Goal: Task Accomplishment & Management: Manage account settings

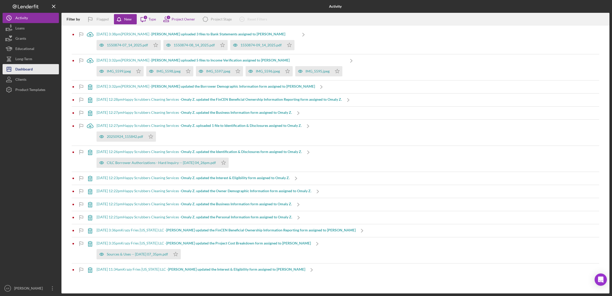
click at [34, 71] on button "Icon/Dashboard Dashboard" at bounding box center [31, 69] width 56 height 10
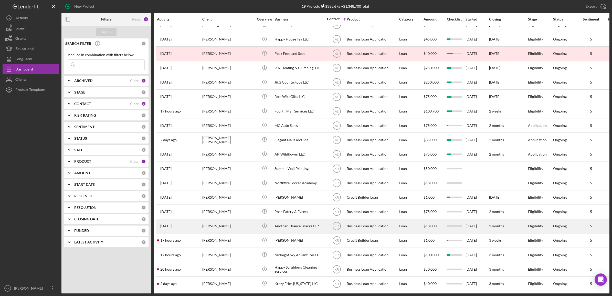
scroll to position [16, 0]
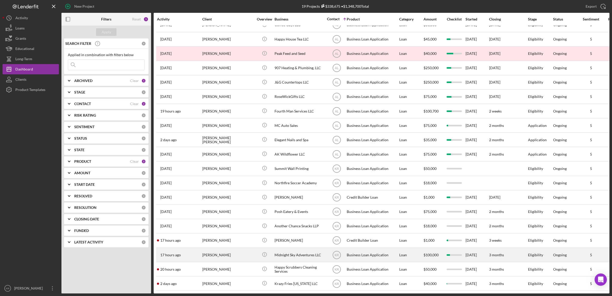
click at [230, 248] on div "Ronald Brown" at bounding box center [227, 255] width 51 height 14
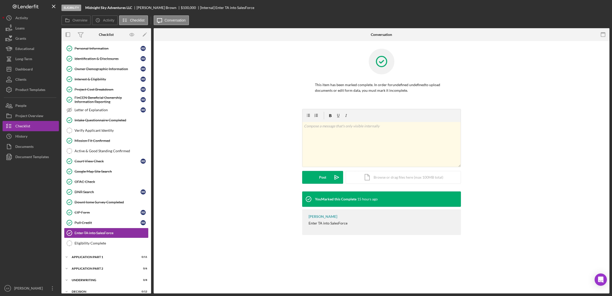
scroll to position [63, 0]
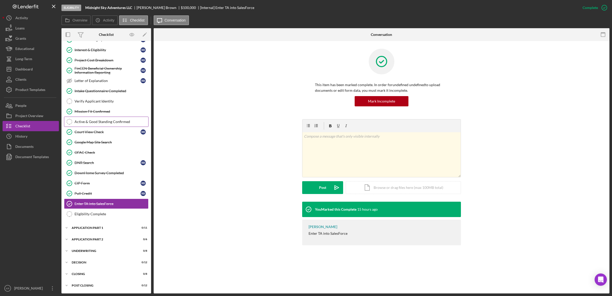
click at [122, 122] on div "Active & Good Standing Confirmed" at bounding box center [111, 121] width 74 height 4
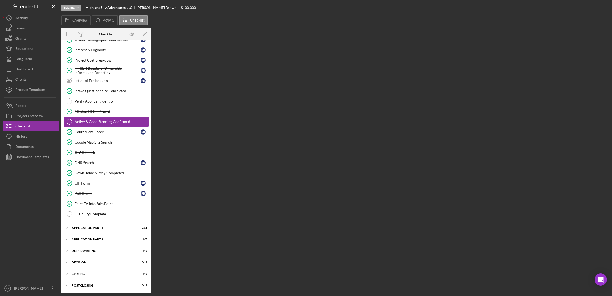
scroll to position [63, 0]
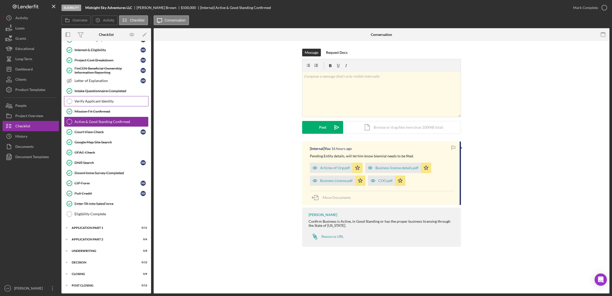
click at [88, 102] on link "Verify Applicant Identity Verify Applicant Identity" at bounding box center [106, 101] width 84 height 10
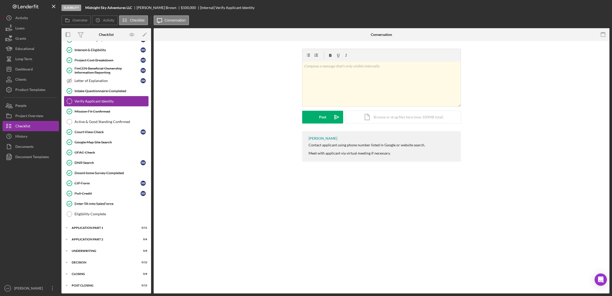
scroll to position [63, 0]
click at [102, 91] on link "Intake Questionnaire Completed Intake Questionnaire Completed" at bounding box center [106, 91] width 84 height 10
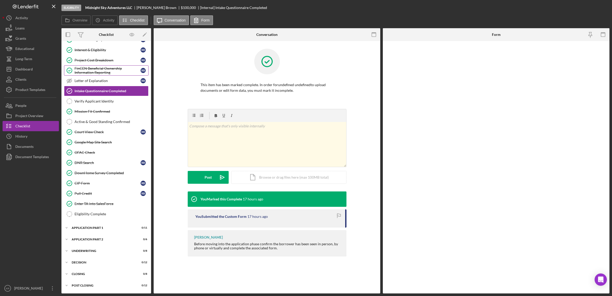
scroll to position [63, 0]
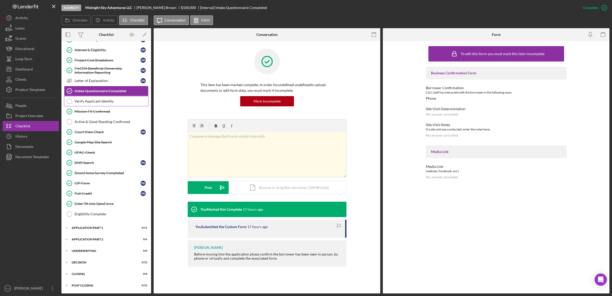
click at [88, 99] on div "Verify Applicant Identity" at bounding box center [111, 101] width 74 height 4
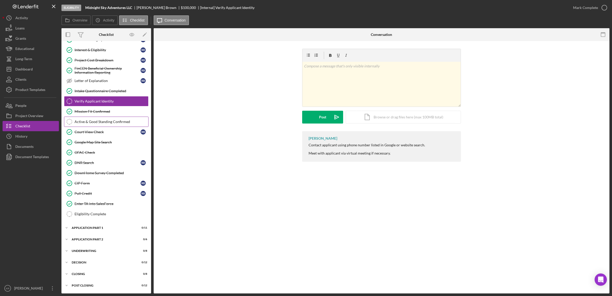
click at [118, 120] on div "Active & Good Standing Confirmed" at bounding box center [111, 121] width 74 height 4
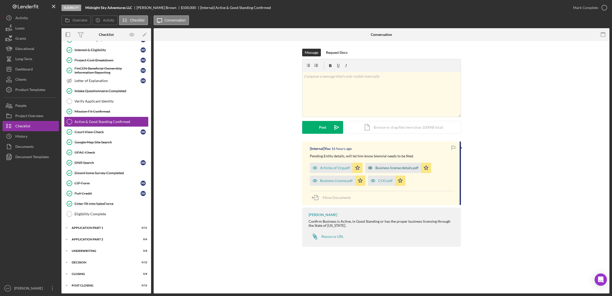
click at [380, 168] on div "Business license details.pdf" at bounding box center [396, 168] width 43 height 4
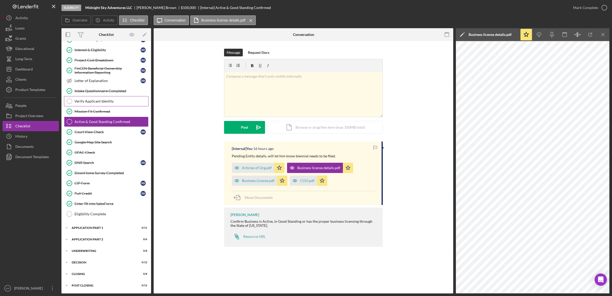
click at [117, 99] on div "Verify Applicant Identity" at bounding box center [111, 101] width 74 height 4
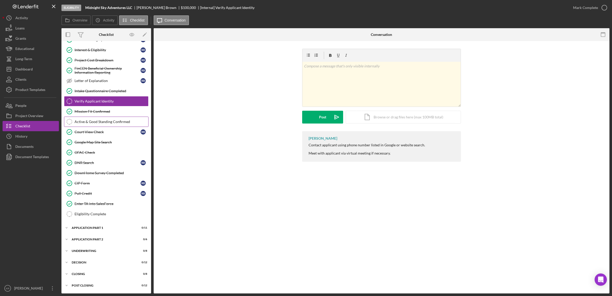
click at [109, 119] on div "Active & Good Standing Confirmed" at bounding box center [111, 121] width 74 height 4
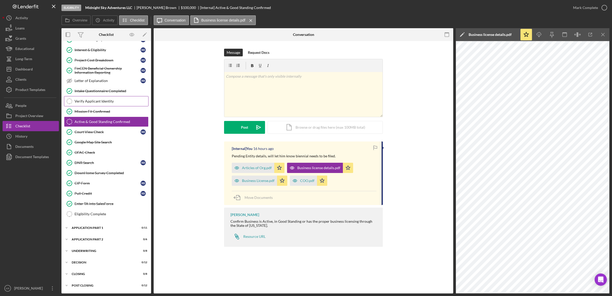
click at [106, 99] on div "Verify Applicant Identity" at bounding box center [111, 101] width 74 height 4
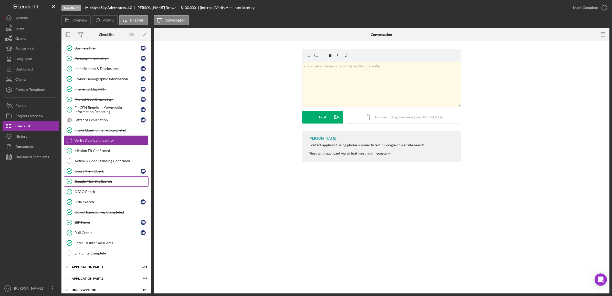
scroll to position [32, 0]
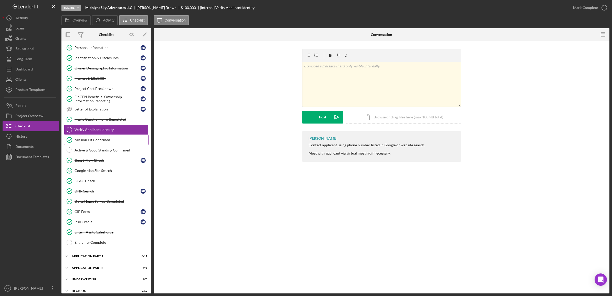
click at [99, 145] on link "Mission Fit Confirmed Mission Fit Confirmed" at bounding box center [106, 140] width 84 height 10
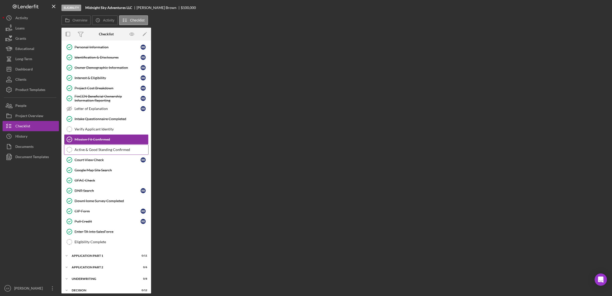
click at [93, 149] on div "Active & Good Standing Confirmed" at bounding box center [111, 149] width 74 height 4
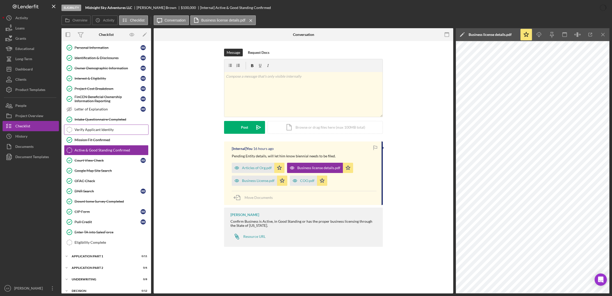
click at [94, 131] on div "Verify Applicant Identity" at bounding box center [111, 129] width 74 height 4
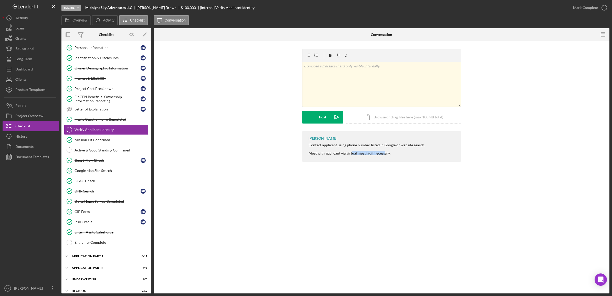
drag, startPoint x: 383, startPoint y: 154, endPoint x: 350, endPoint y: 158, distance: 33.8
click at [350, 158] on div "Karen Ruiz Contact applicant using phone number listed in Google or website sea…" at bounding box center [381, 146] width 159 height 30
drag, startPoint x: 350, startPoint y: 158, endPoint x: 321, endPoint y: 170, distance: 31.0
click at [321, 169] on div "v Color teal Color pink Remove color Add row above Add row below Add column bef…" at bounding box center [381, 106] width 455 height 131
click at [586, 3] on div "Mark Complete" at bounding box center [585, 8] width 25 height 10
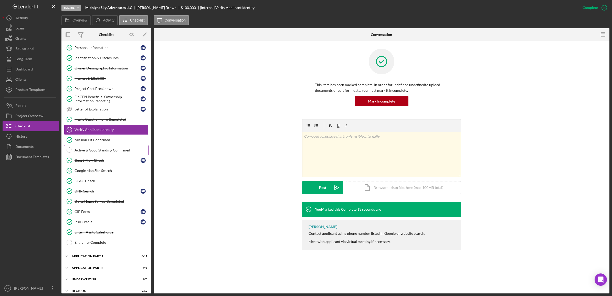
click at [103, 152] on div "Active & Good Standing Confirmed" at bounding box center [111, 150] width 74 height 4
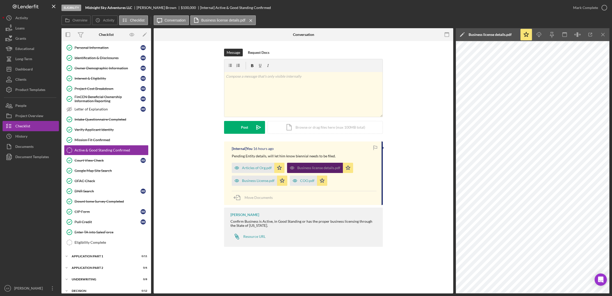
click at [309, 165] on div "Business license details.pdf" at bounding box center [315, 167] width 56 height 10
click at [351, 186] on div "Articles of Org.pdf Icon/Star Business license details.pdf Icon/Star Business L…" at bounding box center [304, 173] width 145 height 26
click at [606, 31] on icon "Icon/Menu Close" at bounding box center [603, 35] width 12 height 12
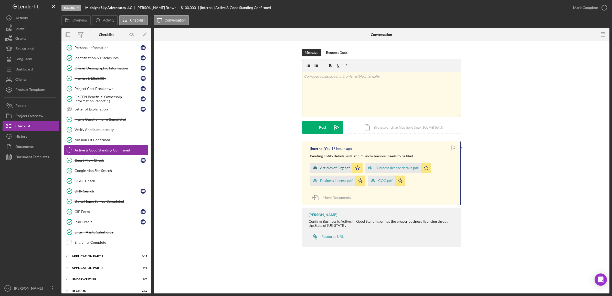
click at [338, 169] on div "Articles of Org.pdf" at bounding box center [335, 168] width 30 height 4
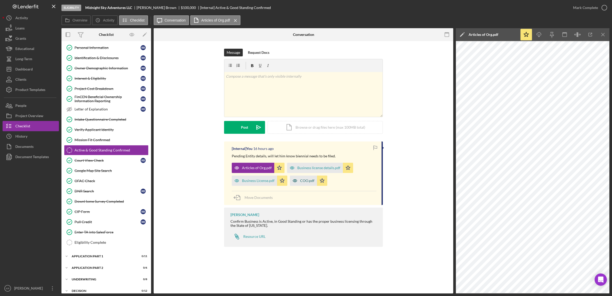
click at [295, 181] on icon "button" at bounding box center [294, 180] width 1 height 1
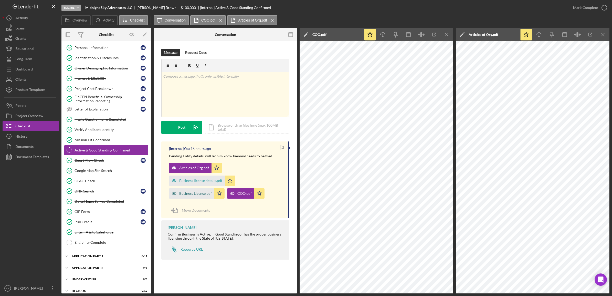
click at [187, 189] on div "Business License.pdf" at bounding box center [191, 193] width 45 height 10
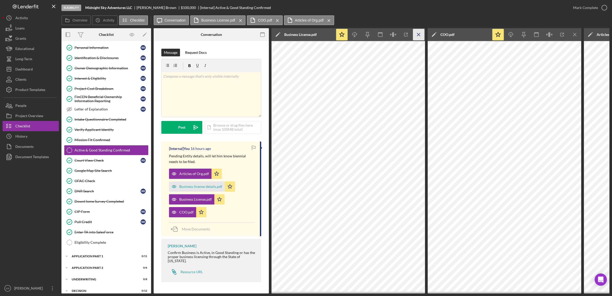
click at [418, 35] on icon "Icon/Menu Close" at bounding box center [419, 35] width 12 height 12
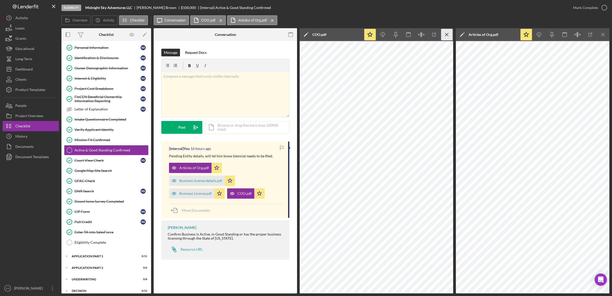
click at [442, 36] on icon "Icon/Menu Close" at bounding box center [447, 35] width 12 height 12
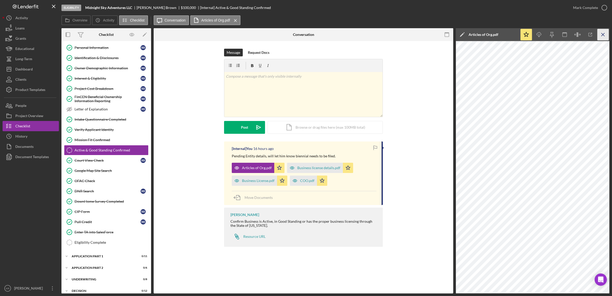
click at [601, 33] on icon "Icon/Menu Close" at bounding box center [603, 35] width 12 height 12
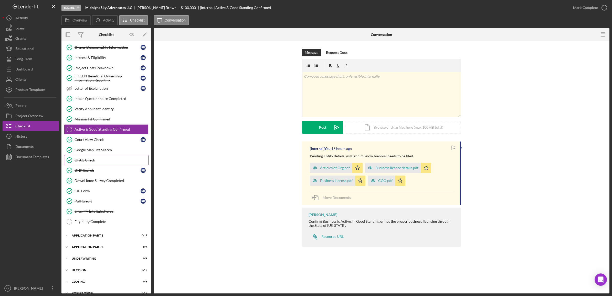
scroll to position [63, 0]
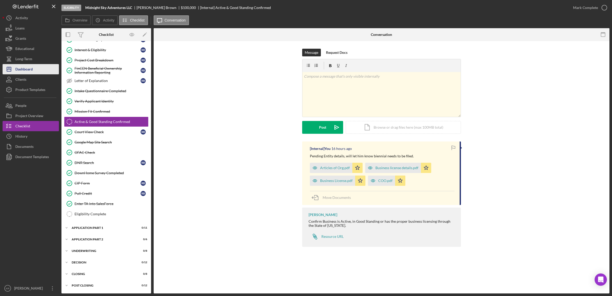
click at [34, 73] on button "Icon/Dashboard Dashboard" at bounding box center [31, 69] width 56 height 10
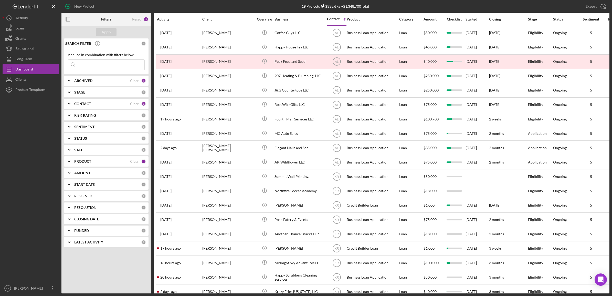
click at [89, 166] on div "PRODUCT Clear 2" at bounding box center [110, 161] width 72 height 10
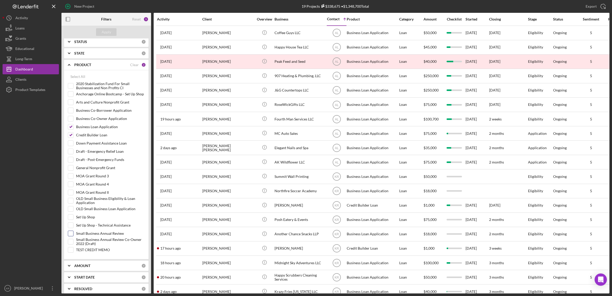
scroll to position [150, 0]
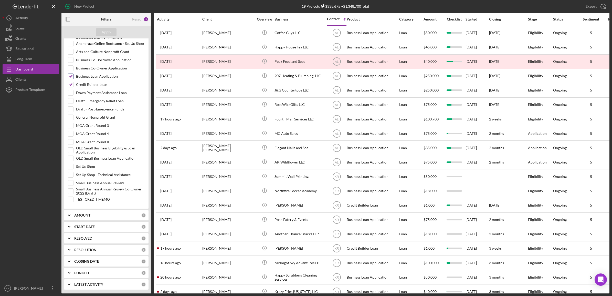
click at [73, 75] on div "Business Loan Application" at bounding box center [106, 77] width 77 height 8
click at [72, 84] on input "Credit Builder Loan" at bounding box center [70, 84] width 5 height 5
checkbox input "false"
click at [71, 74] on input "Business Loan Application" at bounding box center [70, 76] width 5 height 5
checkbox input "false"
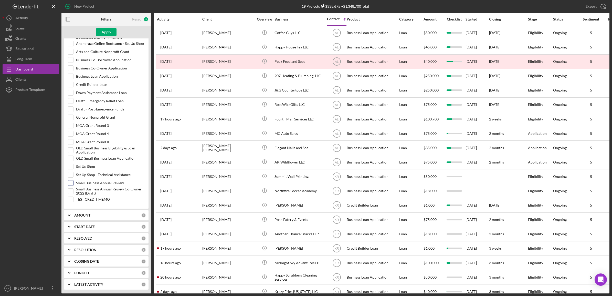
click at [69, 181] on input "Small Business Annual Review" at bounding box center [70, 182] width 5 height 5
checkbox input "true"
click at [100, 33] on button "Apply" at bounding box center [106, 32] width 20 height 8
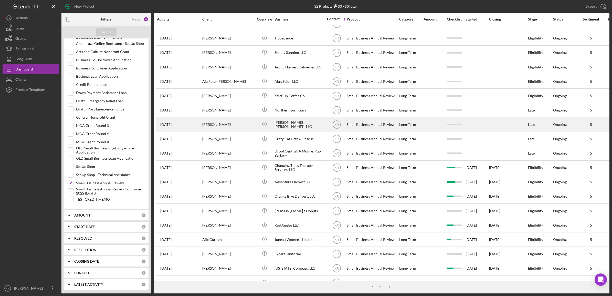
scroll to position [0, 0]
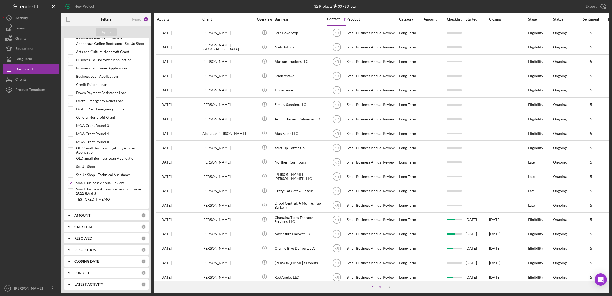
click at [381, 287] on div "2" at bounding box center [379, 287] width 7 height 4
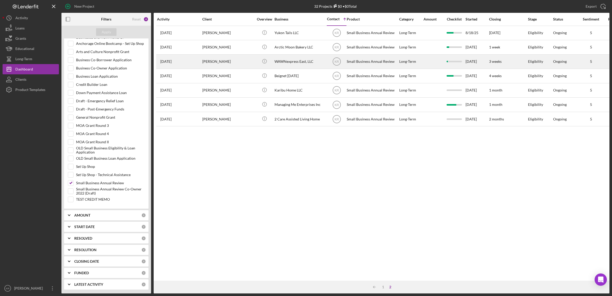
click at [211, 56] on div "Derrick Green" at bounding box center [227, 62] width 51 height 14
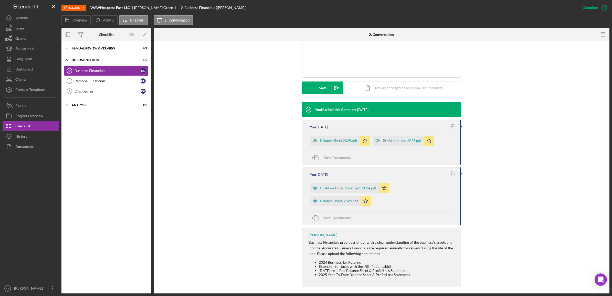
scroll to position [109, 0]
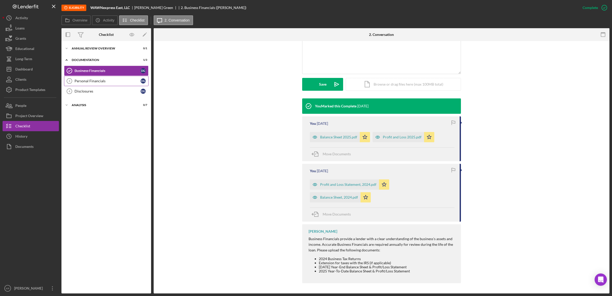
click at [115, 80] on div "Personal Financials" at bounding box center [107, 81] width 66 height 4
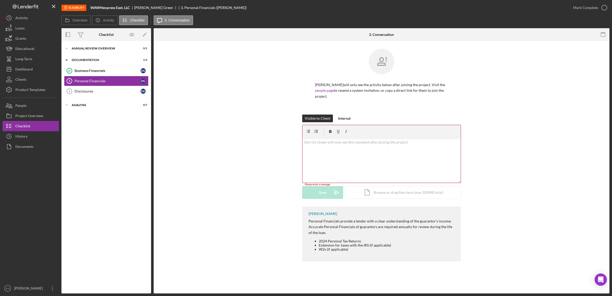
click at [341, 165] on div "v Color teal Color pink Remove color Add row above Add row below Add column bef…" at bounding box center [381, 160] width 158 height 45
click at [388, 197] on div "Icon/Document Browse or drag files here (max 100MB total) Tap to choose files o…" at bounding box center [402, 192] width 115 height 13
click at [315, 198] on button "Upload Icon/Upload" at bounding box center [322, 193] width 41 height 13
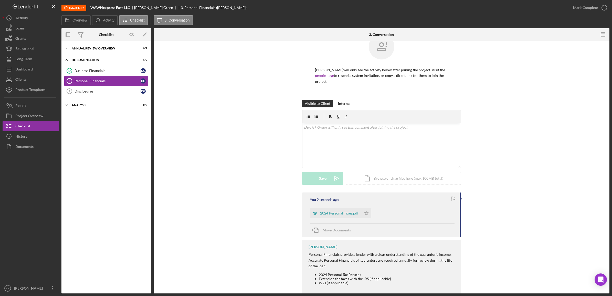
scroll to position [27, 0]
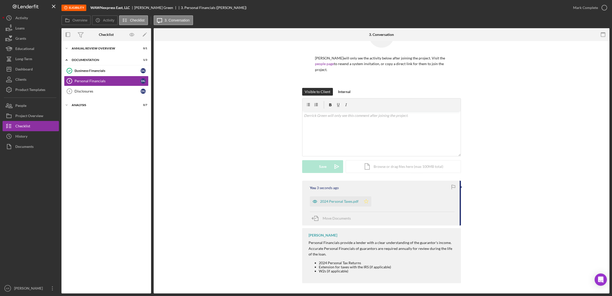
click at [365, 202] on polygon "button" at bounding box center [366, 201] width 4 height 4
click at [578, 7] on div "Mark Complete" at bounding box center [585, 8] width 25 height 10
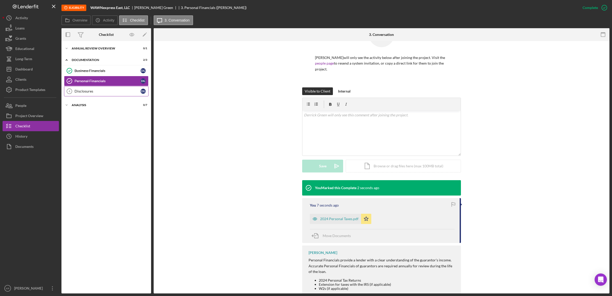
click at [100, 92] on div "Disclosures" at bounding box center [107, 91] width 66 height 4
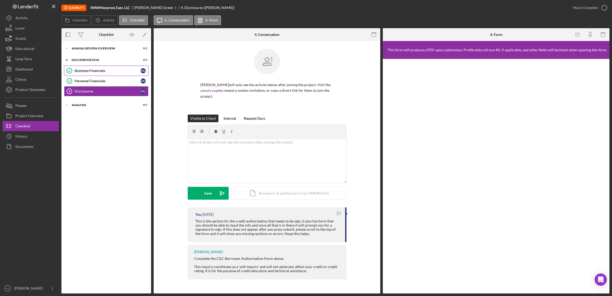
click at [109, 72] on div "Business Financials" at bounding box center [107, 71] width 66 height 4
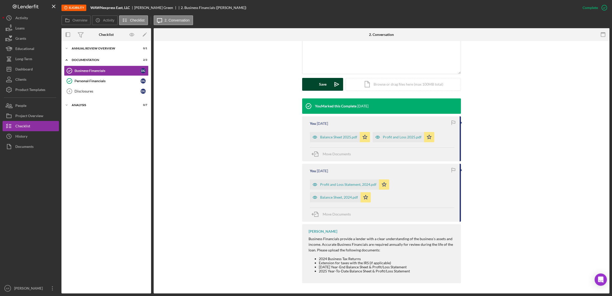
scroll to position [13, 0]
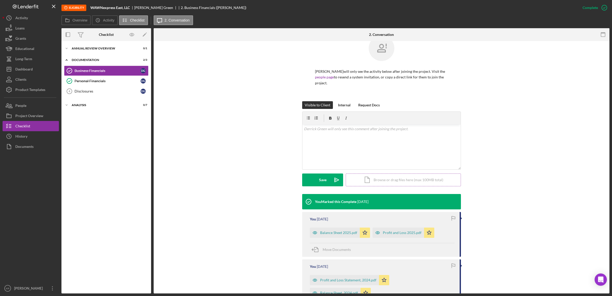
click at [391, 180] on div "Icon/Document Browse or drag files here (max 100MB total) Tap to choose files o…" at bounding box center [402, 179] width 115 height 13
click at [346, 107] on div "Internal" at bounding box center [344, 105] width 13 height 8
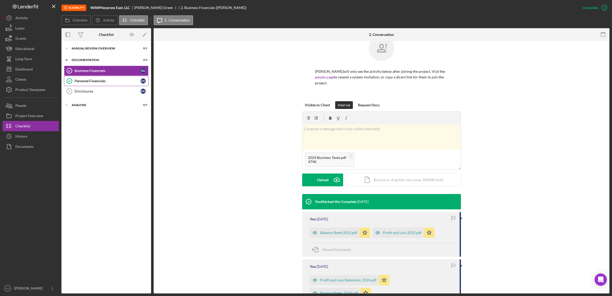
click at [119, 85] on link "Personal Financials Personal Financials D G" at bounding box center [106, 81] width 84 height 10
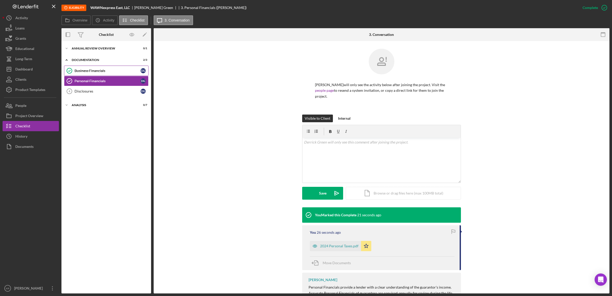
click at [117, 74] on link "Business Financials Business Financials D G" at bounding box center [106, 71] width 84 height 10
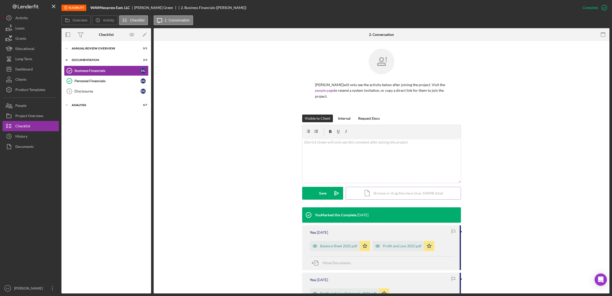
click at [374, 187] on div "Icon/Document Browse or drag files here (max 100MB total) Tap to choose files o…" at bounding box center [402, 193] width 115 height 13
click at [317, 194] on div "Upload" at bounding box center [323, 193] width 12 height 13
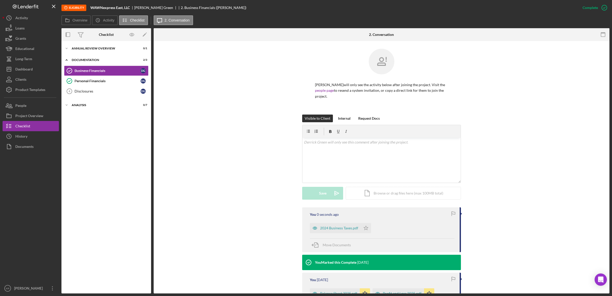
scroll to position [157, 0]
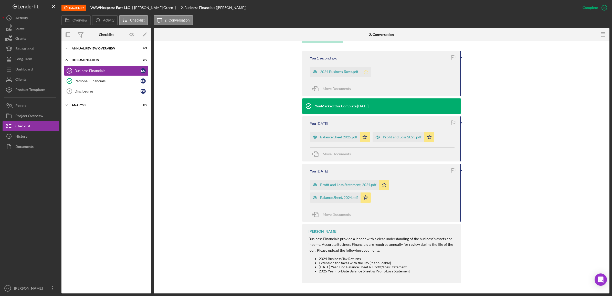
click at [366, 70] on icon "Icon/Star" at bounding box center [366, 72] width 10 height 10
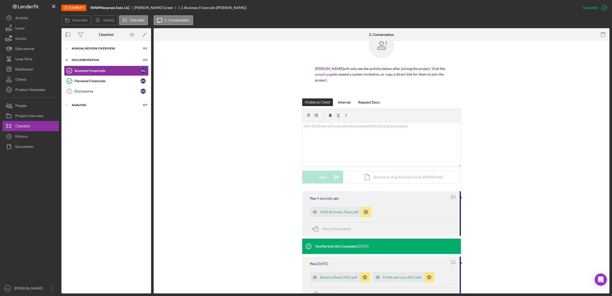
scroll to position [0, 0]
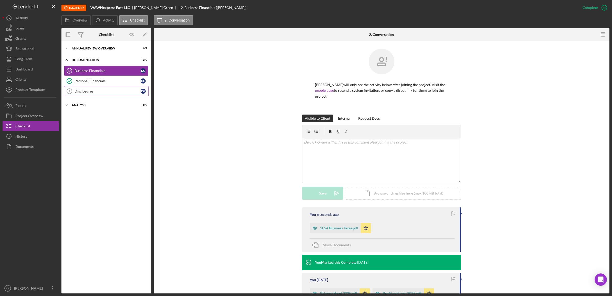
click at [99, 94] on link "Disclosures 4 Disclosures D G" at bounding box center [106, 91] width 84 height 10
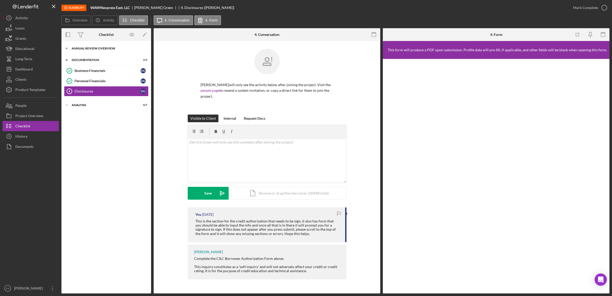
click at [115, 50] on div "Icon/Expander Annual Review Overview 0 / 1" at bounding box center [106, 48] width 90 height 10
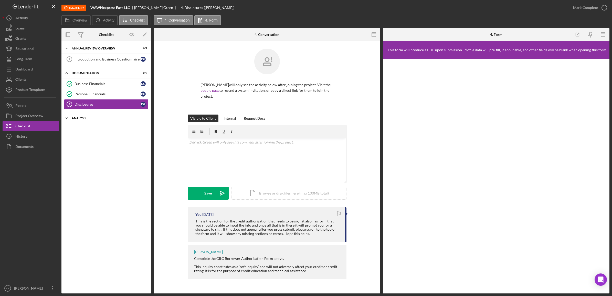
click at [113, 117] on div "Icon/Expander Analysis 0 / 7" at bounding box center [106, 118] width 90 height 10
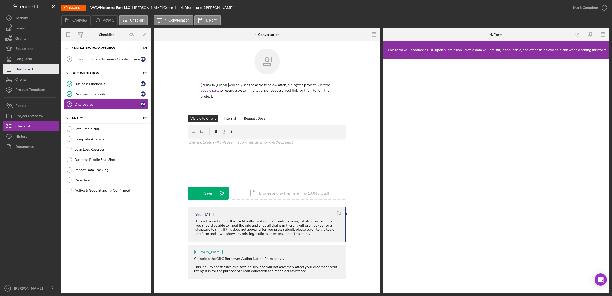
click at [32, 66] on div "Dashboard" at bounding box center [23, 70] width 17 height 12
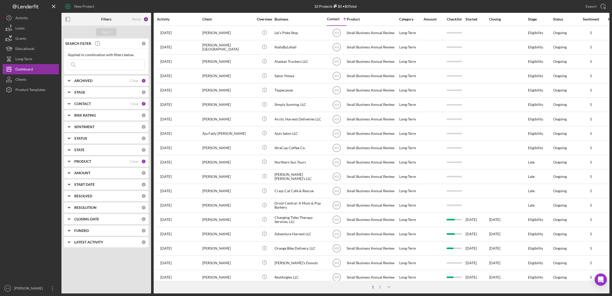
click at [82, 164] on div "PRODUCT Clear 1" at bounding box center [110, 161] width 72 height 10
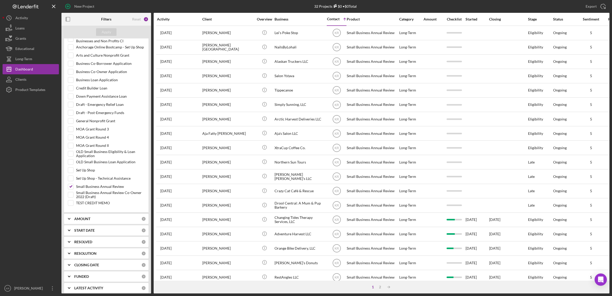
scroll to position [150, 0]
click at [72, 182] on input "Small Business Annual Review" at bounding box center [70, 182] width 5 height 5
checkbox input "false"
click at [74, 76] on div "Business Loan Application" at bounding box center [106, 77] width 77 height 8
click at [72, 76] on input "Business Loan Application" at bounding box center [70, 76] width 5 height 5
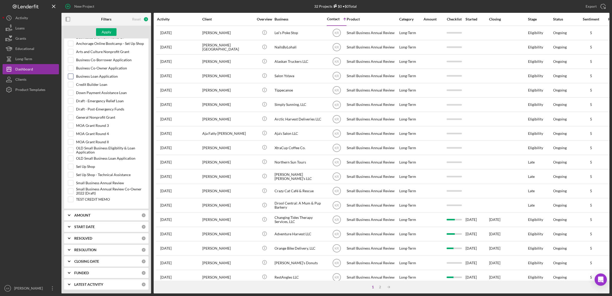
checkbox input "true"
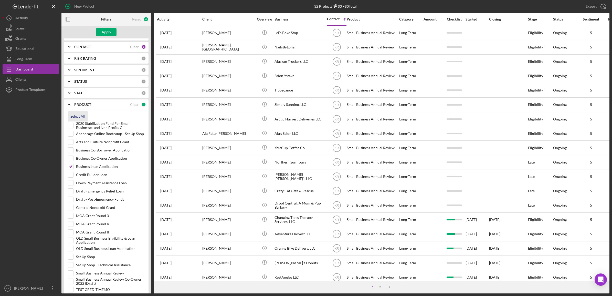
scroll to position [54, 0]
click at [68, 180] on input "Credit Builder Loan" at bounding box center [70, 177] width 5 height 5
checkbox input "true"
click at [97, 34] on button "Apply" at bounding box center [106, 32] width 20 height 8
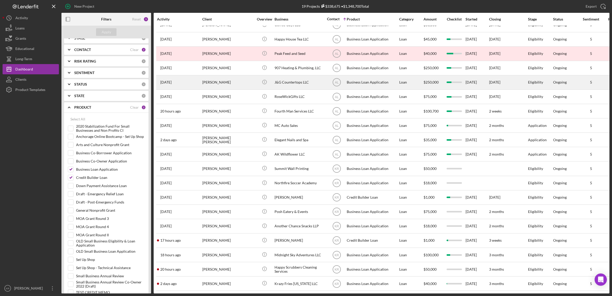
scroll to position [16, 0]
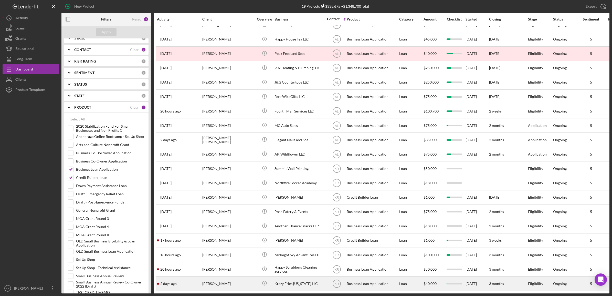
click at [189, 280] on div "2 days ago Louis Bonner" at bounding box center [179, 283] width 45 height 14
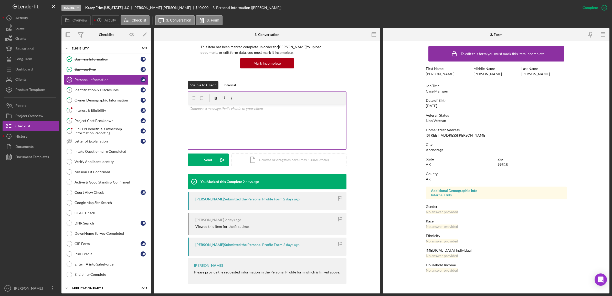
scroll to position [39, 0]
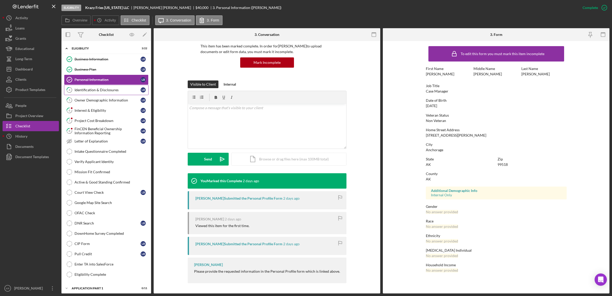
click at [89, 89] on div "Identification & Disclosures" at bounding box center [107, 90] width 66 height 4
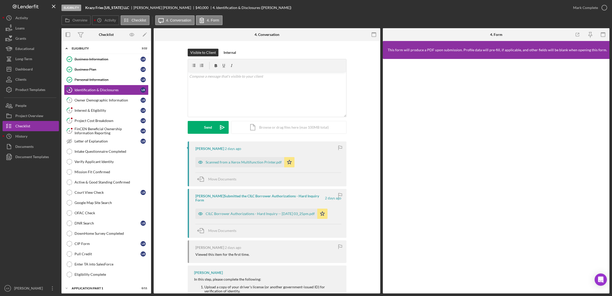
click at [222, 169] on div "Louis Bonner 2 days ago Scanned from a Xerox Multifunction Printer.pdf Icon/Sta…" at bounding box center [267, 163] width 159 height 45
click at [223, 165] on div "Scanned from a Xerox Multifunction Printer.pdf" at bounding box center [239, 162] width 89 height 10
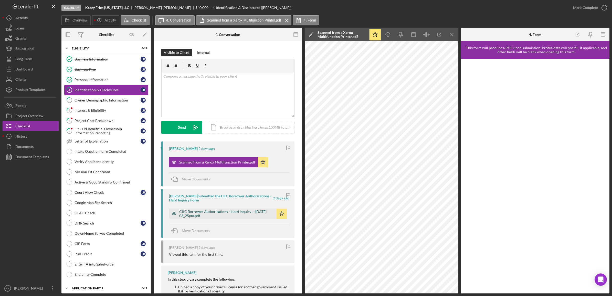
click at [237, 209] on div "CILC Borrower Authorizations - Hard Inquiry -- 2025-10-06 03_25pm.pdf" at bounding box center [222, 213] width 107 height 10
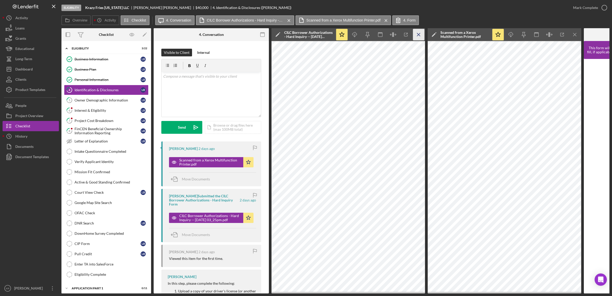
click at [417, 30] on icon "Icon/Menu Close" at bounding box center [419, 35] width 12 height 12
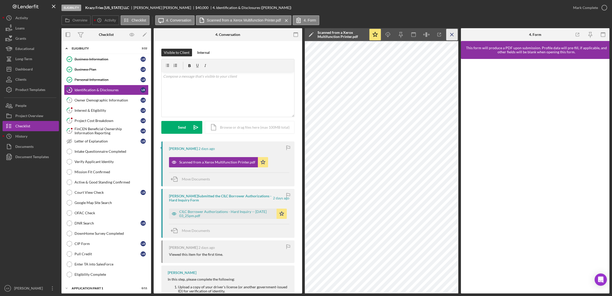
click at [450, 34] on icon "Icon/Menu Close" at bounding box center [452, 35] width 12 height 12
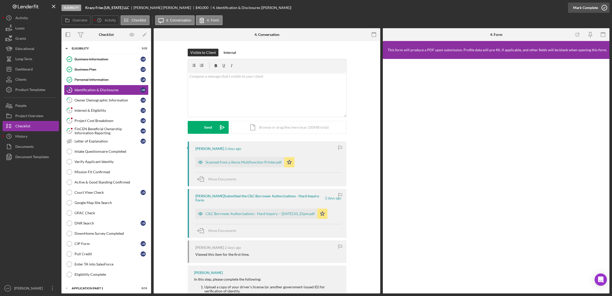
click at [589, 3] on div "Mark Complete" at bounding box center [585, 8] width 25 height 10
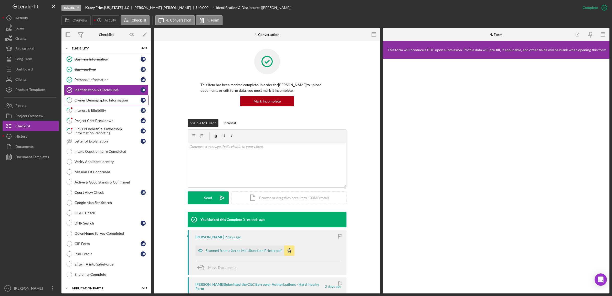
click at [90, 100] on div "Owner Demographic Information" at bounding box center [107, 100] width 66 height 4
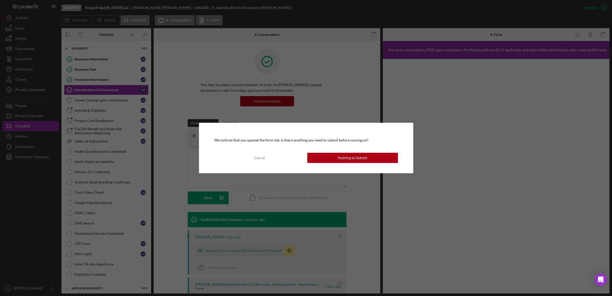
click at [322, 151] on div "We noticed that you opened the form tab. Is there anything you need to submit b…" at bounding box center [306, 148] width 214 height 50
click at [319, 155] on button "Nothing to Submit" at bounding box center [352, 158] width 91 height 10
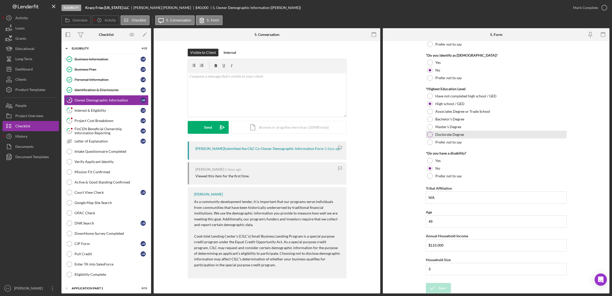
scroll to position [193, 0]
click at [586, 10] on div "Mark Complete" at bounding box center [585, 8] width 25 height 10
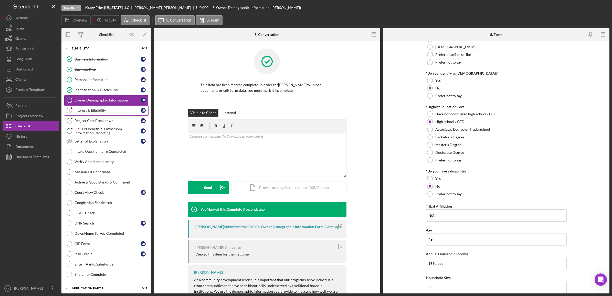
scroll to position [214, 0]
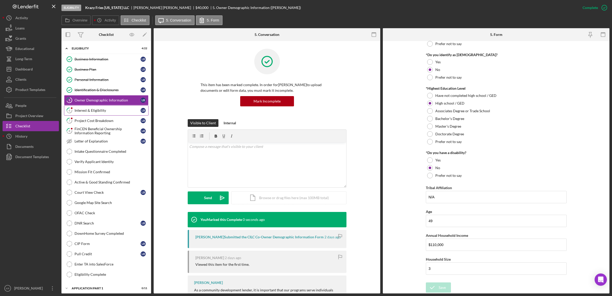
click at [91, 109] on div "Interest & Eligibility" at bounding box center [107, 110] width 66 height 4
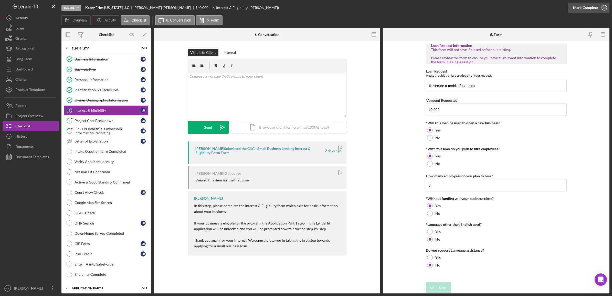
click at [590, 7] on div "Mark Complete" at bounding box center [585, 8] width 25 height 10
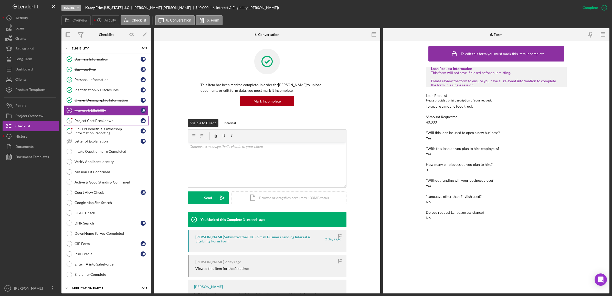
click at [112, 121] on div "Project Cost Breakdown" at bounding box center [107, 120] width 66 height 4
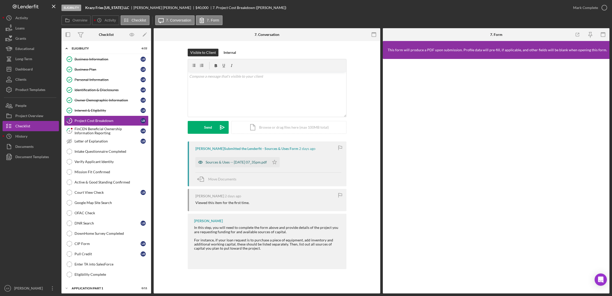
click at [221, 164] on div "Sources & Uses -- 2025-10-06 07_35pm.pdf" at bounding box center [235, 162] width 61 height 4
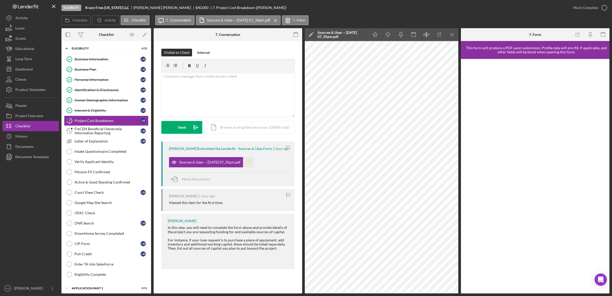
click at [250, 161] on polygon "button" at bounding box center [248, 162] width 4 height 4
click at [595, 4] on div "Mark Complete" at bounding box center [585, 8] width 25 height 10
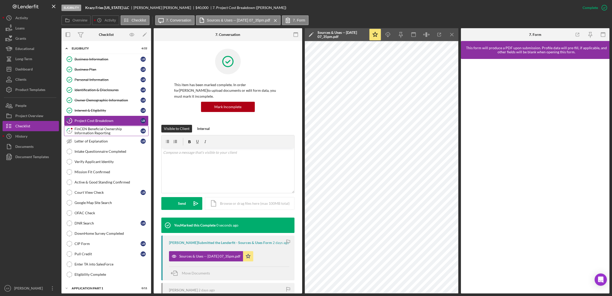
click at [86, 132] on div "FinCEN Beneficial Ownership Information Reporting" at bounding box center [107, 131] width 66 height 8
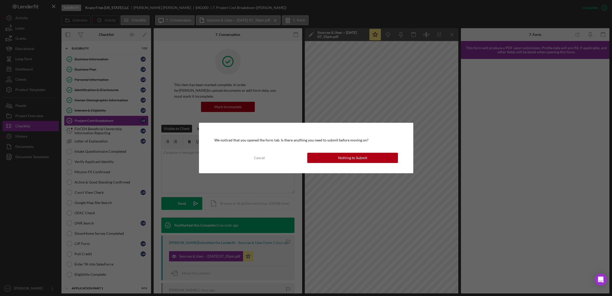
click at [352, 165] on div "We noticed that you opened the form tab. Is there anything you need to submit b…" at bounding box center [306, 148] width 214 height 50
click at [352, 157] on div "Nothing to Submit" at bounding box center [352, 158] width 29 height 10
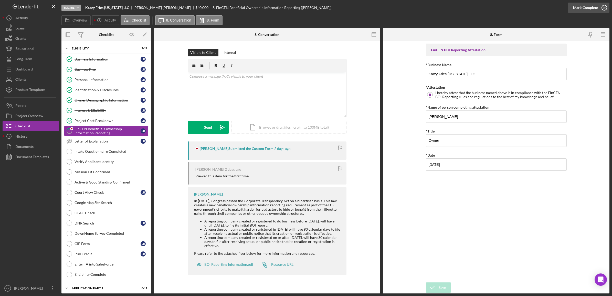
click at [587, 12] on div "Mark Complete" at bounding box center [585, 8] width 25 height 10
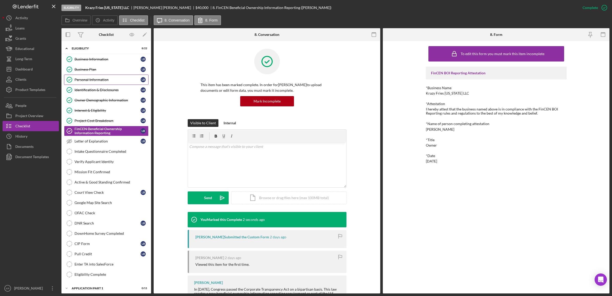
click at [93, 80] on div "Personal Information" at bounding box center [107, 80] width 66 height 4
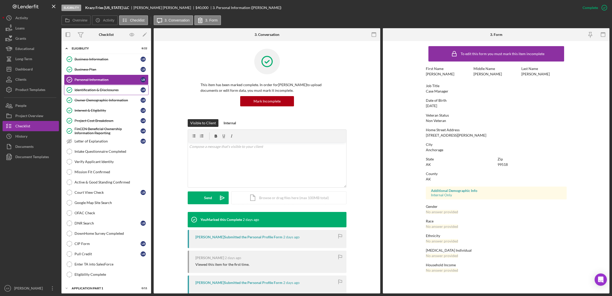
click at [95, 93] on link "Identification & Disclosures Identification & Disclosures L B" at bounding box center [106, 90] width 84 height 10
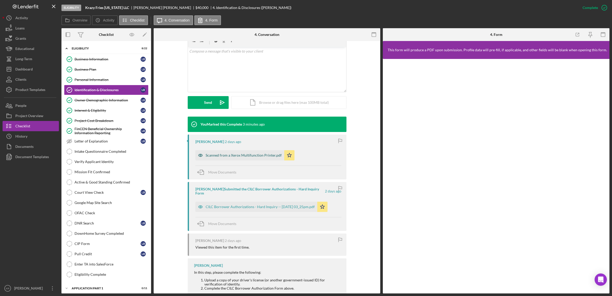
scroll to position [96, 0]
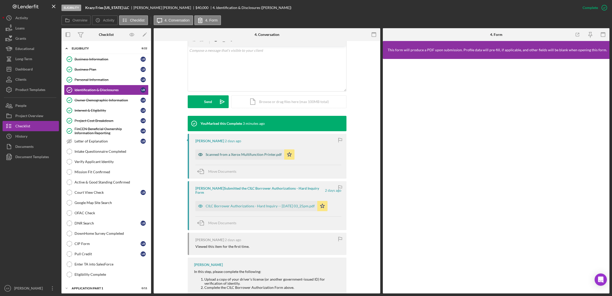
click at [234, 154] on div "Scanned from a Xerox Multifunction Printer.pdf" at bounding box center [243, 154] width 76 height 4
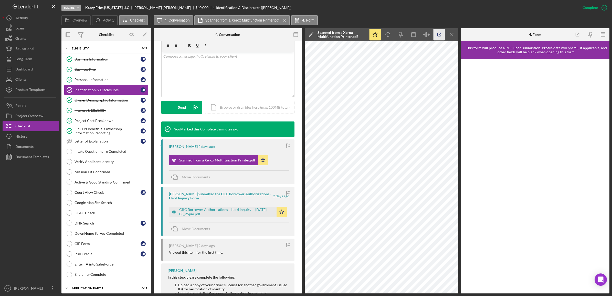
click at [442, 36] on icon "button" at bounding box center [439, 35] width 12 height 12
click at [207, 207] on div "CILC Borrower Authorizations - Hard Inquiry -- 2025-10-06 03_25pm.pdf" at bounding box center [226, 211] width 95 height 8
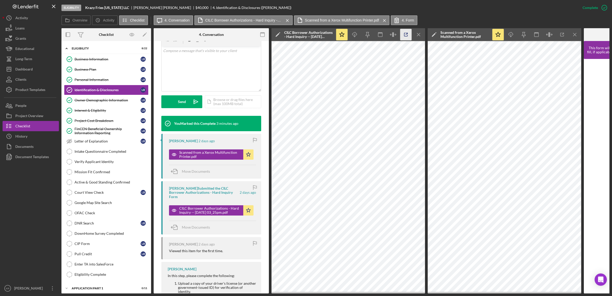
click at [405, 35] on icon "button" at bounding box center [406, 35] width 12 height 12
click at [403, 37] on icon "button" at bounding box center [406, 35] width 12 height 12
click at [421, 34] on icon "Icon/Menu Close" at bounding box center [419, 35] width 12 height 12
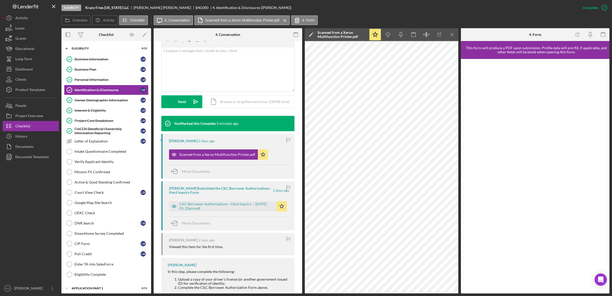
scroll to position [96, 0]
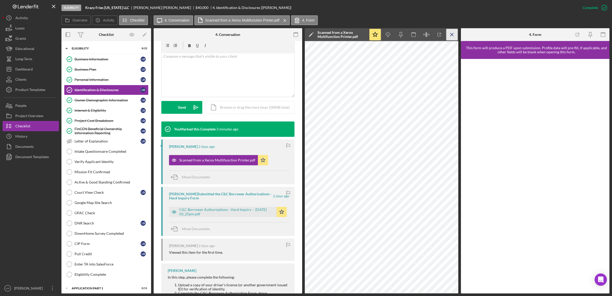
click at [449, 34] on icon "Icon/Menu Close" at bounding box center [452, 35] width 12 height 12
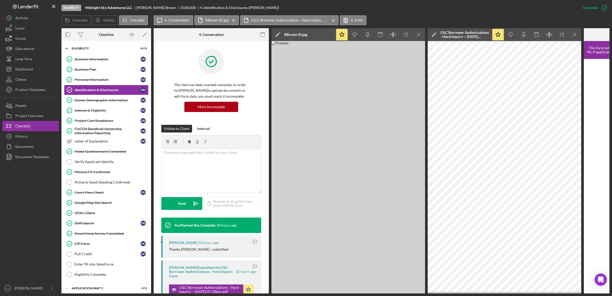
scroll to position [298, 0]
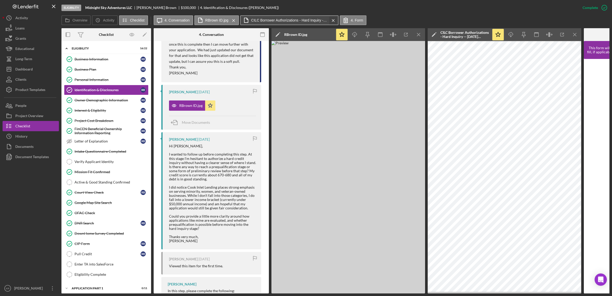
click at [330, 17] on icon "Icon/Menu Close" at bounding box center [333, 20] width 9 height 13
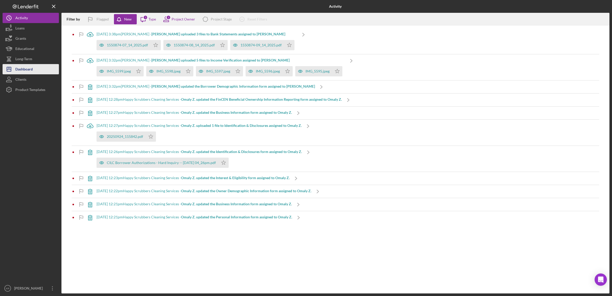
click at [41, 70] on button "Icon/Dashboard Dashboard" at bounding box center [31, 69] width 56 height 10
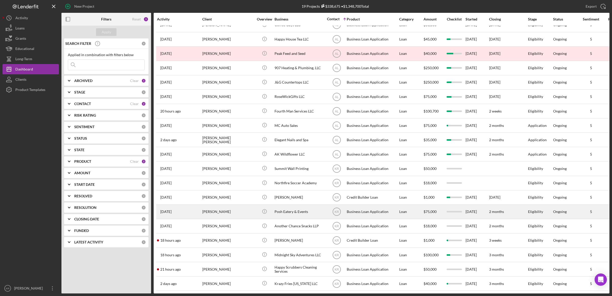
scroll to position [16, 0]
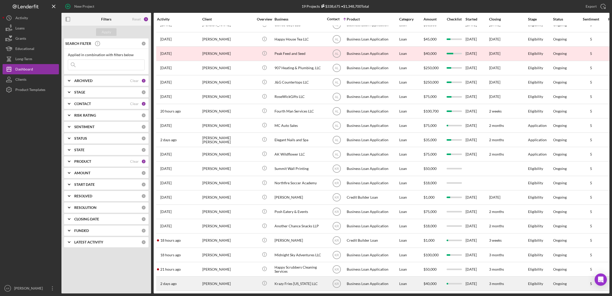
click at [233, 276] on div "[PERSON_NAME]" at bounding box center [227, 283] width 51 height 14
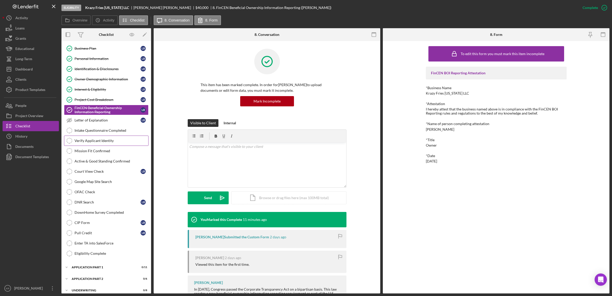
scroll to position [32, 0]
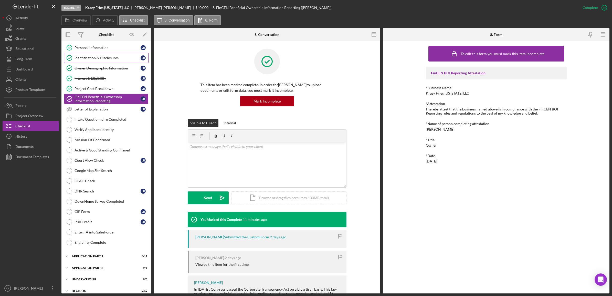
click at [88, 61] on link "Identification & Disclosures Identification & Disclosures L B" at bounding box center [106, 58] width 84 height 10
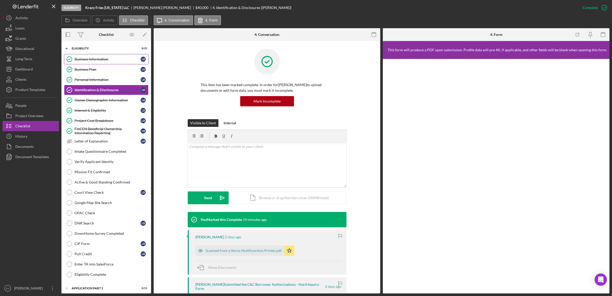
click at [91, 61] on link "Business Information Business Information L B" at bounding box center [106, 59] width 84 height 10
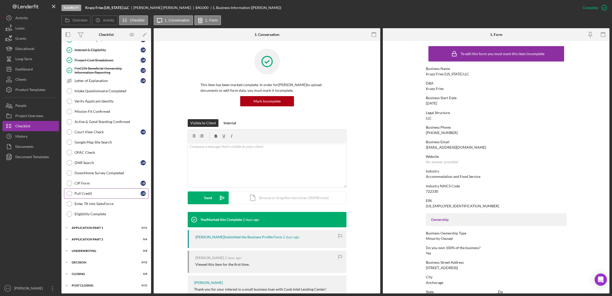
scroll to position [31, 0]
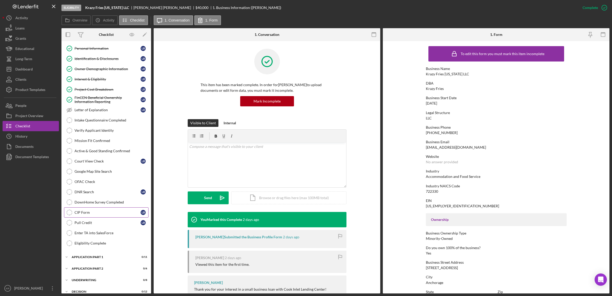
click at [104, 217] on link "CIP Form CIP Form L B" at bounding box center [106, 212] width 84 height 10
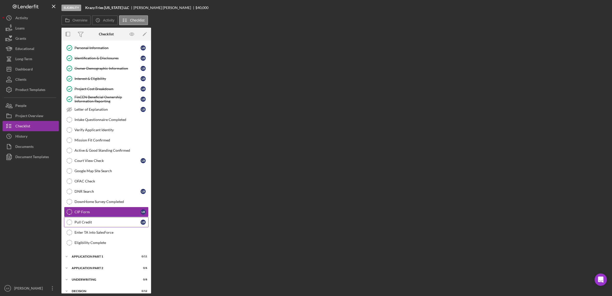
click at [89, 224] on div "Pull Credit" at bounding box center [107, 222] width 66 height 4
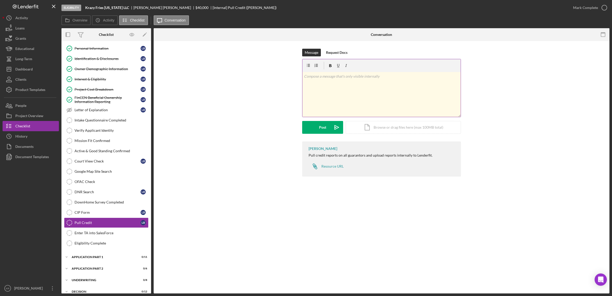
click at [320, 109] on div "v Color teal Color pink Remove color Add row above Add row below Add column bef…" at bounding box center [381, 94] width 158 height 45
click at [410, 129] on div "Icon/Document Browse or drag files here (max 100MB total) Tap to choose files o…" at bounding box center [402, 127] width 115 height 13
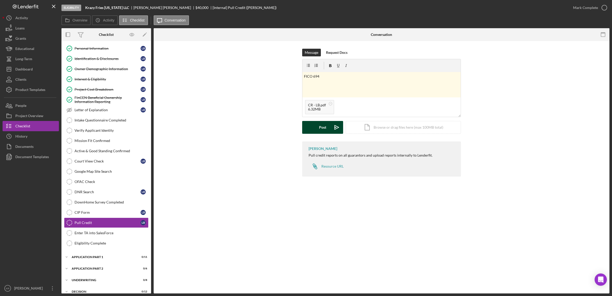
click at [319, 129] on button "Post Icon/icon-invite-send" at bounding box center [322, 127] width 41 height 13
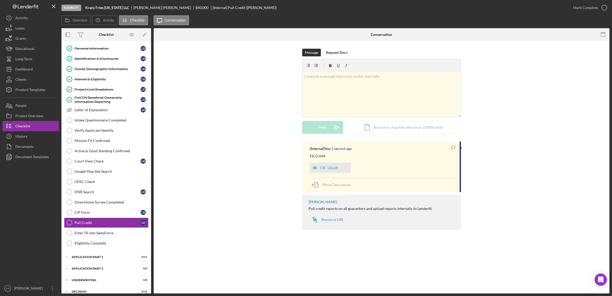
click at [349, 171] on icon "Icon/Star" at bounding box center [345, 167] width 10 height 10
click at [584, 10] on div "Mark Complete" at bounding box center [585, 8] width 25 height 10
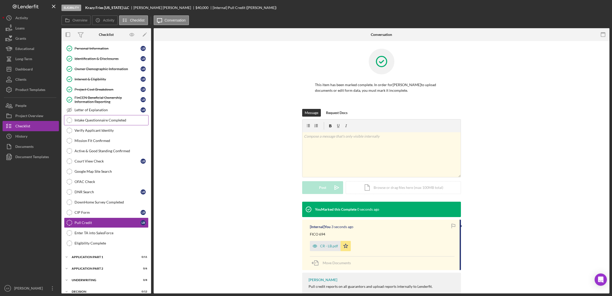
click at [80, 119] on div "Intake Questionnaire Completed" at bounding box center [111, 120] width 74 height 4
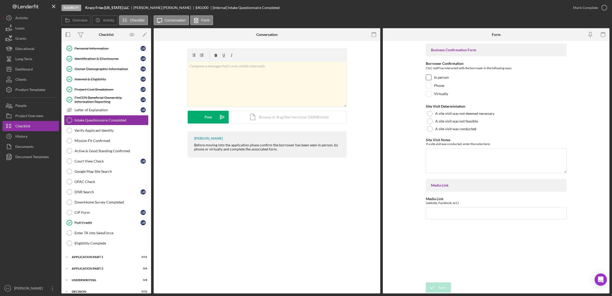
click at [459, 79] on div "In person" at bounding box center [496, 78] width 141 height 8
click at [452, 77] on div "In person" at bounding box center [496, 78] width 141 height 8
click at [446, 76] on label "In person" at bounding box center [441, 77] width 15 height 5
click at [431, 76] on input "In person" at bounding box center [428, 77] width 5 height 5
checkbox input "true"
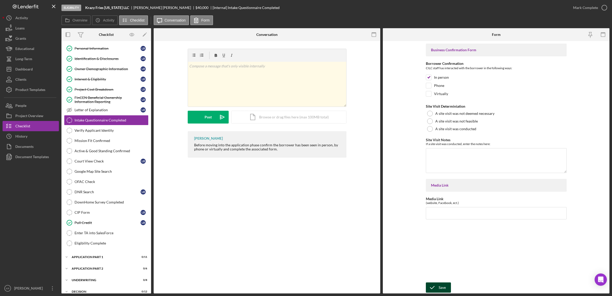
click at [429, 284] on icon "submit" at bounding box center [432, 287] width 13 height 13
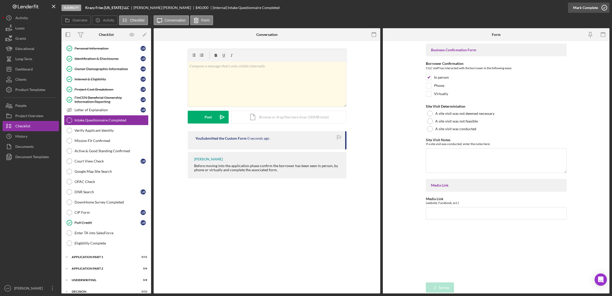
click at [586, 11] on div "Mark Complete" at bounding box center [585, 8] width 25 height 10
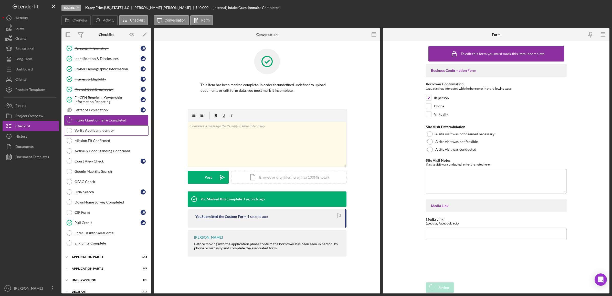
click at [90, 135] on link "Verify Applicant Identity Verify Applicant Identity" at bounding box center [106, 130] width 84 height 10
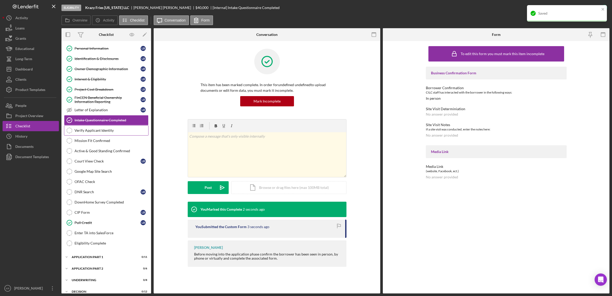
click at [91, 131] on div "Verify Applicant Identity" at bounding box center [111, 130] width 74 height 4
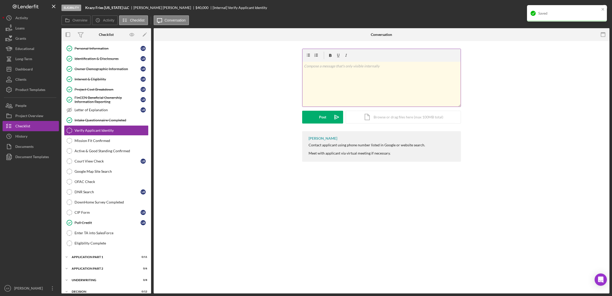
click at [366, 103] on div "v Color teal Color pink Remove color Add row above Add row below Add column bef…" at bounding box center [381, 84] width 158 height 45
click at [598, 8] on div "Eligibility Krazy Fries Alaska LLC Louis Bonner $40,000 $10,000 [Internal] Veri…" at bounding box center [306, 148] width 612 height 296
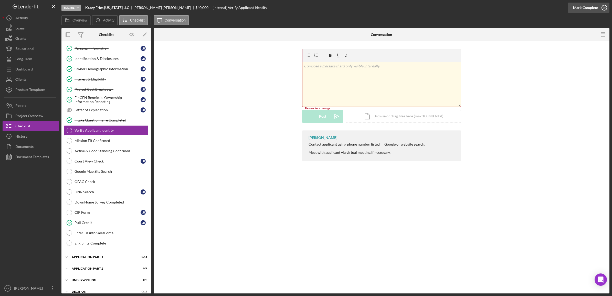
click at [603, 8] on icon "button" at bounding box center [603, 7] width 13 height 13
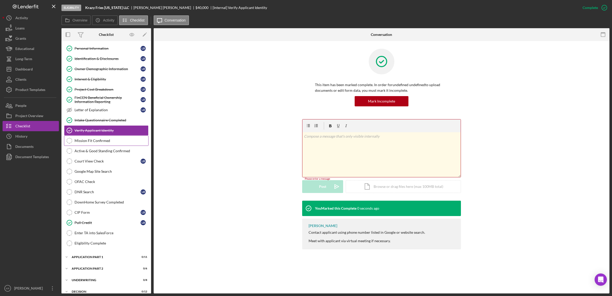
click at [107, 143] on div "Mission Fit Confirmed" at bounding box center [111, 140] width 74 height 4
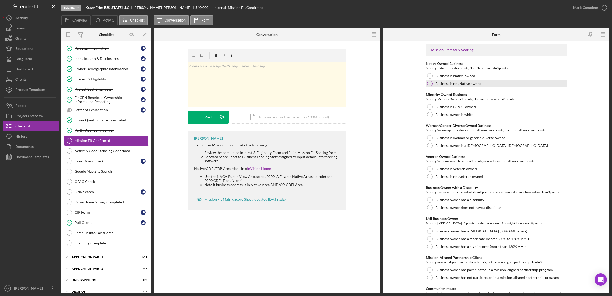
click at [479, 83] on label "Business is not Native owned" at bounding box center [458, 83] width 46 height 4
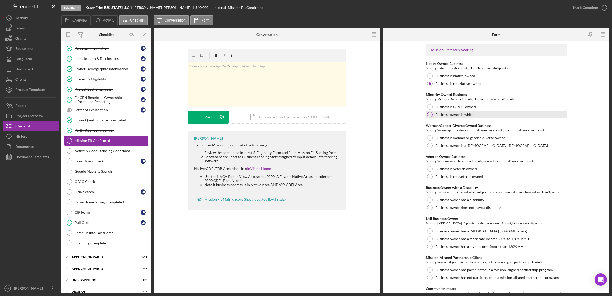
click at [476, 114] on div "Business owner is white" at bounding box center [496, 115] width 141 height 8
click at [475, 107] on div "Business is BIPOC owned" at bounding box center [496, 107] width 141 height 8
click at [484, 149] on div "Business owner is a cis-gender man" at bounding box center [496, 145] width 141 height 8
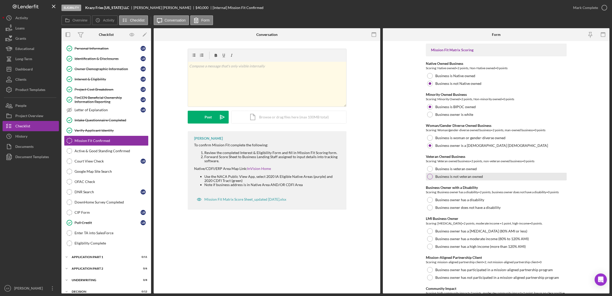
click at [462, 179] on div "Business is not veteran owned" at bounding box center [496, 176] width 141 height 8
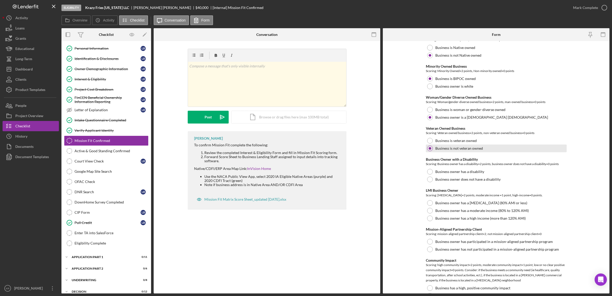
scroll to position [64, 0]
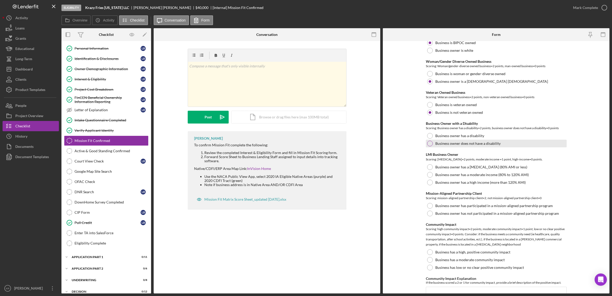
drag, startPoint x: 479, startPoint y: 142, endPoint x: 484, endPoint y: 143, distance: 5.1
click at [479, 142] on label "Business owner does not have a disability" at bounding box center [467, 143] width 65 height 4
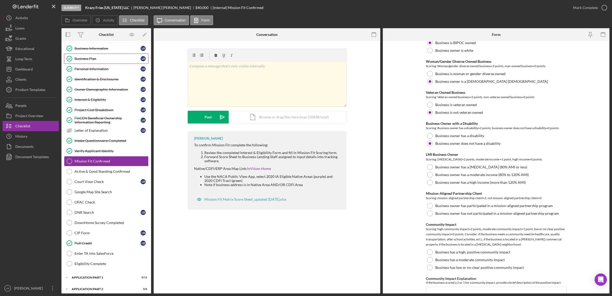
scroll to position [0, 0]
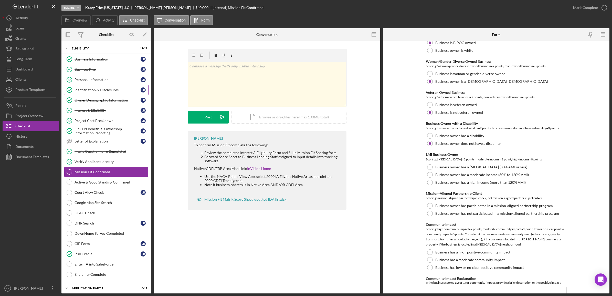
click at [103, 89] on div "Identification & Disclosures" at bounding box center [107, 90] width 66 height 4
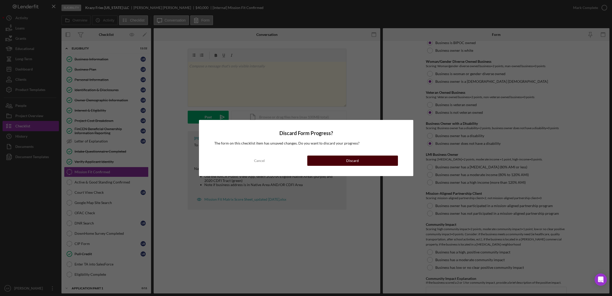
click at [338, 157] on button "Discard" at bounding box center [352, 160] width 91 height 10
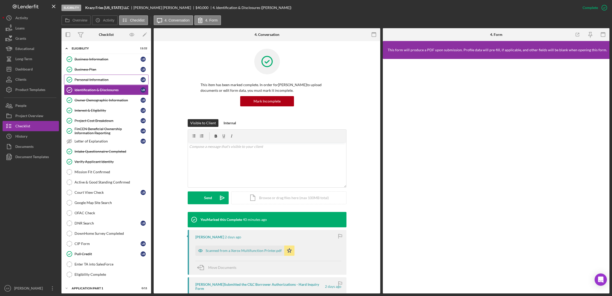
click at [95, 76] on link "Personal Information Personal Information L B" at bounding box center [106, 79] width 84 height 10
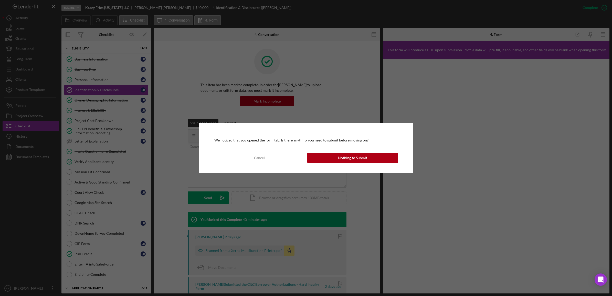
click at [337, 165] on div "We noticed that you opened the form tab. Is there anything you need to submit b…" at bounding box center [306, 148] width 214 height 50
click at [342, 161] on div "Nothing to Submit" at bounding box center [352, 158] width 29 height 10
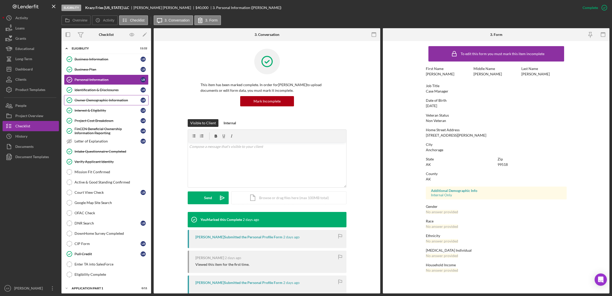
click at [101, 102] on div "Owner Demographic Information" at bounding box center [107, 100] width 66 height 4
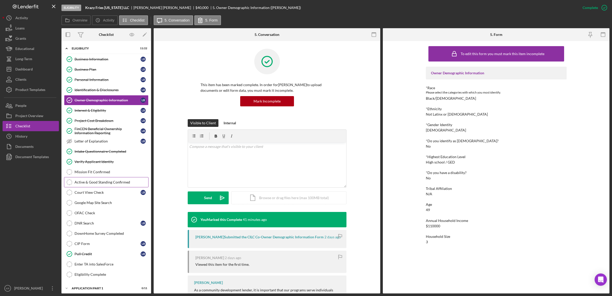
click at [108, 178] on link "Active & Good Standing Confirmed Active & Good Standing Confirmed" at bounding box center [106, 182] width 84 height 10
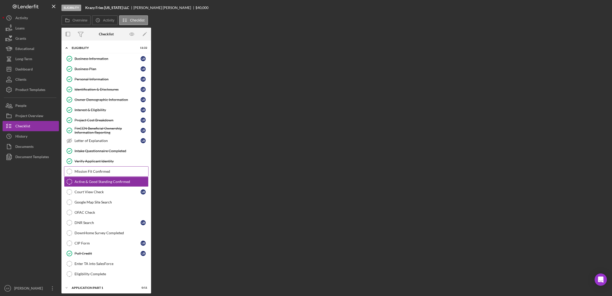
click at [102, 173] on div "Mission Fit Confirmed" at bounding box center [111, 171] width 74 height 4
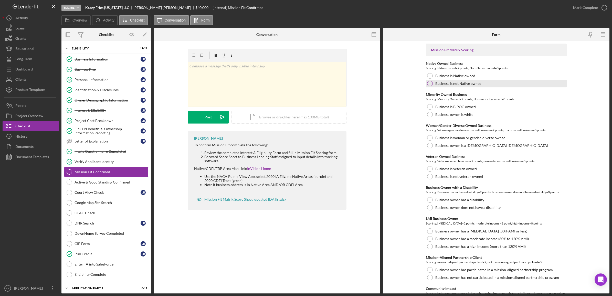
click at [476, 83] on label "Business is not Native owned" at bounding box center [458, 83] width 46 height 4
click at [465, 108] on label "Business is BIPOC owned" at bounding box center [455, 107] width 40 height 4
click at [455, 144] on label "Business owner is a cis-gender man" at bounding box center [491, 145] width 113 height 4
click at [450, 176] on label "Business is not veteran owned" at bounding box center [459, 176] width 48 height 4
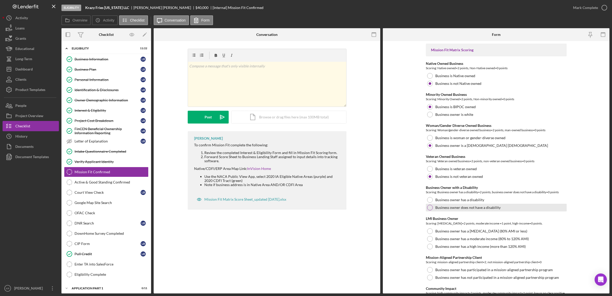
click at [461, 210] on div "Business owner does not have a disability" at bounding box center [496, 207] width 141 height 8
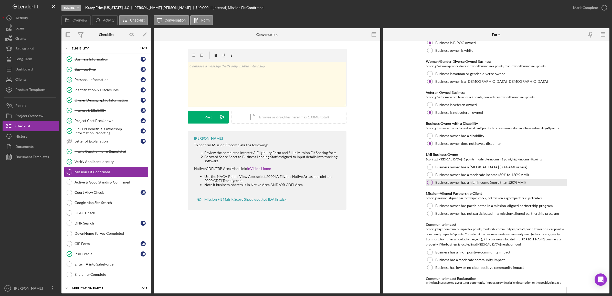
click at [452, 183] on label "Business owner has a high income (more than 120% AMI)" at bounding box center [480, 182] width 90 height 4
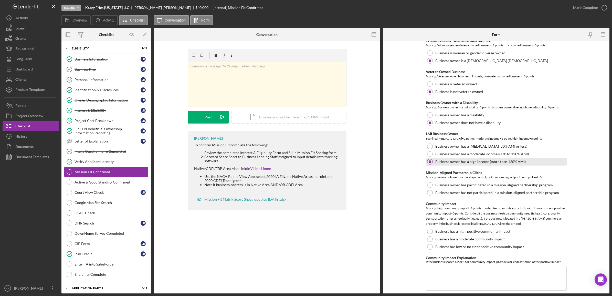
scroll to position [96, 0]
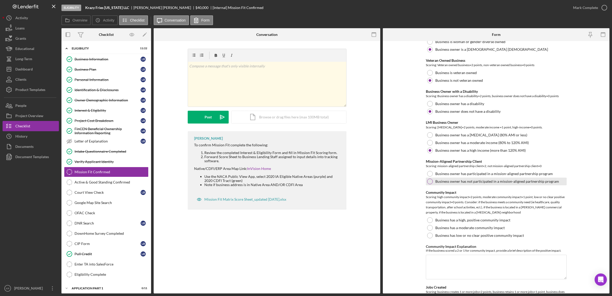
click at [494, 182] on label "Business owner has not participated in a mission-aligned partnership program" at bounding box center [497, 181] width 124 height 4
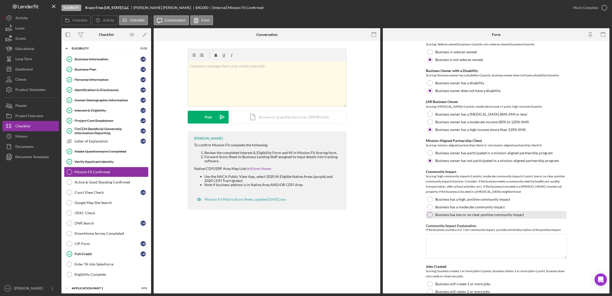
scroll to position [128, 0]
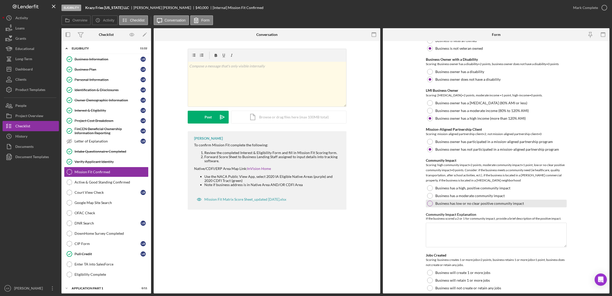
click at [456, 202] on label "Business has low or no clear positive community impact" at bounding box center [479, 203] width 89 height 4
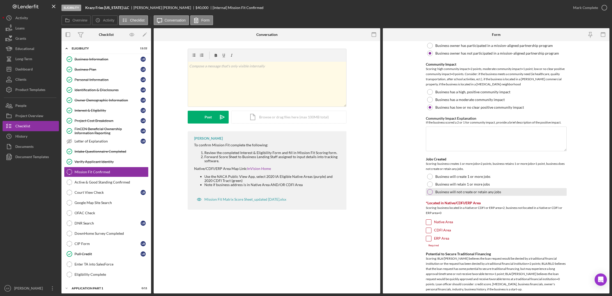
click at [457, 193] on label "Business will not create or retain any jobs" at bounding box center [468, 192] width 66 height 4
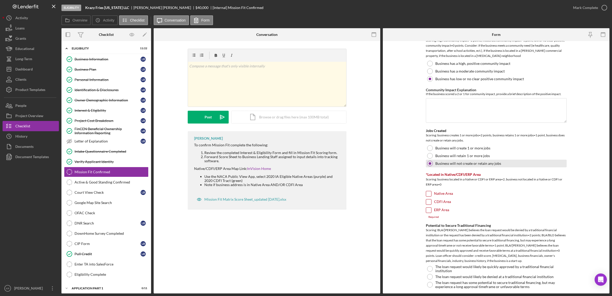
scroll to position [288, 0]
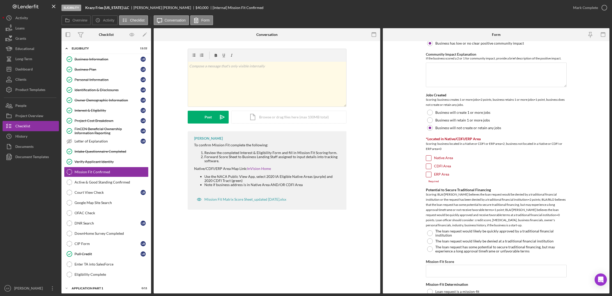
click at [434, 174] on label "ERP Area" at bounding box center [441, 174] width 15 height 5
click at [431, 174] on input "ERP Area" at bounding box center [428, 174] width 5 height 5
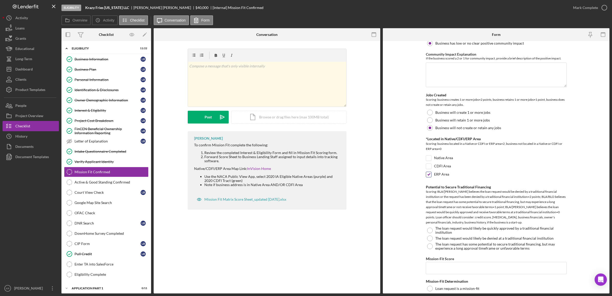
click at [442, 175] on label "ERP Area" at bounding box center [441, 174] width 15 height 5
click at [431, 175] on input "ERP Area" at bounding box center [428, 174] width 5 height 5
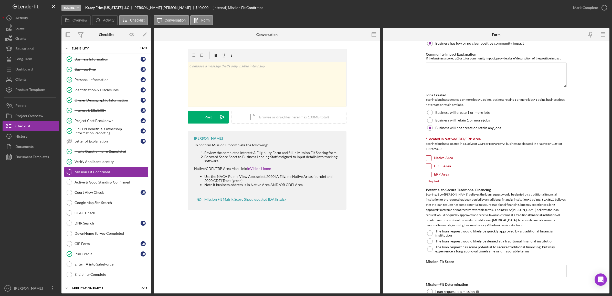
click at [451, 175] on div "ERP Area" at bounding box center [496, 175] width 141 height 8
click at [440, 175] on label "ERP Area" at bounding box center [441, 174] width 15 height 5
click at [431, 175] on input "ERP Area" at bounding box center [428, 174] width 5 height 5
checkbox input "true"
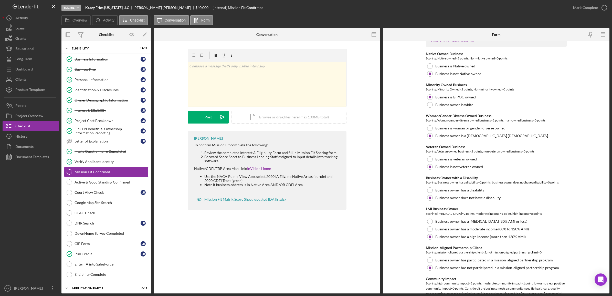
scroll to position [0, 0]
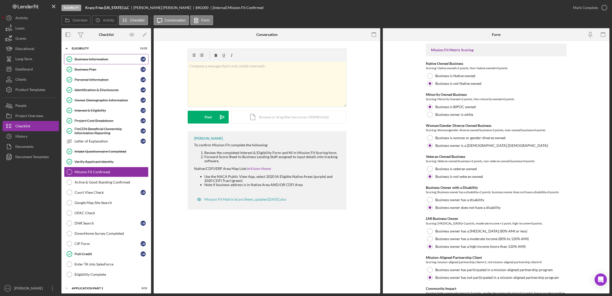
click at [80, 59] on div "Business Information" at bounding box center [107, 59] width 66 height 4
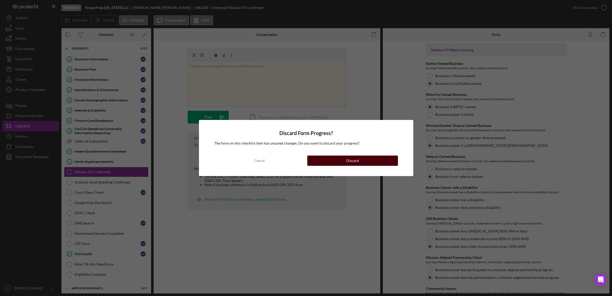
click at [353, 160] on div "Discard" at bounding box center [352, 160] width 13 height 10
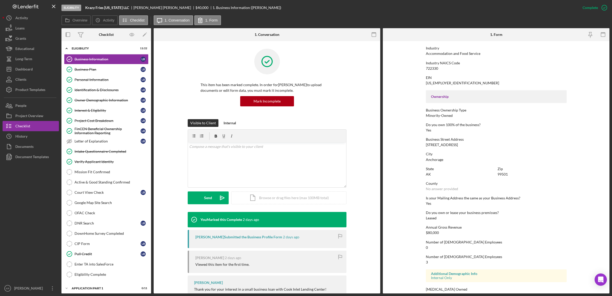
scroll to position [134, 0]
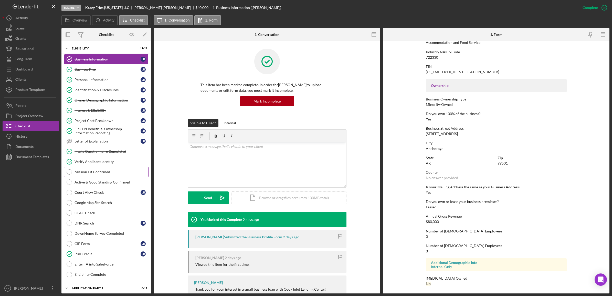
click at [95, 173] on div "Mission Fit Confirmed" at bounding box center [111, 172] width 74 height 4
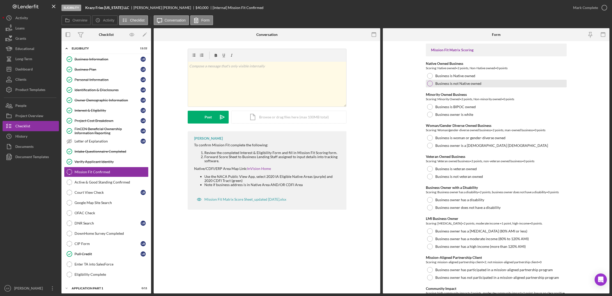
click at [456, 85] on label "Business is not Native owned" at bounding box center [458, 83] width 46 height 4
click at [455, 108] on label "Business is BIPOC owned" at bounding box center [455, 107] width 40 height 4
click at [463, 146] on label "Business owner is a cis-gender man" at bounding box center [491, 145] width 113 height 4
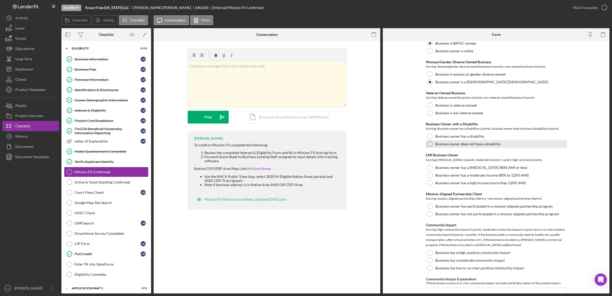
scroll to position [64, 0]
click at [477, 115] on div "Business is not veteran owned" at bounding box center [496, 112] width 141 height 8
click at [480, 145] on label "Business owner does not have a disability" at bounding box center [467, 143] width 65 height 4
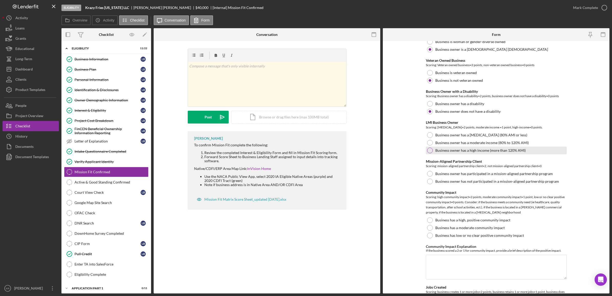
click at [470, 150] on label "Business owner has a high income (more than 120% AMI)" at bounding box center [480, 150] width 90 height 4
click at [470, 179] on label "Business owner has not participated in a mission-aligned partnership program" at bounding box center [497, 181] width 124 height 4
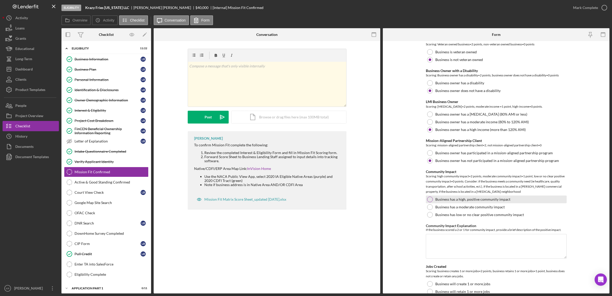
scroll to position [128, 0]
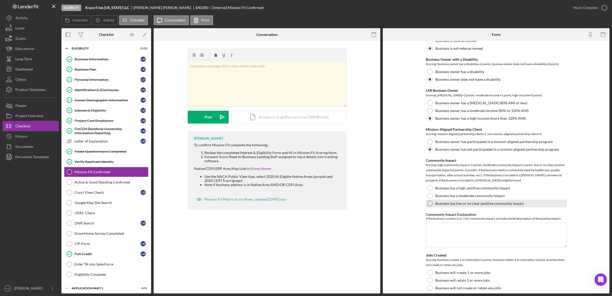
click at [504, 204] on label "Business has low or no clear positive community impact" at bounding box center [479, 203] width 89 height 4
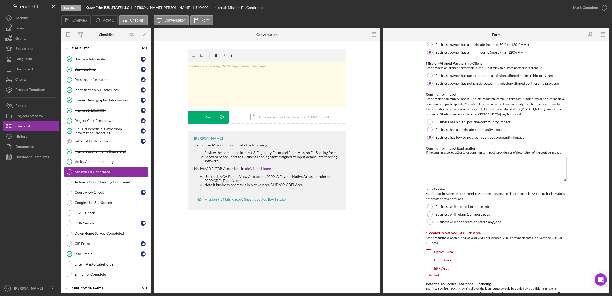
scroll to position [256, 0]
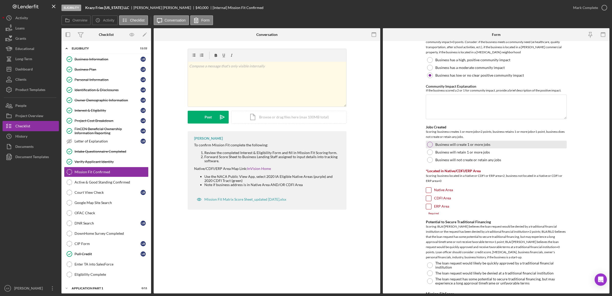
click at [474, 143] on label "Business will create 1 or more jobs" at bounding box center [462, 144] width 55 height 4
click at [469, 154] on div "Business will retain 1 or more jobs" at bounding box center [496, 152] width 141 height 8
click at [446, 209] on div "ERP Area" at bounding box center [496, 207] width 141 height 8
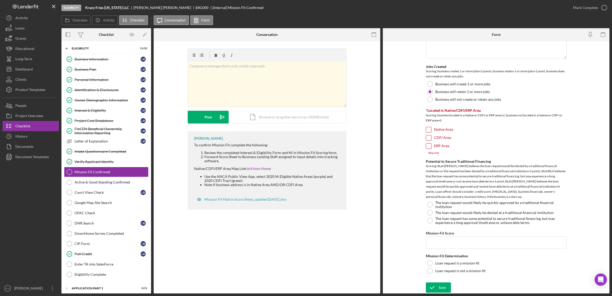
scroll to position [285, 0]
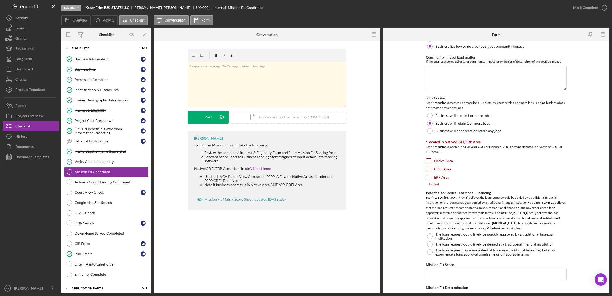
click at [448, 180] on div "ERP Area" at bounding box center [496, 179] width 141 height 8
click at [444, 178] on label "ERP Area" at bounding box center [441, 177] width 15 height 5
click at [431, 178] on input "ERP Area" at bounding box center [428, 177] width 5 height 5
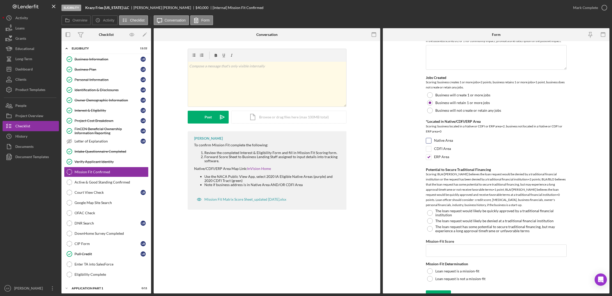
scroll to position [314, 0]
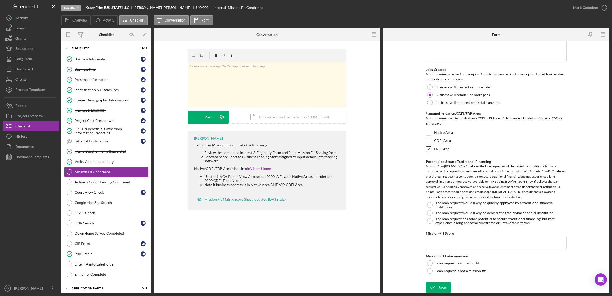
click at [449, 148] on div "ERP Area" at bounding box center [496, 150] width 141 height 8
click at [443, 150] on label "ERP Area" at bounding box center [441, 148] width 15 height 5
click at [431, 150] on input "ERP Area" at bounding box center [428, 148] width 5 height 5
checkbox input "false"
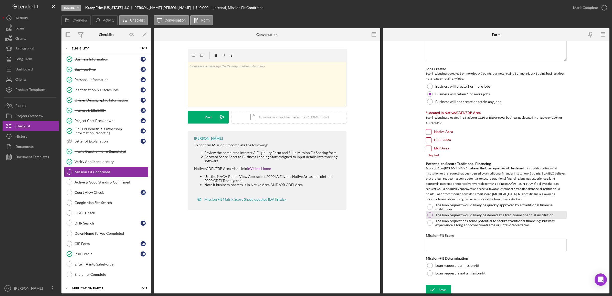
click at [496, 211] on div "The loan request would likely be denied at a traditional financial institution" at bounding box center [496, 215] width 141 height 8
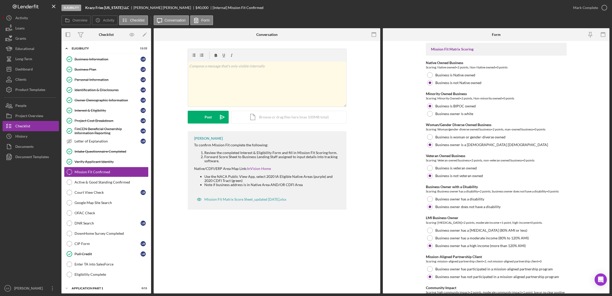
scroll to position [0, 0]
click at [144, 35] on polygon "button" at bounding box center [145, 35] width 4 height 4
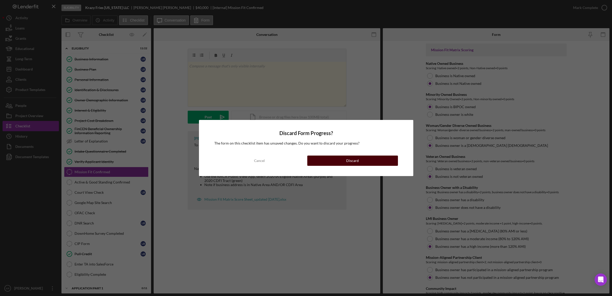
click at [355, 163] on div "Discard" at bounding box center [352, 160] width 13 height 10
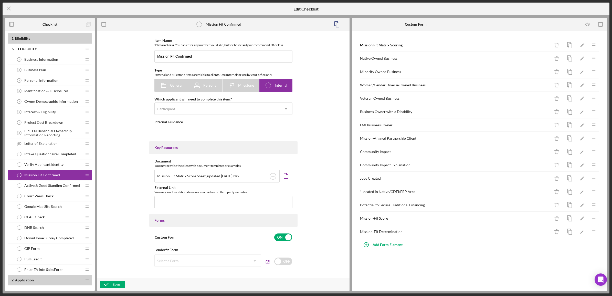
type textarea "<div>To confirm Mission Fit complete the following:</div> <ol> <li>Review the c…"
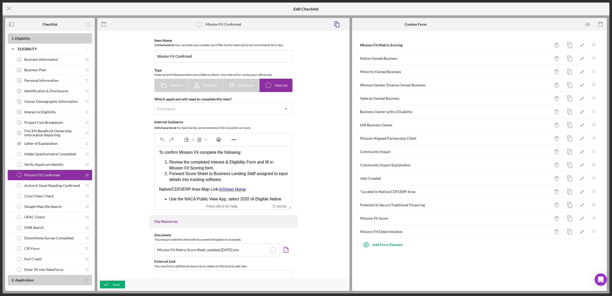
click at [413, 193] on div "* Located in Native/CDFI/ERP Area" at bounding box center [455, 191] width 190 height 4
click at [580, 192] on icon "Icon/Edit" at bounding box center [582, 192] width 12 height 12
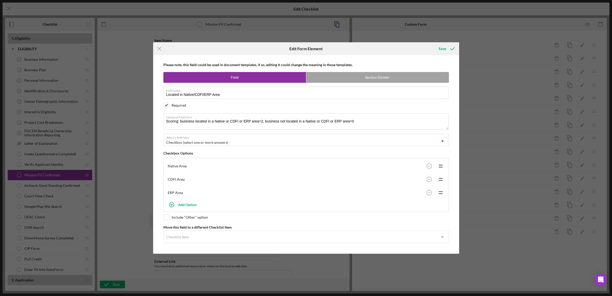
click at [173, 106] on div "Required" at bounding box center [178, 105] width 15 height 4
checkbox input "false"
click at [450, 48] on icon "submit" at bounding box center [452, 48] width 13 height 13
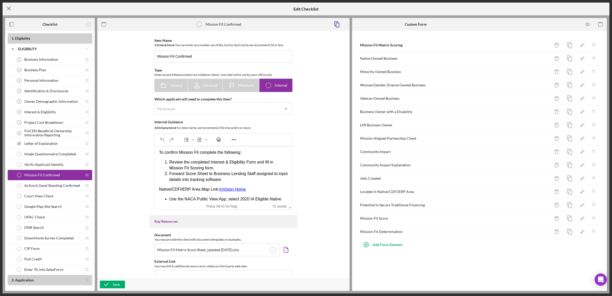
click at [9, 6] on icon "Icon/Menu Close" at bounding box center [9, 8] width 13 height 13
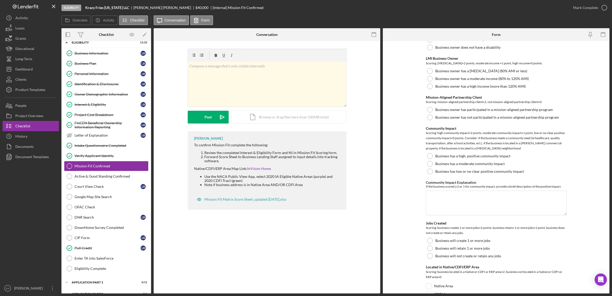
scroll to position [314, 0]
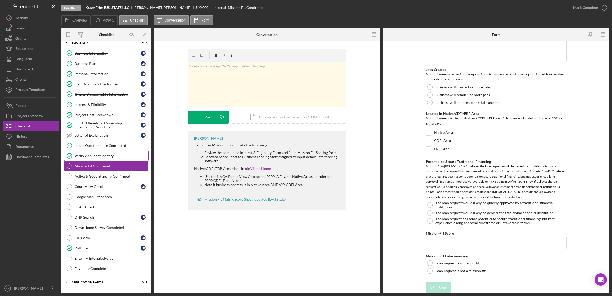
click at [94, 155] on div "Verify Applicant Identity" at bounding box center [111, 156] width 74 height 4
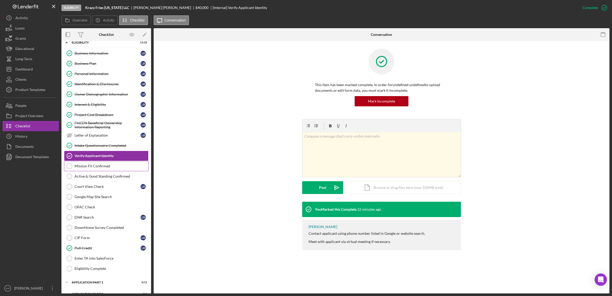
click at [88, 166] on div "Mission Fit Confirmed" at bounding box center [111, 166] width 74 height 4
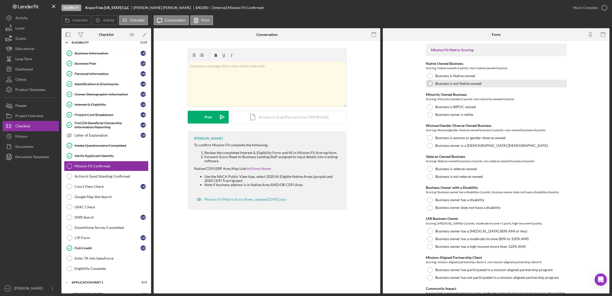
click at [441, 80] on div "Business is not Native owned" at bounding box center [496, 84] width 141 height 8
click at [472, 107] on label "Business is BIPOC owned" at bounding box center [455, 107] width 40 height 4
click at [513, 145] on div "Business owner is a cis-gender man" at bounding box center [496, 145] width 141 height 8
click at [461, 175] on label "Business is not veteran owned" at bounding box center [459, 176] width 48 height 4
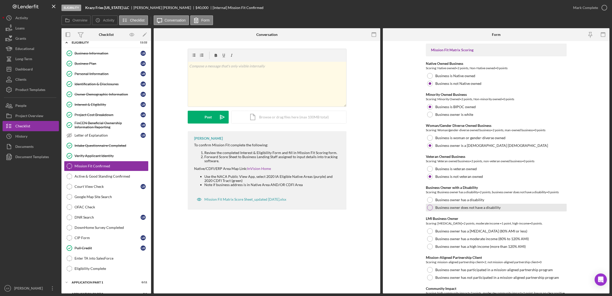
click at [510, 210] on div "Business owner does not have a disability" at bounding box center [496, 207] width 141 height 8
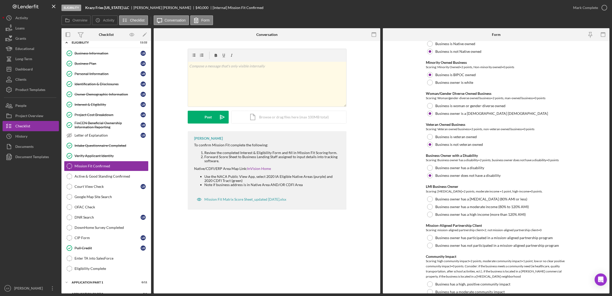
scroll to position [64, 0]
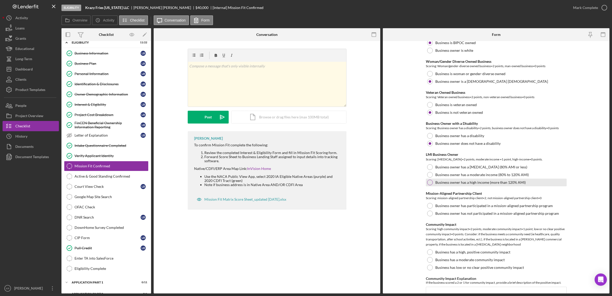
click at [466, 183] on label "Business owner has a high income (more than 120% AMI)" at bounding box center [480, 182] width 90 height 4
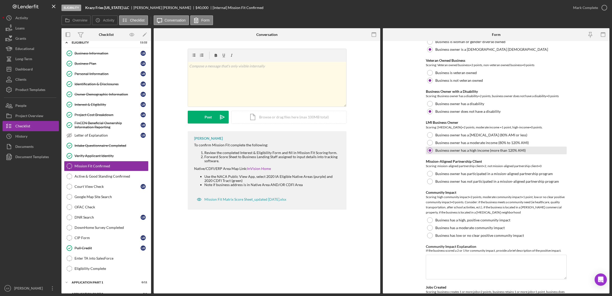
click at [466, 183] on label "Business owner has not participated in a mission-aligned partnership program" at bounding box center [497, 181] width 124 height 4
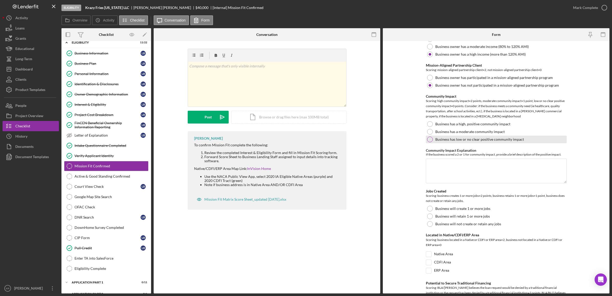
scroll to position [160, 0]
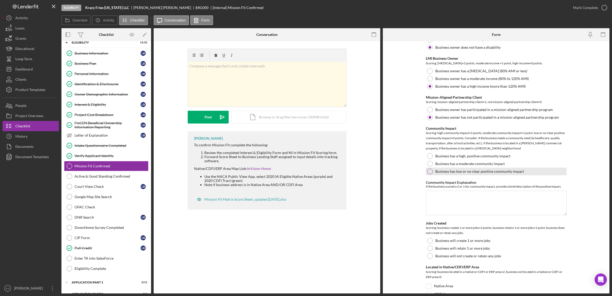
click at [442, 170] on label "Business has low or no clear positive community impact" at bounding box center [479, 171] width 89 height 4
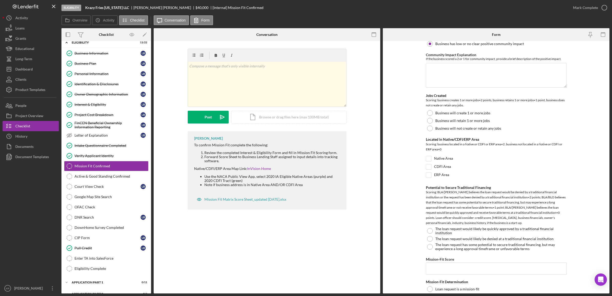
scroll to position [288, 0]
click at [87, 56] on link "Business Information Business Information L B" at bounding box center [106, 53] width 84 height 10
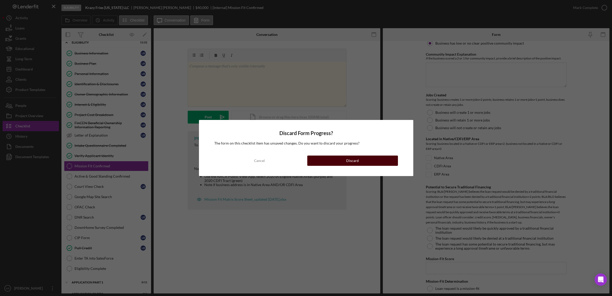
click at [328, 159] on button "Discard" at bounding box center [352, 160] width 91 height 10
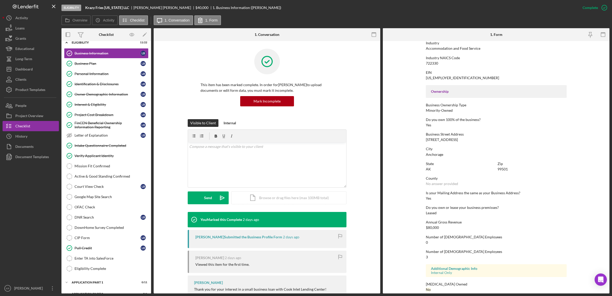
scroll to position [134, 0]
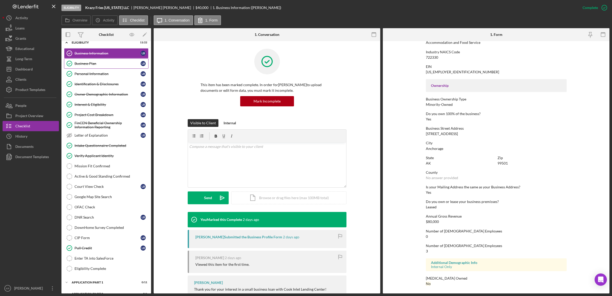
click at [101, 64] on div "Business Plan" at bounding box center [107, 63] width 66 height 4
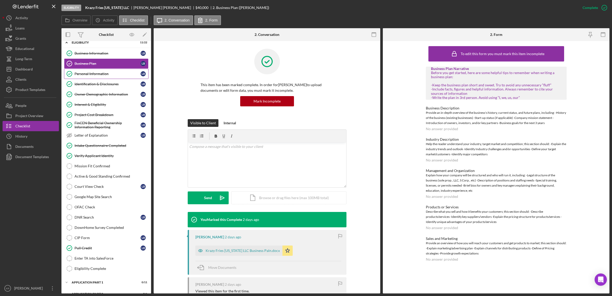
click at [119, 76] on link "Personal Information Personal Information L B" at bounding box center [106, 74] width 84 height 10
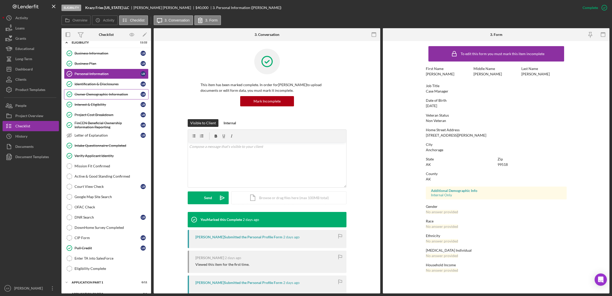
click at [112, 90] on link "Owner Demographic Information Owner Demographic Information L B" at bounding box center [106, 94] width 84 height 10
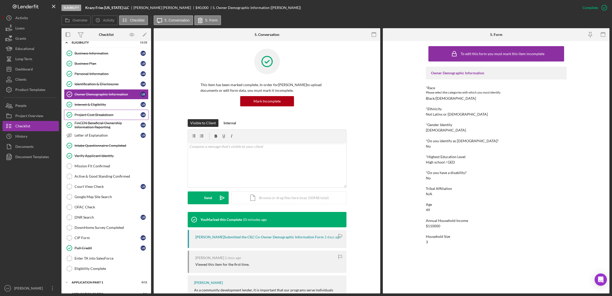
click at [103, 116] on div "Project Cost Breakdown" at bounding box center [107, 115] width 66 height 4
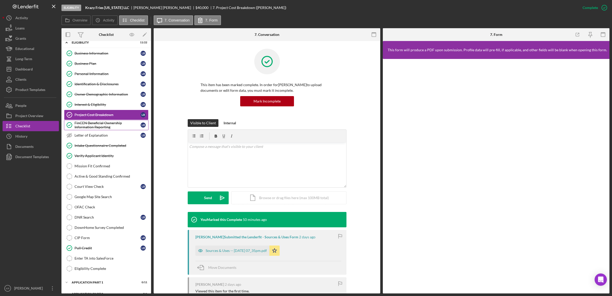
click at [101, 128] on div "FinCEN Beneficial Ownership Information Reporting" at bounding box center [107, 125] width 66 height 8
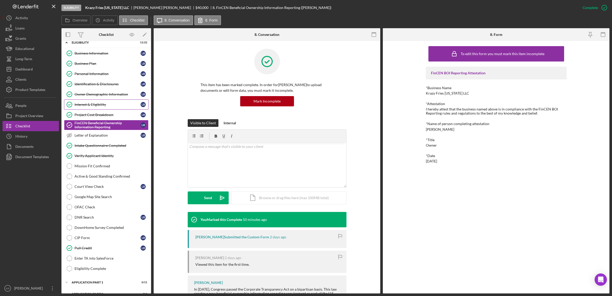
click at [105, 104] on div "Interest & Eligibility" at bounding box center [107, 104] width 66 height 4
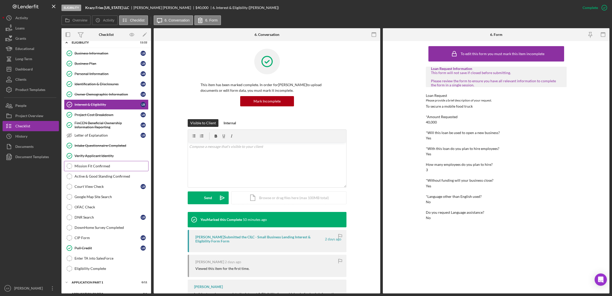
click at [94, 169] on link "Mission Fit Confirmed Mission Fit Confirmed" at bounding box center [106, 166] width 84 height 10
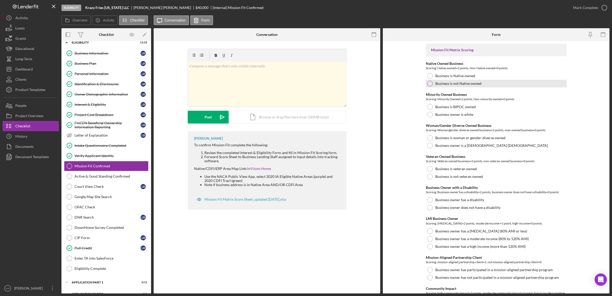
click at [456, 83] on label "Business is not Native owned" at bounding box center [458, 83] width 46 height 4
click at [493, 108] on div "Business is BIPOC owned" at bounding box center [496, 107] width 141 height 8
click at [493, 147] on div "Business owner is a cis-gender man" at bounding box center [496, 145] width 141 height 8
drag, startPoint x: 481, startPoint y: 176, endPoint x: 484, endPoint y: 193, distance: 17.6
click at [481, 176] on label "Business is not veteran owned" at bounding box center [459, 176] width 48 height 4
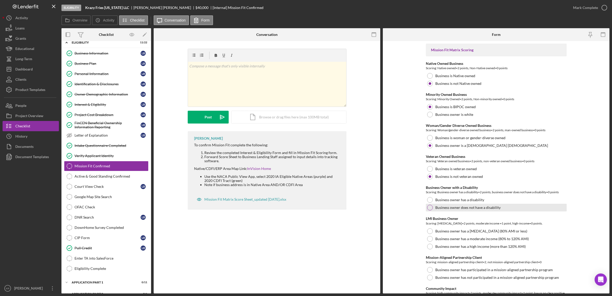
drag, startPoint x: 480, startPoint y: 202, endPoint x: 478, endPoint y: 205, distance: 3.1
click at [478, 205] on div "Business Owner with a Disability Scoring: Business owner has a disability=2 poi…" at bounding box center [496, 198] width 141 height 26
click at [478, 205] on label "Business owner does not have a disability" at bounding box center [467, 207] width 65 height 4
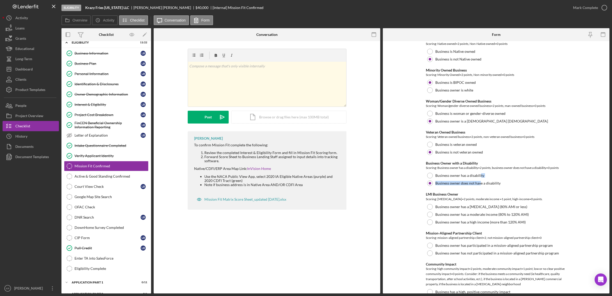
scroll to position [64, 0]
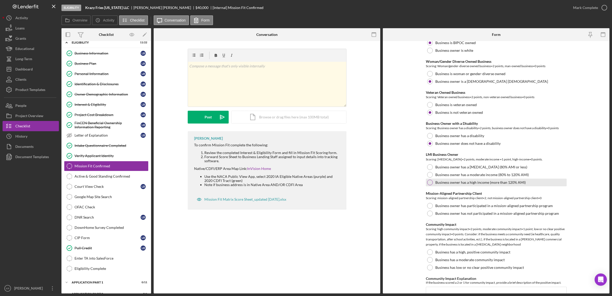
click at [505, 180] on label "Business owner has a high income (more than 120% AMI)" at bounding box center [480, 182] width 90 height 4
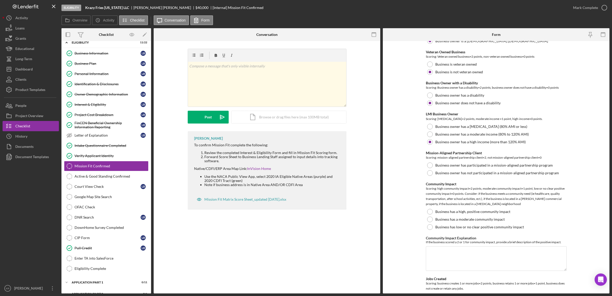
scroll to position [128, 0]
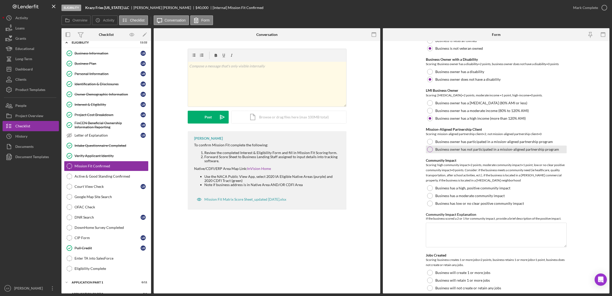
click at [517, 153] on div "Business owner has not participated in a mission-aligned partnership program" at bounding box center [496, 149] width 141 height 8
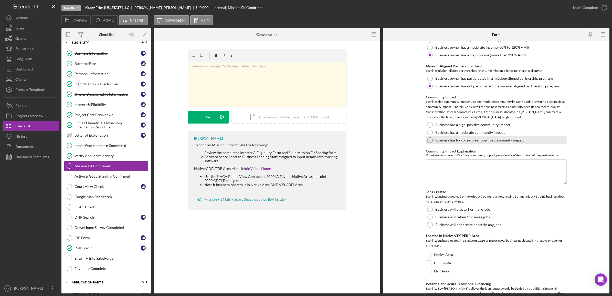
scroll to position [192, 0]
drag, startPoint x: 464, startPoint y: 135, endPoint x: 462, endPoint y: 141, distance: 6.1
click at [462, 141] on div "Community Impact Scoring: high community impact=2 points, moderate community im…" at bounding box center [496, 118] width 141 height 49
click at [462, 141] on label "Business has low or no clear positive community impact" at bounding box center [479, 139] width 89 height 4
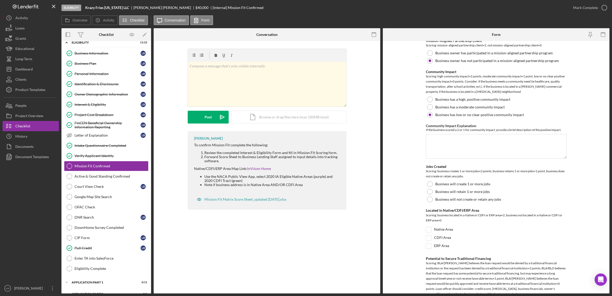
scroll to position [256, 0]
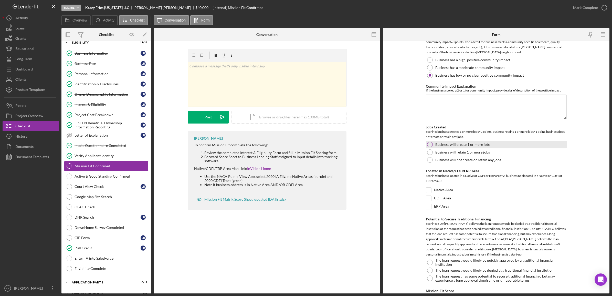
click at [463, 143] on label "Business will create 1 or more jobs" at bounding box center [462, 144] width 55 height 4
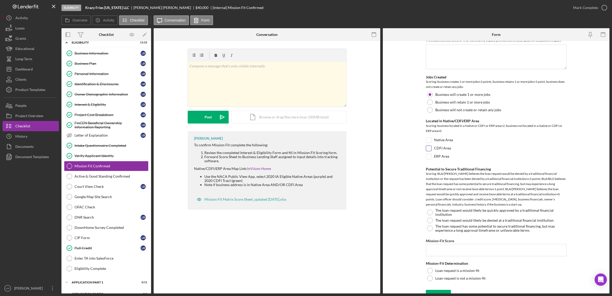
scroll to position [314, 0]
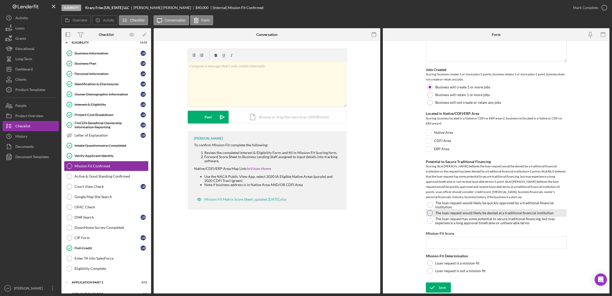
click at [470, 211] on label "The loan request would likely be denied at a traditional financial institution" at bounding box center [494, 213] width 118 height 4
click at [465, 241] on input "Mission-Fit Score" at bounding box center [496, 242] width 141 height 12
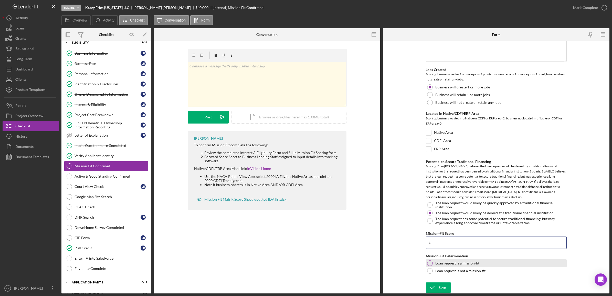
type input "4"
click at [450, 259] on div "Loan request is a mission-fit" at bounding box center [496, 263] width 141 height 8
click at [442, 291] on div "Save" at bounding box center [441, 287] width 7 height 10
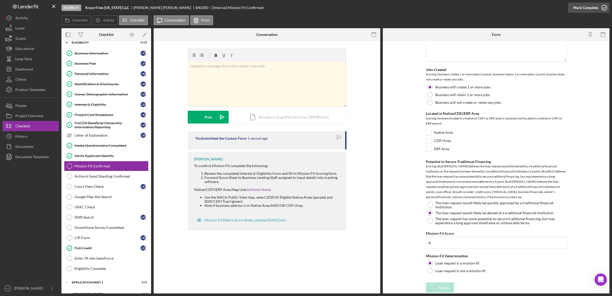
click at [576, 8] on div "Eligibility Krazy Fries Alaska LLC Louis Bonner $40,000 $10,000 [Internal] Miss…" at bounding box center [306, 148] width 612 height 296
click at [593, 7] on div "Mark Complete" at bounding box center [585, 8] width 25 height 10
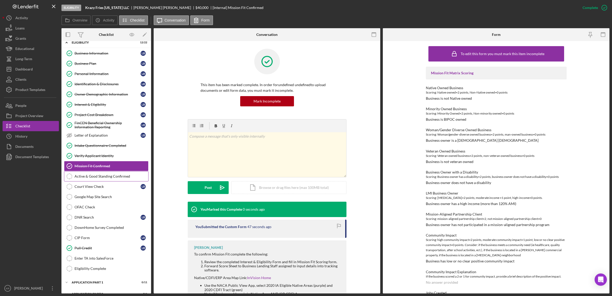
click at [108, 178] on div "Active & Good Standing Confirmed" at bounding box center [111, 176] width 74 height 4
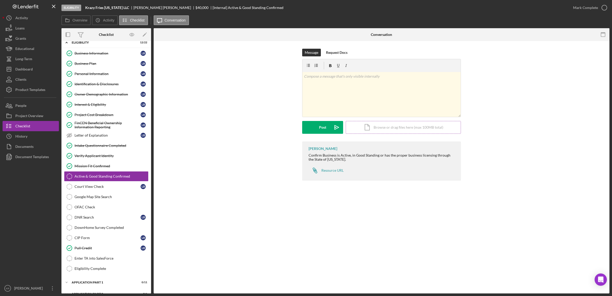
click at [363, 131] on div "Icon/Document Browse or drag files here (max 100MB total) Tap to choose files o…" at bounding box center [402, 127] width 115 height 13
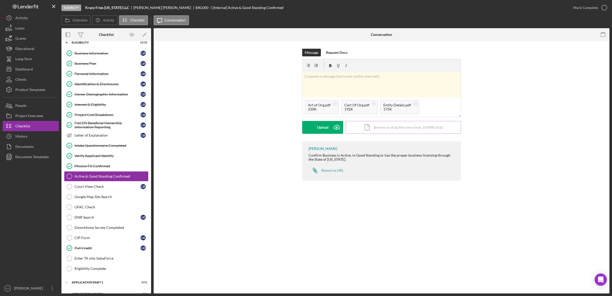
click at [373, 130] on div "Icon/Document Browse or drag files here (max 100MB total) Tap to choose files o…" at bounding box center [402, 127] width 115 height 13
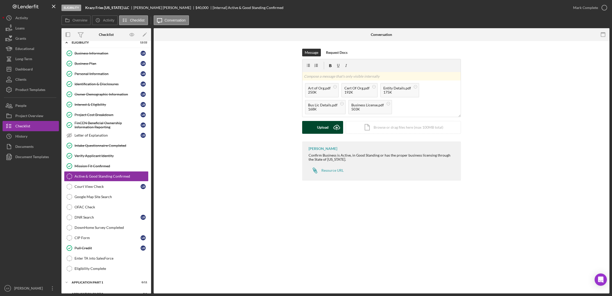
click at [323, 131] on div "Upload" at bounding box center [323, 127] width 12 height 13
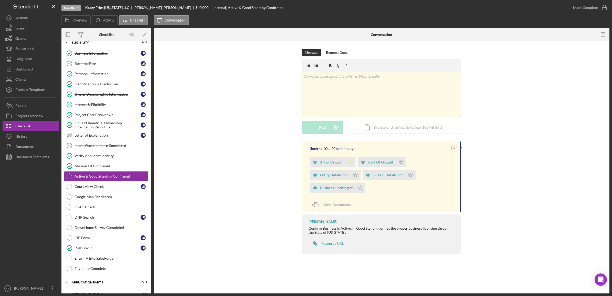
click at [350, 160] on polygon "button" at bounding box center [350, 162] width 4 height 4
click at [358, 178] on icon "Icon/Star" at bounding box center [355, 175] width 10 height 10
click at [397, 160] on icon "Icon/Star" at bounding box center [401, 162] width 10 height 10
click at [409, 176] on icon "Icon/Star" at bounding box center [410, 175] width 10 height 10
click at [362, 189] on icon "Icon/Star" at bounding box center [360, 187] width 10 height 10
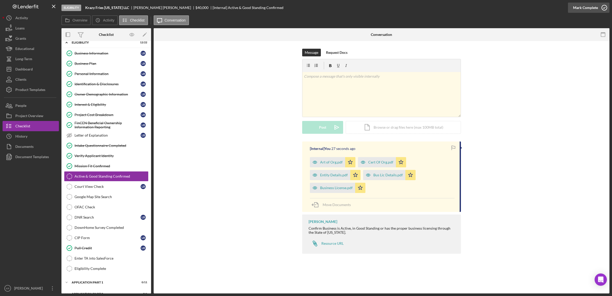
click at [583, 8] on div "Mark Complete" at bounding box center [585, 8] width 25 height 10
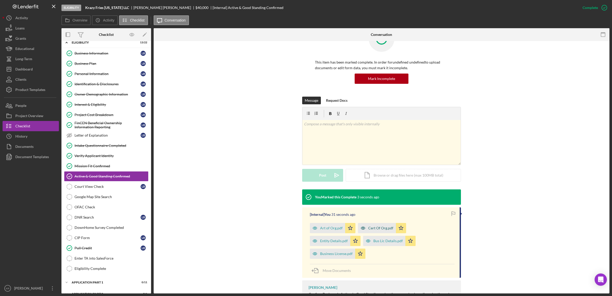
scroll to position [59, 0]
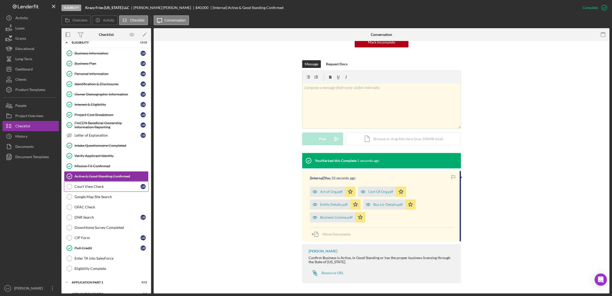
click at [115, 188] on div "Court View Check" at bounding box center [107, 186] width 66 height 4
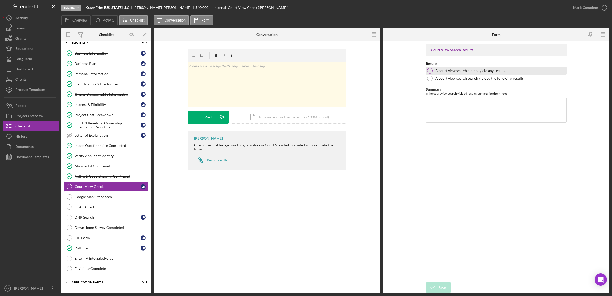
click at [490, 71] on label "A court view search did not yield any results." at bounding box center [470, 71] width 71 height 4
click at [259, 117] on div "Icon/Document Browse or drag files here (max 100MB total) Tap to choose files o…" at bounding box center [288, 117] width 115 height 13
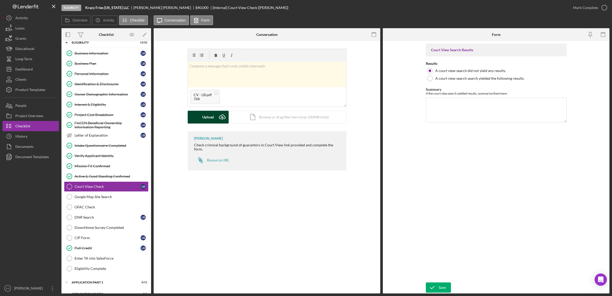
click at [215, 116] on button "Upload Icon/Upload" at bounding box center [208, 117] width 41 height 13
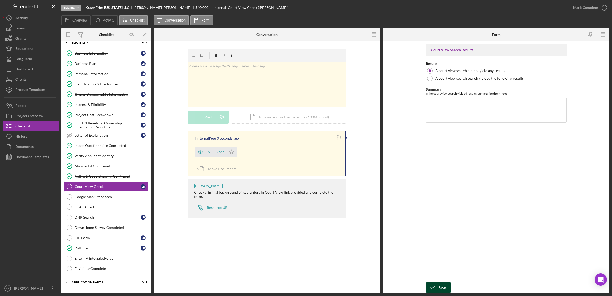
click at [443, 288] on div "Save" at bounding box center [441, 287] width 7 height 10
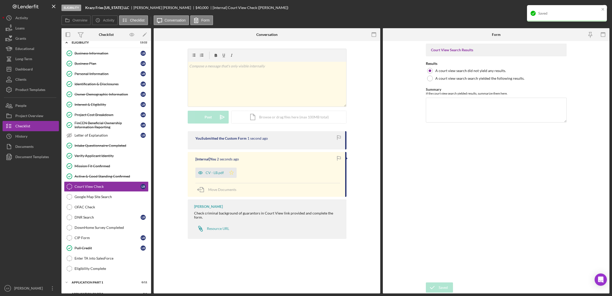
click at [234, 174] on icon "Icon/Star" at bounding box center [231, 172] width 10 height 10
click at [600, 8] on icon "button" at bounding box center [603, 7] width 13 height 13
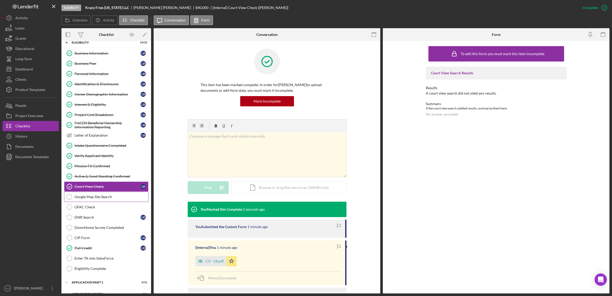
click at [95, 198] on div "Google Map Site Search" at bounding box center [111, 196] width 74 height 4
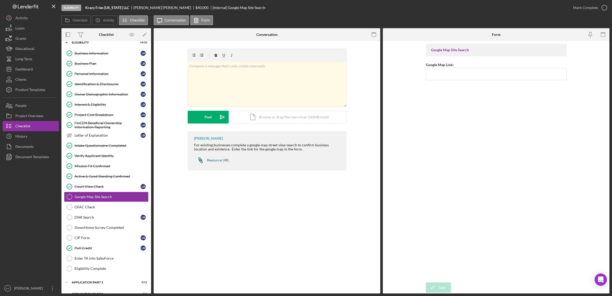
drag, startPoint x: 211, startPoint y: 159, endPoint x: 214, endPoint y: 159, distance: 2.8
click at [81, 61] on link "Business Plan Business Plan L B" at bounding box center [106, 63] width 84 height 10
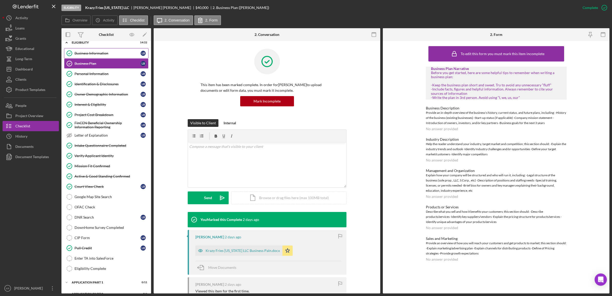
click at [109, 54] on div "Business Information" at bounding box center [107, 53] width 66 height 4
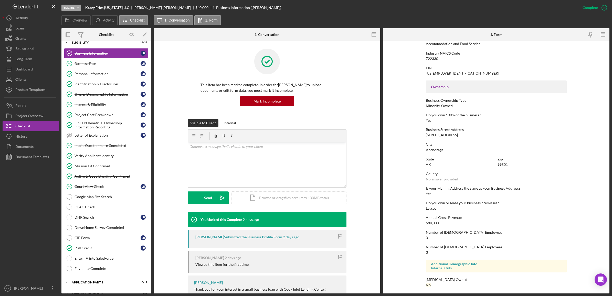
scroll to position [134, 0]
click at [96, 202] on link "Google Map Site Search Google Map Site Search" at bounding box center [106, 196] width 84 height 10
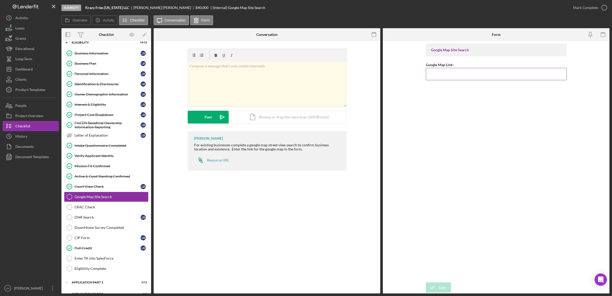
click at [445, 70] on input "Google Map Link:" at bounding box center [496, 74] width 141 height 12
paste input "https://maps.app.goo.gl/NzUDd5nSmaBpqAGu7"
type input "https://maps.app.goo.gl/NzUDd5nSmaBpqAGu7"
click at [436, 285] on icon "submit" at bounding box center [432, 287] width 13 height 13
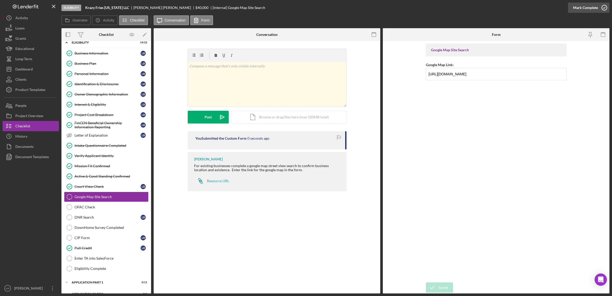
click at [584, 12] on div "Mark Complete" at bounding box center [585, 8] width 25 height 10
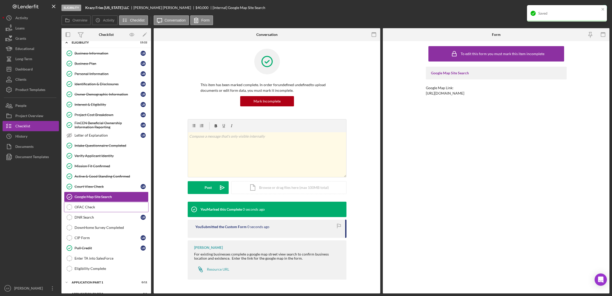
click at [109, 209] on div "OFAC Check" at bounding box center [111, 207] width 74 height 4
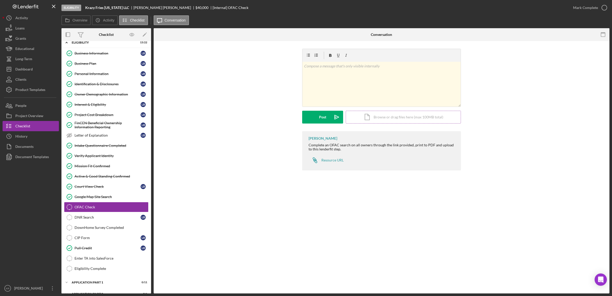
click at [436, 120] on div "Icon/Document Browse or drag files here (max 100MB total) Tap to choose files o…" at bounding box center [402, 117] width 115 height 13
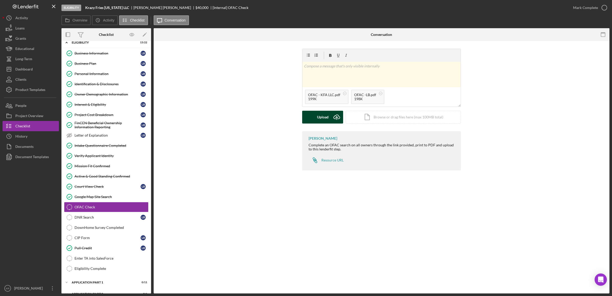
click at [315, 117] on button "Upload Icon/Upload" at bounding box center [322, 117] width 41 height 13
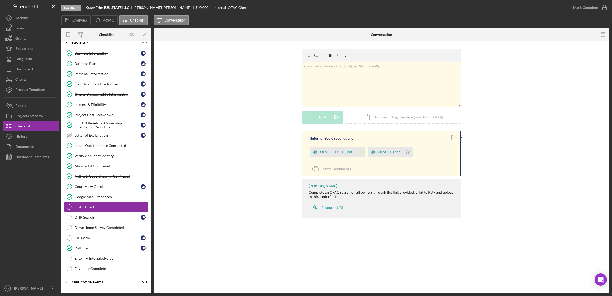
click at [359, 151] on icon "Icon/Star" at bounding box center [360, 152] width 10 height 10
click at [407, 154] on icon "Icon/Star" at bounding box center [407, 152] width 10 height 10
click at [596, 10] on div "Mark Complete" at bounding box center [585, 8] width 25 height 10
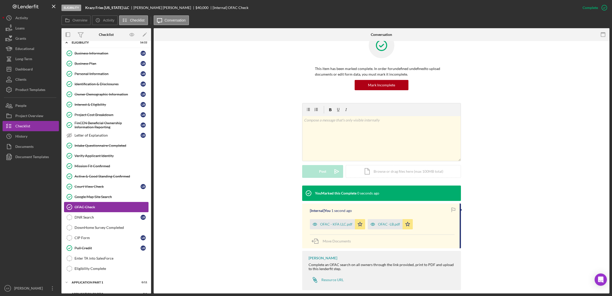
scroll to position [24, 0]
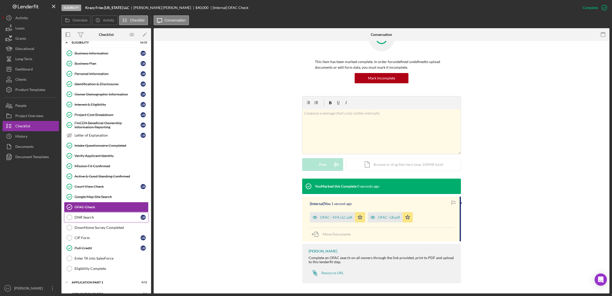
click at [88, 216] on link "DNR Search DNR Search L B" at bounding box center [106, 217] width 84 height 10
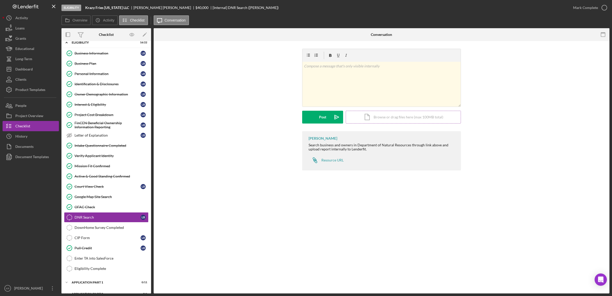
click at [401, 117] on div "Icon/Document Browse or drag files here (max 100MB total) Tap to choose files o…" at bounding box center [402, 117] width 115 height 13
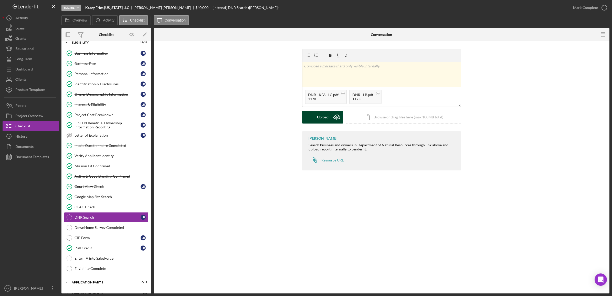
click at [316, 115] on button "Upload Icon/Upload" at bounding box center [322, 117] width 41 height 13
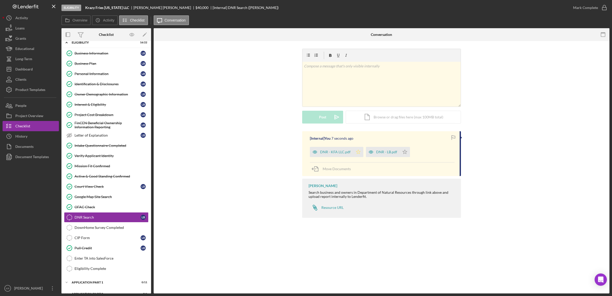
click at [355, 151] on icon "Icon/Star" at bounding box center [358, 152] width 10 height 10
click at [405, 154] on icon "Icon/Star" at bounding box center [404, 152] width 10 height 10
click at [585, 8] on div "Mark Complete" at bounding box center [585, 8] width 25 height 10
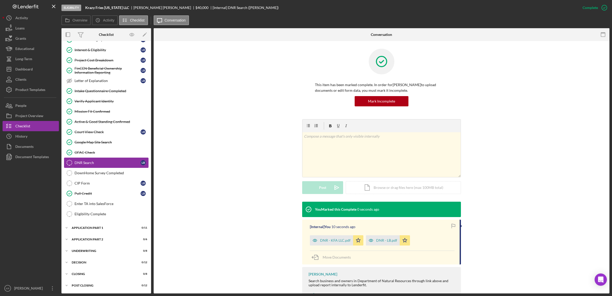
scroll to position [63, 0]
click at [95, 171] on div "DownHome Survey Completed" at bounding box center [111, 173] width 74 height 4
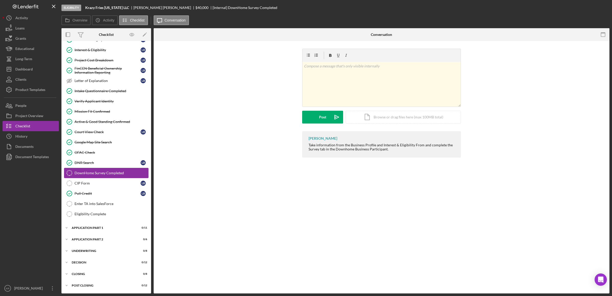
scroll to position [63, 0]
click at [580, 12] on div "Mark Complete" at bounding box center [585, 8] width 25 height 10
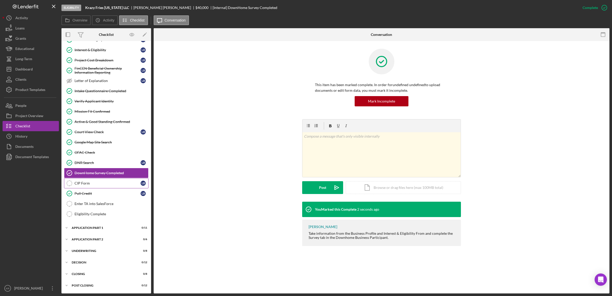
click at [109, 183] on div "CIP Form" at bounding box center [107, 183] width 66 height 4
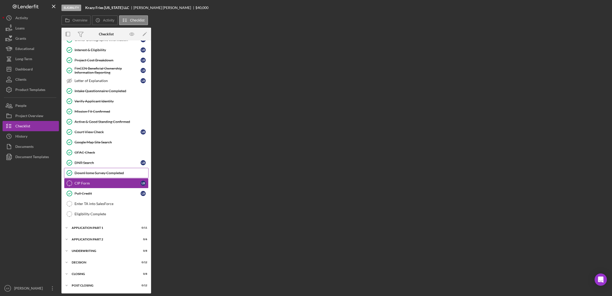
scroll to position [63, 0]
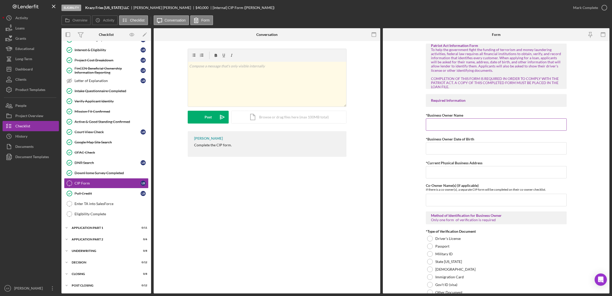
click at [471, 124] on input "*Business Owner Name" at bounding box center [496, 124] width 141 height 12
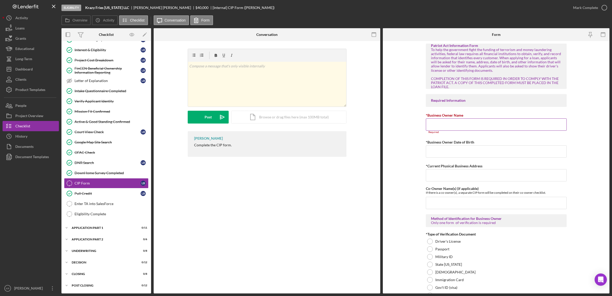
click at [469, 126] on input "*Business Owner Name" at bounding box center [496, 124] width 141 height 12
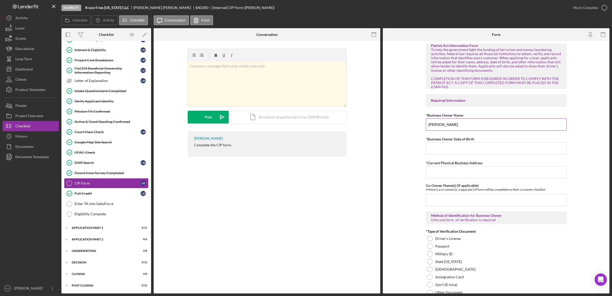
type input "LOUIS CLINTON BONNER III"
type input "01/24/1976"
click at [467, 172] on input "821" at bounding box center [496, 172] width 141 height 12
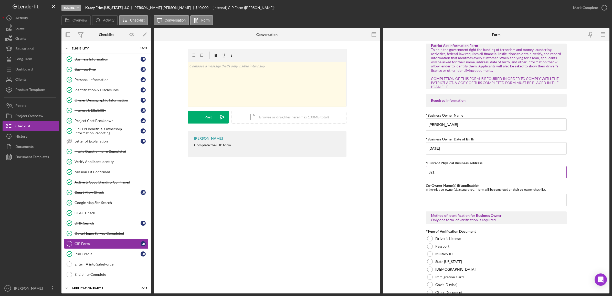
click at [477, 170] on input "821" at bounding box center [496, 172] width 141 height 12
type input "821 N St Suite 102 Anchorage, AK 99501"
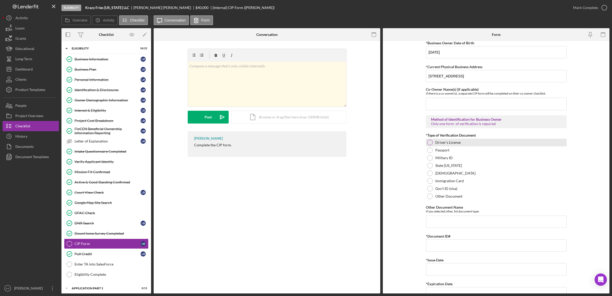
click at [439, 140] on div "Driver's License" at bounding box center [496, 142] width 141 height 8
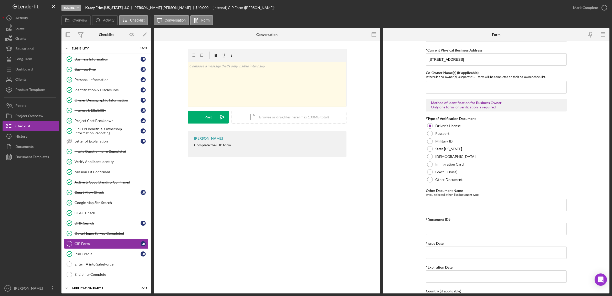
scroll to position [128, 0]
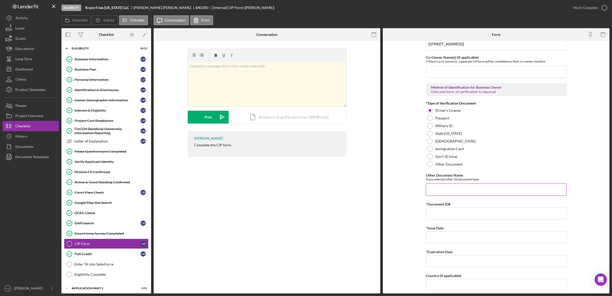
click at [445, 191] on input "Other Document Name" at bounding box center [496, 189] width 141 height 12
drag, startPoint x: 443, startPoint y: 213, endPoint x: 446, endPoint y: 216, distance: 4.0
click at [443, 215] on input "*Document ID#" at bounding box center [496, 213] width 141 height 12
type input "6642634"
type input "01/25/2019"
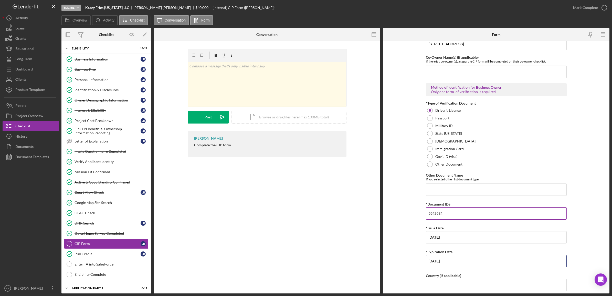
type input "01/24/2027"
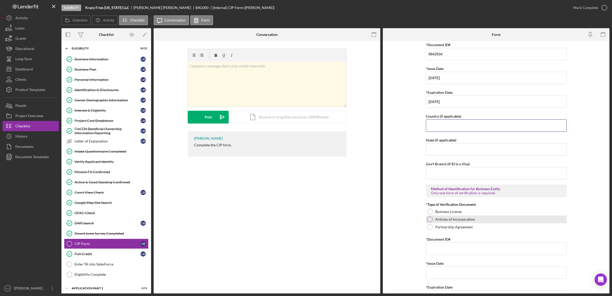
scroll to position [288, 0]
click at [440, 165] on label "Gov't Branch (if ID is a Visa)" at bounding box center [448, 163] width 44 height 4
click at [440, 166] on input "Gov't Branch (if ID is a Visa)" at bounding box center [496, 172] width 141 height 12
click at [451, 145] on input "State (if applicable)" at bounding box center [496, 148] width 141 height 12
type input "AK"
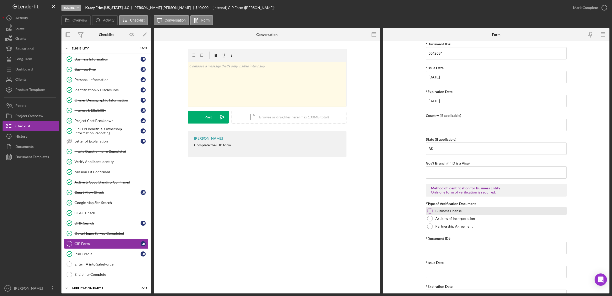
click at [449, 209] on div "Business License" at bounding box center [496, 211] width 141 height 8
click at [448, 251] on input "*Document ID#" at bounding box center [496, 247] width 141 height 12
click at [427, 249] on input "2146374" at bounding box center [496, 247] width 141 height 12
type input "2146374"
type input "10/09/2023"
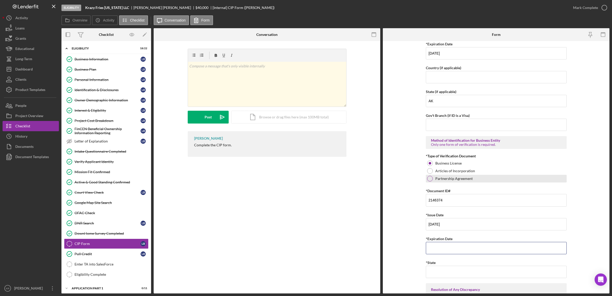
scroll to position [394, 0]
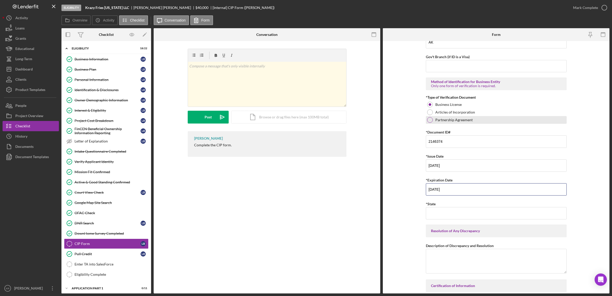
type input "12/31/2025"
type input "AK"
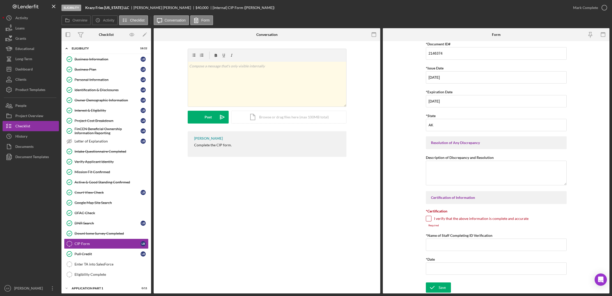
click at [455, 219] on label "I verify that the above information is complete and accurate" at bounding box center [481, 218] width 94 height 5
click at [431, 219] on input "I verify that the above information is complete and accurate" at bounding box center [428, 218] width 5 height 5
checkbox input "true"
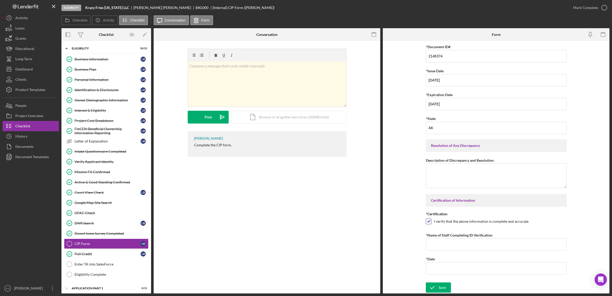
scroll to position [482, 0]
click at [452, 236] on label "*Name of Staff Completing ID Verification" at bounding box center [459, 235] width 67 height 4
click at [452, 238] on input "*Name of Staff Completing ID Verification" at bounding box center [496, 244] width 141 height 12
click at [457, 245] on input "*Name of Staff Completing ID Verification" at bounding box center [496, 244] width 141 height 12
type input "Karen M Ruiz"
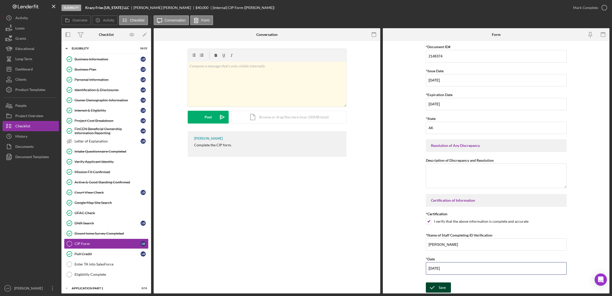
type input "10/08/2025"
click at [435, 285] on icon "submit" at bounding box center [432, 287] width 13 height 13
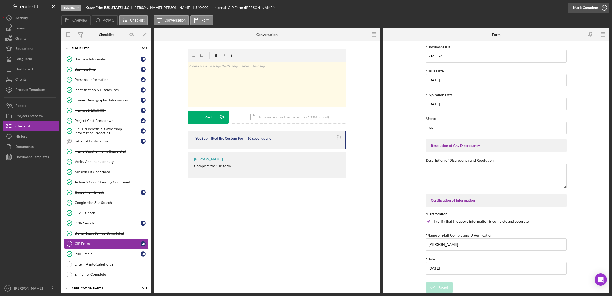
click at [587, 7] on div "Mark Complete" at bounding box center [585, 8] width 25 height 10
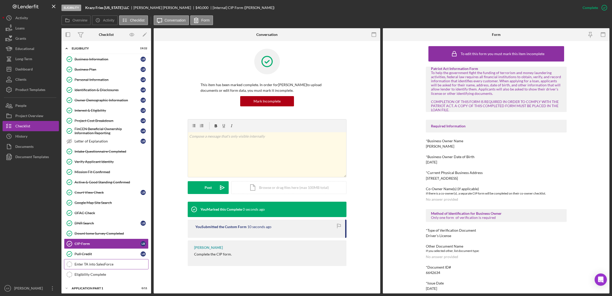
click at [95, 264] on div "Enter TA into SalesForce" at bounding box center [111, 264] width 74 height 4
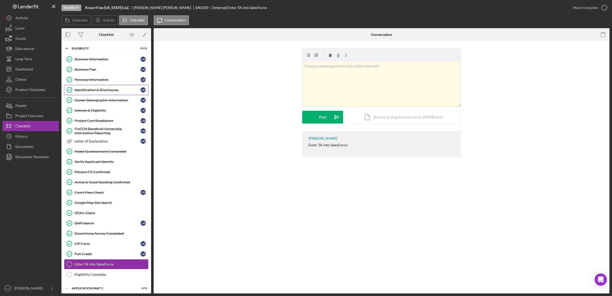
click at [105, 88] on div "Identification & Disclosures" at bounding box center [107, 90] width 66 height 4
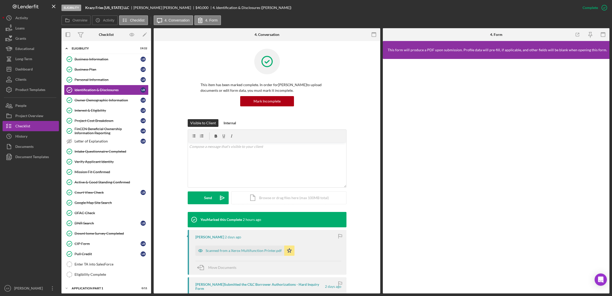
click at [250, 258] on div "Louis Bonner 2 days ago Scanned from a Xerox Multifunction Printer.pdf Icon/Sta…" at bounding box center [267, 252] width 159 height 45
click at [251, 250] on div "Scanned from a Xerox Multifunction Printer.pdf" at bounding box center [243, 250] width 76 height 4
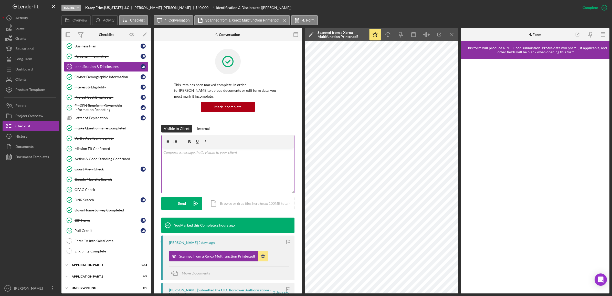
scroll to position [63, 0]
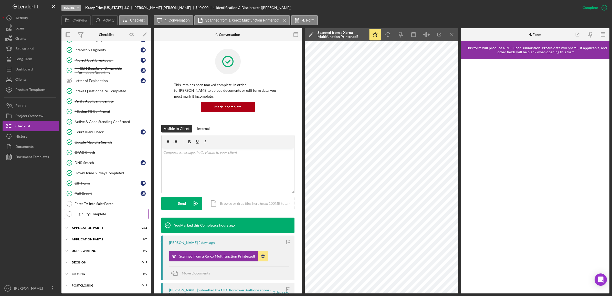
click at [93, 210] on link "Eligibility Complete Eligibility Complete" at bounding box center [106, 214] width 84 height 10
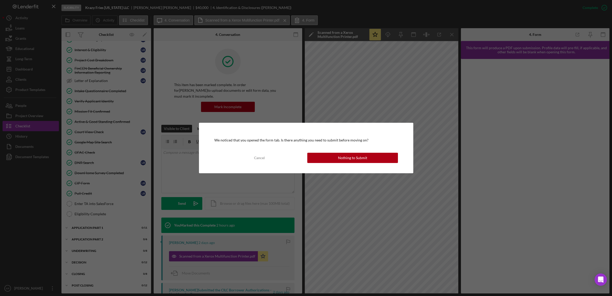
click at [102, 202] on div "We noticed that you opened the form tab. Is there anything you need to submit b…" at bounding box center [306, 148] width 612 height 296
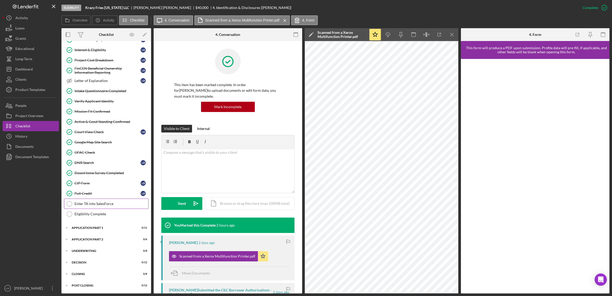
click at [97, 205] on div "Enter TA into SalesForce" at bounding box center [111, 203] width 74 height 4
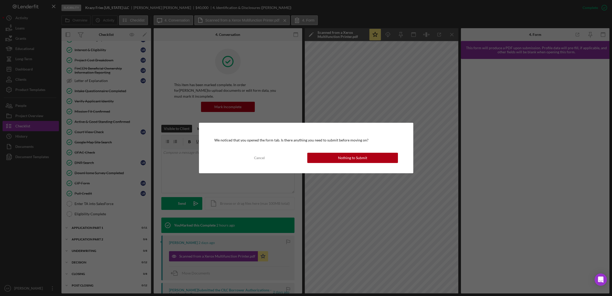
click at [398, 153] on div "We noticed that you opened the form tab. Is there anything you need to submit b…" at bounding box center [306, 148] width 214 height 50
click at [388, 156] on button "Nothing to Submit" at bounding box center [352, 158] width 91 height 10
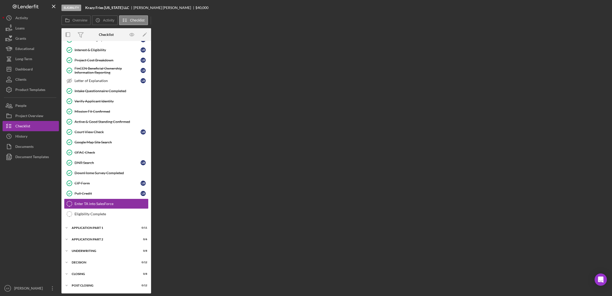
scroll to position [63, 0]
click at [84, 207] on link "Enter TA into SalesForce Enter TA into SalesForce" at bounding box center [106, 203] width 84 height 10
click at [83, 210] on link "Eligibility Complete Eligibility Complete" at bounding box center [106, 214] width 84 height 10
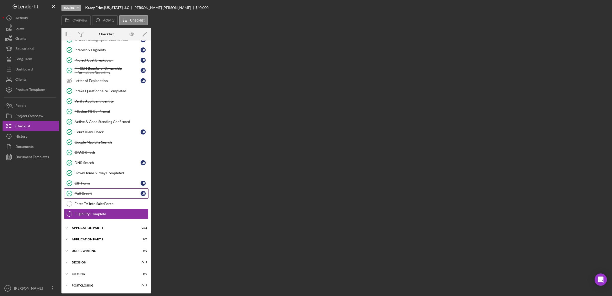
click at [90, 196] on link "Pull Credit Pull Credit L B" at bounding box center [106, 193] width 84 height 10
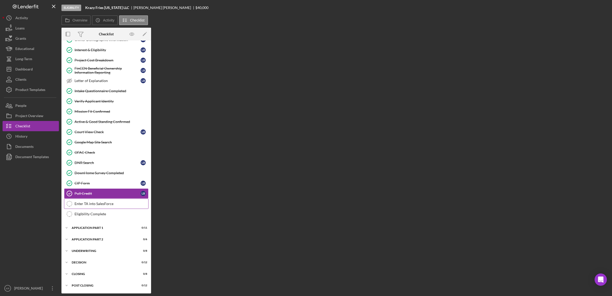
click at [81, 204] on div "Enter TA into SalesForce" at bounding box center [111, 203] width 74 height 4
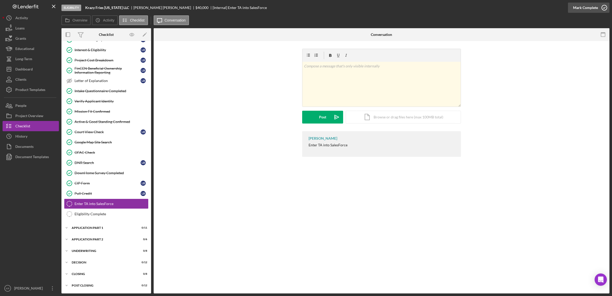
click at [603, 7] on icon "button" at bounding box center [603, 7] width 13 height 13
click at [99, 216] on link "Eligibility Complete Eligibility Complete" at bounding box center [106, 214] width 84 height 10
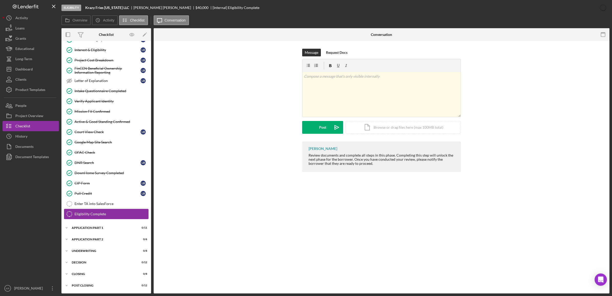
click at [98, 217] on link "Eligibility Complete Eligibility Complete" at bounding box center [106, 214] width 84 height 10
click at [104, 206] on link "Enter TA into SalesForce Enter TA into SalesForce" at bounding box center [106, 203] width 84 height 10
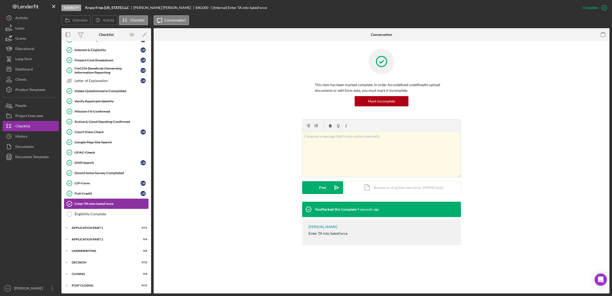
click at [124, 209] on div "Business Information Business Information L B Business Plan Business Plan L B P…" at bounding box center [106, 108] width 90 height 228
click at [127, 219] on link "Eligibility Complete Eligibility Complete" at bounding box center [106, 214] width 84 height 10
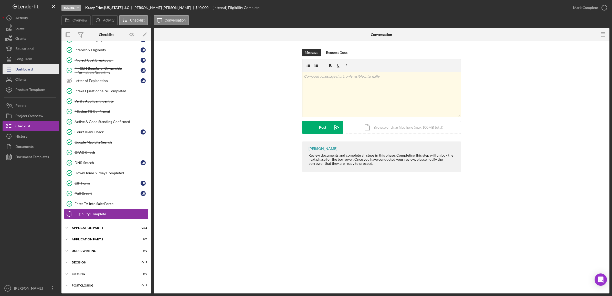
click at [39, 71] on button "Icon/Dashboard Dashboard" at bounding box center [31, 69] width 56 height 10
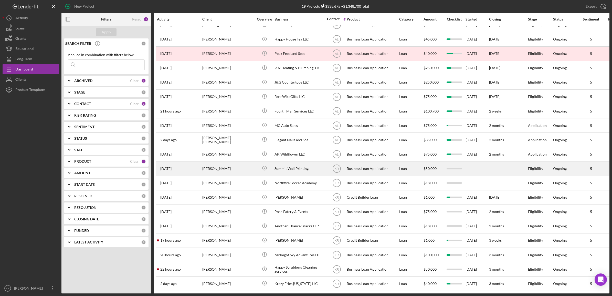
scroll to position [16, 0]
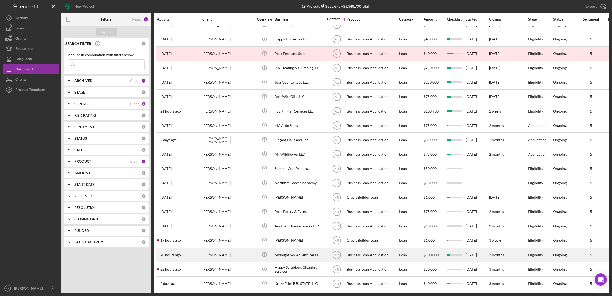
click at [211, 254] on div "Ronald Brown" at bounding box center [227, 255] width 51 height 14
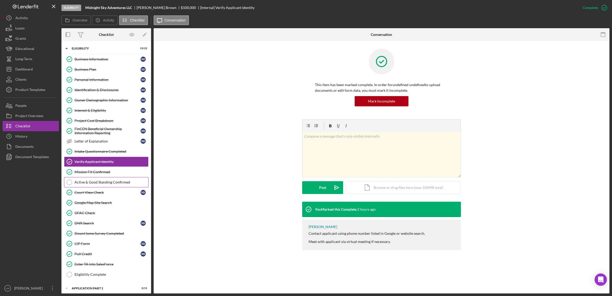
click at [95, 182] on div "Active & Good Standing Confirmed" at bounding box center [111, 182] width 74 height 4
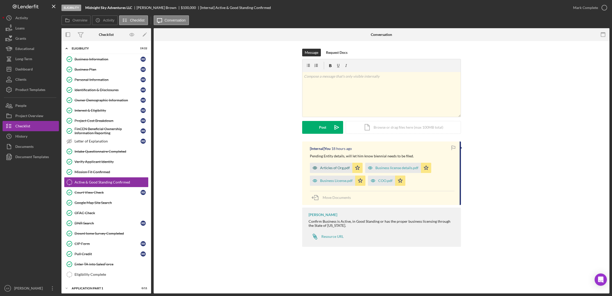
click at [332, 169] on div "Articles of Org.pdf" at bounding box center [335, 168] width 30 height 4
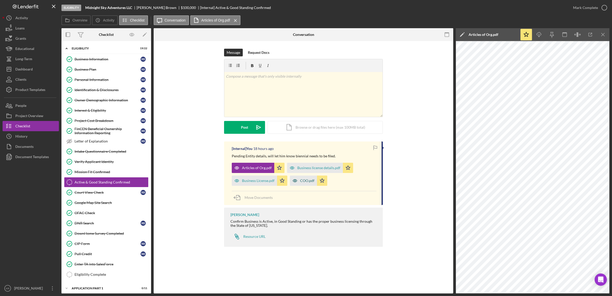
click at [300, 180] on div "COO.pdf" at bounding box center [307, 180] width 14 height 4
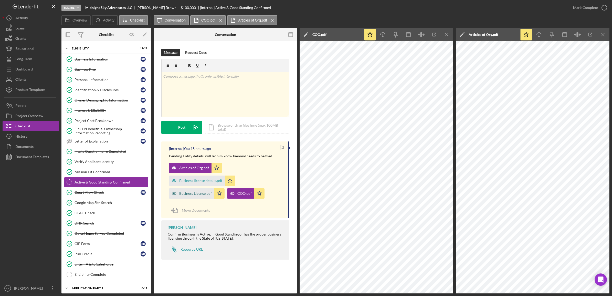
click at [186, 194] on div "Business License.pdf" at bounding box center [195, 193] width 32 height 4
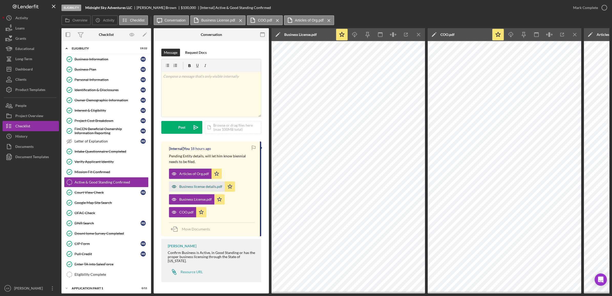
click at [185, 184] on div "Business license details.pdf" at bounding box center [200, 186] width 43 height 4
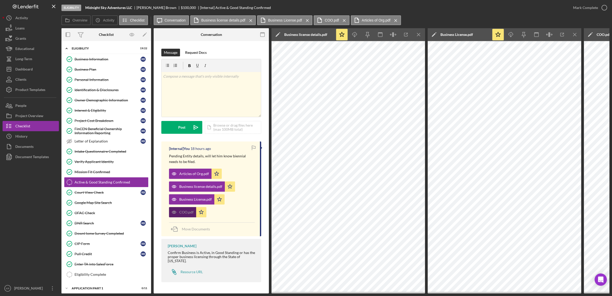
click at [179, 213] on div "COO.pdf" at bounding box center [186, 212] width 14 height 4
click at [415, 31] on icon "Icon/Menu Close" at bounding box center [419, 35] width 12 height 12
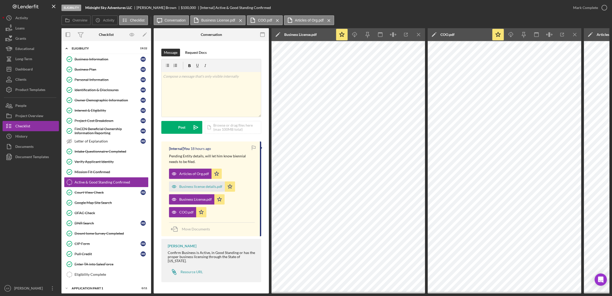
click at [415, 31] on icon "Icon/Menu Close" at bounding box center [419, 35] width 12 height 12
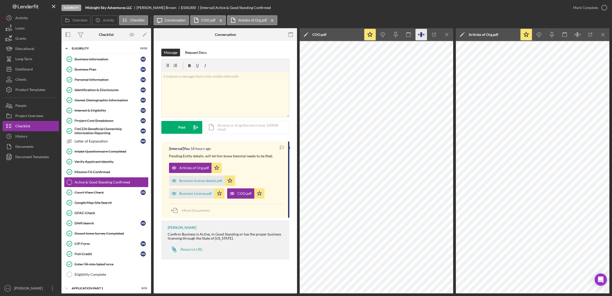
click at [415, 31] on icon "button" at bounding box center [421, 35] width 12 height 12
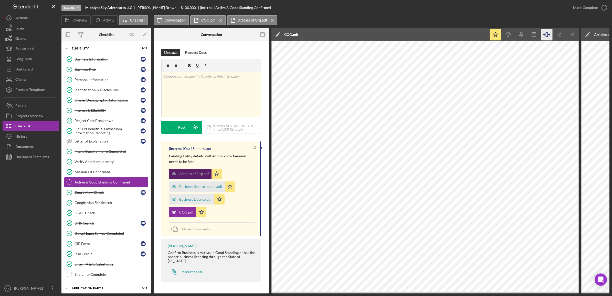
click at [196, 173] on div "Articles of Org.pdf" at bounding box center [194, 173] width 30 height 4
click at [182, 214] on div "COO.pdf" at bounding box center [186, 212] width 14 height 4
click at [197, 178] on div "Articles of Org.pdf" at bounding box center [190, 173] width 42 height 10
click at [570, 32] on icon "Icon/Menu Close" at bounding box center [572, 35] width 12 height 12
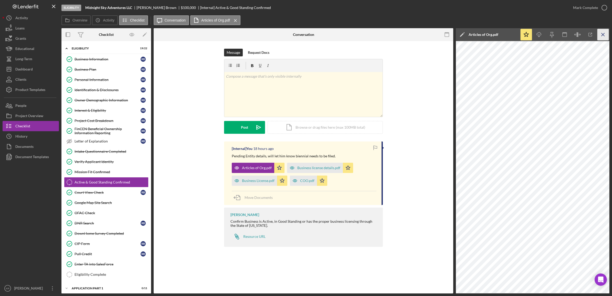
click at [599, 34] on icon "Icon/Menu Close" at bounding box center [603, 35] width 12 height 12
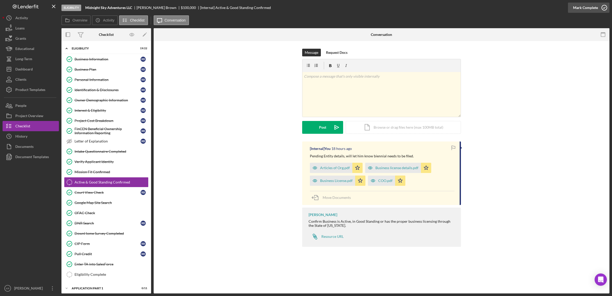
click at [582, 7] on div "Mark Complete" at bounding box center [585, 8] width 25 height 10
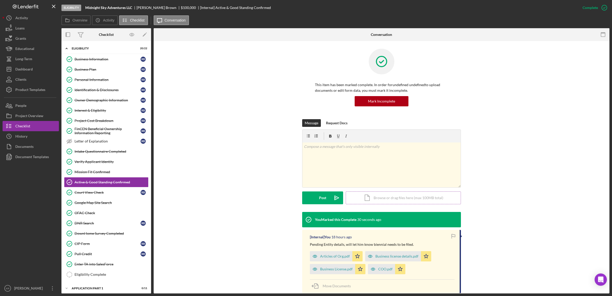
click at [382, 202] on div "Icon/Document Browse or drag files here (max 100MB total) Tap to choose files o…" at bounding box center [402, 197] width 115 height 13
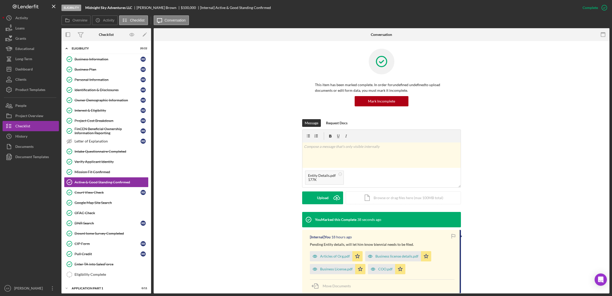
click at [313, 206] on div "Message Request Docs v Color teal Color pink Remove color Add row above Add row…" at bounding box center [381, 165] width 159 height 93
click at [317, 197] on div "Upload" at bounding box center [323, 197] width 12 height 13
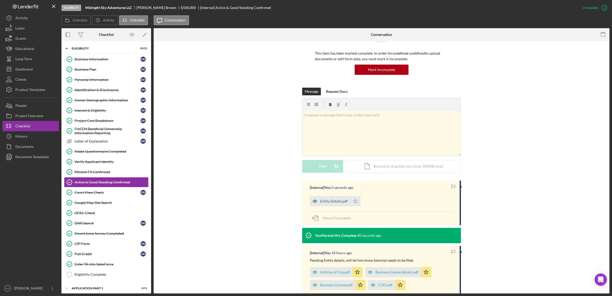
scroll to position [32, 0]
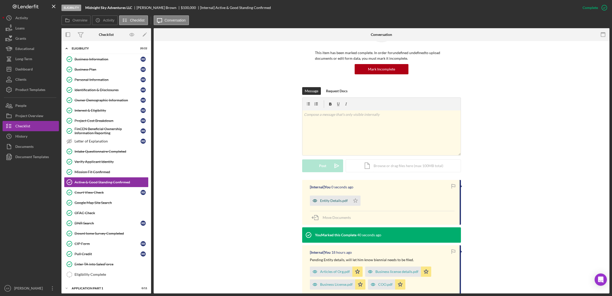
click at [342, 199] on div "Entity Details.pdf" at bounding box center [334, 200] width 28 height 4
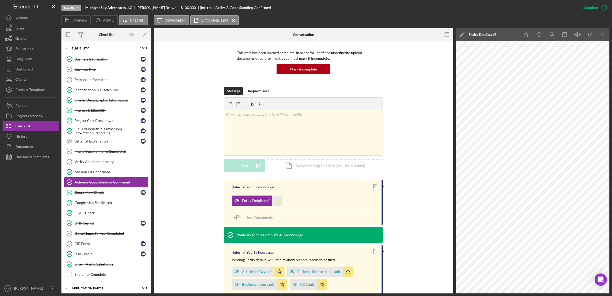
click at [279, 200] on icon "Icon/Star" at bounding box center [277, 200] width 10 height 10
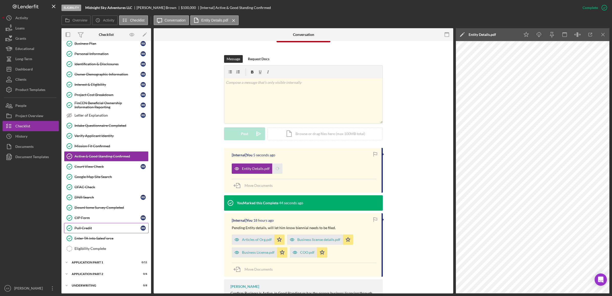
scroll to position [63, 0]
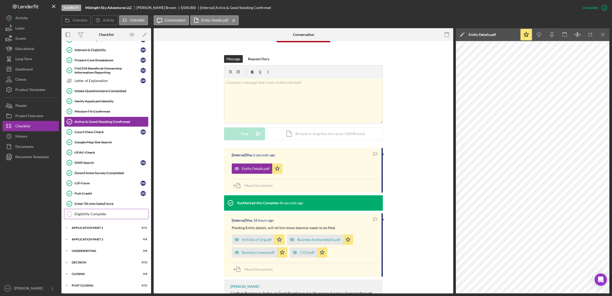
click at [97, 212] on div "Eligibility Complete" at bounding box center [111, 214] width 74 height 4
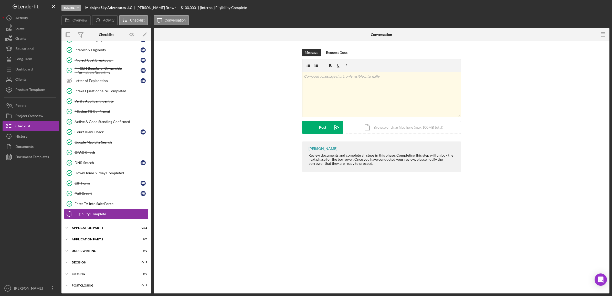
scroll to position [63, 0]
click at [580, 6] on div "Mark Complete" at bounding box center [585, 8] width 25 height 10
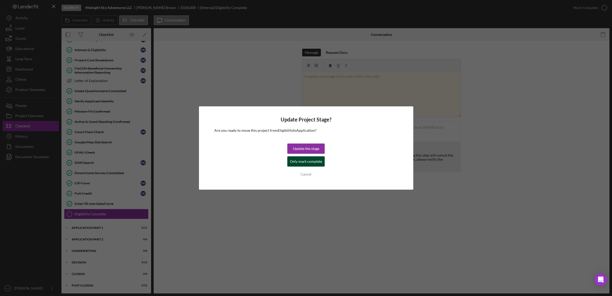
click at [300, 162] on div "Only mark complete" at bounding box center [306, 161] width 32 height 10
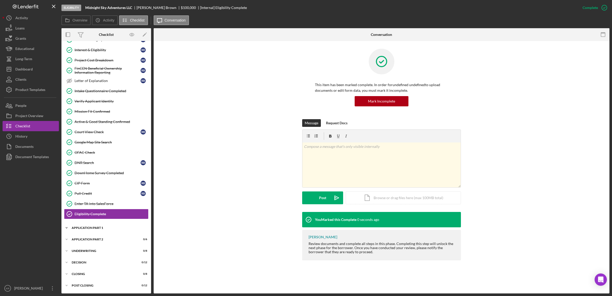
click at [81, 226] on div "Application Part 1" at bounding box center [108, 227] width 73 height 3
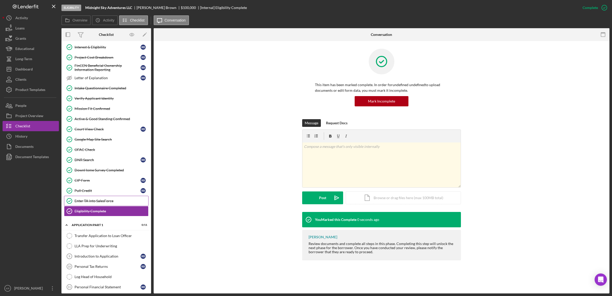
scroll to position [159, 0]
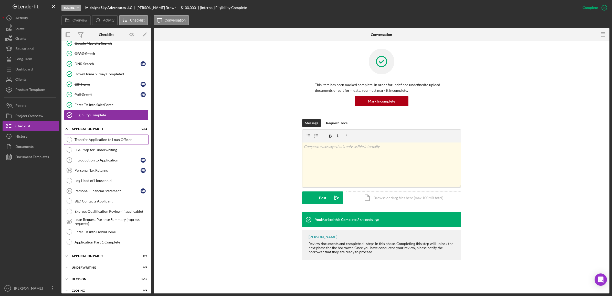
click at [111, 141] on div "Transfer Application to Loan Officer" at bounding box center [111, 139] width 74 height 4
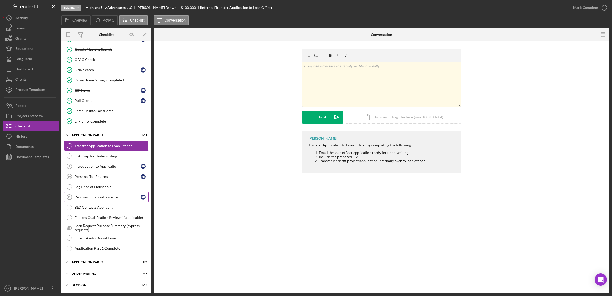
scroll to position [159, 0]
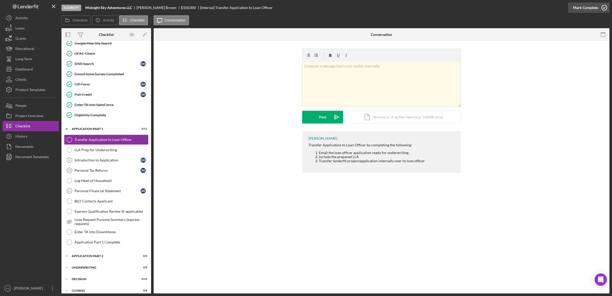
click at [578, 9] on div "Mark Complete" at bounding box center [585, 8] width 25 height 10
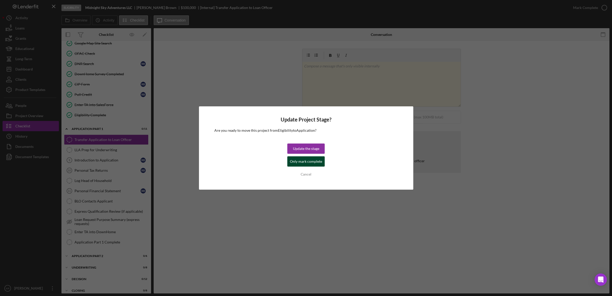
click at [300, 160] on div "Only mark complete" at bounding box center [306, 161] width 32 height 10
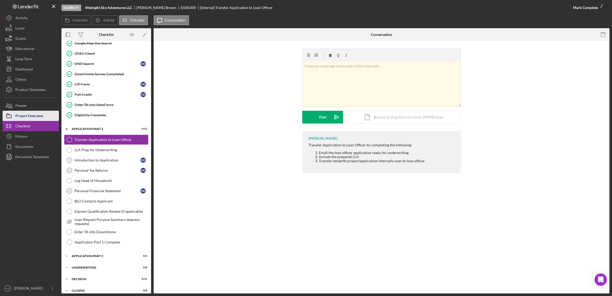
click at [41, 118] on div "Project Overview" at bounding box center [29, 117] width 28 height 12
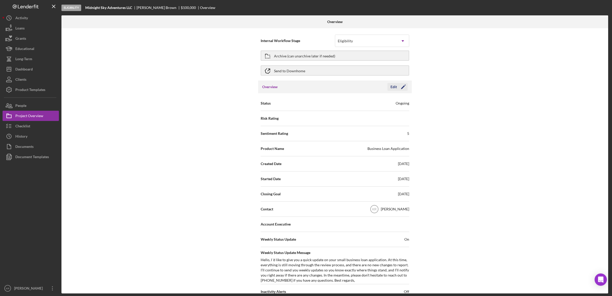
click at [405, 88] on icon "Icon/Edit" at bounding box center [403, 86] width 13 height 13
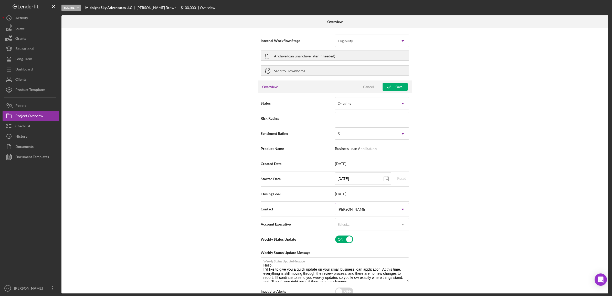
click at [371, 205] on div "[PERSON_NAME]" at bounding box center [365, 209] width 61 height 12
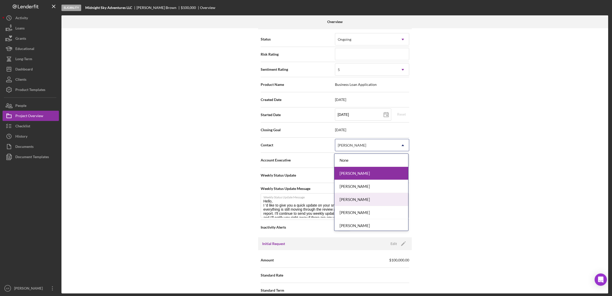
scroll to position [28, 0]
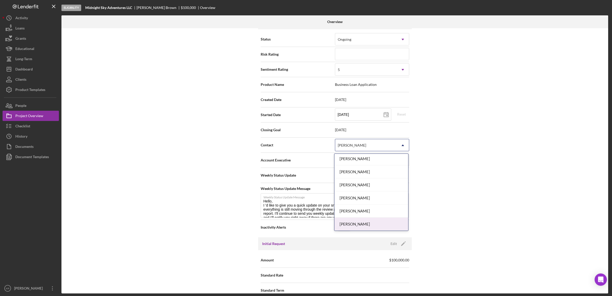
click at [358, 220] on div "Ann Lawson" at bounding box center [371, 223] width 74 height 13
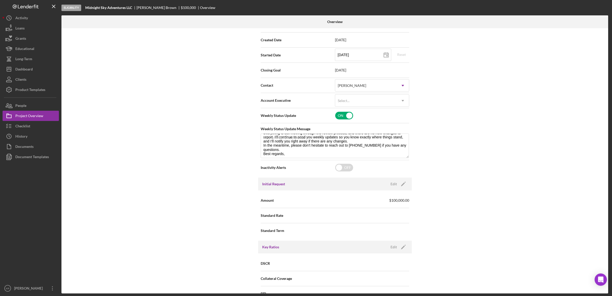
scroll to position [0, 0]
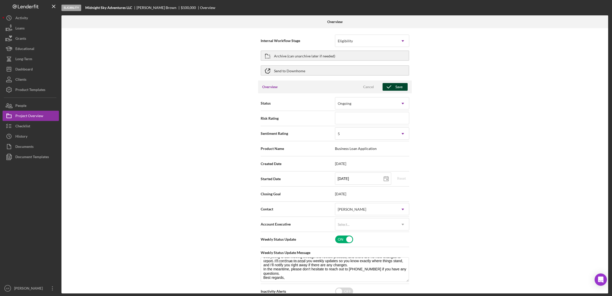
click at [396, 89] on div "Save" at bounding box center [398, 87] width 7 height 8
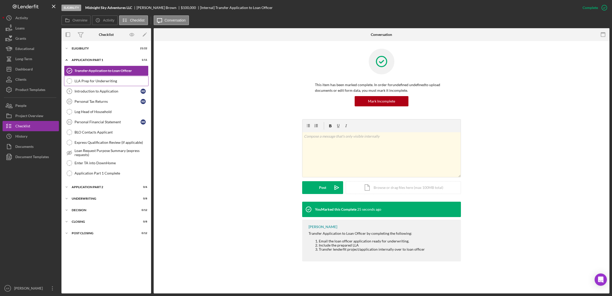
click at [84, 84] on link "LLA Prep for Underwriting LLA Prep for Underwriting" at bounding box center [106, 81] width 84 height 10
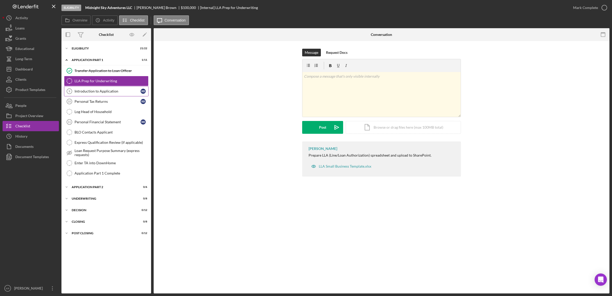
click at [107, 87] on link "Introduction to Application 9 Introduction to Application R B" at bounding box center [106, 91] width 84 height 10
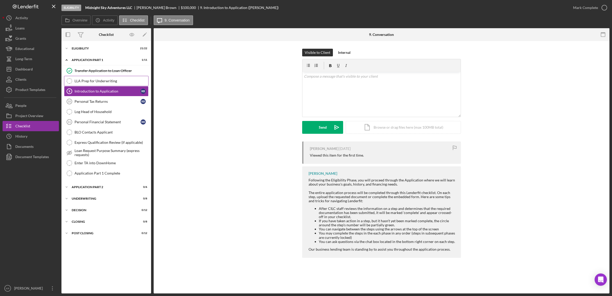
click at [107, 83] on link "LLA Prep for Underwriting LLA Prep for Underwriting" at bounding box center [106, 81] width 84 height 10
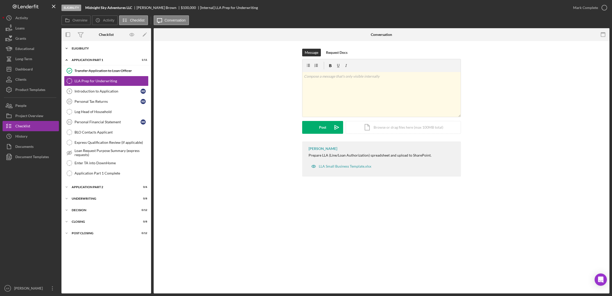
click at [90, 50] on div "Icon/Expander Eligibility 21 / 22" at bounding box center [106, 48] width 90 height 10
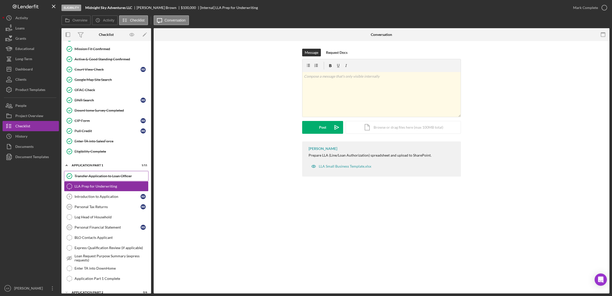
scroll to position [128, 0]
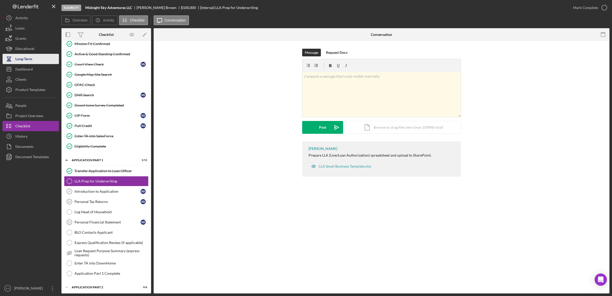
drag, startPoint x: 576, startPoint y: 5, endPoint x: 49, endPoint y: 61, distance: 529.8
click at [49, 61] on div "Eligibility Midnight Sky Adventures LLC Ronald Brown $100,000 $25,000 [Internal…" at bounding box center [306, 146] width 606 height 293
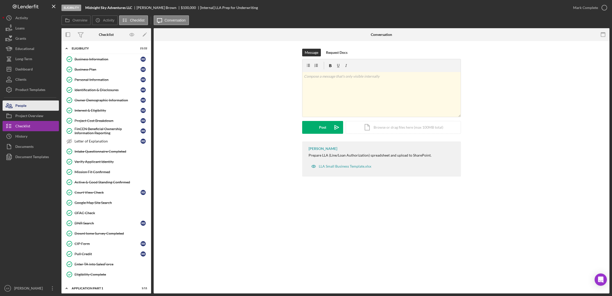
click at [23, 107] on div "People" at bounding box center [20, 106] width 11 height 12
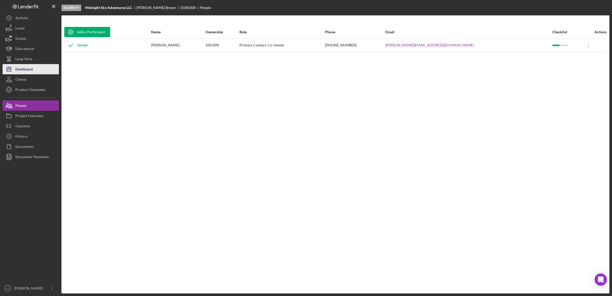
click at [35, 71] on button "Icon/Dashboard Dashboard" at bounding box center [31, 69] width 56 height 10
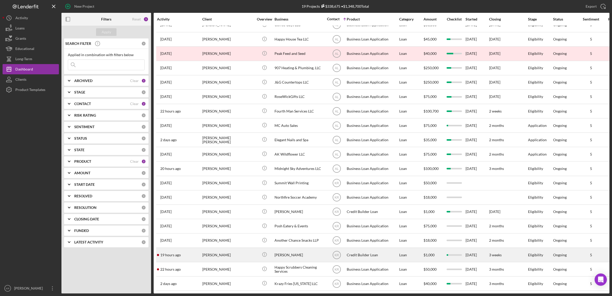
scroll to position [16, 0]
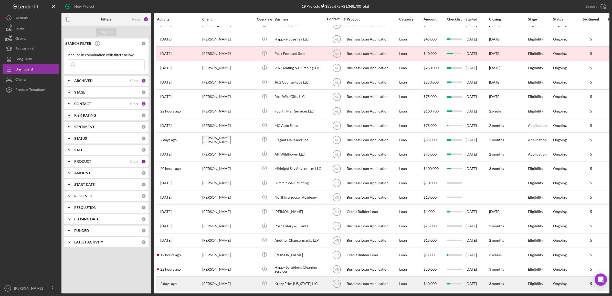
click at [209, 276] on div "Louis Bonner" at bounding box center [227, 283] width 51 height 14
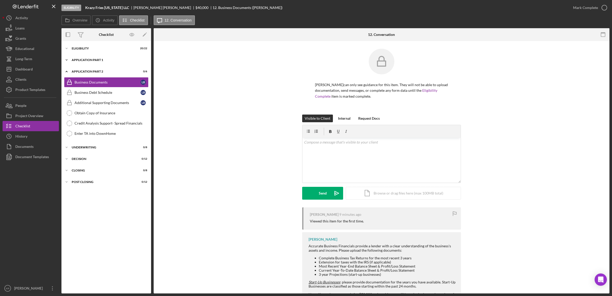
click at [91, 60] on div "Application Part 1" at bounding box center [108, 59] width 73 height 3
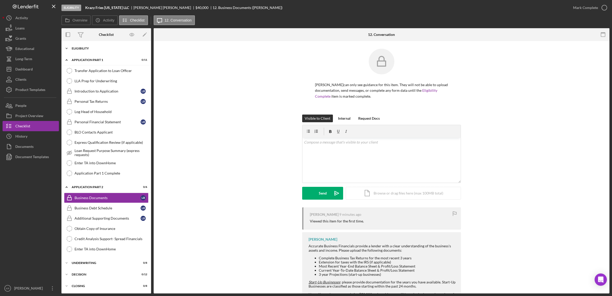
click at [96, 52] on div "Icon/Expander Eligibility 20 / 22" at bounding box center [106, 48] width 90 height 10
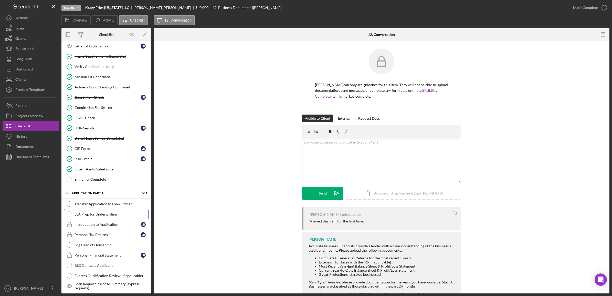
scroll to position [160, 0]
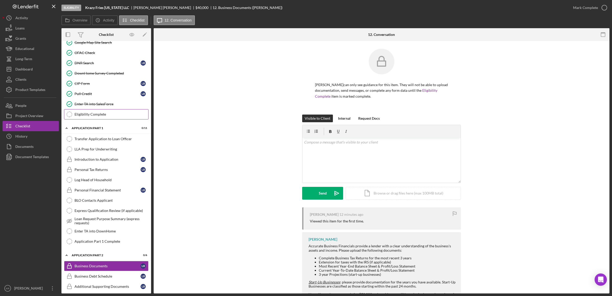
click at [94, 114] on link "Eligibility Complete Eligibility Complete" at bounding box center [106, 114] width 84 height 10
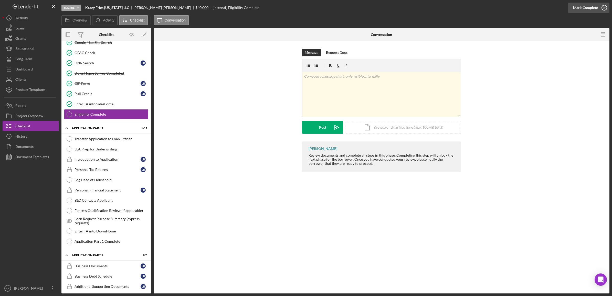
click at [586, 8] on div "Mark Complete" at bounding box center [585, 8] width 25 height 10
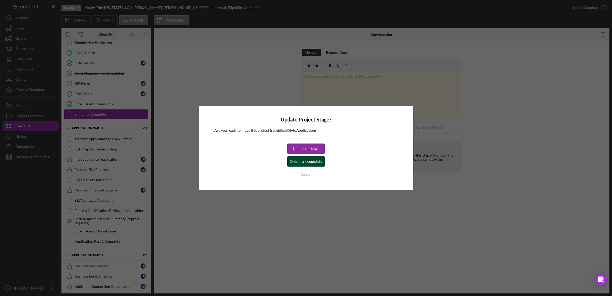
click at [302, 159] on div "Only mark complete" at bounding box center [306, 161] width 32 height 10
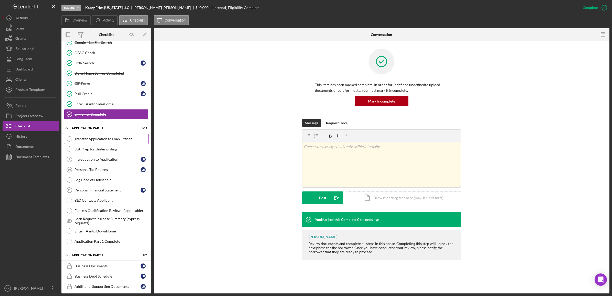
click at [95, 141] on div "Transfer Application to Loan Officer" at bounding box center [111, 139] width 74 height 4
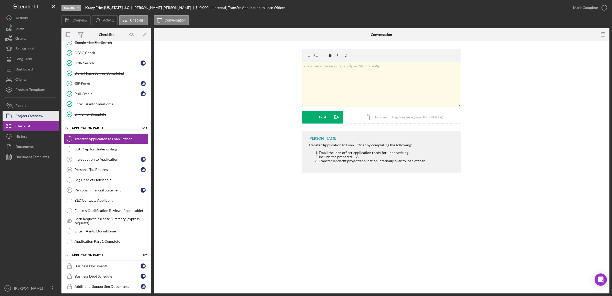
click at [28, 114] on div "Project Overview" at bounding box center [29, 117] width 28 height 12
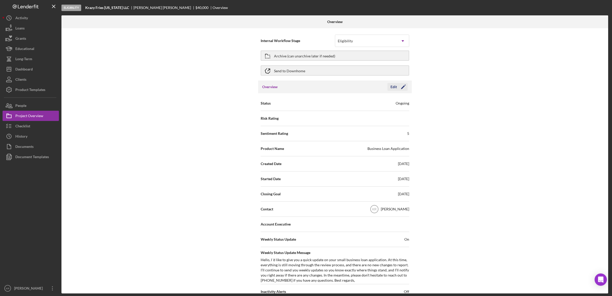
click at [404, 84] on icon "Icon/Edit" at bounding box center [403, 86] width 13 height 13
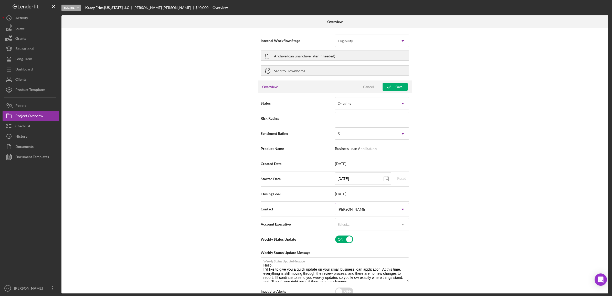
click at [397, 205] on icon "Icon/Dropdown Arrow" at bounding box center [402, 209] width 12 height 12
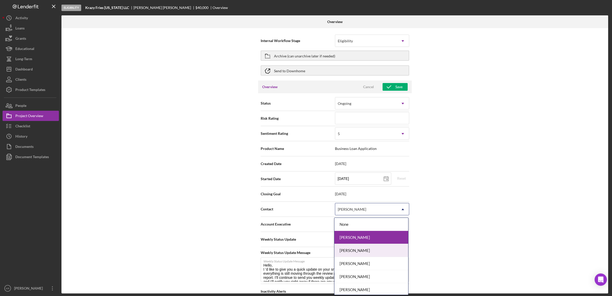
scroll to position [28, 0]
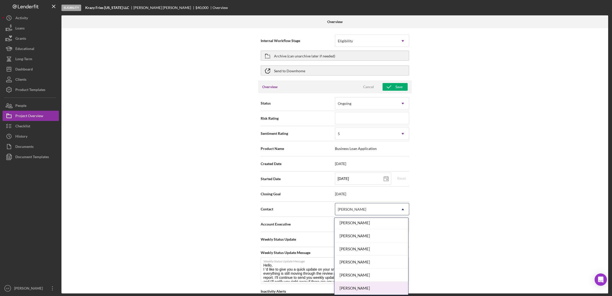
click at [370, 286] on div "Ann Lawson" at bounding box center [371, 287] width 74 height 13
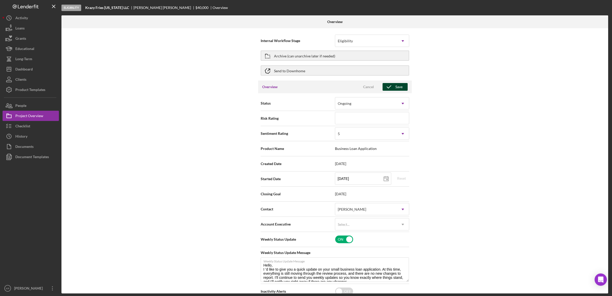
click at [396, 88] on div "Save" at bounding box center [398, 87] width 7 height 8
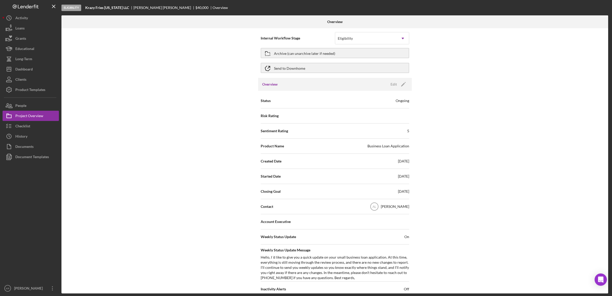
scroll to position [0, 0]
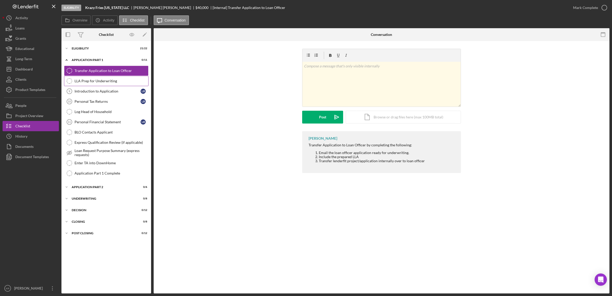
click at [93, 80] on div "LLA Prep for Underwriting" at bounding box center [111, 81] width 74 height 4
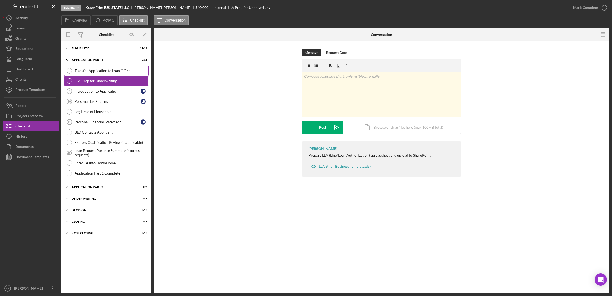
click at [100, 71] on div "Transfer Application to Loan Officer" at bounding box center [111, 71] width 74 height 4
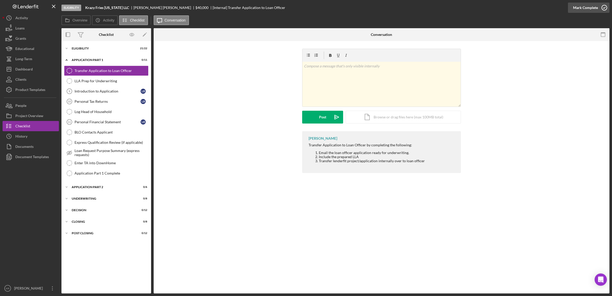
click at [595, 11] on div "Mark Complete" at bounding box center [585, 8] width 25 height 10
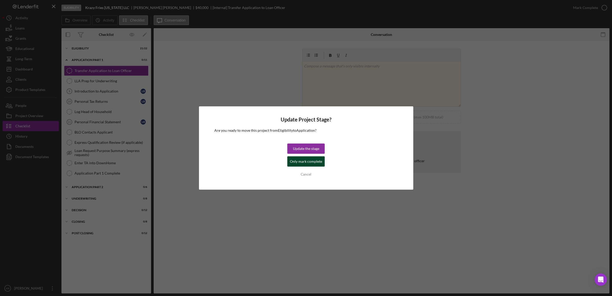
click at [312, 161] on div "Only mark complete" at bounding box center [306, 161] width 32 height 10
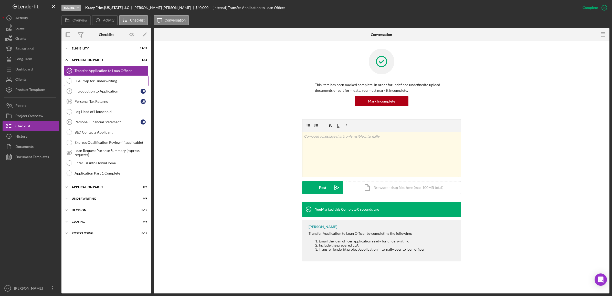
click at [108, 82] on div "LLA Prep for Underwriting" at bounding box center [111, 81] width 74 height 4
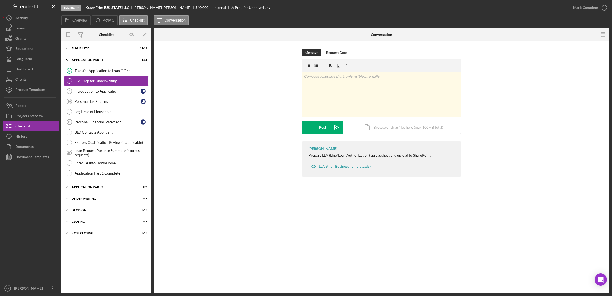
click at [85, 43] on div "Icon/Expander Eligibility 21 / 22 Icon/Expander Application Part 1 1 / 11 Trans…" at bounding box center [106, 167] width 90 height 252
click at [83, 48] on div "Eligibility" at bounding box center [108, 48] width 73 height 3
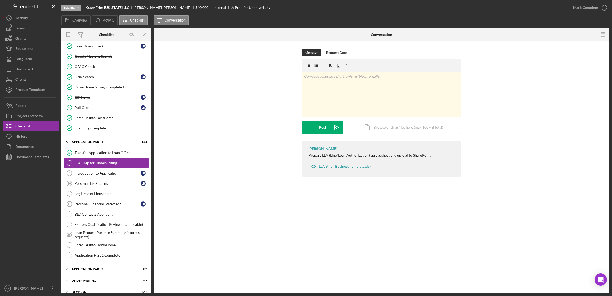
scroll to position [180, 0]
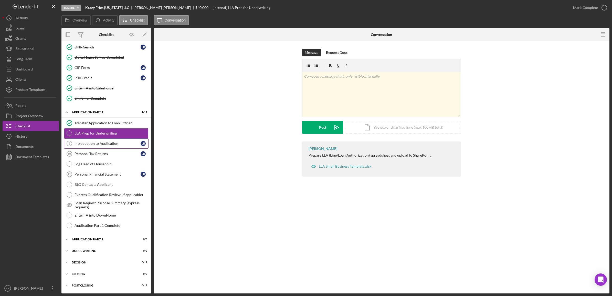
click at [91, 146] on link "Introduction to Application 9 Introduction to Application L B" at bounding box center [106, 143] width 84 height 10
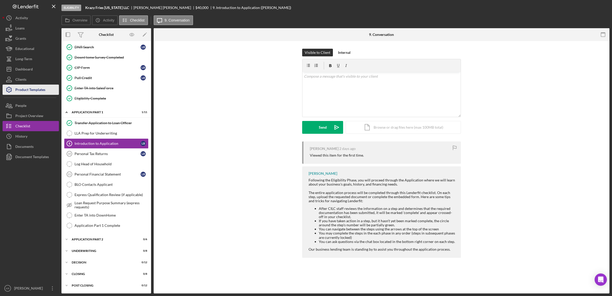
scroll to position [180, 0]
click at [17, 106] on div "People" at bounding box center [20, 106] width 11 height 12
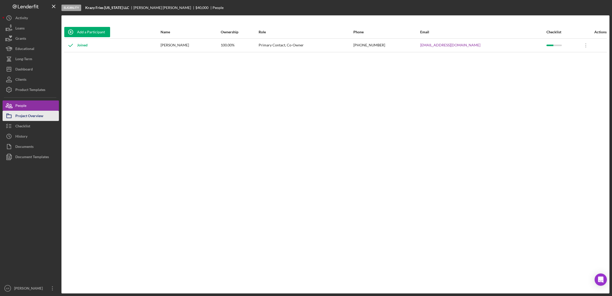
click at [18, 114] on div "Project Overview" at bounding box center [29, 117] width 28 height 12
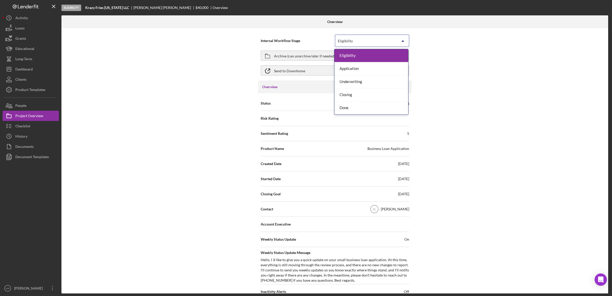
click at [388, 43] on div "Eligibility" at bounding box center [365, 41] width 61 height 12
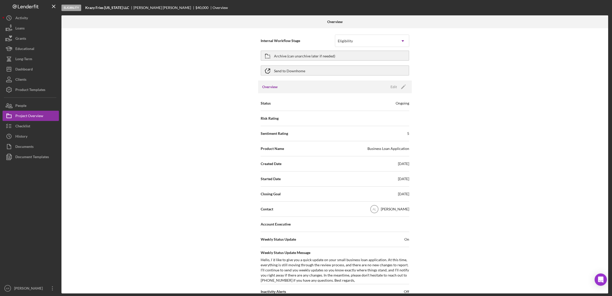
click at [498, 36] on div "Internal Workflow Stage Eligibility Icon/Dropdown Arrow Archive (can unarchive …" at bounding box center [334, 160] width 546 height 265
click at [18, 68] on div "Dashboard" at bounding box center [23, 70] width 17 height 12
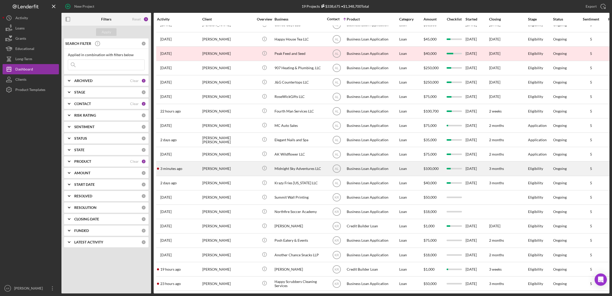
scroll to position [16, 0]
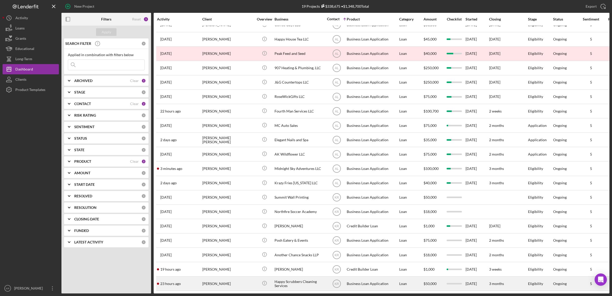
click at [200, 278] on div "23 hours ago Omaly Zapata Disla" at bounding box center [179, 283] width 45 height 14
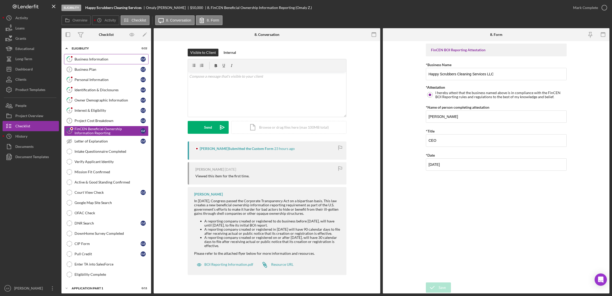
click at [104, 58] on div "Business Information" at bounding box center [107, 59] width 66 height 4
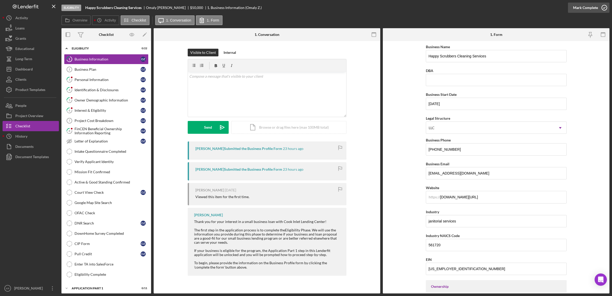
click at [584, 10] on div "Mark Complete" at bounding box center [585, 8] width 25 height 10
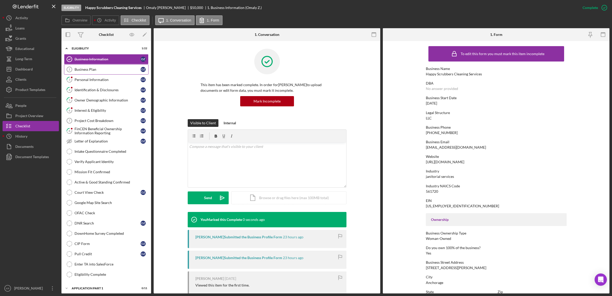
click at [88, 68] on div "Business Plan" at bounding box center [107, 69] width 66 height 4
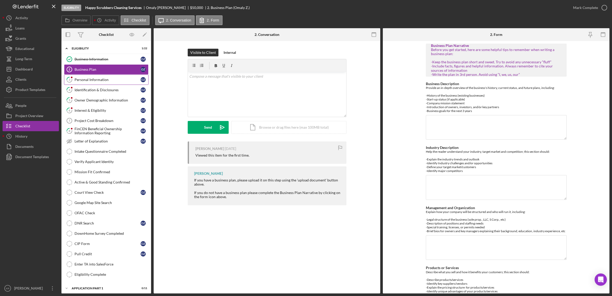
click at [101, 82] on link "3 Personal Information O Z" at bounding box center [106, 79] width 84 height 10
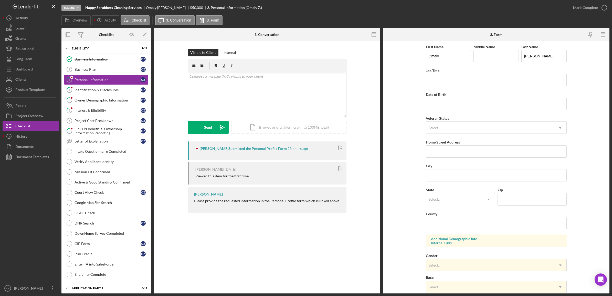
scroll to position [90, 0]
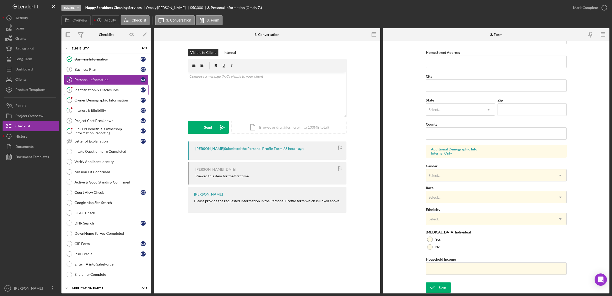
click at [109, 92] on link "4 Identification & Disclosures O Z" at bounding box center [106, 90] width 84 height 10
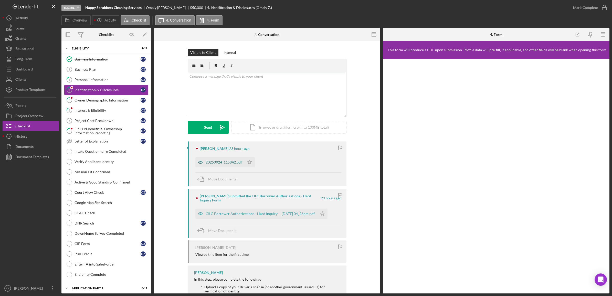
click at [222, 163] on div "20250924_115842.pdf" at bounding box center [223, 162] width 36 height 4
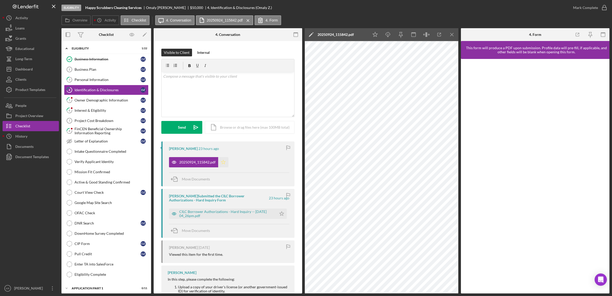
click at [223, 159] on icon "Icon/Star" at bounding box center [223, 162] width 10 height 10
click at [215, 214] on div "CILC Borrower Authorizations - Hard Inquiry -- 2025-10-07 04_26pm.pdf" at bounding box center [226, 213] width 95 height 8
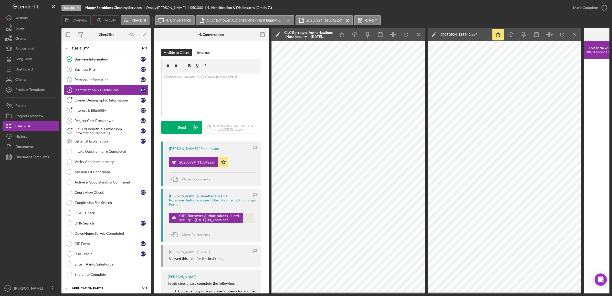
click at [249, 219] on icon "Icon/Star" at bounding box center [248, 217] width 10 height 10
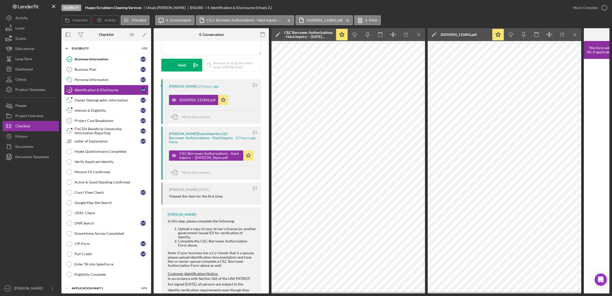
scroll to position [160, 0]
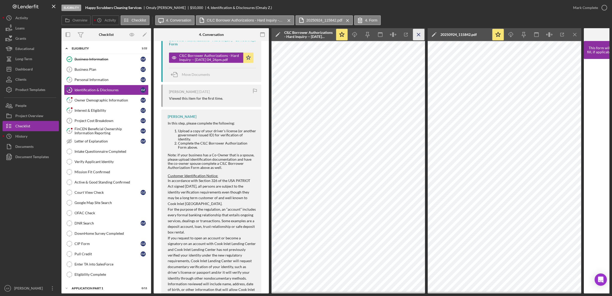
click at [422, 34] on icon "Icon/Menu Close" at bounding box center [419, 35] width 12 height 12
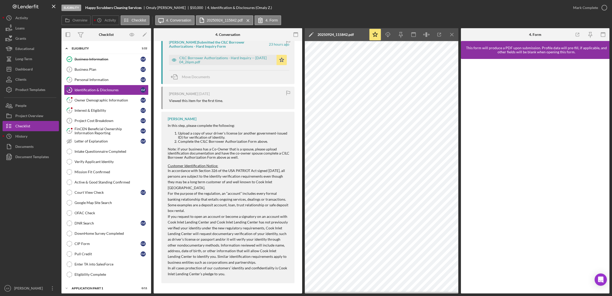
scroll to position [154, 0]
click at [449, 33] on icon "Icon/Menu Close" at bounding box center [452, 35] width 12 height 12
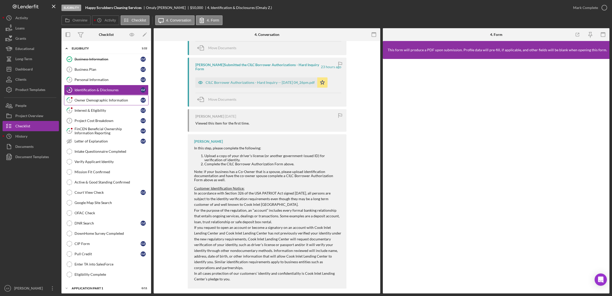
click at [81, 99] on div "Owner Demographic Information" at bounding box center [107, 100] width 66 height 4
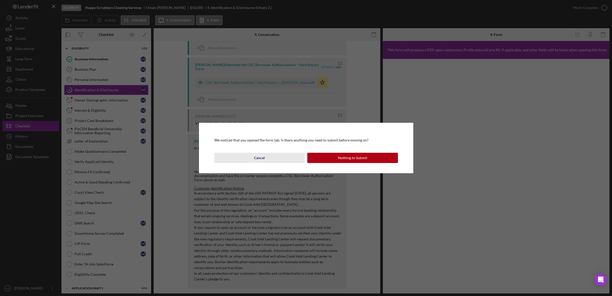
click at [275, 153] on button "Cancel" at bounding box center [259, 158] width 91 height 10
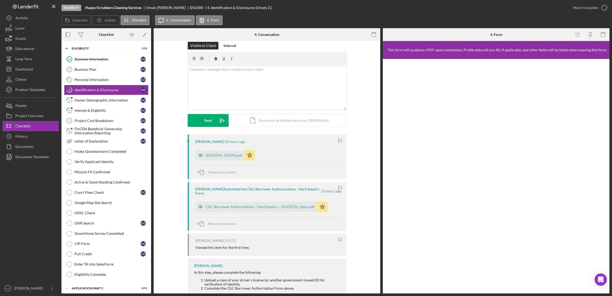
scroll to position [3, 0]
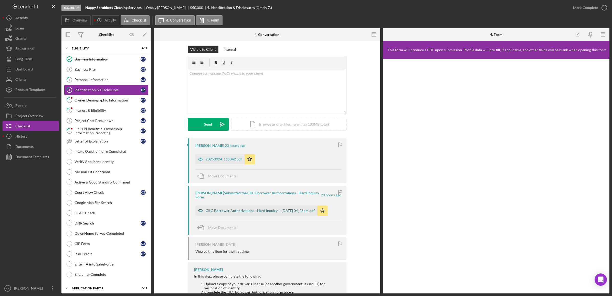
click at [251, 209] on div "CILC Borrower Authorizations - Hard Inquiry -- 2025-10-07 04_26pm.pdf" at bounding box center [259, 210] width 109 height 4
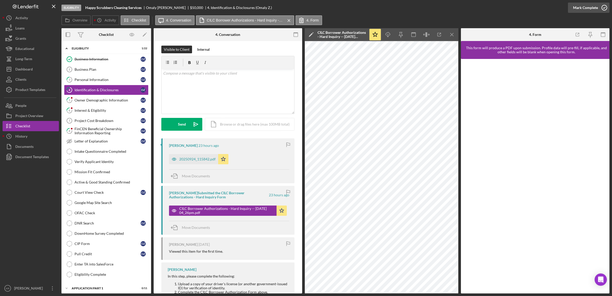
click at [587, 11] on div "Mark Complete" at bounding box center [585, 8] width 25 height 10
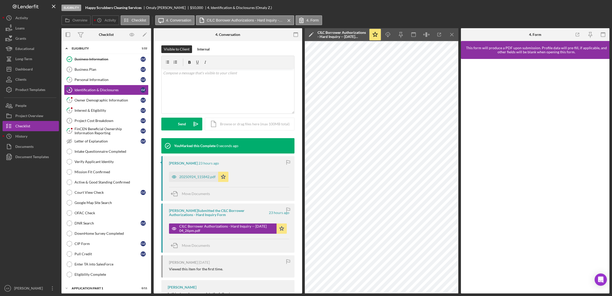
scroll to position [79, 0]
click at [95, 96] on link "5 Owner Demographic Information O Z" at bounding box center [106, 100] width 84 height 10
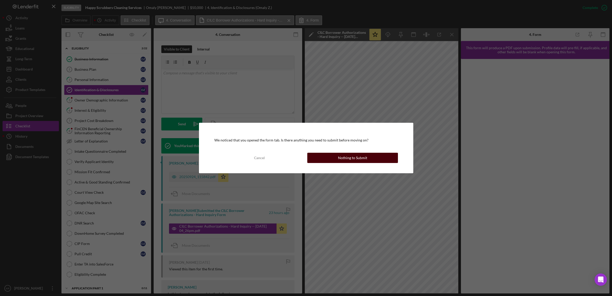
click at [324, 157] on button "Nothing to Submit" at bounding box center [352, 158] width 91 height 10
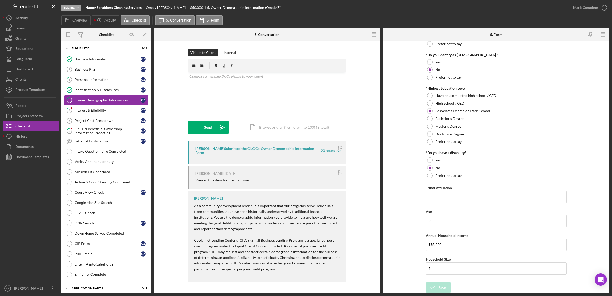
scroll to position [193, 0]
click at [574, 7] on div "Mark Complete" at bounding box center [585, 8] width 25 height 10
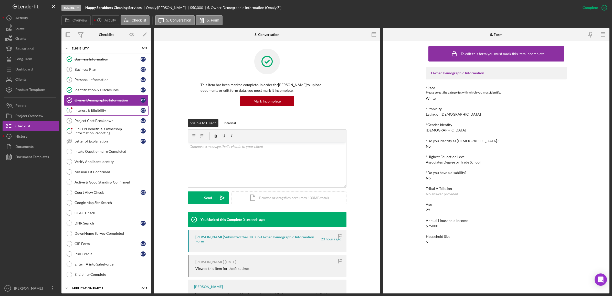
click at [94, 110] on div "Interest & Eligibility" at bounding box center [107, 110] width 66 height 4
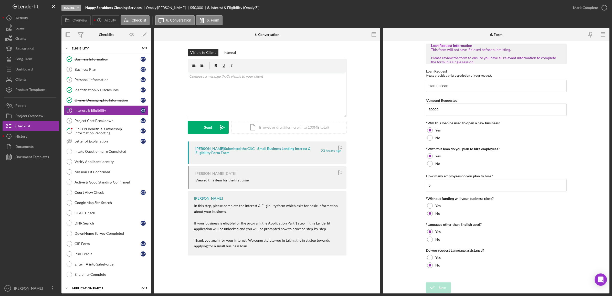
click at [592, 17] on div "Overview Icon/History Activity Checklist Icon/Message 6. Conversation 6. Form" at bounding box center [335, 20] width 548 height 10
click at [591, 9] on div "Mark Complete" at bounding box center [585, 8] width 25 height 10
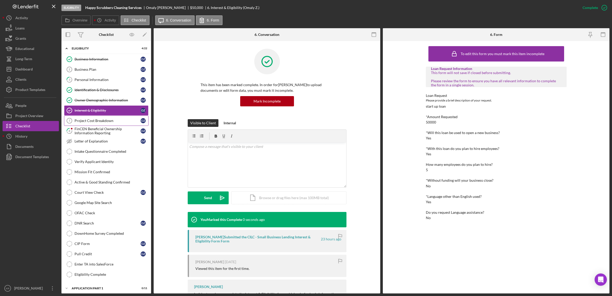
click at [90, 122] on div "Project Cost Breakdown" at bounding box center [107, 120] width 66 height 4
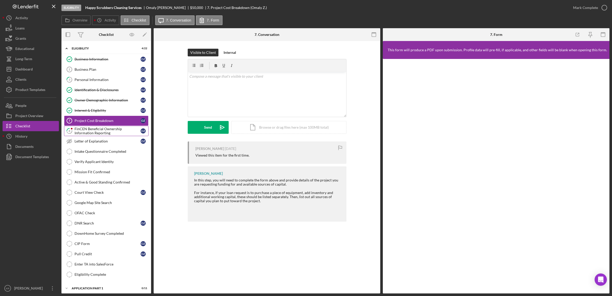
click at [93, 132] on div "FinCEN Beneficial Ownership Information Reporting" at bounding box center [107, 131] width 66 height 8
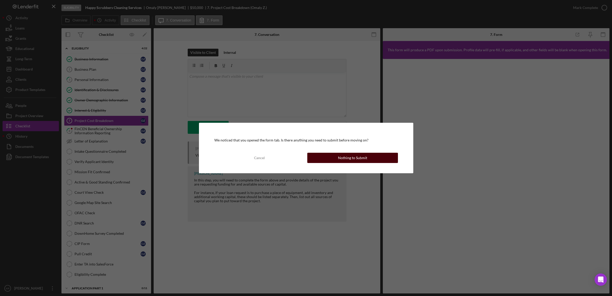
click at [323, 159] on button "Nothing to Submit" at bounding box center [352, 158] width 91 height 10
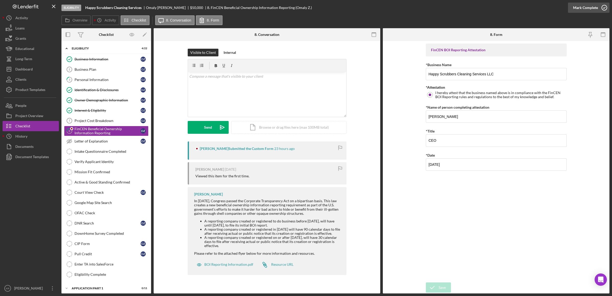
click at [594, 9] on div "Mark Complete" at bounding box center [585, 8] width 25 height 10
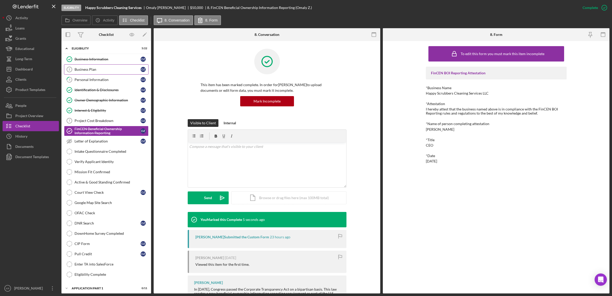
click at [97, 70] on div "Business Plan" at bounding box center [107, 69] width 66 height 4
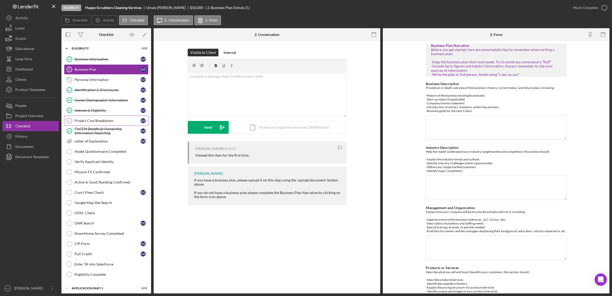
click at [108, 120] on div "Project Cost Breakdown" at bounding box center [107, 120] width 66 height 4
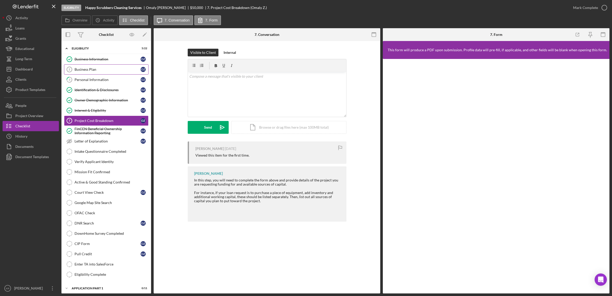
click at [95, 67] on link "Business Plan 2 Business Plan O Z" at bounding box center [106, 69] width 84 height 10
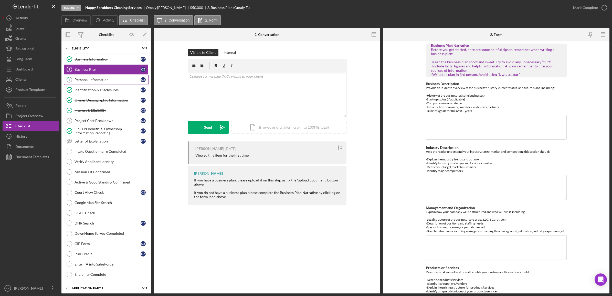
click at [88, 77] on link "3 Personal Information O Z" at bounding box center [106, 79] width 84 height 10
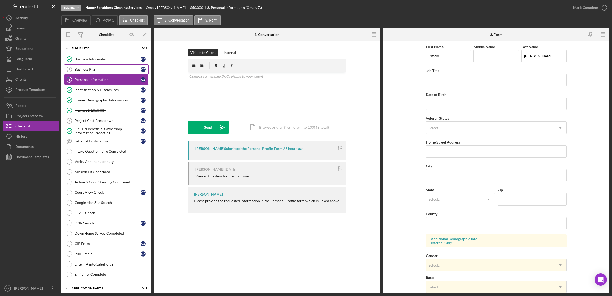
click at [102, 71] on div "Business Plan" at bounding box center [107, 69] width 66 height 4
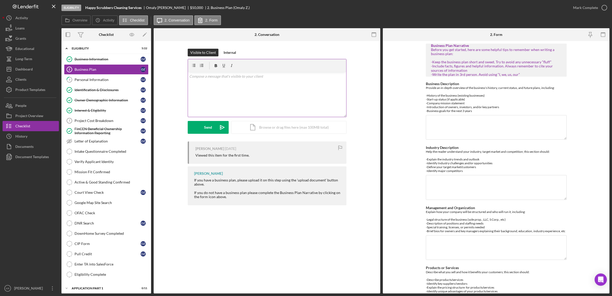
click at [221, 96] on div "v Color teal Color pink Remove color Add row above Add row below Add column bef…" at bounding box center [267, 94] width 158 height 45
click at [98, 149] on link "Intake Questionnaire Completed Intake Questionnaire Completed" at bounding box center [106, 151] width 84 height 10
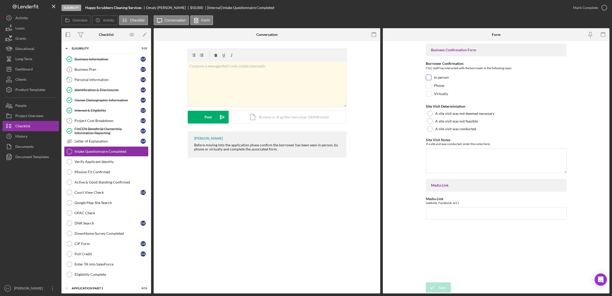
click at [437, 77] on label "In person" at bounding box center [441, 77] width 15 height 5
click at [431, 77] on input "In person" at bounding box center [428, 77] width 5 height 5
click at [433, 86] on div "Phone" at bounding box center [496, 87] width 141 height 8
click at [439, 75] on label "In person" at bounding box center [441, 77] width 15 height 5
click at [431, 75] on input "In person" at bounding box center [428, 77] width 5 height 5
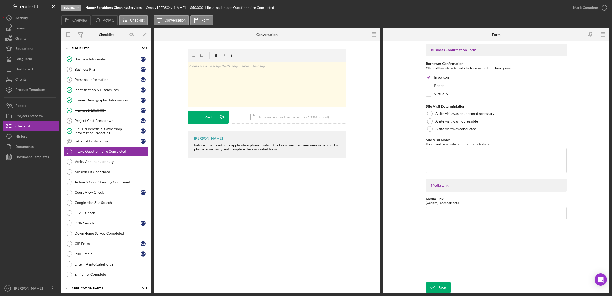
checkbox input "false"
click at [435, 83] on label "Phone" at bounding box center [439, 85] width 10 height 5
click at [431, 83] on input "Phone" at bounding box center [428, 85] width 5 height 5
checkbox input "true"
click at [442, 287] on div "Save" at bounding box center [441, 287] width 7 height 10
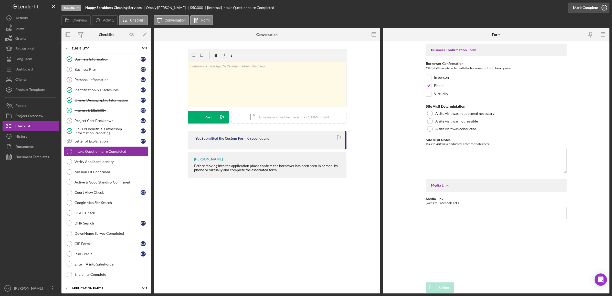
click at [578, 9] on div "Mark Complete" at bounding box center [585, 8] width 25 height 10
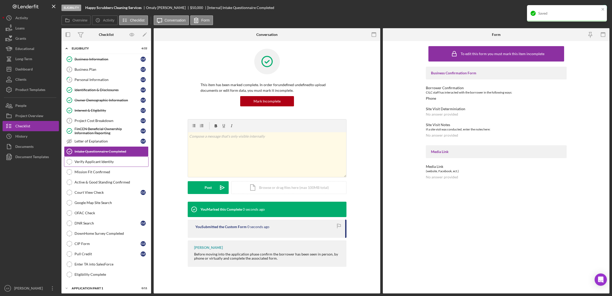
click at [101, 160] on link "Verify Applicant Identity Verify Applicant Identity" at bounding box center [106, 161] width 84 height 10
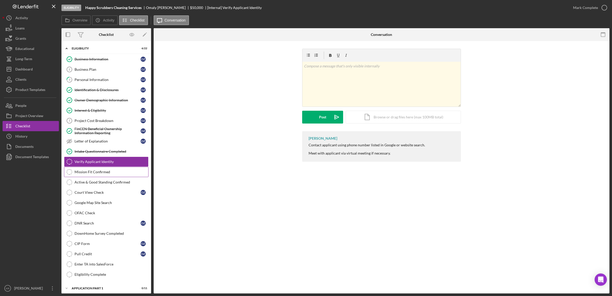
click at [95, 177] on link "Mission Fit Confirmed Mission Fit Confirmed" at bounding box center [106, 172] width 84 height 10
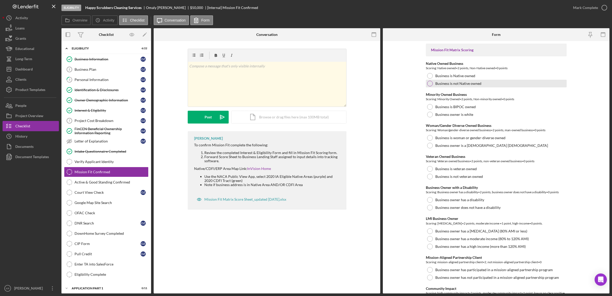
click at [461, 83] on label "Business is not Native owned" at bounding box center [458, 83] width 46 height 4
click at [450, 104] on div "Business is BIPOC owned" at bounding box center [496, 107] width 141 height 8
click at [489, 136] on label "Business is woman or gender-diverse owned" at bounding box center [470, 138] width 70 height 4
click at [462, 175] on label "Business is not veteran owned" at bounding box center [459, 176] width 48 height 4
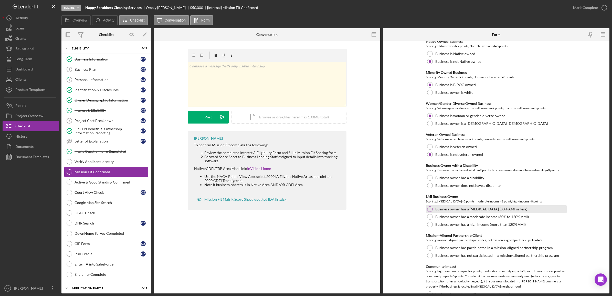
scroll to position [32, 0]
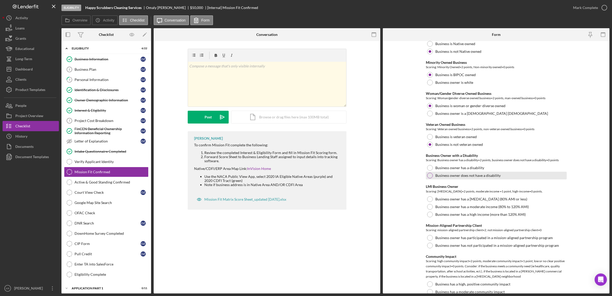
click at [465, 176] on label "Business owner does not have a disability" at bounding box center [467, 175] width 65 height 4
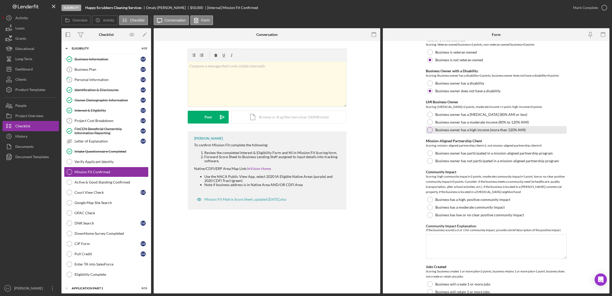
scroll to position [96, 0]
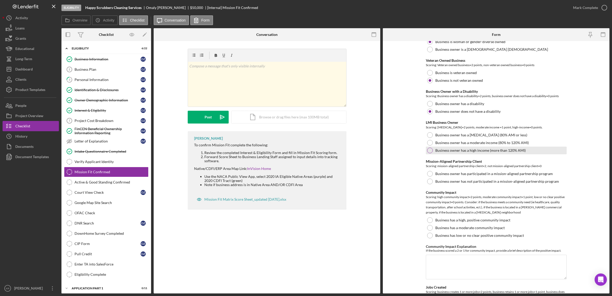
click at [483, 151] on label "Business owner has a high income (more than 120% AMI)" at bounding box center [480, 150] width 90 height 4
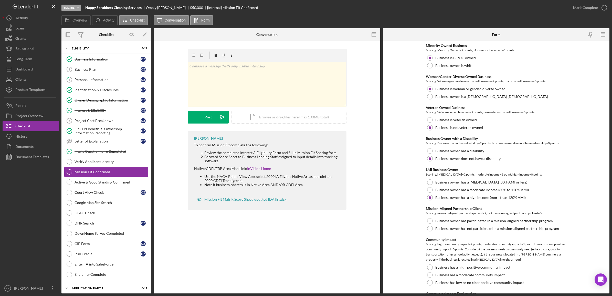
scroll to position [0, 0]
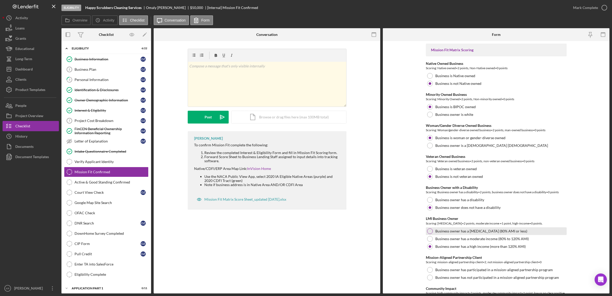
click at [498, 227] on div "Business owner has a low income (80% AMI or less)" at bounding box center [496, 231] width 141 height 8
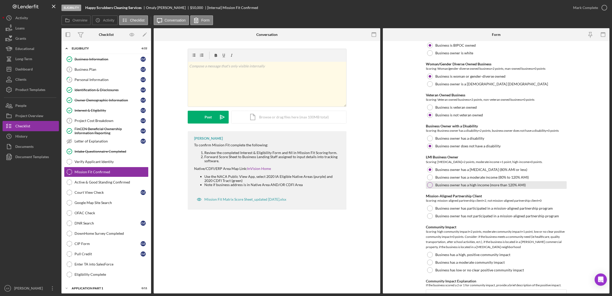
scroll to position [96, 0]
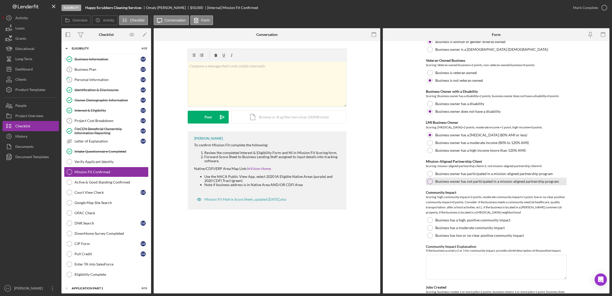
click at [456, 182] on label "Business owner has not participated in a mission-aligned partnership program" at bounding box center [497, 181] width 124 height 4
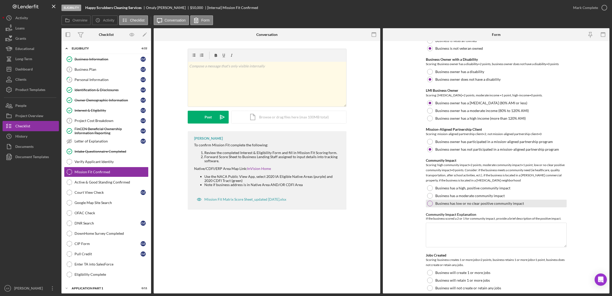
click at [498, 201] on label "Business has low or no clear positive community impact" at bounding box center [479, 203] width 89 height 4
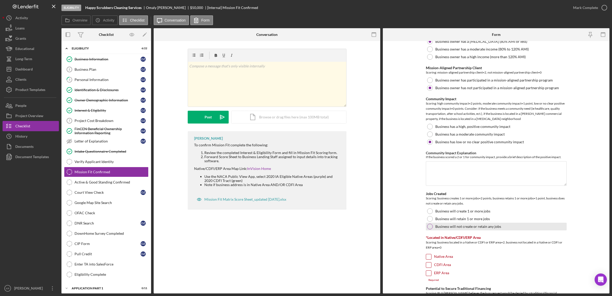
scroll to position [192, 0]
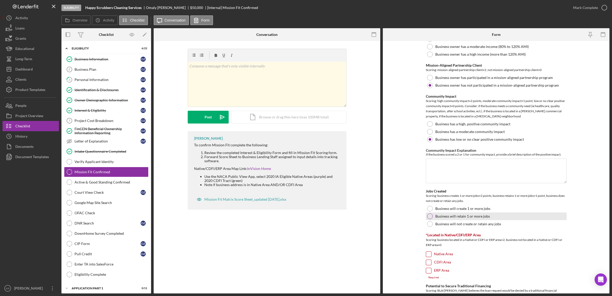
click at [492, 218] on div "Business will retain 1 or more jobs" at bounding box center [496, 216] width 141 height 8
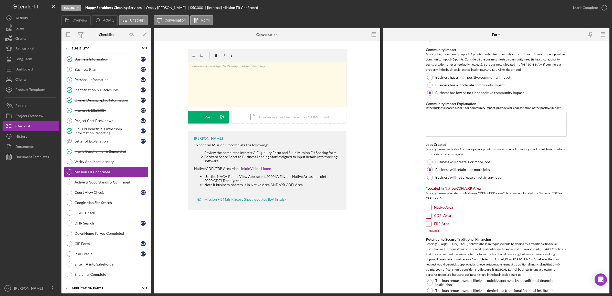
scroll to position [288, 0]
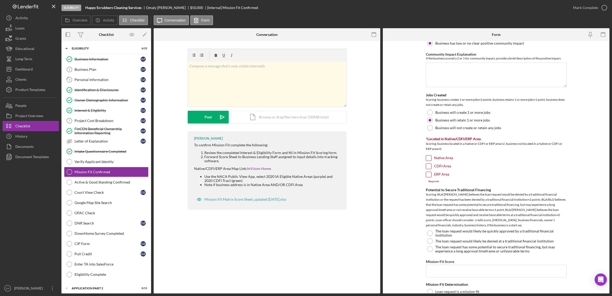
click at [518, 175] on div "ERP Area" at bounding box center [496, 175] width 141 height 8
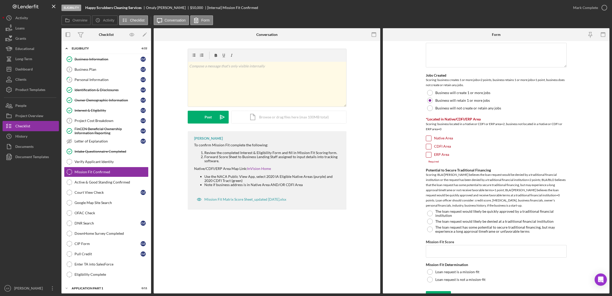
scroll to position [317, 0]
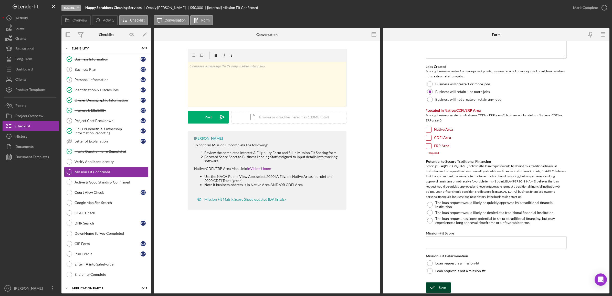
click at [434, 282] on icon "submit" at bounding box center [432, 287] width 13 height 13
click at [426, 151] on div "Required" at bounding box center [496, 152] width 141 height 3
click at [426, 145] on input "ERP Area" at bounding box center [428, 145] width 5 height 5
checkbox input "true"
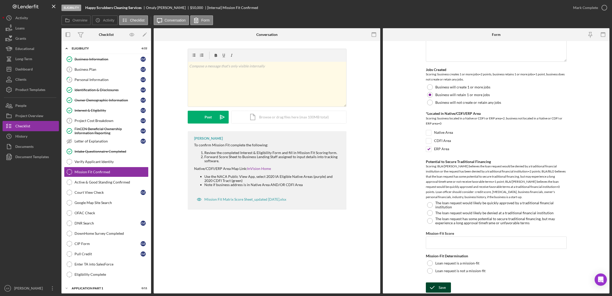
click at [437, 286] on button "Save" at bounding box center [438, 287] width 25 height 10
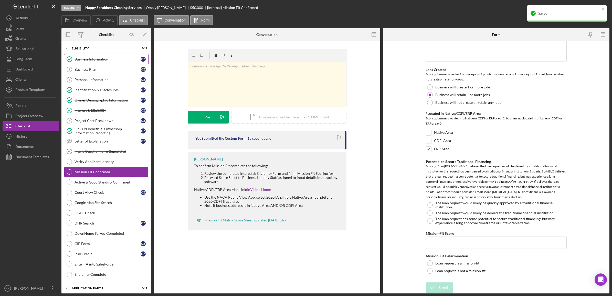
click at [83, 55] on link "Business Information Business Information O Z" at bounding box center [106, 59] width 84 height 10
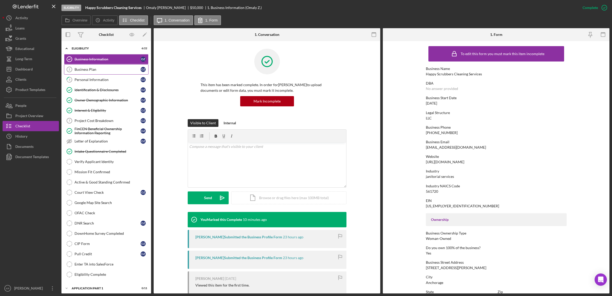
click at [79, 73] on link "Business Plan 2 Business Plan O Z" at bounding box center [106, 69] width 84 height 10
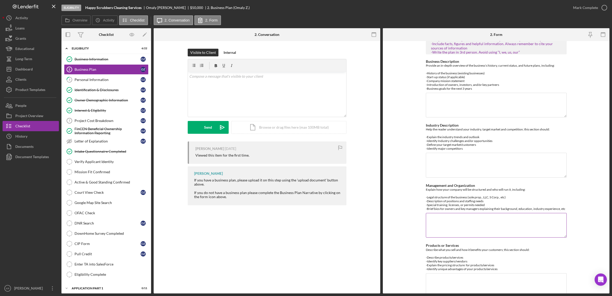
scroll to position [32, 0]
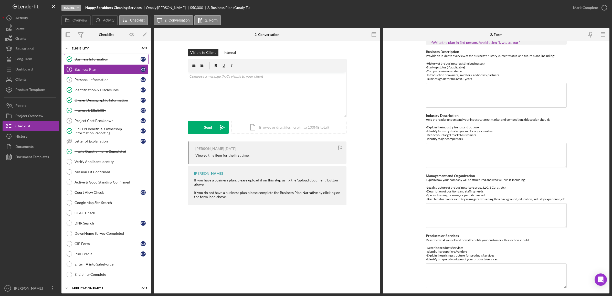
click at [87, 58] on div "Business Information" at bounding box center [107, 59] width 66 height 4
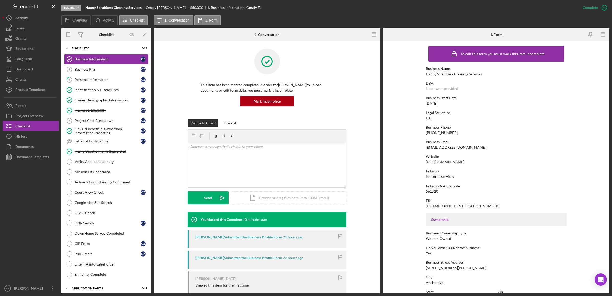
scroll to position [128, 0]
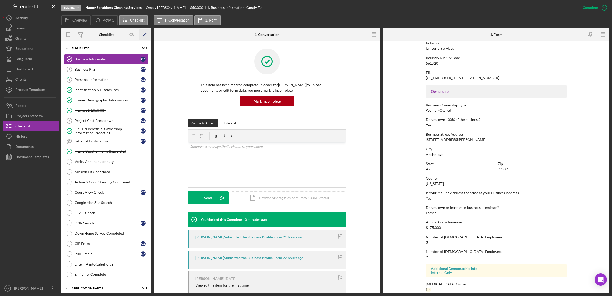
click at [145, 35] on icon "Icon/Edit" at bounding box center [145, 35] width 12 height 12
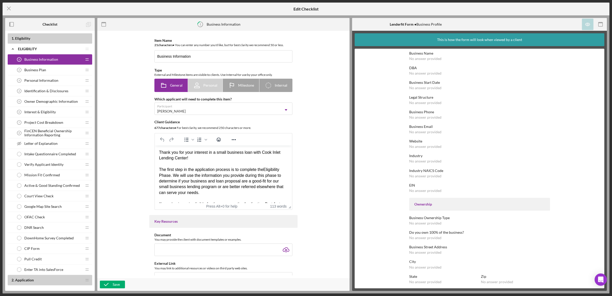
click at [32, 176] on span "Mission Fit Confirmed" at bounding box center [42, 175] width 36 height 4
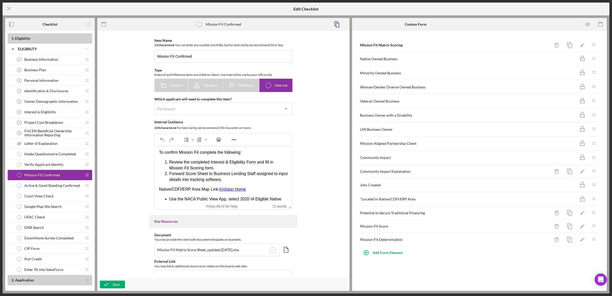
click at [594, 203] on icon "Icon/Drag" at bounding box center [593, 198] width 10 height 10
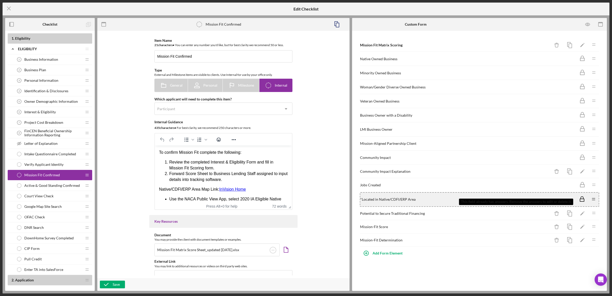
click at [576, 203] on icon at bounding box center [581, 198] width 13 height 13
click at [581, 203] on icon at bounding box center [581, 198] width 13 height 13
click at [406, 204] on div "* Located in Native/CDFI/ERP Area Icon/Drag" at bounding box center [479, 199] width 239 height 15
click at [582, 202] on icon at bounding box center [581, 198] width 13 height 13
click at [8, 9] on line at bounding box center [8, 8] width 3 height 3
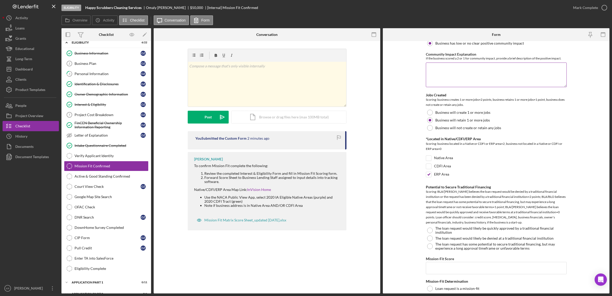
scroll to position [314, 0]
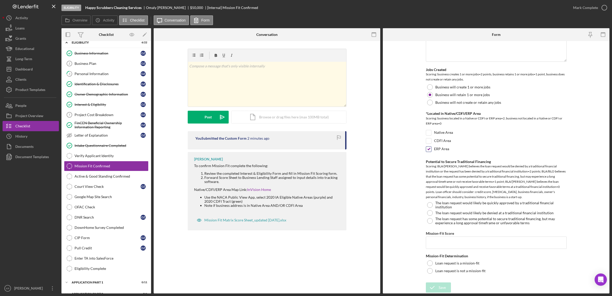
click at [429, 148] on input "ERP Area" at bounding box center [428, 148] width 5 height 5
checkbox input "false"
click at [429, 293] on div "Eligibility Happy Scrubbers Cleaning Services Omaly Zapata Disla $50,000 $12,50…" at bounding box center [306, 148] width 612 height 296
click at [438, 286] on div "Save" at bounding box center [441, 289] width 7 height 10
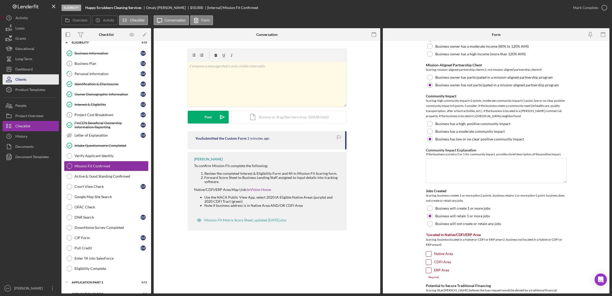
scroll to position [189, 0]
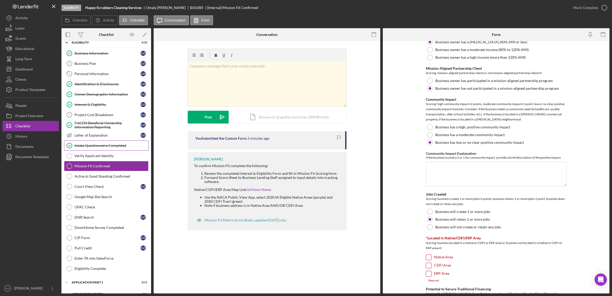
click at [116, 147] on div "Intake Questionnaire Completed" at bounding box center [111, 145] width 74 height 4
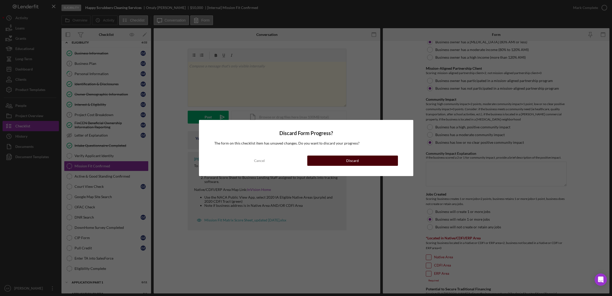
click at [338, 157] on button "Discard" at bounding box center [352, 160] width 91 height 10
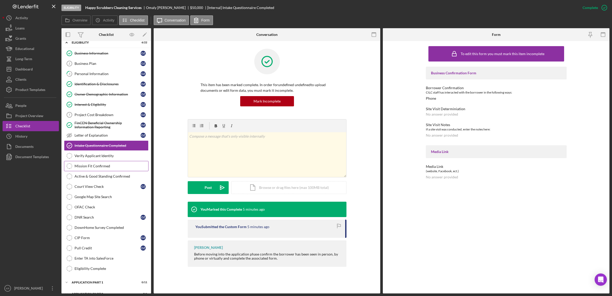
click at [77, 165] on div "Mission Fit Confirmed" at bounding box center [111, 166] width 74 height 4
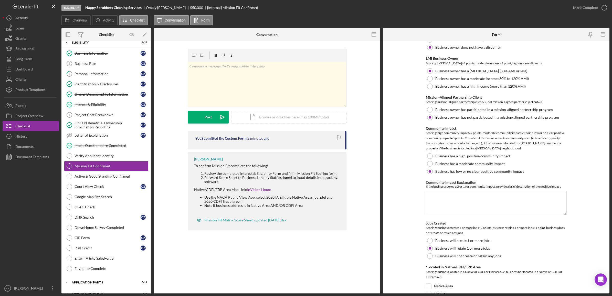
scroll to position [314, 0]
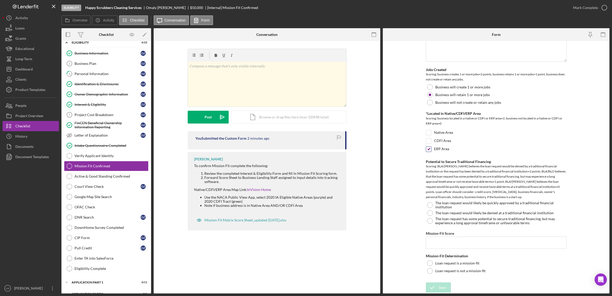
click at [429, 149] on input "ERP Area" at bounding box center [428, 148] width 5 height 5
checkbox input "false"
click at [149, 34] on icon "Icon/Edit" at bounding box center [145, 35] width 12 height 12
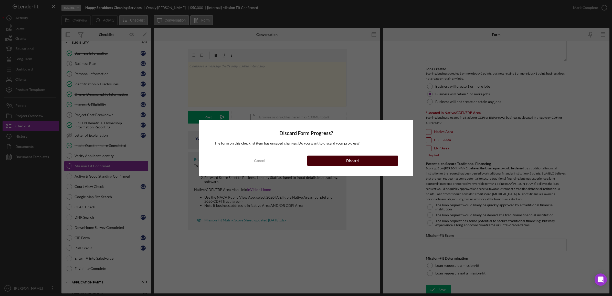
click at [361, 160] on button "Discard" at bounding box center [352, 160] width 91 height 10
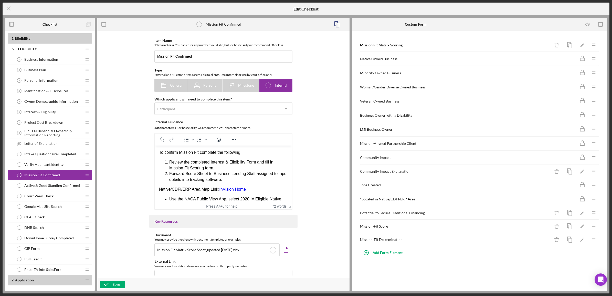
click at [409, 228] on div "Mission-Fit Score" at bounding box center [455, 226] width 190 height 4
click at [584, 228] on icon "Icon/Edit" at bounding box center [582, 226] width 12 height 12
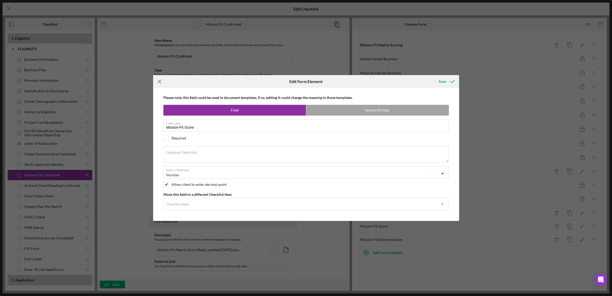
click at [159, 79] on icon "Icon/Menu Close" at bounding box center [159, 81] width 13 height 13
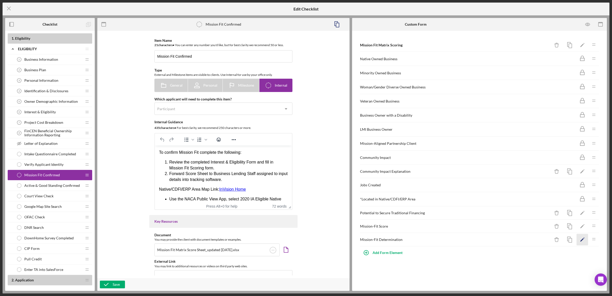
click at [580, 242] on icon "Icon/Edit" at bounding box center [582, 239] width 12 height 12
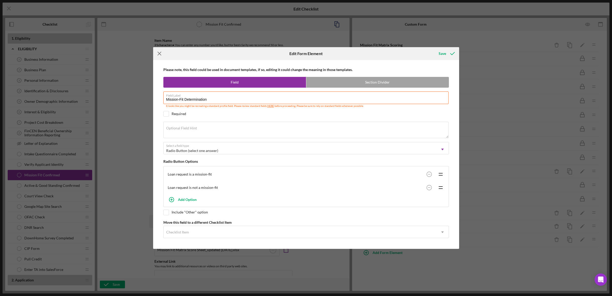
click at [156, 54] on icon "Icon/Menu Close" at bounding box center [159, 53] width 13 height 13
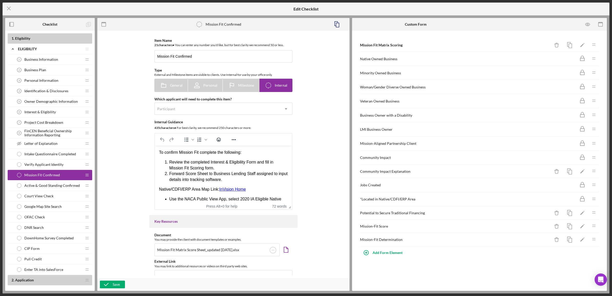
click at [595, 202] on icon "Icon/Drag" at bounding box center [593, 198] width 10 height 10
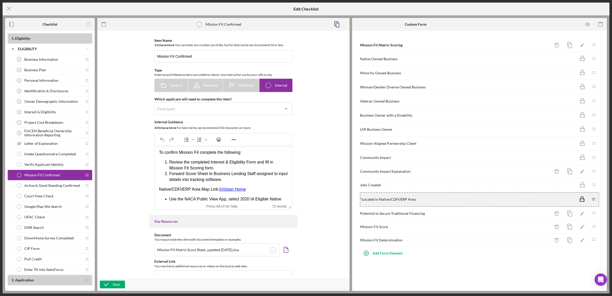
click at [397, 196] on div "* Located in Native/CDFI/ERP Area Icon/Drag" at bounding box center [479, 199] width 239 height 15
drag, startPoint x: 397, startPoint y: 196, endPoint x: 396, endPoint y: 199, distance: 3.6
click at [396, 199] on div "* Located in Native/CDFI/ERP Area" at bounding box center [467, 199] width 215 height 4
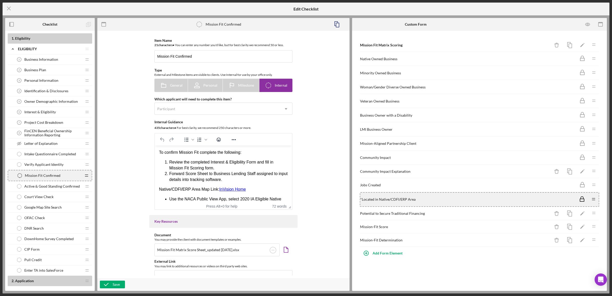
click at [86, 176] on icon "Icon/Drag" at bounding box center [86, 175] width 10 height 10
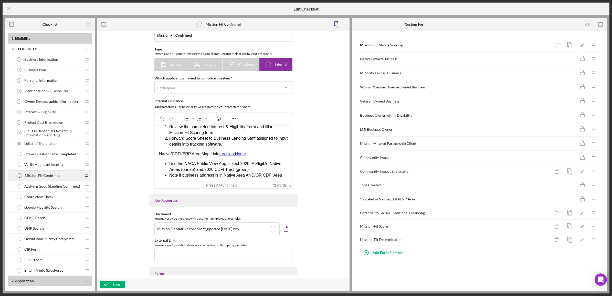
scroll to position [32, 0]
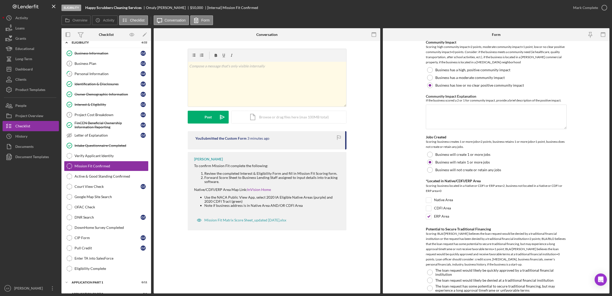
scroll to position [256, 0]
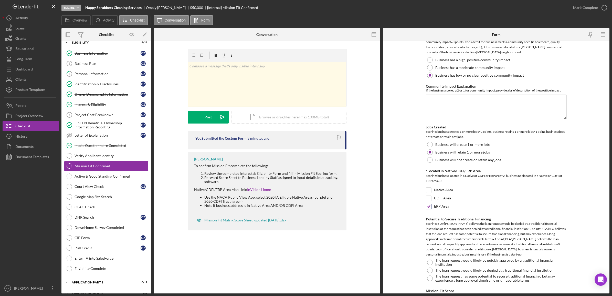
click at [427, 208] on input "ERP Area" at bounding box center [428, 206] width 5 height 5
checkbox input "false"
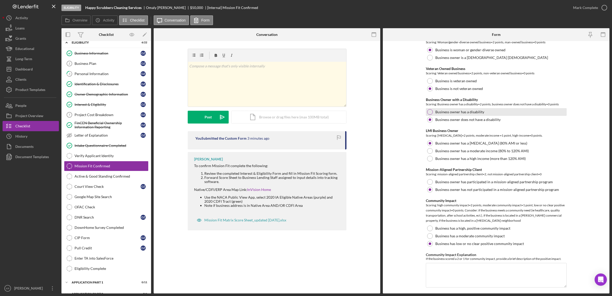
scroll to position [0, 0]
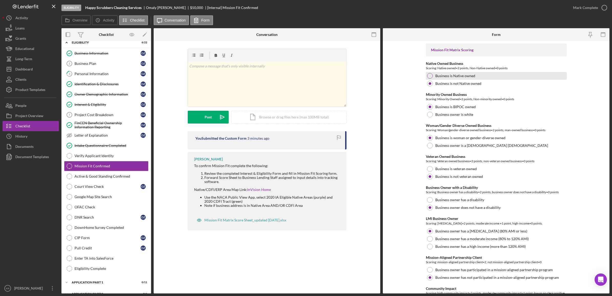
click at [462, 75] on label "Business is Native owned" at bounding box center [455, 76] width 40 height 4
click at [201, 19] on label "Form" at bounding box center [205, 20] width 8 height 4
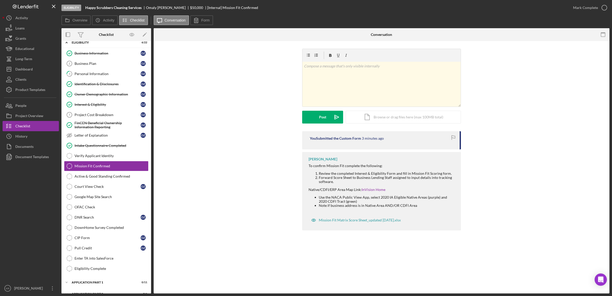
drag, startPoint x: 200, startPoint y: 19, endPoint x: 176, endPoint y: 93, distance: 77.4
click at [176, 93] on div "v Color teal Color pink Remove color Add row above Add row below Add column bef…" at bounding box center [381, 90] width 440 height 82
click at [126, 166] on div "Mission Fit Confirmed" at bounding box center [111, 166] width 74 height 4
click at [124, 159] on link "Verify Applicant Identity Verify Applicant Identity" at bounding box center [106, 155] width 84 height 10
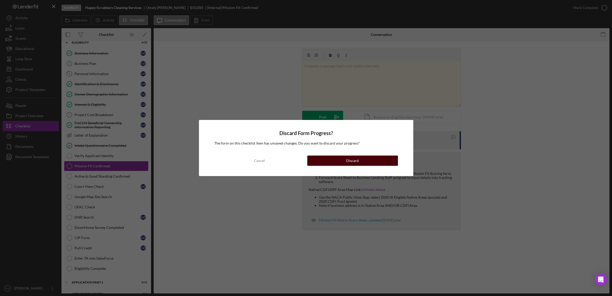
click at [336, 164] on button "Discard" at bounding box center [352, 160] width 91 height 10
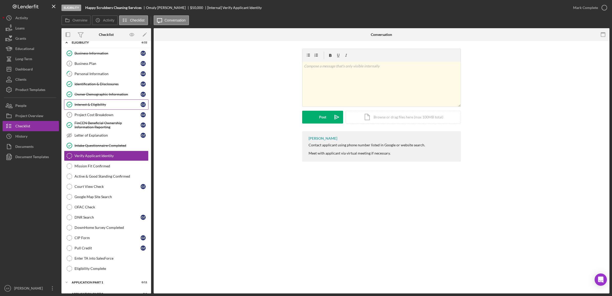
click at [87, 105] on div "Interest & Eligibility" at bounding box center [107, 104] width 66 height 4
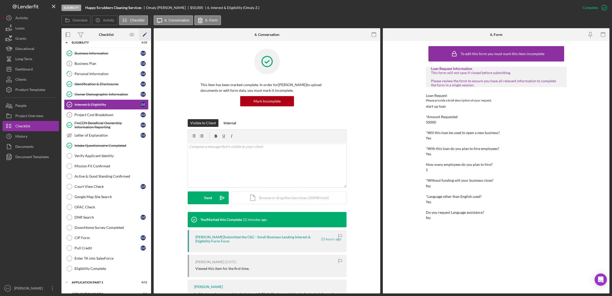
click at [145, 34] on polygon "button" at bounding box center [145, 35] width 4 height 4
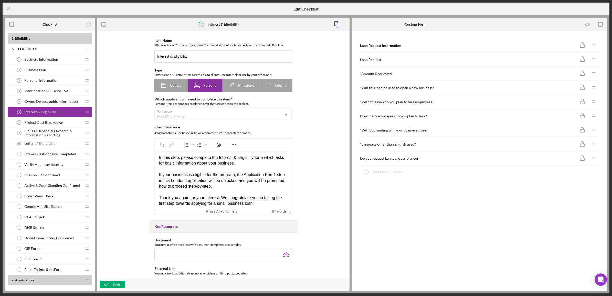
click at [41, 176] on span "Mission Fit Confirmed" at bounding box center [42, 175] width 36 height 4
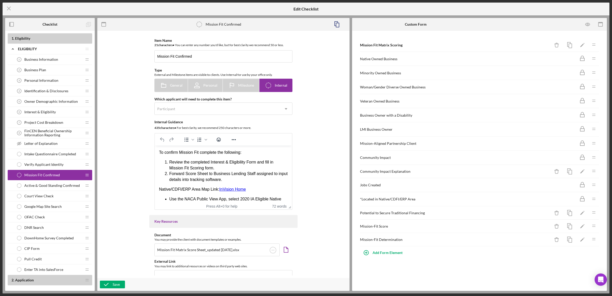
click at [450, 141] on div "Mission-Aligned Partnership Client Icon/Drag" at bounding box center [479, 143] width 239 height 14
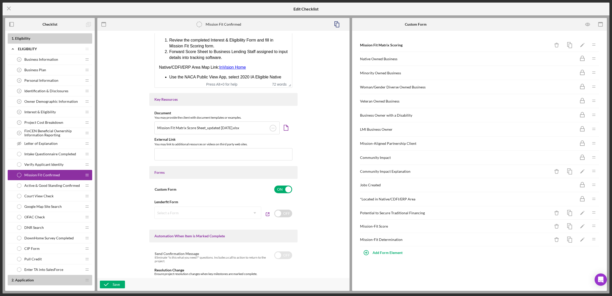
scroll to position [56, 0]
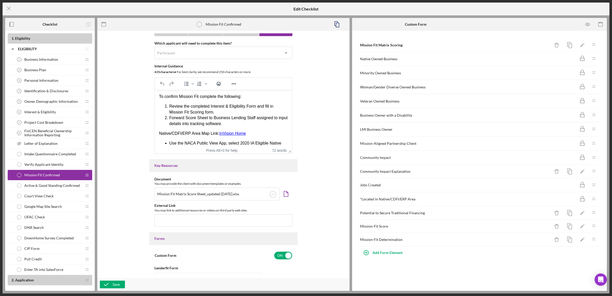
click at [88, 176] on line at bounding box center [86, 176] width 3 height 0
drag, startPoint x: 85, startPoint y: 177, endPoint x: 45, endPoint y: 176, distance: 39.4
click at [45, 176] on span "Mission Fit Confirmed" at bounding box center [43, 175] width 36 height 4
click at [18, 177] on icon at bounding box center [20, 175] width 4 height 4
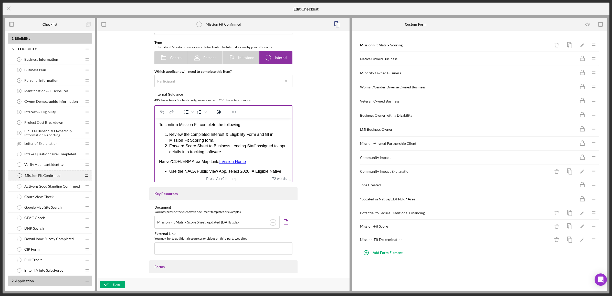
scroll to position [0, 0]
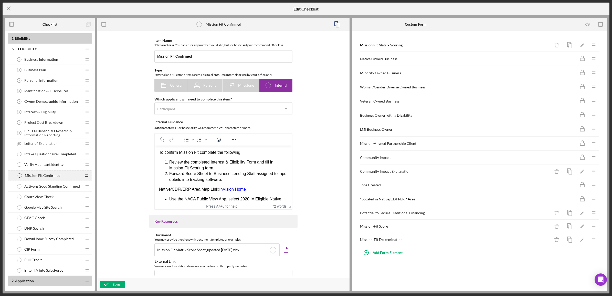
click at [3, 6] on icon "Icon/Menu Close" at bounding box center [9, 8] width 13 height 13
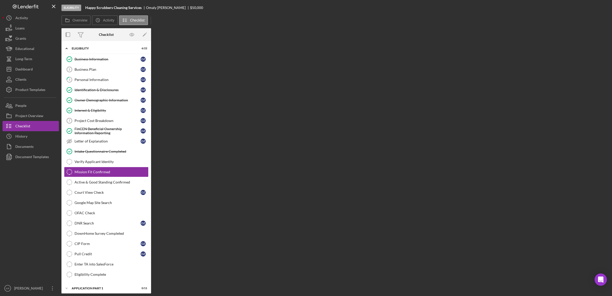
scroll to position [6, 0]
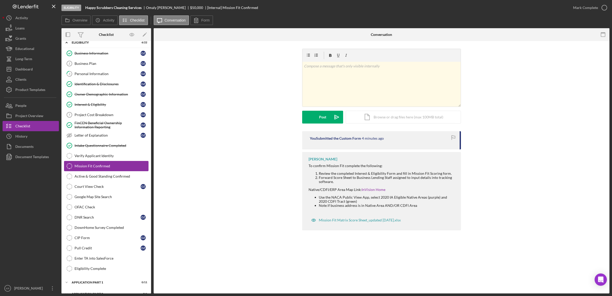
click at [72, 165] on icon "Mission Fit Confirmed" at bounding box center [69, 165] width 13 height 13
click at [89, 151] on link "Verify Applicant Identity Verify Applicant Identity" at bounding box center [106, 155] width 84 height 10
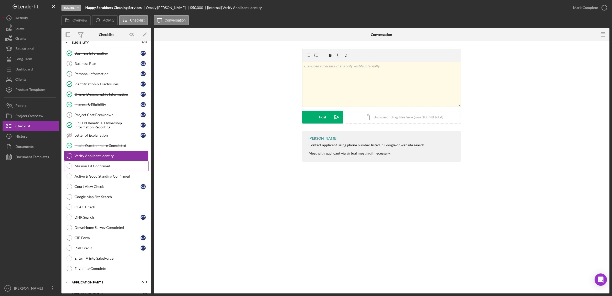
click at [89, 168] on div "Mission Fit Confirmed" at bounding box center [111, 166] width 74 height 4
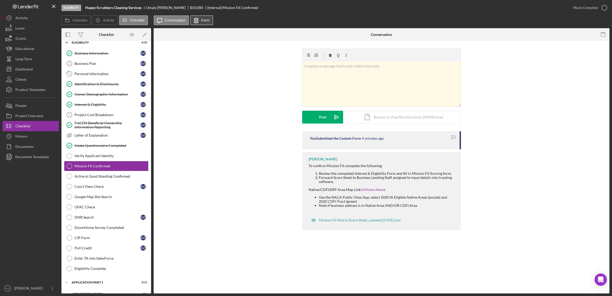
click at [198, 22] on icon at bounding box center [196, 20] width 13 height 13
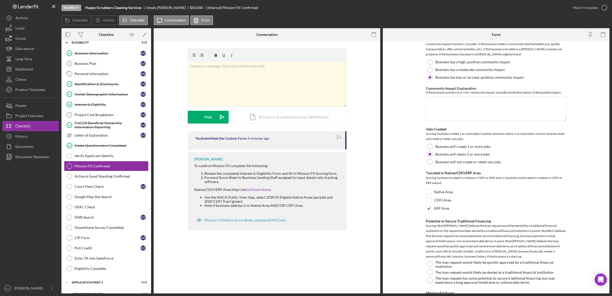
scroll to position [314, 0]
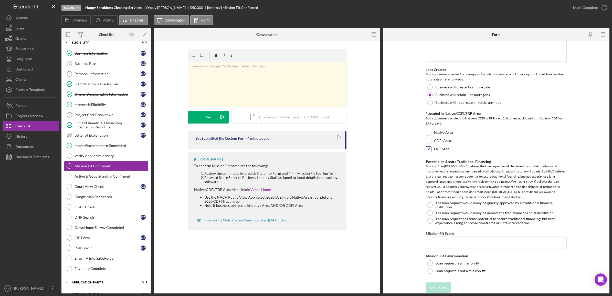
click at [432, 149] on div "ERP Area" at bounding box center [496, 150] width 141 height 8
click at [429, 150] on input "ERP Area" at bounding box center [428, 148] width 5 height 5
checkbox input "false"
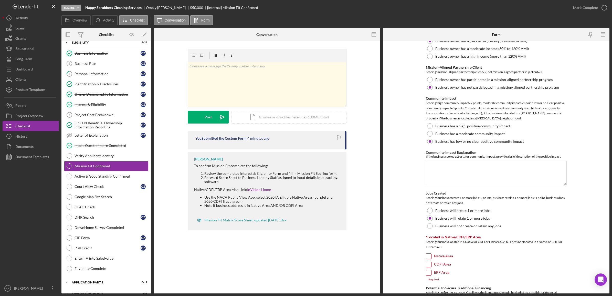
scroll to position [90, 0]
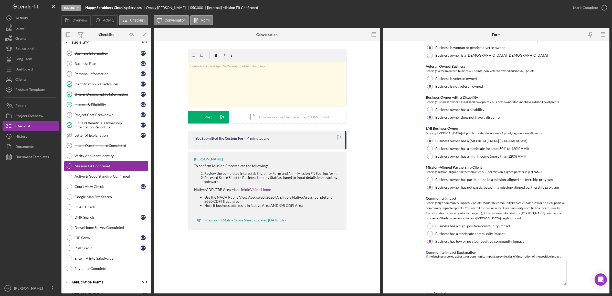
click at [438, 41] on div "Scoring: Woman/gender-diverse owned business=2 points, man-owned business=0 poi…" at bounding box center [496, 39] width 141 height 5
click at [441, 46] on label "Business is woman or gender-diverse owned" at bounding box center [470, 48] width 70 height 4
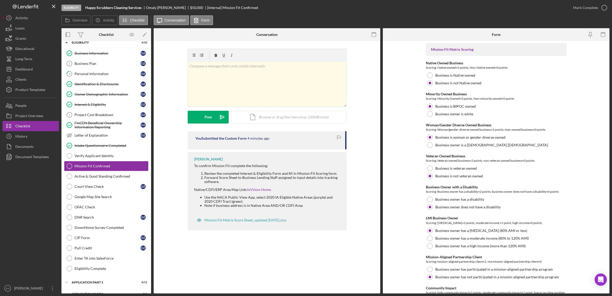
scroll to position [0, 0]
click at [601, 35] on icon "button" at bounding box center [603, 35] width 12 height 12
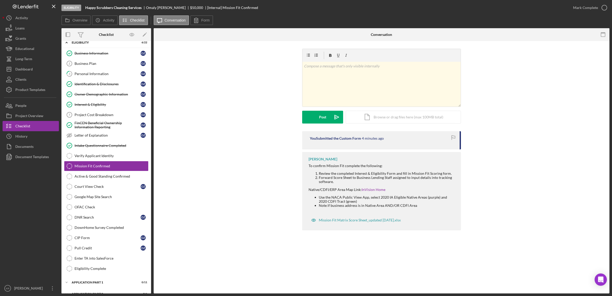
click at [601, 35] on icon "button" at bounding box center [603, 35] width 12 height 12
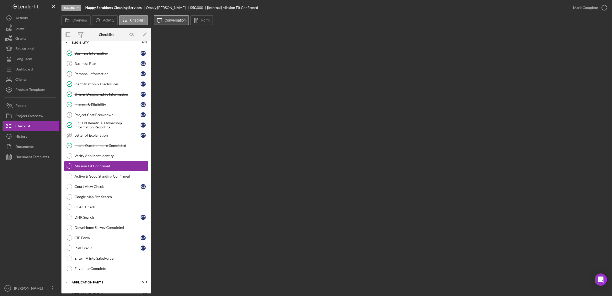
click at [169, 22] on label "Conversation" at bounding box center [175, 20] width 21 height 4
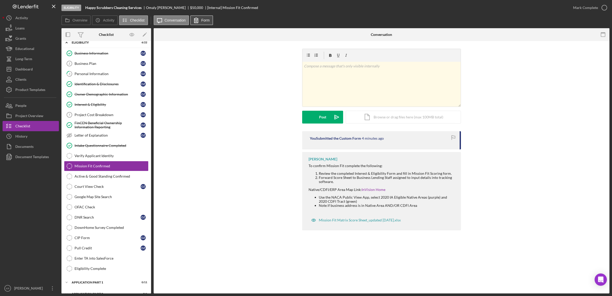
click at [203, 17] on button "Form" at bounding box center [201, 20] width 23 height 10
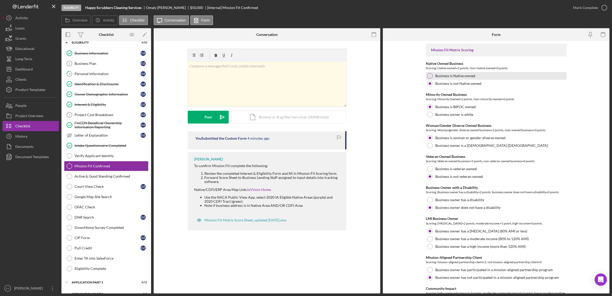
click at [449, 72] on div "Business is Native owned" at bounding box center [496, 76] width 141 height 8
drag, startPoint x: 441, startPoint y: 117, endPoint x: 442, endPoint y: 124, distance: 7.5
click at [441, 117] on div "Business owner is white" at bounding box center [496, 115] width 141 height 8
click at [442, 145] on label "Business owner is a cis-gender man" at bounding box center [491, 145] width 113 height 4
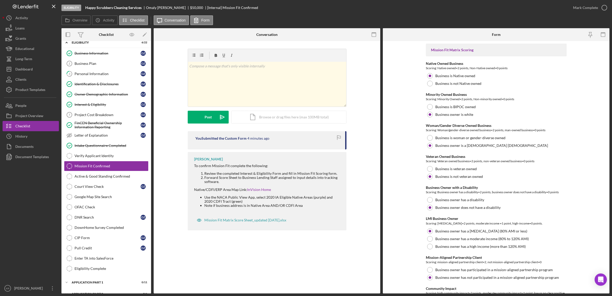
click at [442, 187] on div "Business Owner with a Disability" at bounding box center [496, 187] width 141 height 4
click at [450, 172] on div "Business is veteran owned" at bounding box center [496, 169] width 141 height 8
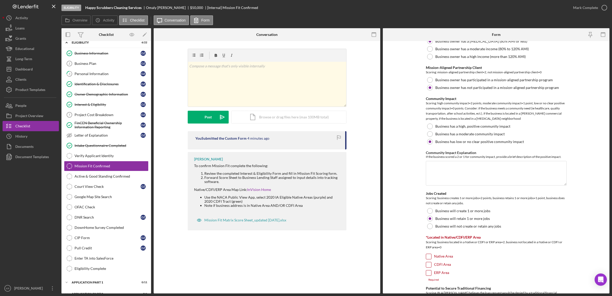
scroll to position [189, 0]
drag, startPoint x: 106, startPoint y: 166, endPoint x: 101, endPoint y: 166, distance: 5.9
click at [101, 166] on div "Mission Fit Confirmed" at bounding box center [111, 166] width 74 height 4
click at [148, 32] on icon "Icon/Edit" at bounding box center [145, 35] width 12 height 12
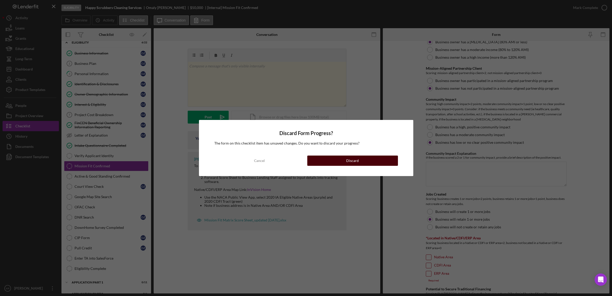
click at [344, 160] on button "Discard" at bounding box center [352, 160] width 91 height 10
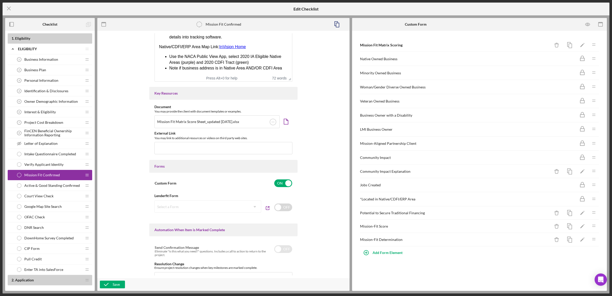
scroll to position [216, 0]
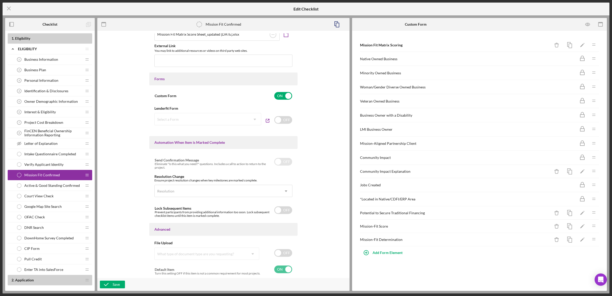
drag, startPoint x: 85, startPoint y: 177, endPoint x: 25, endPoint y: 176, distance: 60.1
click at [25, 176] on span "Mission Fit Confirmed" at bounding box center [42, 175] width 36 height 4
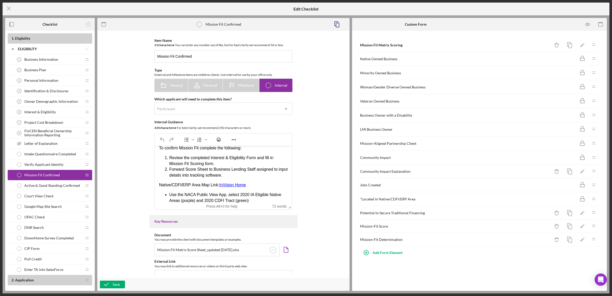
scroll to position [0, 0]
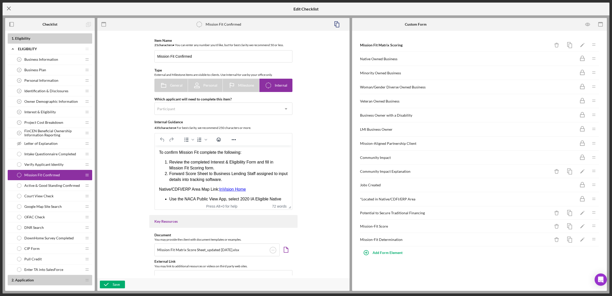
click at [5, 7] on icon "Icon/Menu Close" at bounding box center [9, 8] width 13 height 13
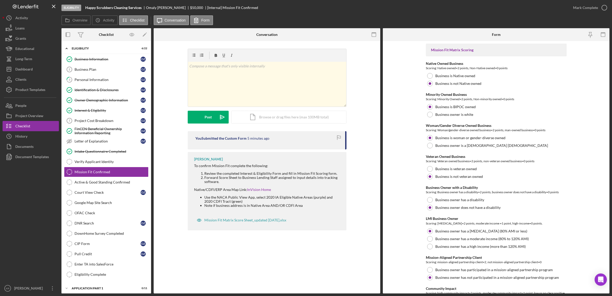
scroll to position [6, 0]
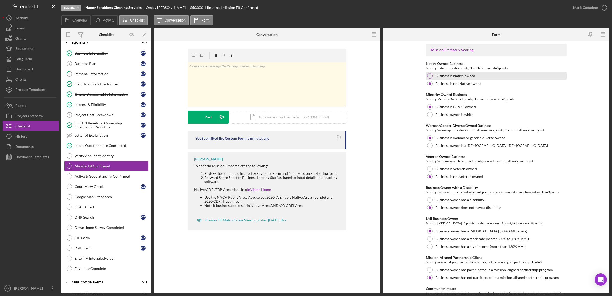
click at [447, 77] on label "Business is Native owned" at bounding box center [455, 76] width 40 height 4
click at [448, 83] on label "Business is not Native owned" at bounding box center [458, 83] width 46 height 4
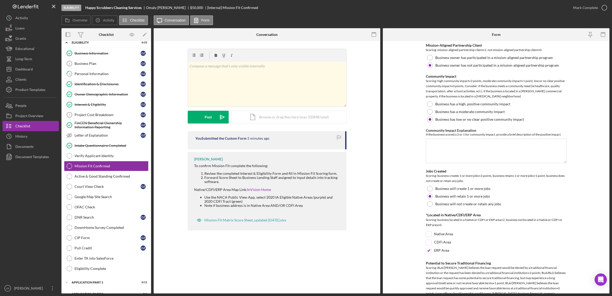
scroll to position [288, 0]
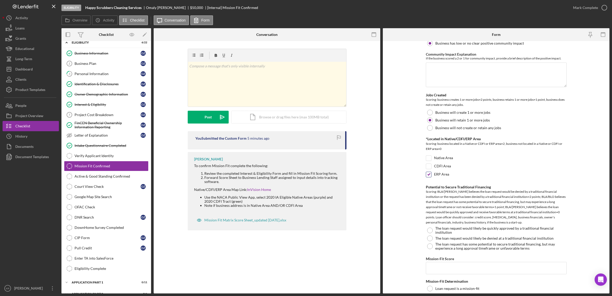
click at [434, 176] on label "ERP Area" at bounding box center [441, 174] width 15 height 5
click at [431, 176] on input "ERP Area" at bounding box center [428, 174] width 5 height 5
checkbox input "false"
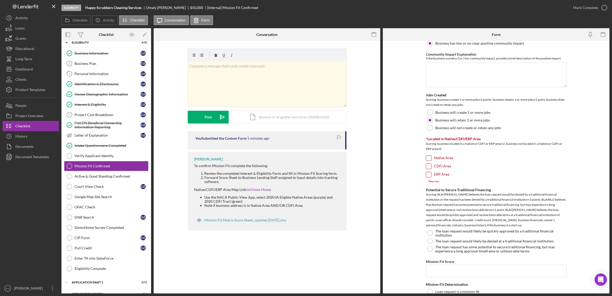
drag, startPoint x: 474, startPoint y: 138, endPoint x: 410, endPoint y: 160, distance: 67.2
click at [410, 160] on form "Mission Fit Matrix Scoring Native Owned Business Scoring: Native owned=2 points…" at bounding box center [496, 167] width 226 height 252
drag, startPoint x: 103, startPoint y: 168, endPoint x: 93, endPoint y: 169, distance: 10.4
click at [93, 169] on link "Mission Fit Confirmed Mission Fit Confirmed" at bounding box center [106, 166] width 84 height 10
drag, startPoint x: 93, startPoint y: 169, endPoint x: 602, endPoint y: 34, distance: 527.3
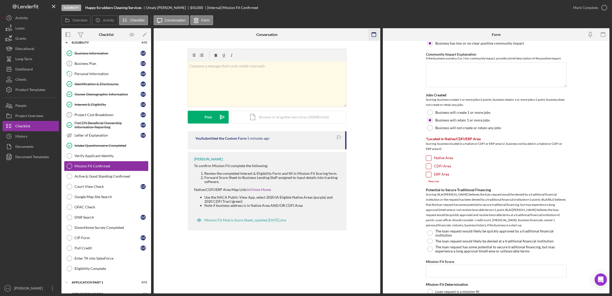
click at [602, 34] on icon "button" at bounding box center [603, 35] width 12 height 12
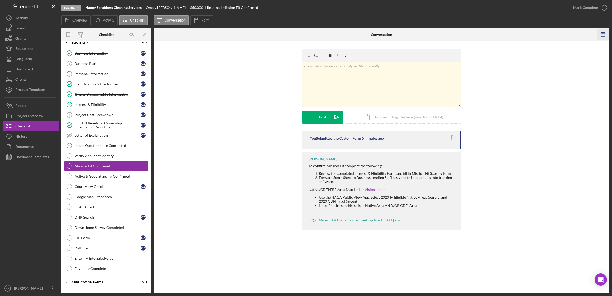
click at [602, 34] on icon "button" at bounding box center [603, 35] width 12 height 12
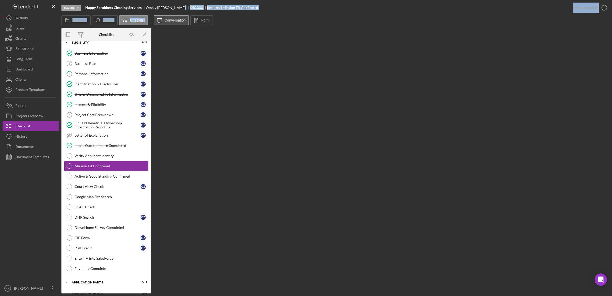
click at [176, 19] on div "Eligibility Happy Scrubbers Cleaning Services Omaly Zapata Disla $50,000 $12,50…" at bounding box center [335, 146] width 548 height 293
drag, startPoint x: 176, startPoint y: 19, endPoint x: 163, endPoint y: 17, distance: 12.4
click at [163, 18] on button "Icon/Message Conversation" at bounding box center [172, 20] width 36 height 10
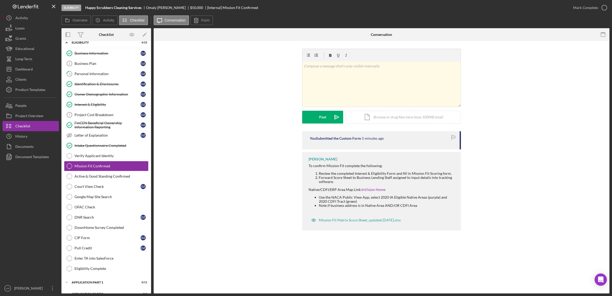
click at [215, 17] on div "Overview Icon/History Activity Checklist Icon/Message Conversation Form" at bounding box center [335, 20] width 548 height 10
click at [199, 19] on icon at bounding box center [196, 20] width 13 height 13
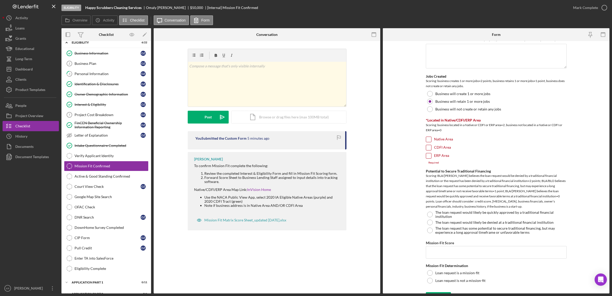
scroll to position [317, 0]
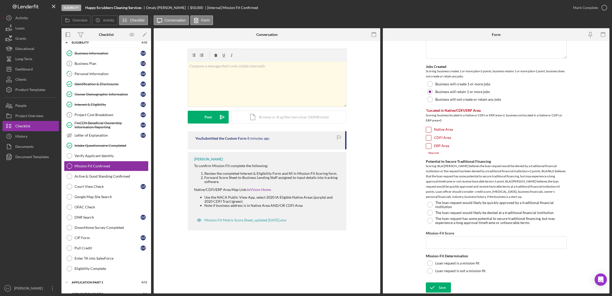
drag, startPoint x: 410, startPoint y: 214, endPoint x: 528, endPoint y: 280, distance: 135.0
click at [514, 281] on form "Mission Fit Matrix Scoring Native Owned Business Scoring: Native owned=2 points…" at bounding box center [496, 167] width 226 height 252
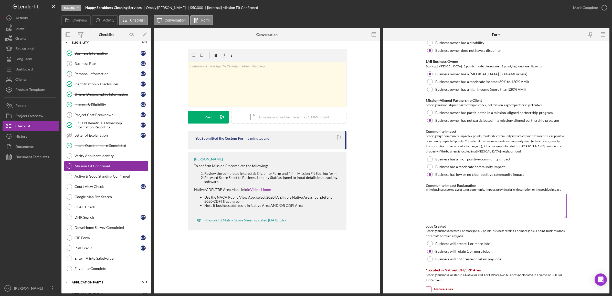
scroll to position [0, 0]
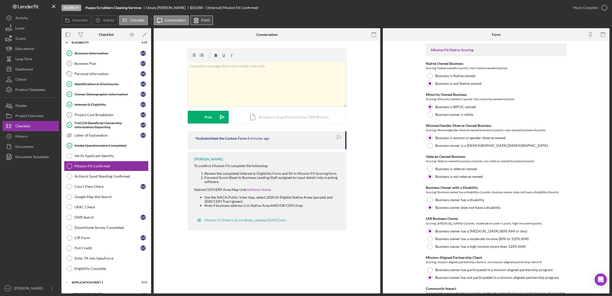
click at [206, 21] on label "Form" at bounding box center [205, 20] width 8 height 4
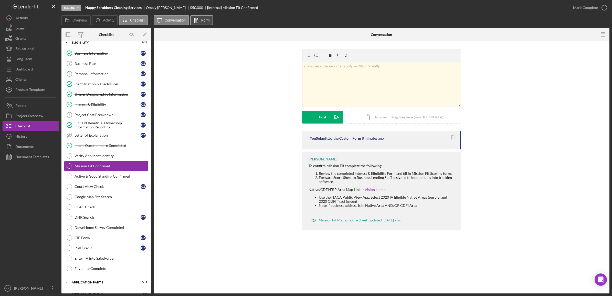
click at [206, 21] on label "Form" at bounding box center [205, 20] width 8 height 4
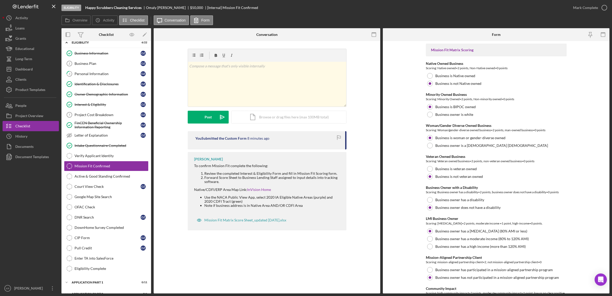
drag, startPoint x: 206, startPoint y: 21, endPoint x: 172, endPoint y: 103, distance: 88.8
click at [172, 103] on div "v Color teal Color pink Remove color Add row above Add row below Add column bef…" at bounding box center [266, 90] width 211 height 82
click at [145, 31] on icon "Icon/Edit" at bounding box center [145, 35] width 12 height 12
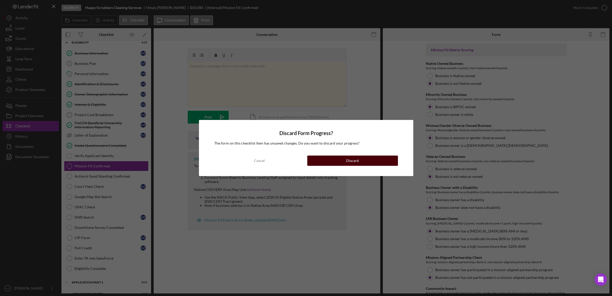
click at [362, 161] on button "Discard" at bounding box center [352, 160] width 91 height 10
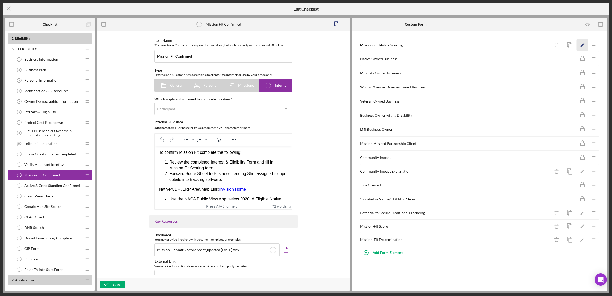
click at [580, 46] on icon "Icon/Edit" at bounding box center [582, 45] width 12 height 12
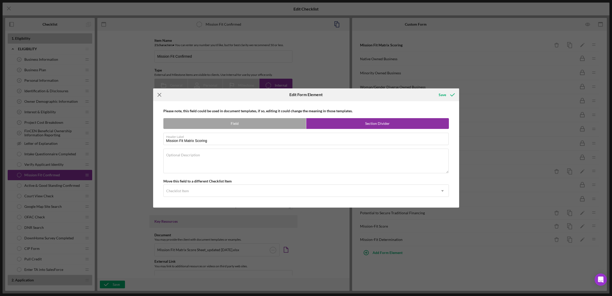
click at [159, 92] on icon "Icon/Menu Close" at bounding box center [159, 94] width 13 height 13
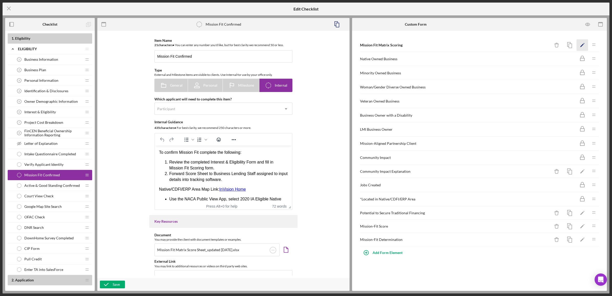
click at [580, 45] on icon "Icon/Edit" at bounding box center [582, 45] width 12 height 12
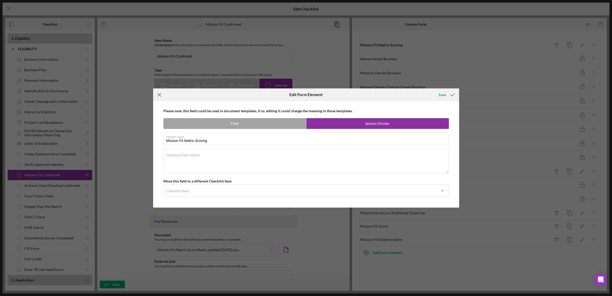
click at [161, 92] on icon "Icon/Menu Close" at bounding box center [159, 94] width 13 height 13
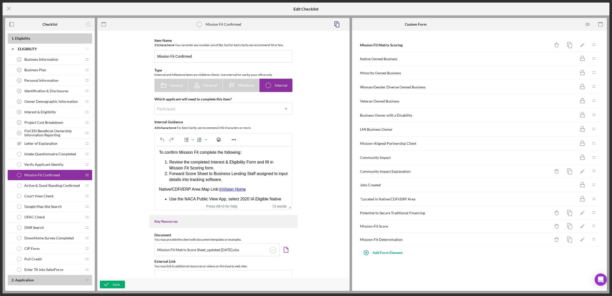
click at [595, 60] on icon "Icon/Drag" at bounding box center [593, 58] width 10 height 10
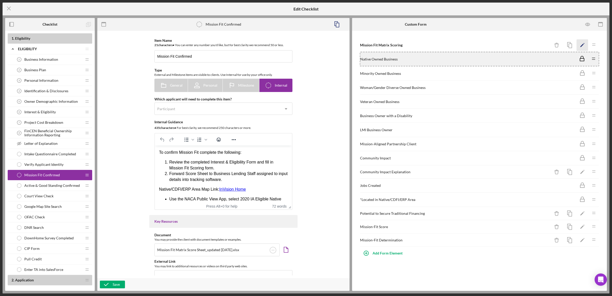
click at [580, 43] on icon "Icon/Edit" at bounding box center [582, 45] width 12 height 12
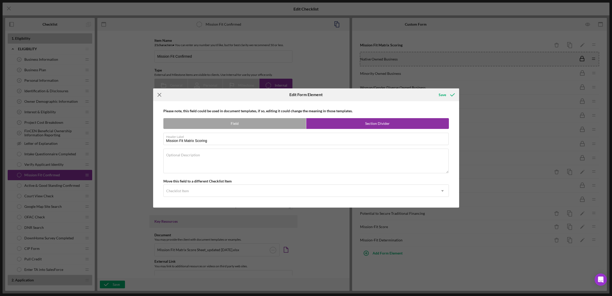
click at [161, 91] on icon "Icon/Menu Close" at bounding box center [159, 94] width 13 height 13
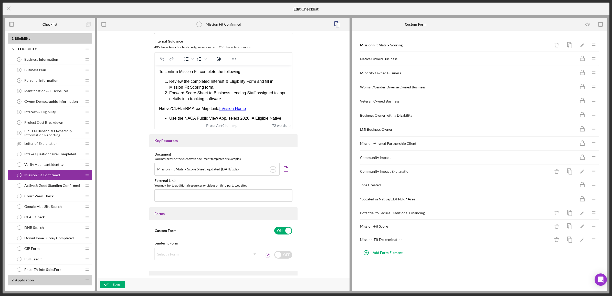
scroll to position [96, 0]
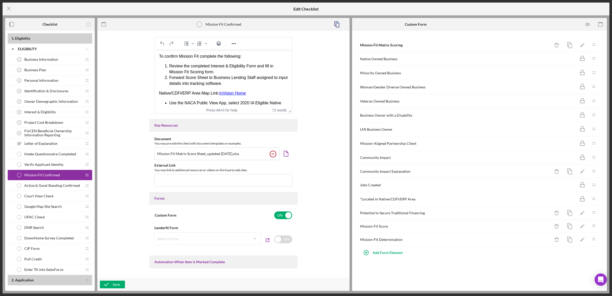
click at [272, 152] on circle at bounding box center [273, 154] width 6 height 6
drag, startPoint x: 104, startPoint y: 287, endPoint x: 115, endPoint y: 257, distance: 31.7
click at [115, 257] on div "Item Name 21 character s • You can enter any number you'd like, but for best cl…" at bounding box center [223, 161] width 252 height 260
click at [8, 12] on icon "Icon/Menu Close" at bounding box center [9, 8] width 13 height 13
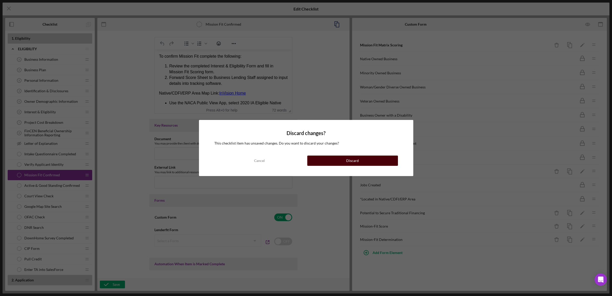
click at [356, 163] on div "Discard" at bounding box center [352, 160] width 13 height 10
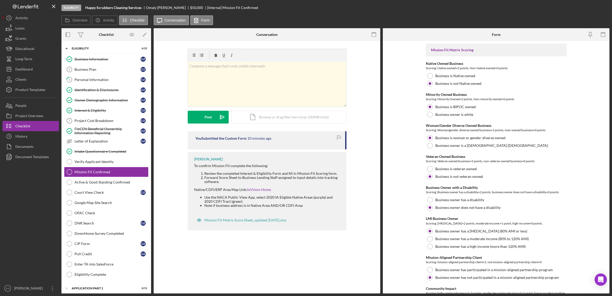
scroll to position [6, 0]
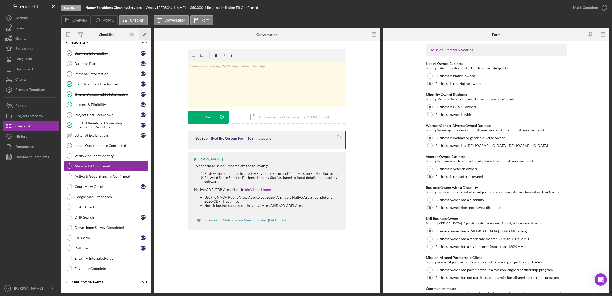
click at [149, 35] on icon "Icon/Edit" at bounding box center [145, 35] width 12 height 12
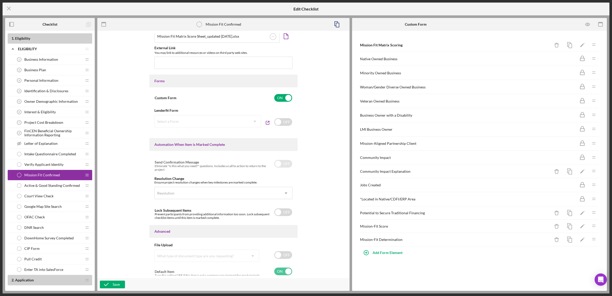
scroll to position [216, 0]
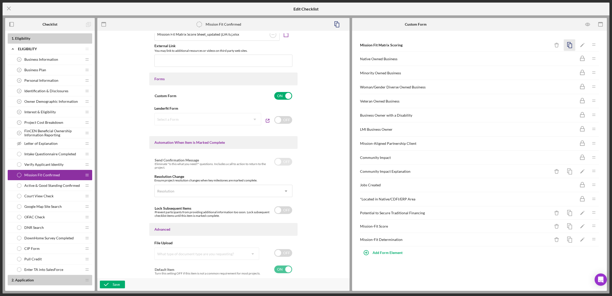
click at [571, 43] on icon "button" at bounding box center [569, 45] width 12 height 12
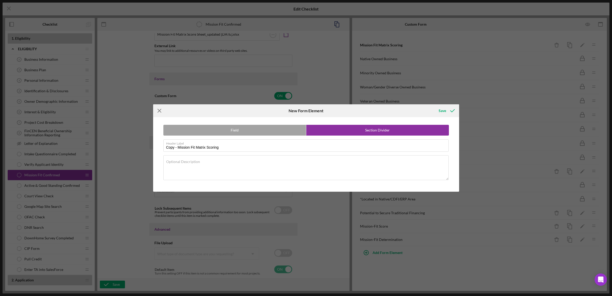
click at [163, 110] on icon "Icon/Menu Close" at bounding box center [159, 110] width 13 height 13
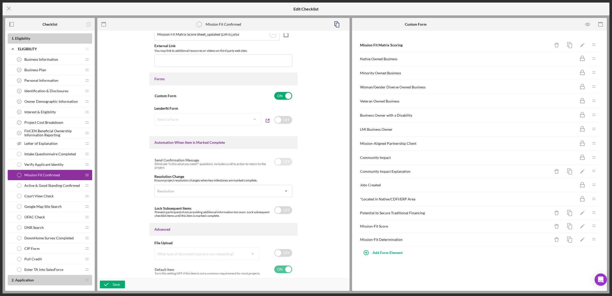
click at [594, 61] on icon "Icon/Drag" at bounding box center [593, 58] width 10 height 10
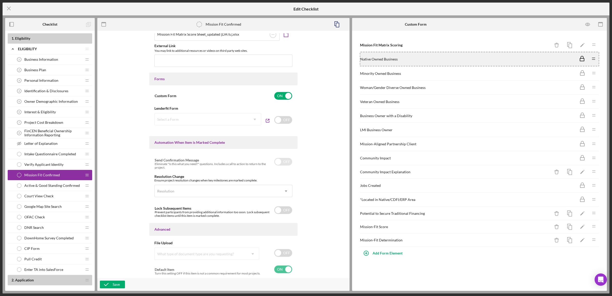
click at [595, 72] on icon "Icon/Drag" at bounding box center [593, 73] width 10 height 10
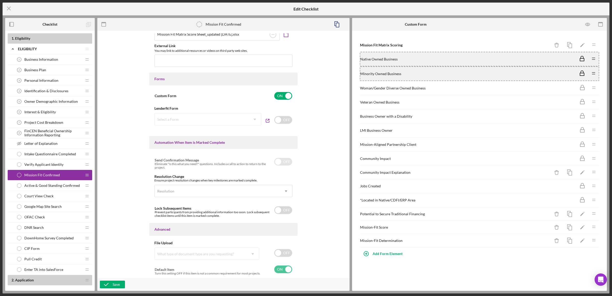
click at [597, 88] on icon "Icon/Drag" at bounding box center [593, 87] width 10 height 10
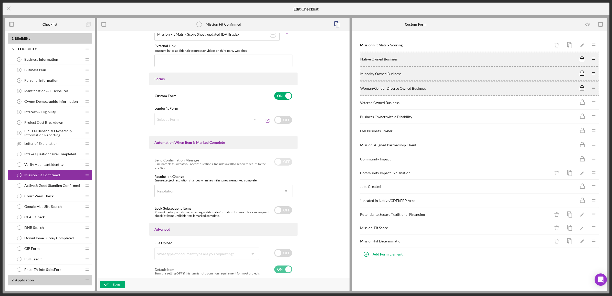
click at [598, 108] on div "Veteran Owned Business Icon/Drag" at bounding box center [479, 102] width 239 height 14
click at [596, 108] on div "Veteran Owned Business Icon/Drag" at bounding box center [479, 102] width 239 height 14
click at [596, 106] on icon "Icon/Drag" at bounding box center [593, 102] width 10 height 10
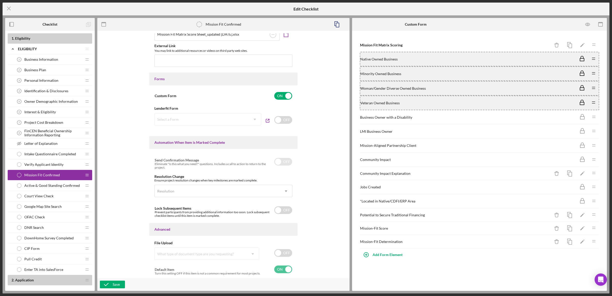
click at [593, 116] on icon "Icon/Drag" at bounding box center [593, 117] width 10 height 10
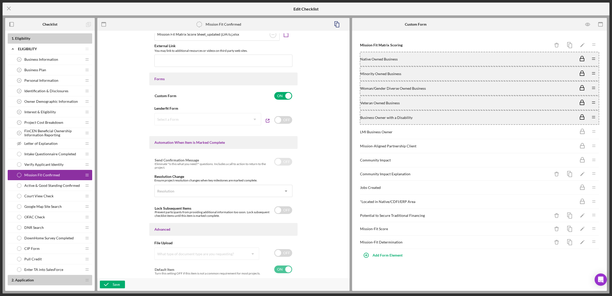
click at [558, 131] on div "LMI Business Owner" at bounding box center [468, 132] width 216 height 4
click at [593, 132] on line at bounding box center [593, 132] width 3 height 0
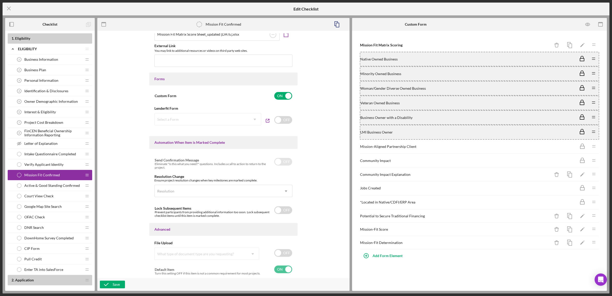
click at [593, 146] on icon "Icon/Drag" at bounding box center [593, 146] width 10 height 10
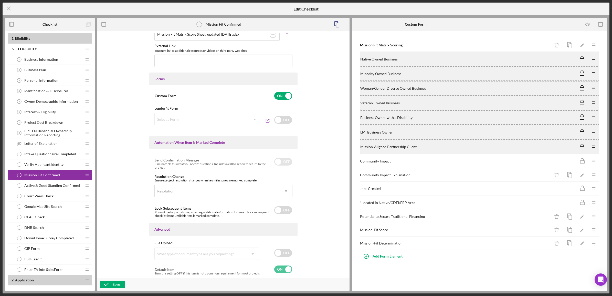
click at [593, 159] on icon "Icon/Drag" at bounding box center [593, 161] width 10 height 10
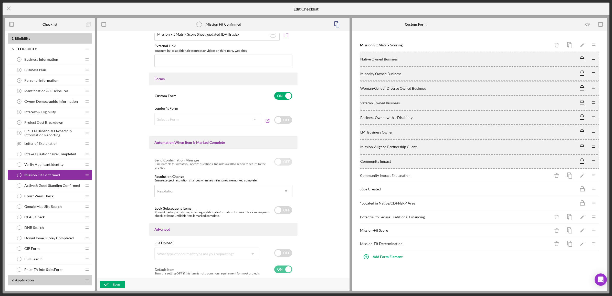
click at [593, 190] on icon "Icon/Drag" at bounding box center [593, 188] width 10 height 10
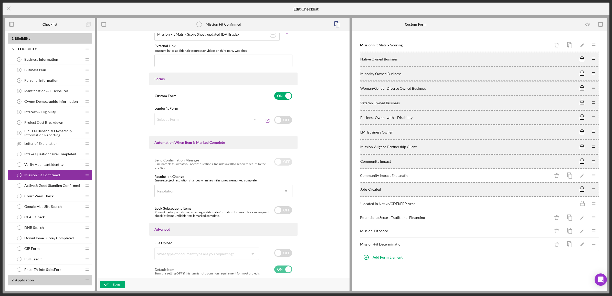
click at [595, 203] on icon "Icon/Drag" at bounding box center [593, 203] width 10 height 10
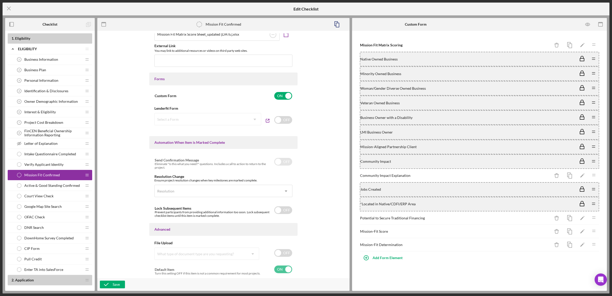
click at [593, 218] on line at bounding box center [593, 218] width 3 height 0
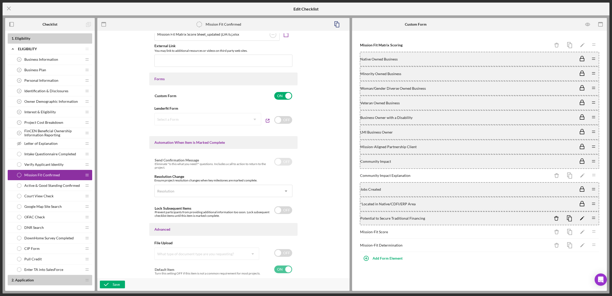
click at [593, 233] on icon "Icon/Drag" at bounding box center [593, 231] width 10 height 10
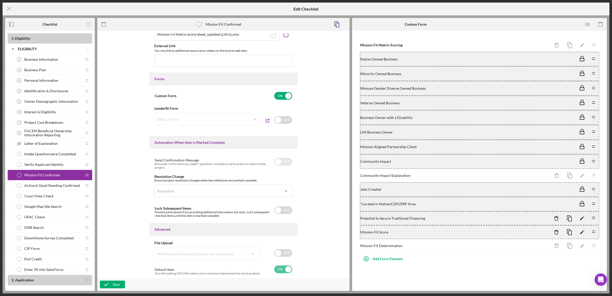
click at [597, 246] on icon "Icon/Drag" at bounding box center [593, 245] width 10 height 10
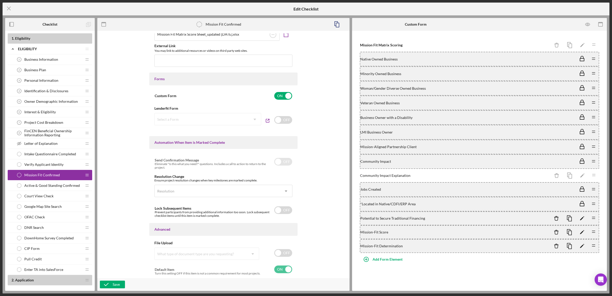
click at [595, 174] on icon "Icon/Drag" at bounding box center [593, 175] width 10 height 10
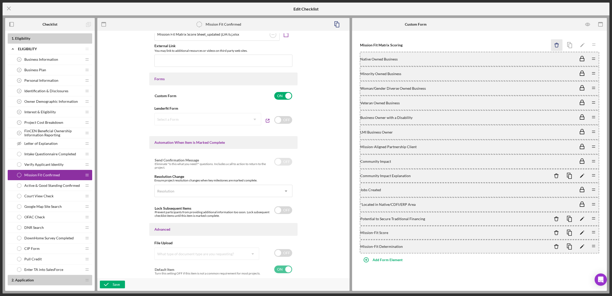
click at [557, 41] on icon "Icon/Delete" at bounding box center [557, 45] width 12 height 12
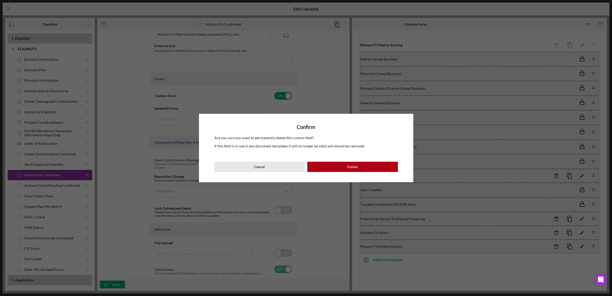
click at [254, 164] on div "Cancel" at bounding box center [259, 166] width 11 height 10
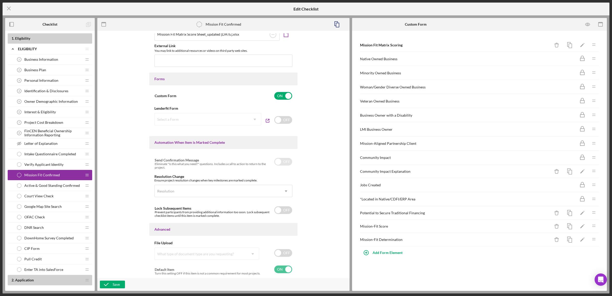
click at [105, 165] on div "Item Name 21 character s • You can enter any number you'd like, but for best cl…" at bounding box center [223, 154] width 247 height 242
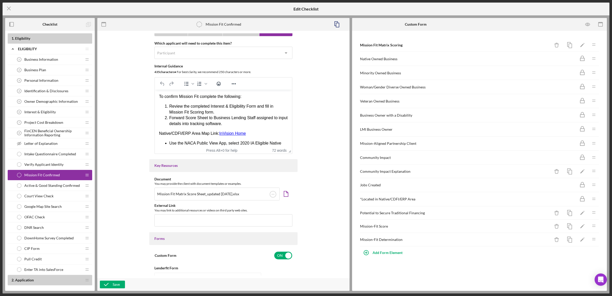
scroll to position [24, 0]
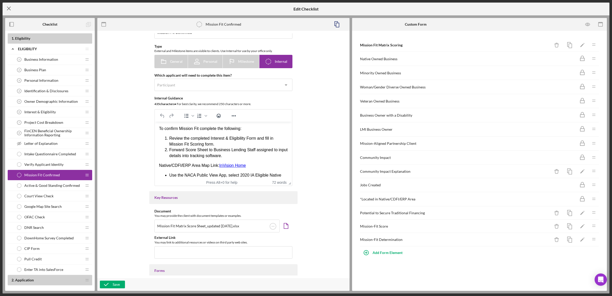
click at [11, 6] on icon "Icon/Menu Close" at bounding box center [9, 8] width 13 height 13
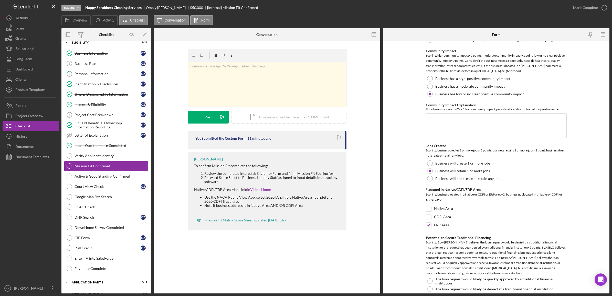
scroll to position [314, 0]
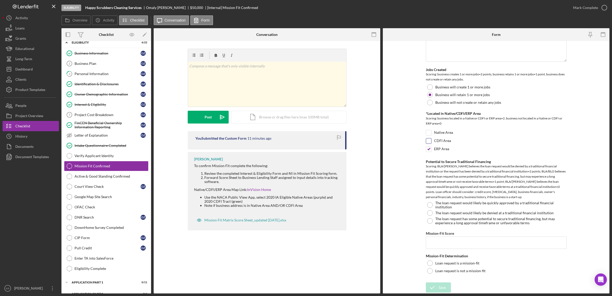
click at [429, 145] on div "CDFI Area" at bounding box center [496, 142] width 141 height 8
click at [428, 149] on input "ERP Area" at bounding box center [428, 148] width 5 height 5
click at [447, 150] on label "ERP Area" at bounding box center [441, 148] width 15 height 5
click at [431, 150] on input "ERP Area" at bounding box center [428, 148] width 5 height 5
click at [446, 148] on label "ERP Area" at bounding box center [441, 148] width 15 height 5
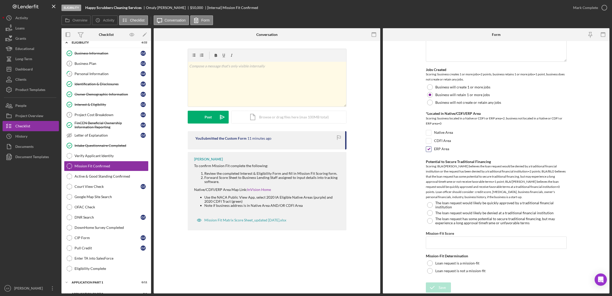
click at [431, 148] on input "ERP Area" at bounding box center [428, 148] width 5 height 5
click at [443, 150] on label "ERP Area" at bounding box center [441, 148] width 15 height 5
click at [431, 150] on input "ERP Area" at bounding box center [428, 148] width 5 height 5
checkbox input "true"
click at [478, 213] on label "The loan request would likely be denied at a traditional financial institution" at bounding box center [494, 213] width 118 height 4
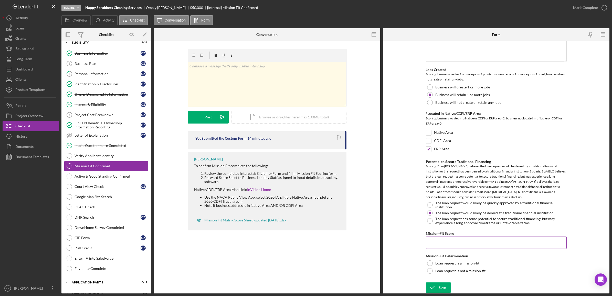
drag, startPoint x: 453, startPoint y: 242, endPoint x: 458, endPoint y: 242, distance: 4.6
click at [457, 242] on input "Mission-Fit Score" at bounding box center [496, 242] width 141 height 12
type input "7"
click at [455, 265] on div "Loan request is a mission-fit" at bounding box center [496, 263] width 141 height 8
click at [436, 288] on icon "submit" at bounding box center [432, 287] width 13 height 13
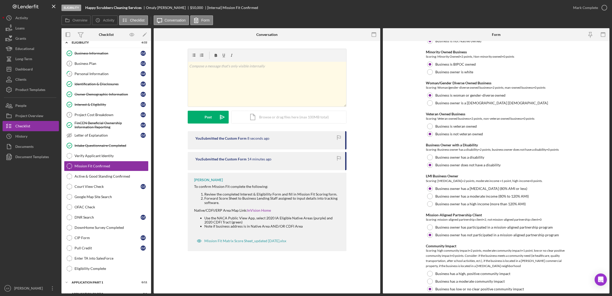
scroll to position [26, 0]
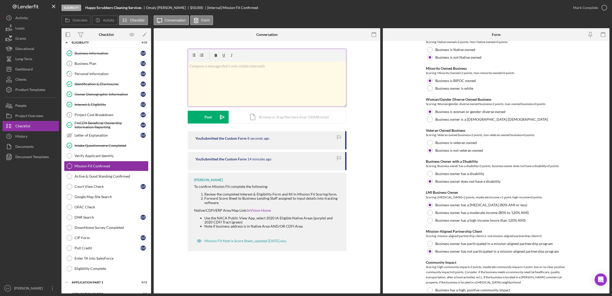
click at [209, 79] on div "v Color teal Color pink Remove color Add row above Add row below Add column bef…" at bounding box center [267, 84] width 158 height 45
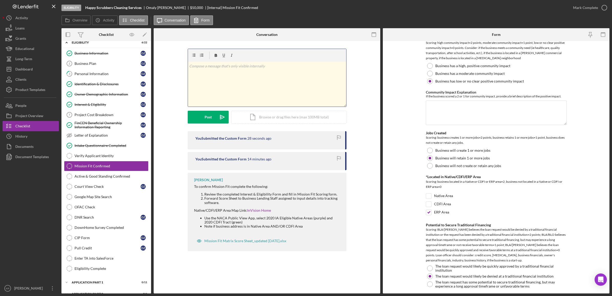
scroll to position [314, 0]
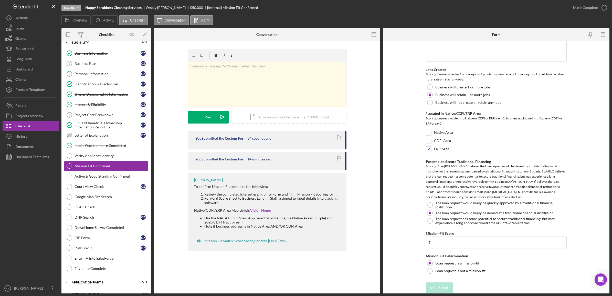
drag, startPoint x: 117, startPoint y: 166, endPoint x: 173, endPoint y: 158, distance: 56.8
click at [173, 158] on div "You Submitted the Custom Form 34 seconds ago You Submitted the Custom Form 14 m…" at bounding box center [266, 192] width 211 height 122
click at [103, 158] on div "Verify Applicant Identity" at bounding box center [111, 156] width 74 height 4
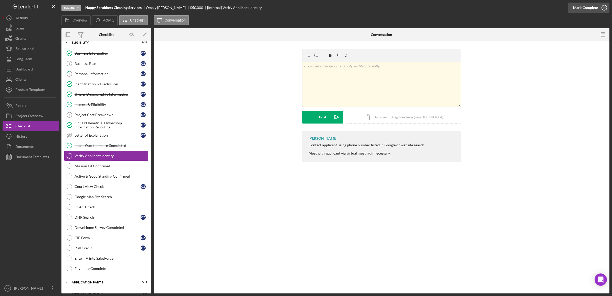
click at [582, 7] on div "Mark Complete" at bounding box center [585, 8] width 25 height 10
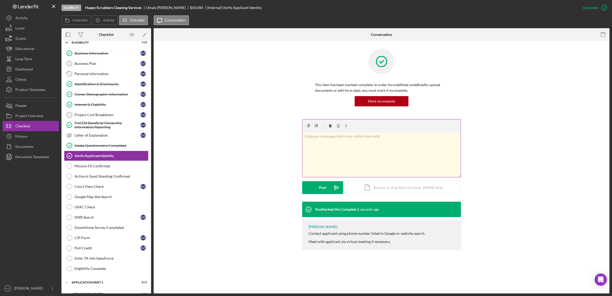
click at [339, 157] on div "v Color teal Color pink Remove color Add row above Add row below Add column bef…" at bounding box center [381, 154] width 158 height 45
click at [326, 189] on button "Post Icon/icon-invite-send" at bounding box center [322, 187] width 41 height 13
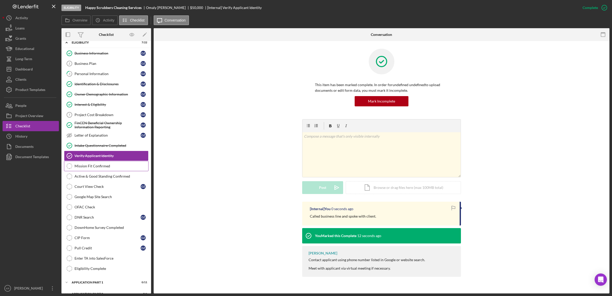
click at [106, 167] on div "Mission Fit Confirmed" at bounding box center [111, 166] width 74 height 4
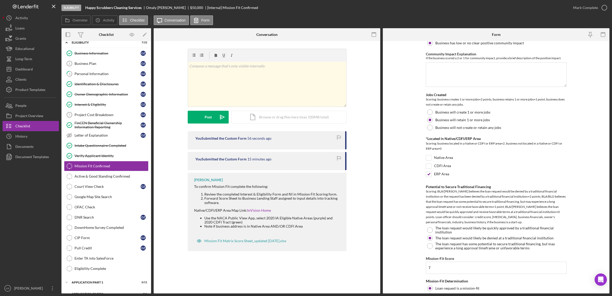
scroll to position [314, 0]
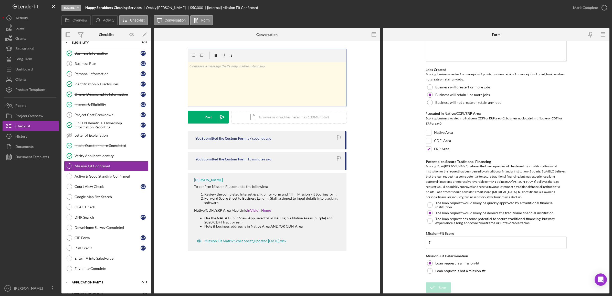
click at [234, 93] on div "v Color teal Color pink Remove color Add row above Add row below Add column bef…" at bounding box center [267, 84] width 158 height 45
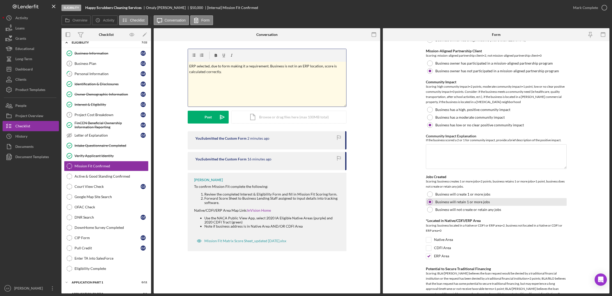
scroll to position [288, 0]
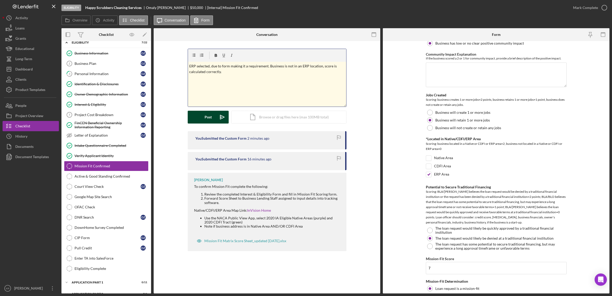
click at [212, 115] on button "Post Icon/icon-invite-send" at bounding box center [208, 117] width 41 height 13
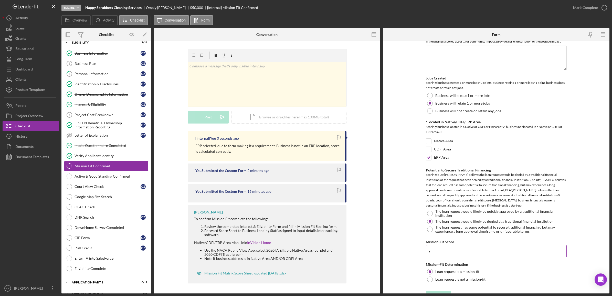
scroll to position [314, 0]
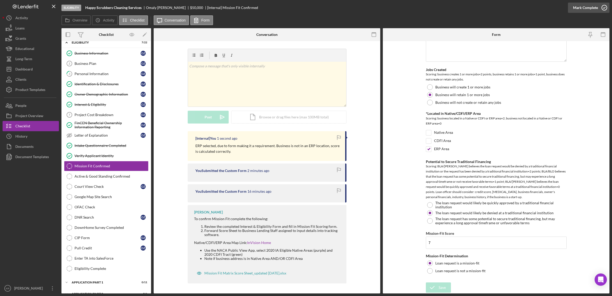
click at [597, 6] on icon "button" at bounding box center [603, 7] width 13 height 13
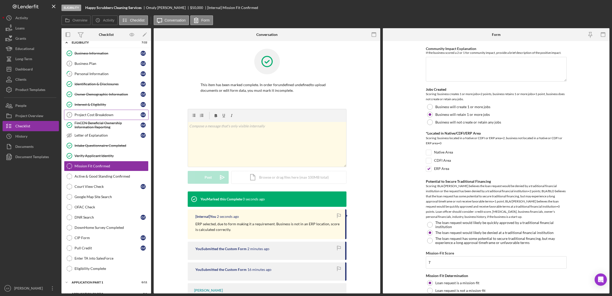
scroll to position [334, 0]
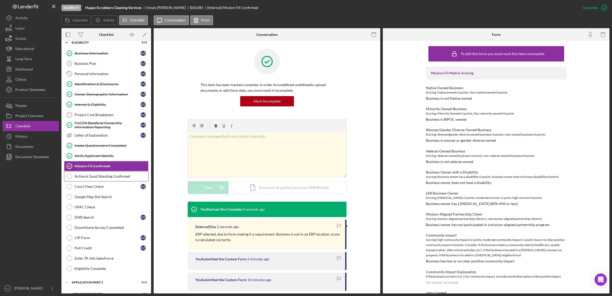
click at [82, 180] on link "Active & Good Standing Confirmed Active & Good Standing Confirmed" at bounding box center [106, 176] width 84 height 10
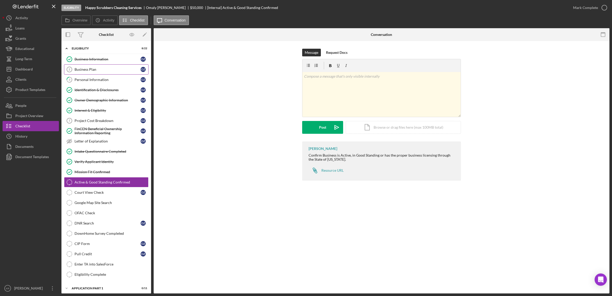
click at [93, 68] on div "Business Plan" at bounding box center [107, 69] width 66 height 4
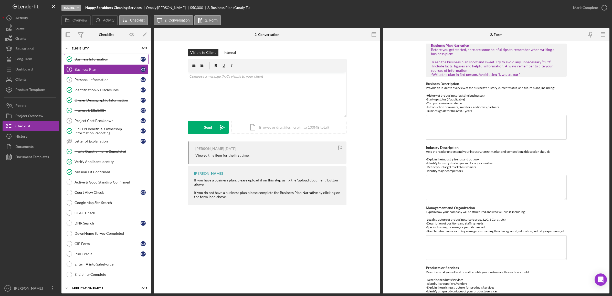
click at [98, 55] on link "Business Information Business Information O Z" at bounding box center [106, 59] width 84 height 10
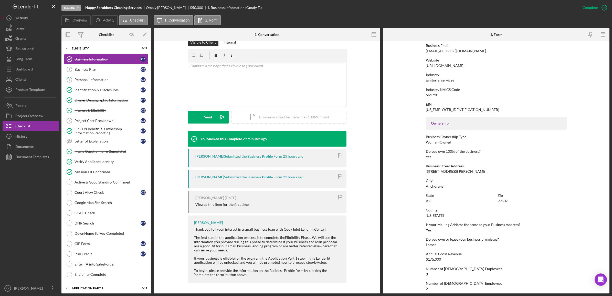
scroll to position [134, 0]
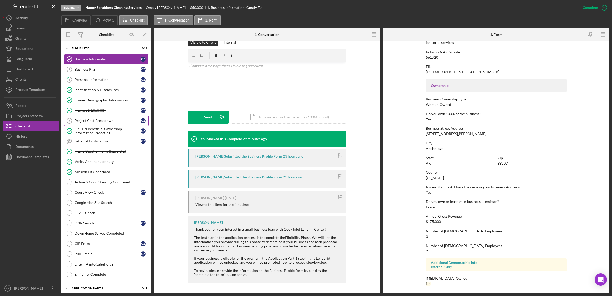
click at [86, 117] on link "Project Cost Breakdown 7 Project Cost Breakdown O Z" at bounding box center [106, 120] width 84 height 10
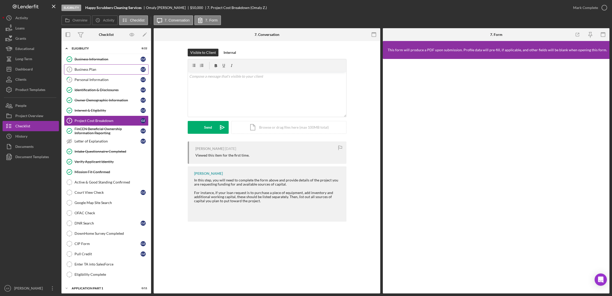
click at [96, 69] on div "Business Plan" at bounding box center [107, 69] width 66 height 4
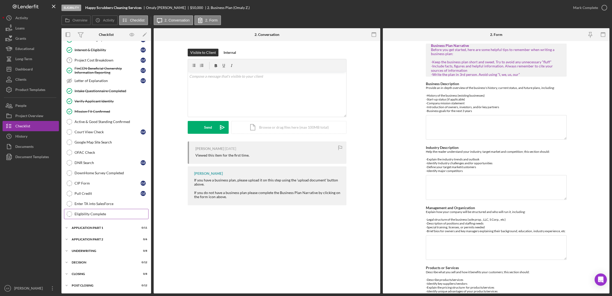
scroll to position [63, 0]
click at [110, 117] on link "Active & Good Standing Confirmed Active & Good Standing Confirmed" at bounding box center [106, 121] width 84 height 10
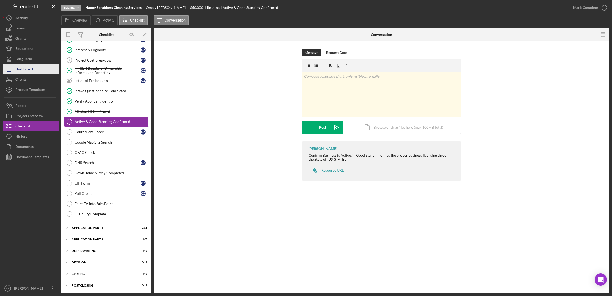
click at [35, 73] on button "Icon/Dashboard Dashboard" at bounding box center [31, 69] width 56 height 10
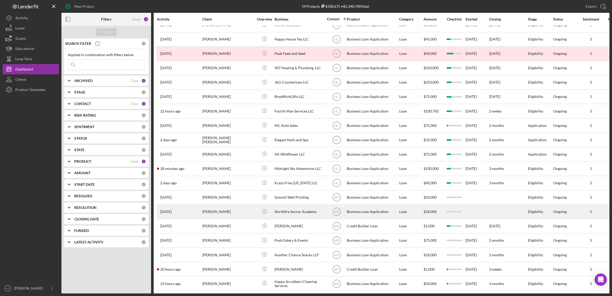
scroll to position [16, 0]
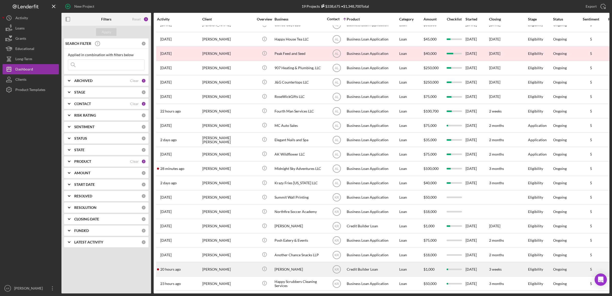
click at [225, 262] on div "[PERSON_NAME]" at bounding box center [227, 269] width 51 height 14
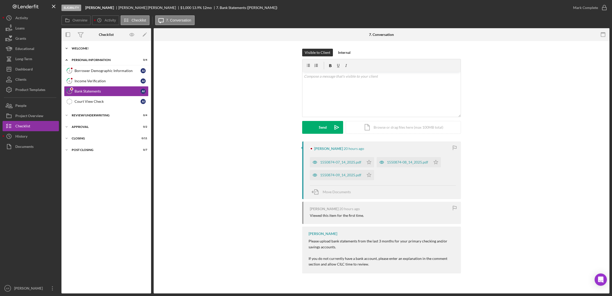
click at [93, 44] on div "Icon/Expander Welcome! 4 / 9" at bounding box center [106, 48] width 90 height 10
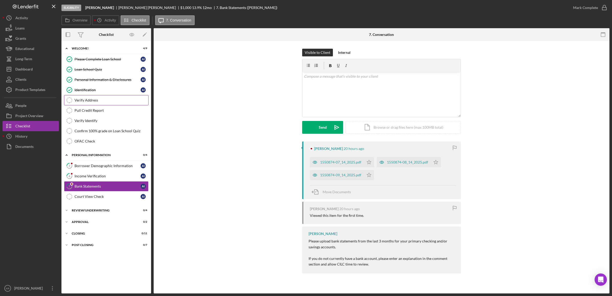
click at [125, 100] on div "Verify Address" at bounding box center [111, 100] width 74 height 4
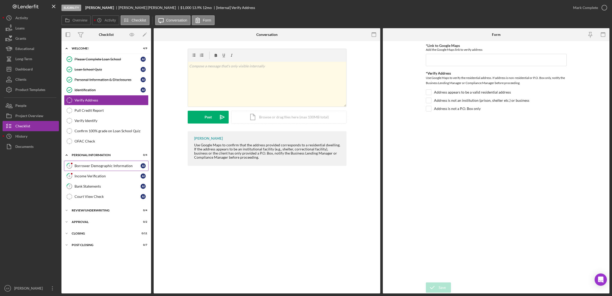
click at [119, 170] on link "5 Borrower Demographic Information A I" at bounding box center [106, 165] width 84 height 10
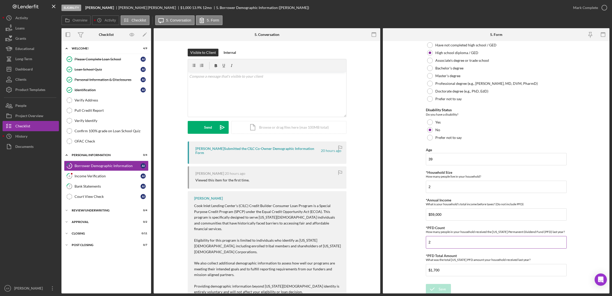
scroll to position [310, 0]
click at [601, 7] on icon "button" at bounding box center [603, 7] width 13 height 13
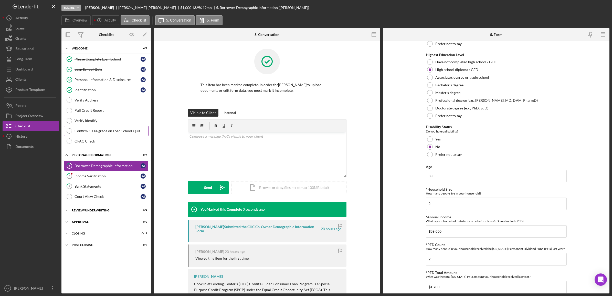
scroll to position [330, 0]
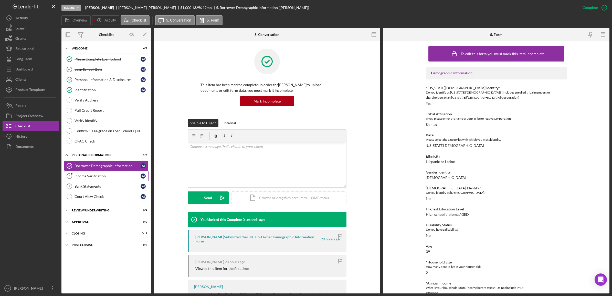
click at [92, 177] on div "Income Verification" at bounding box center [107, 176] width 66 height 4
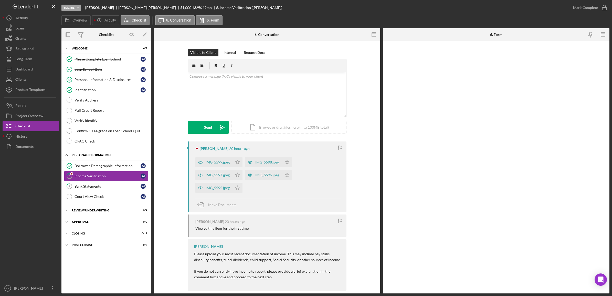
click at [90, 160] on div "Icon/Expander Personal Information 1 / 4" at bounding box center [106, 155] width 90 height 10
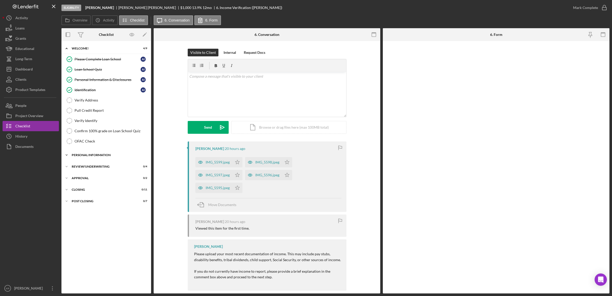
click at [87, 155] on div "Personal Information" at bounding box center [108, 154] width 73 height 3
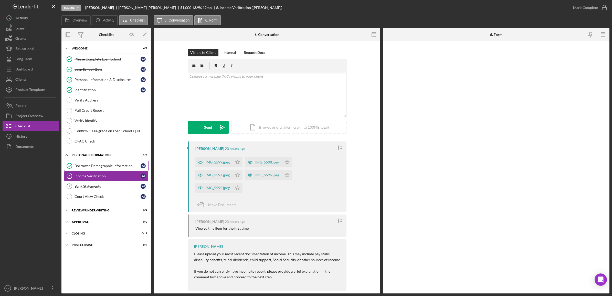
click at [88, 165] on div "Borrower Demographic Information" at bounding box center [107, 166] width 66 height 4
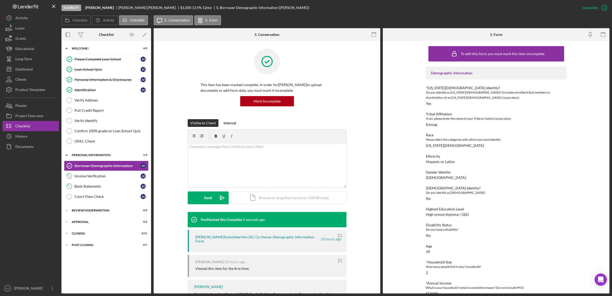
scroll to position [52, 0]
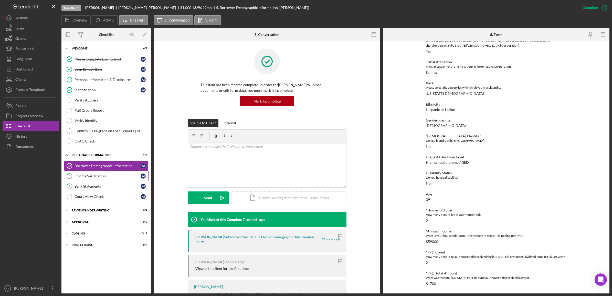
click at [88, 176] on div "Income Verification" at bounding box center [107, 176] width 66 height 4
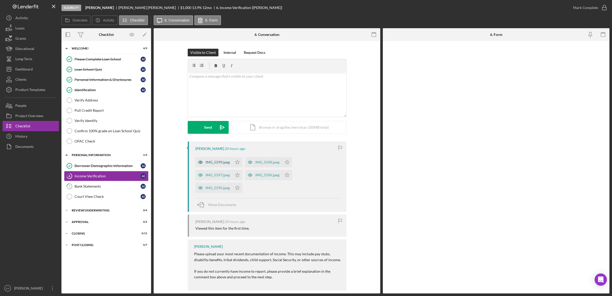
click at [203, 165] on icon "button" at bounding box center [200, 162] width 10 height 10
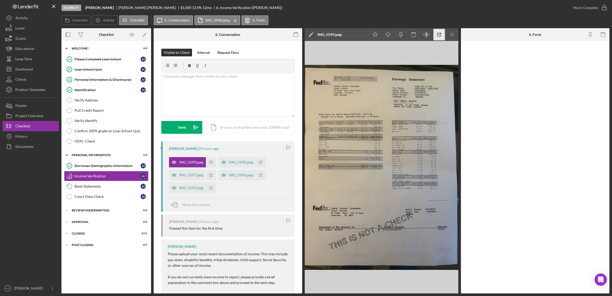
click at [439, 34] on line "button" at bounding box center [440, 34] width 2 height 2
click at [364, 126] on img at bounding box center [381, 167] width 154 height 252
click at [209, 163] on icon "Icon/Star" at bounding box center [211, 162] width 10 height 10
click at [208, 176] on icon "Icon/Star" at bounding box center [211, 175] width 10 height 10
drag, startPoint x: 435, startPoint y: 34, endPoint x: 429, endPoint y: 35, distance: 6.0
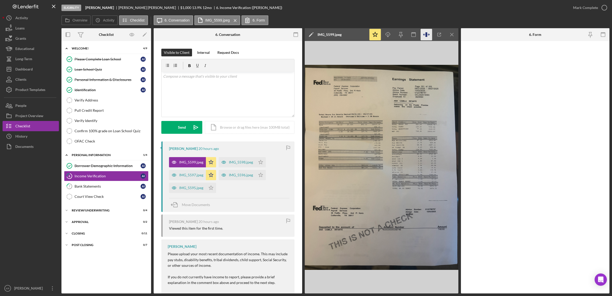
click at [429, 35] on div "Icon/Star Icon/Download Icon/Menu Close" at bounding box center [413, 34] width 90 height 13
click at [429, 35] on icon "button" at bounding box center [428, 35] width 2 height 2
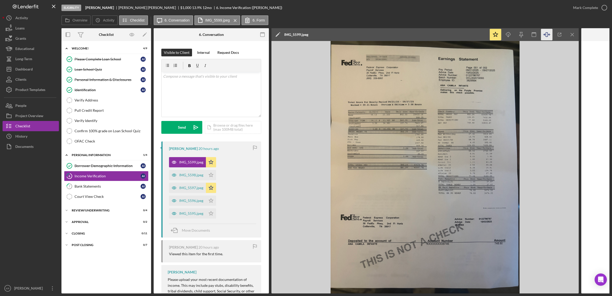
click at [401, 173] on img at bounding box center [424, 167] width 307 height 252
click at [183, 173] on div "IMG_5598.jpeg" at bounding box center [191, 175] width 24 height 4
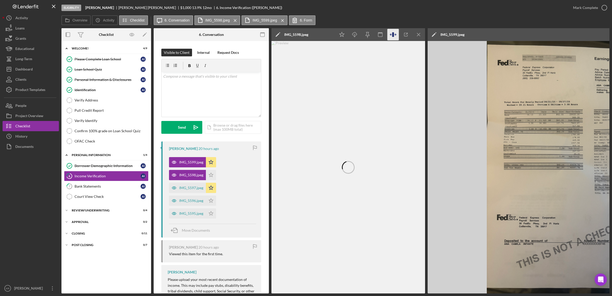
click at [396, 35] on icon "button" at bounding box center [393, 35] width 12 height 12
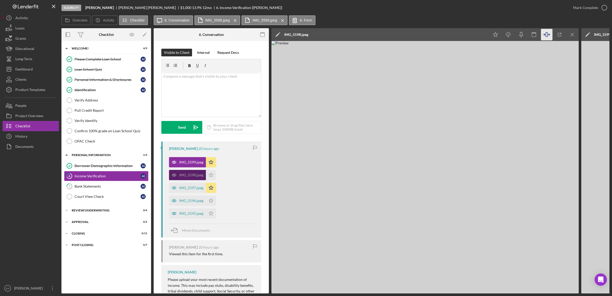
click at [205, 173] on div "IMG_5598.jpeg" at bounding box center [187, 175] width 37 height 10
click at [209, 173] on icon "Icon/Star" at bounding box center [211, 175] width 10 height 10
click at [187, 188] on div "IMG_5597.jpeg" at bounding box center [191, 188] width 24 height 4
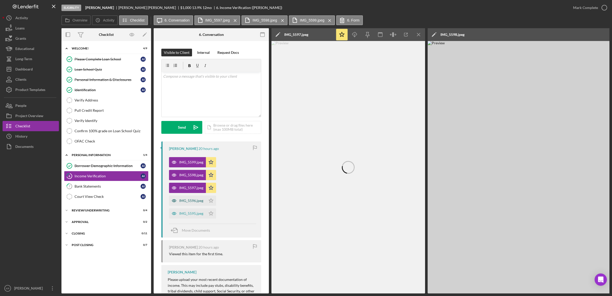
click at [180, 204] on div "IMG_5596.jpeg" at bounding box center [187, 200] width 37 height 10
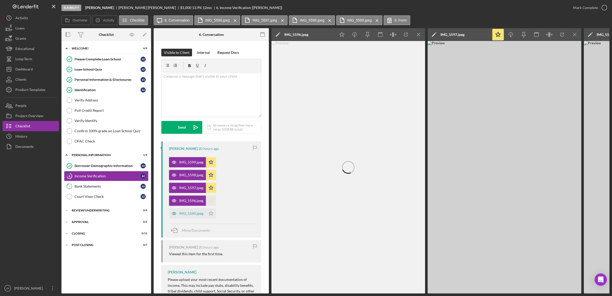
click at [208, 202] on icon "Icon/Star" at bounding box center [211, 200] width 10 height 10
click at [185, 215] on div "IMG_5595.jpeg" at bounding box center [191, 213] width 24 height 4
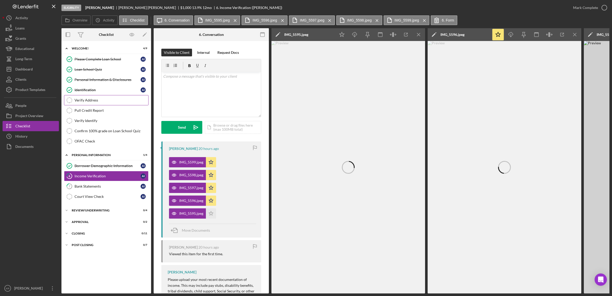
click at [87, 96] on link "Verify Address Verify Address" at bounding box center [106, 100] width 84 height 10
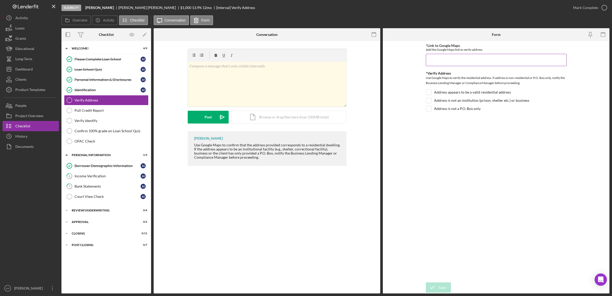
click at [523, 59] on input "*Link to Google Maps" at bounding box center [496, 60] width 141 height 12
paste input "https://maps.app.goo.gl/5mSSf5GN4BzmEtv78"
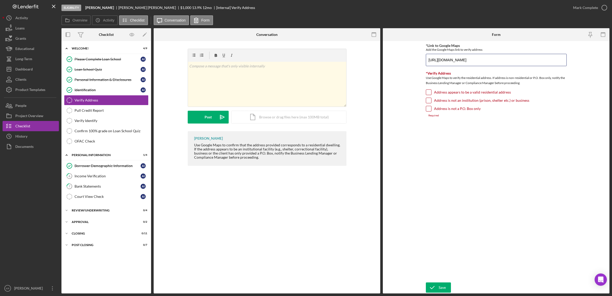
type input "https://maps.app.goo.gl/5mSSf5GN4BzmEtv78"
click at [486, 85] on div "Use Google Maps to verify the residential address. If address is non-residentia…" at bounding box center [496, 81] width 141 height 12
click at [477, 95] on label "Address appears to be a valid residential address" at bounding box center [472, 92] width 77 height 5
click at [431, 95] on input "Address appears to be a valid residential address" at bounding box center [428, 92] width 5 height 5
checkbox input "true"
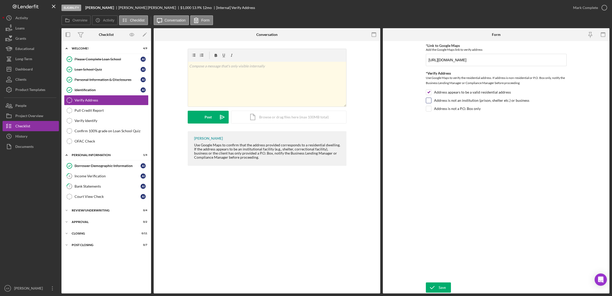
click at [515, 102] on label "Address is not an institution (prison, shelter etc.) or business" at bounding box center [481, 100] width 95 height 5
click at [431, 102] on input "Address is not an institution (prison, shelter etc.) or business" at bounding box center [428, 100] width 5 height 5
checkbox input "true"
click at [461, 110] on label "Address is not a P.O. Box only" at bounding box center [457, 108] width 47 height 5
click at [431, 110] on input "Address is not a P.O. Box only" at bounding box center [428, 108] width 5 height 5
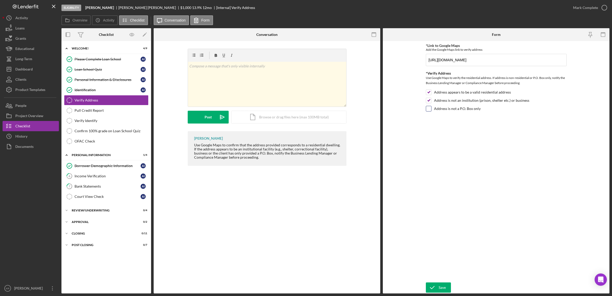
checkbox input "true"
click at [435, 284] on icon "submit" at bounding box center [432, 287] width 13 height 13
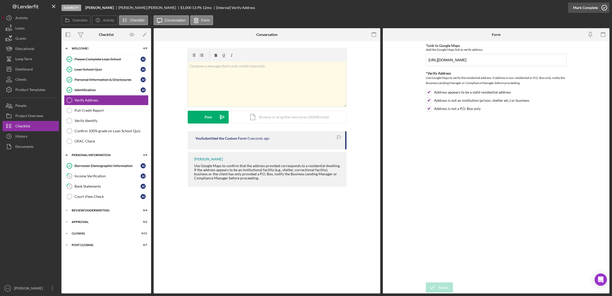
click at [594, 8] on div "Mark Complete" at bounding box center [585, 8] width 25 height 10
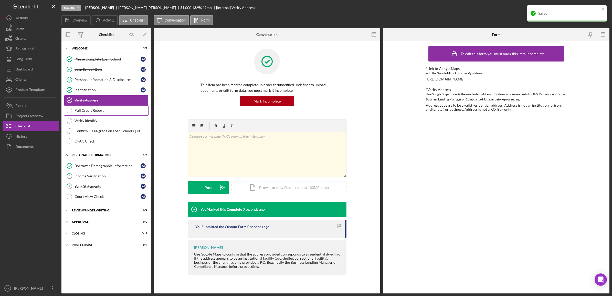
click at [110, 112] on div "Pull Credit Report" at bounding box center [111, 110] width 74 height 4
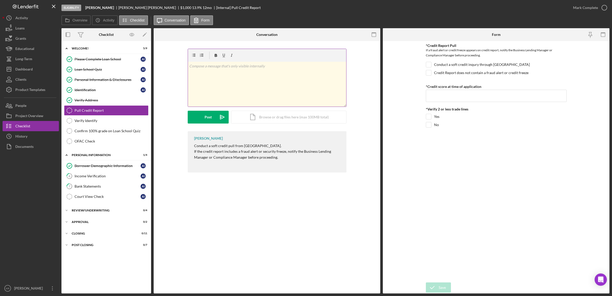
click at [255, 90] on div "v Color teal Color pink Remove color Add row above Add row below Add column bef…" at bounding box center [267, 84] width 158 height 45
click at [456, 64] on label "Conduct a soft credit inqury through TransUnion" at bounding box center [482, 64] width 96 height 5
click at [431, 64] on input "Conduct a soft credit inqury through TransUnion" at bounding box center [428, 64] width 5 height 5
checkbox input "true"
click at [249, 74] on div "v Color teal Color pink Remove color Add row above Add row below Add column bef…" at bounding box center [267, 84] width 158 height 45
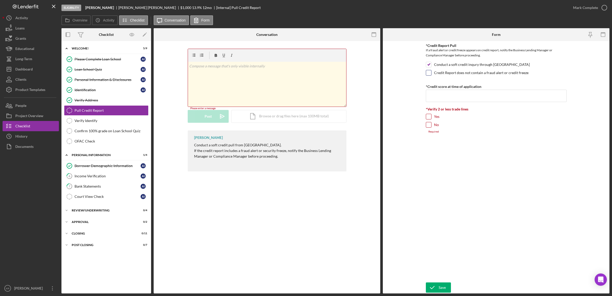
click at [492, 72] on label "Credit Report does not contain a fraud alert or credit freeze" at bounding box center [481, 72] width 94 height 5
click at [431, 72] on input "Credit Report does not contain a fraud alert or credit freeze" at bounding box center [428, 72] width 5 height 5
checkbox input "true"
click at [261, 77] on div "v Color teal Color pink Remove color Add row above Add row below Add column bef…" at bounding box center [267, 84] width 158 height 45
click at [209, 120] on div "Post" at bounding box center [207, 117] width 7 height 13
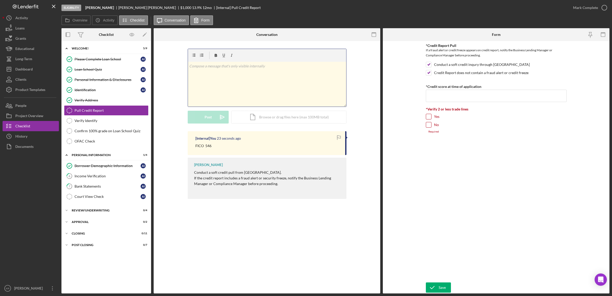
drag, startPoint x: 268, startPoint y: 75, endPoint x: 264, endPoint y: 91, distance: 16.8
click at [269, 75] on div "v Color teal Color pink Remove color Add row above Add row below Add column bef…" at bounding box center [267, 84] width 158 height 45
click at [260, 122] on div "Icon/Document Browse or drag files here (max 100MB total) Tap to choose files o…" at bounding box center [288, 117] width 115 height 13
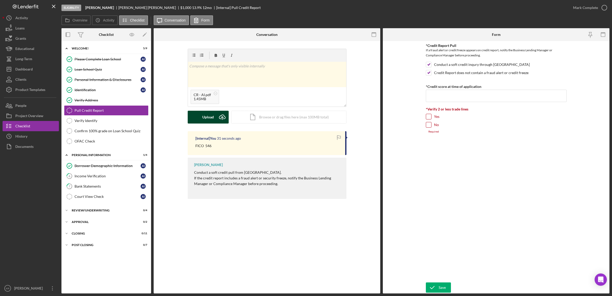
click at [206, 115] on div "Upload" at bounding box center [208, 117] width 12 height 13
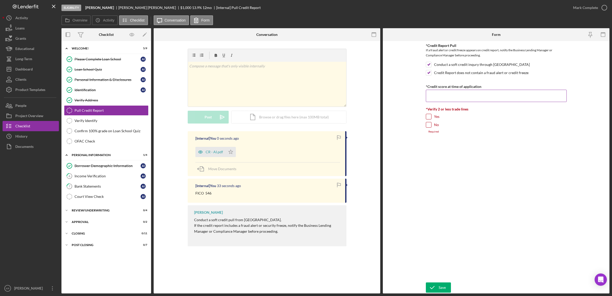
click at [495, 95] on input "*Credit score at time of application" at bounding box center [496, 96] width 141 height 12
type input "546"
click at [426, 117] on div at bounding box center [429, 117] width 6 height 6
click at [430, 117] on input "Yes" at bounding box center [428, 116] width 5 height 5
click at [429, 116] on input "Yes" at bounding box center [428, 116] width 5 height 5
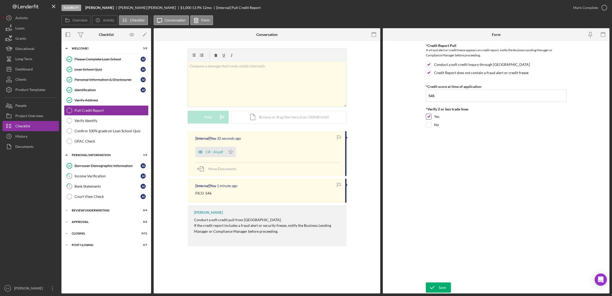
checkbox input "false"
click at [430, 126] on input "No" at bounding box center [428, 124] width 5 height 5
click at [232, 155] on icon "Icon/Star" at bounding box center [230, 152] width 10 height 10
click at [429, 124] on input "No" at bounding box center [428, 124] width 5 height 5
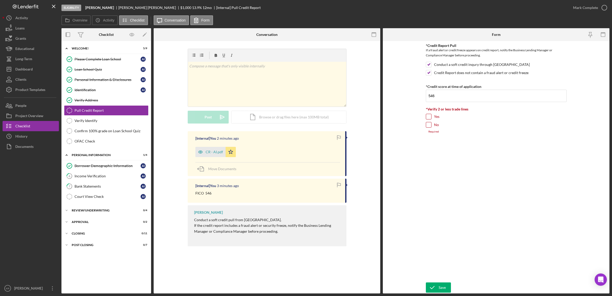
checkbox input "true"
click at [436, 285] on icon "submit" at bounding box center [432, 287] width 13 height 13
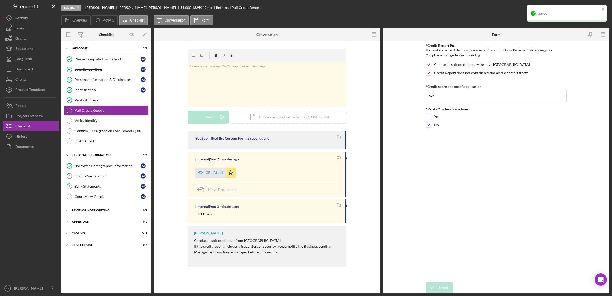
click at [428, 116] on input "Yes" at bounding box center [428, 116] width 5 height 5
checkbox input "true"
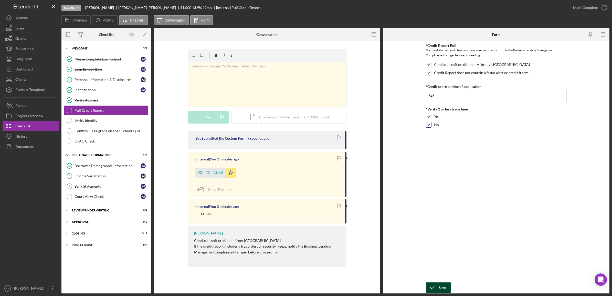
click at [429, 125] on input "No" at bounding box center [428, 124] width 5 height 5
checkbox input "false"
click at [428, 116] on input "Yes" at bounding box center [428, 116] width 5 height 5
checkbox input "false"
click at [427, 122] on input "No" at bounding box center [428, 124] width 5 height 5
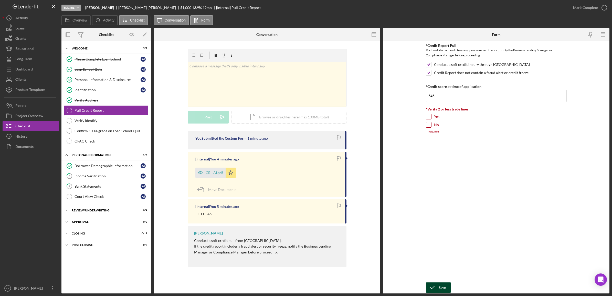
checkbox input "true"
click at [441, 252] on div "*Credit Report Pull If a fraud alert or credit freeze appears on credit report,…" at bounding box center [496, 161] width 141 height 236
click at [117, 122] on div "Verify Identify" at bounding box center [111, 120] width 74 height 4
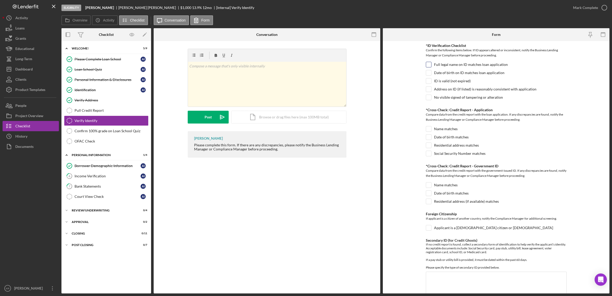
click at [469, 65] on label "Full legal name on ID matches loan application" at bounding box center [471, 64] width 74 height 5
click at [431, 65] on input "Full legal name on ID matches loan application" at bounding box center [428, 64] width 5 height 5
checkbox input "true"
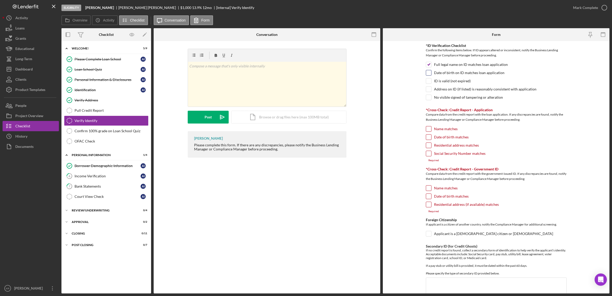
click at [426, 71] on input "Date of birth on ID matches loan application" at bounding box center [428, 72] width 5 height 5
checkbox input "true"
click at [447, 83] on label "ID is valid (not expired)" at bounding box center [452, 80] width 37 height 5
click at [431, 83] on input "ID is valid (not expired)" at bounding box center [428, 80] width 5 height 5
checkbox input "true"
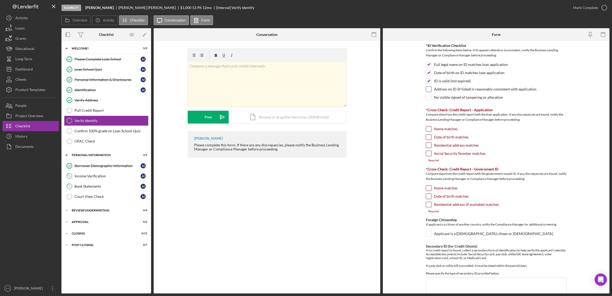
click at [439, 90] on label "Address on ID (if listed) is reasonably consistent with application" at bounding box center [485, 88] width 102 height 5
click at [431, 90] on input "Address on ID (if listed) is reasonably consistent with application" at bounding box center [428, 88] width 5 height 5
checkbox input "true"
click at [463, 98] on label "No visible signed of tampering or alteration" at bounding box center [468, 97] width 69 height 5
click at [431, 98] on input "No visible signed of tampering or alteration" at bounding box center [428, 97] width 5 height 5
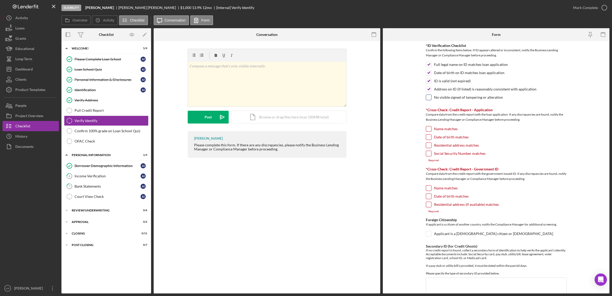
checkbox input "true"
click at [449, 131] on label "Name matches" at bounding box center [446, 128] width 24 height 5
click at [431, 131] on input "Name matches" at bounding box center [428, 128] width 5 height 5
checkbox input "true"
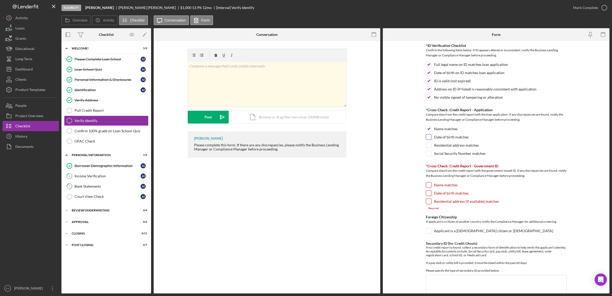
click at [453, 139] on label "Date of birth matches" at bounding box center [451, 136] width 35 height 5
click at [431, 139] on input "Date of birth matches" at bounding box center [428, 136] width 5 height 5
checkbox input "true"
click at [468, 145] on label "Residential address matches" at bounding box center [456, 145] width 45 height 5
click at [431, 145] on input "Residential address matches" at bounding box center [428, 145] width 5 height 5
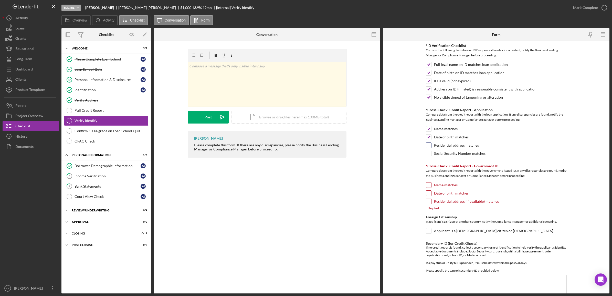
checkbox input "true"
click at [466, 156] on label "Social Security Number matches" at bounding box center [459, 153] width 51 height 5
click at [431, 156] on input "Social Security Number matches" at bounding box center [428, 153] width 5 height 5
checkbox input "true"
click at [449, 186] on label "Name matches" at bounding box center [446, 184] width 24 height 5
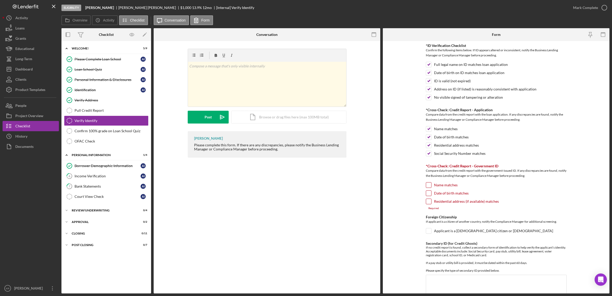
click at [431, 186] on input "Name matches" at bounding box center [428, 184] width 5 height 5
checkbox input "true"
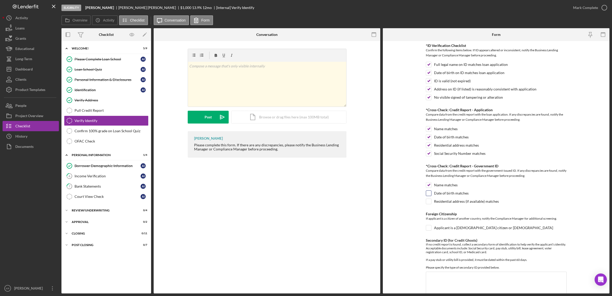
click at [448, 195] on label "Date of birth matches" at bounding box center [451, 192] width 35 height 5
click at [431, 195] on input "Date of birth matches" at bounding box center [428, 192] width 5 height 5
checkbox input "true"
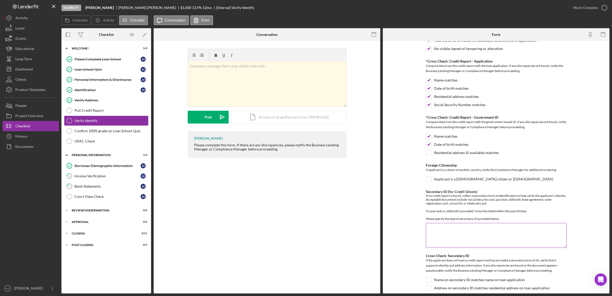
scroll to position [95, 0]
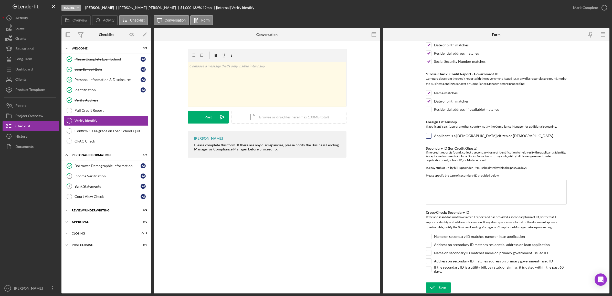
click at [470, 134] on label "Applicant is a U.S. citizen or lawful permanent resident" at bounding box center [493, 135] width 119 height 5
click at [431, 134] on input "Applicant is a U.S. citizen or lawful permanent resident" at bounding box center [428, 135] width 5 height 5
checkbox input "true"
click at [111, 113] on link "Pull Credit Report Pull Credit Report" at bounding box center [106, 110] width 84 height 10
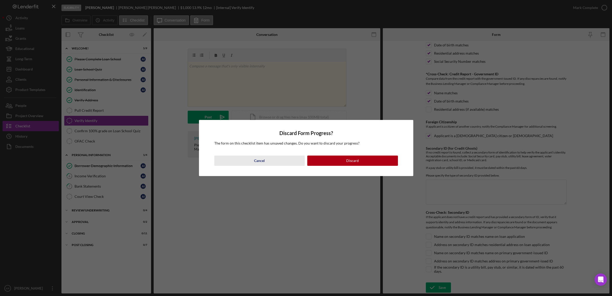
click at [272, 165] on button "Cancel" at bounding box center [259, 160] width 91 height 10
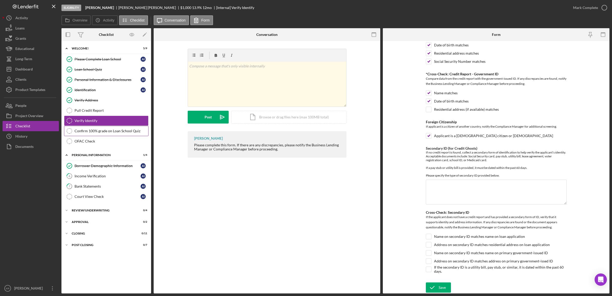
click at [97, 132] on div "Confirm 100% grade on Loan School Quiz" at bounding box center [111, 131] width 74 height 4
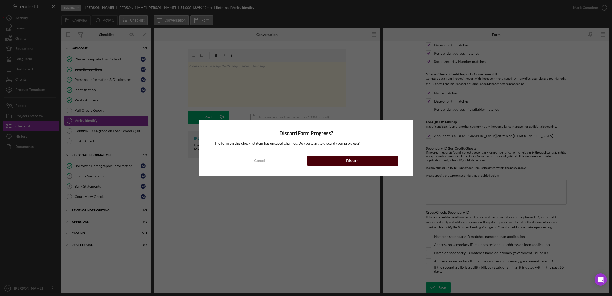
click at [328, 163] on button "Discard" at bounding box center [352, 160] width 91 height 10
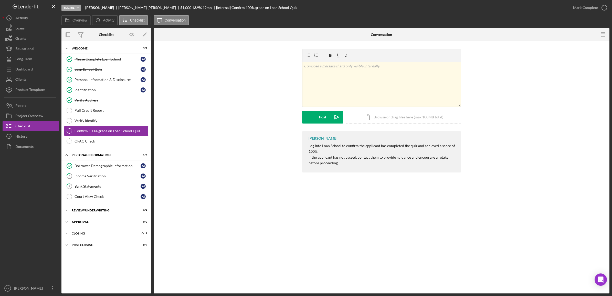
drag, startPoint x: 591, startPoint y: 4, endPoint x: 545, endPoint y: 94, distance: 101.6
click at [545, 94] on div "Eligibility Ana Infante Ana Infante $1,000 $1,000 13.9 % 12 mo [Internal] Confi…" at bounding box center [335, 146] width 548 height 293
click at [590, 8] on div "Mark Complete" at bounding box center [585, 8] width 25 height 10
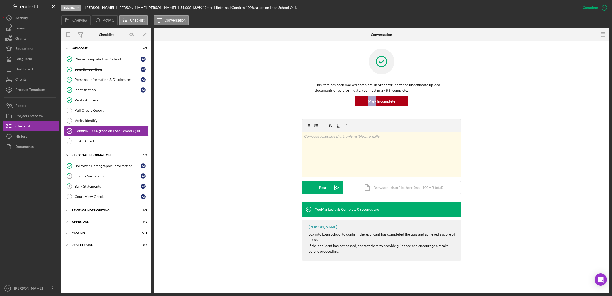
drag, startPoint x: 376, startPoint y: 107, endPoint x: 310, endPoint y: 114, distance: 67.0
click at [310, 114] on div "This item has been marked complete. In order for undefined undefined to upload …" at bounding box center [381, 84] width 159 height 70
click at [109, 145] on link "OFAC Check OFAC Check" at bounding box center [106, 141] width 84 height 10
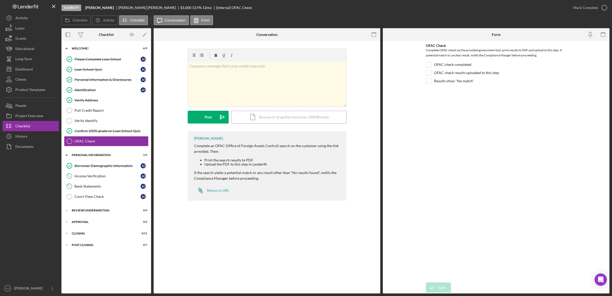
click at [282, 111] on div "Icon/Document Browse or drag files here (max 100MB total) Tap to choose files o…" at bounding box center [288, 117] width 115 height 13
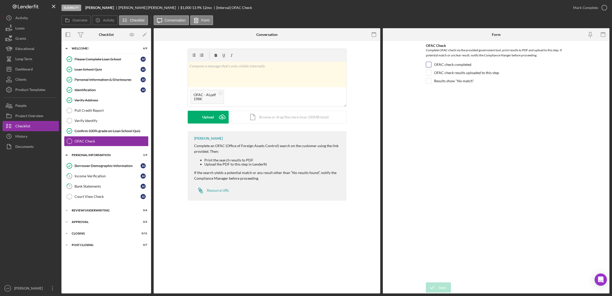
click at [457, 63] on label "OFAC check completed" at bounding box center [452, 64] width 37 height 5
click at [431, 63] on input "OFAC check completed" at bounding box center [428, 64] width 5 height 5
checkbox input "true"
click at [485, 74] on label "OFAC check results uploaded to this step" at bounding box center [466, 72] width 65 height 5
click at [431, 74] on input "OFAC check results uploaded to this step" at bounding box center [428, 72] width 5 height 5
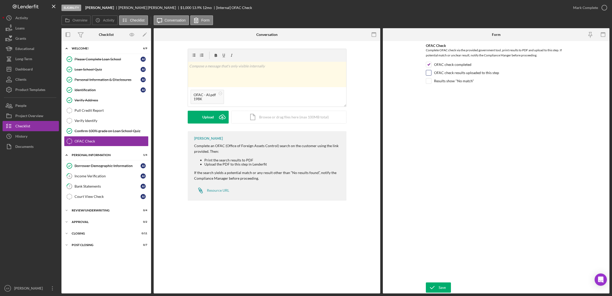
checkbox input "true"
click at [456, 81] on label "Results show "No match"" at bounding box center [454, 80] width 40 height 5
click at [431, 81] on input "Results show "No match"" at bounding box center [428, 80] width 5 height 5
checkbox input "true"
click at [218, 118] on icon "Icon/Upload" at bounding box center [222, 117] width 13 height 13
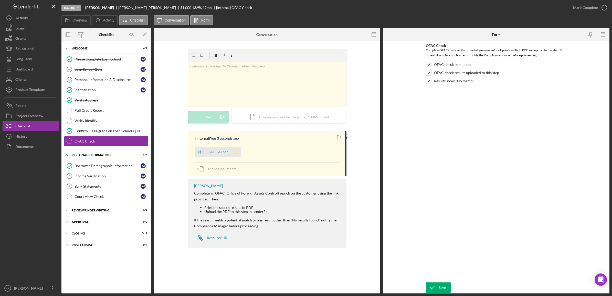
click at [234, 154] on icon "Icon/Star" at bounding box center [235, 152] width 10 height 10
click at [439, 286] on div "Save" at bounding box center [441, 287] width 7 height 10
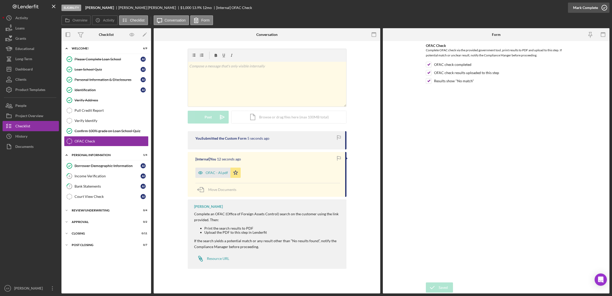
click at [570, 5] on button "Mark Complete" at bounding box center [588, 8] width 41 height 10
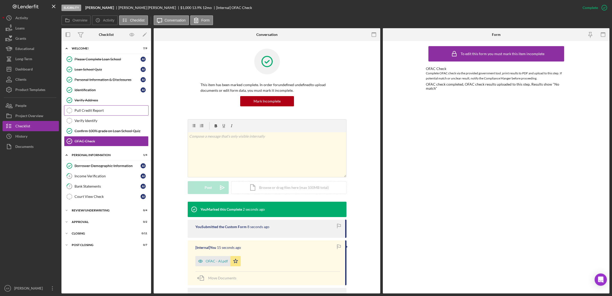
click at [94, 112] on div "Pull Credit Report" at bounding box center [111, 110] width 74 height 4
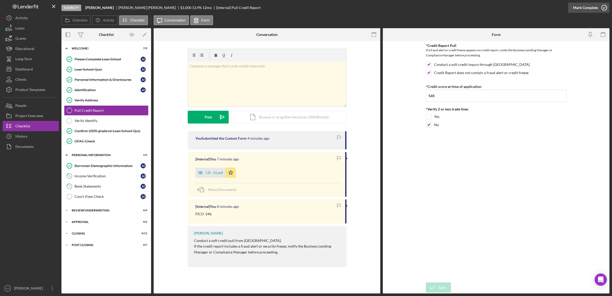
click at [587, 10] on div "Mark Complete" at bounding box center [585, 8] width 25 height 10
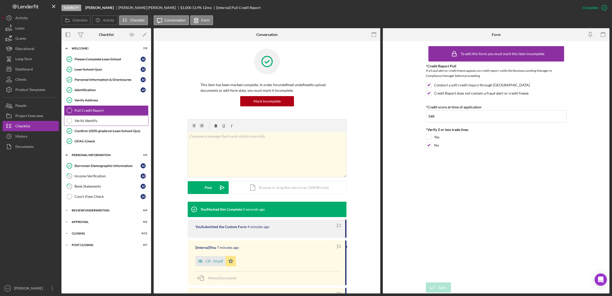
click at [95, 122] on div "Verify Identify" at bounding box center [111, 120] width 74 height 4
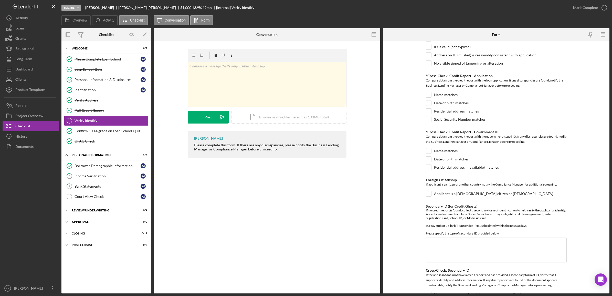
scroll to position [95, 0]
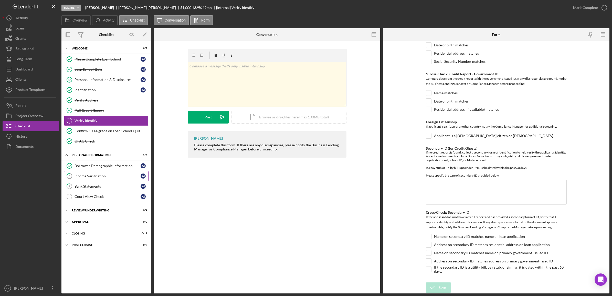
click at [99, 180] on link "6 Income Verification A I" at bounding box center [106, 176] width 84 height 10
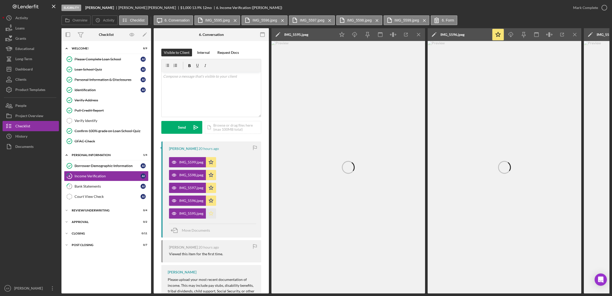
click at [210, 212] on polygon "button" at bounding box center [211, 213] width 4 height 4
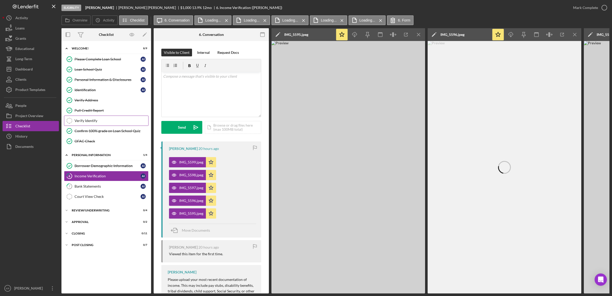
click at [90, 119] on div "Verify Identify" at bounding box center [111, 120] width 74 height 4
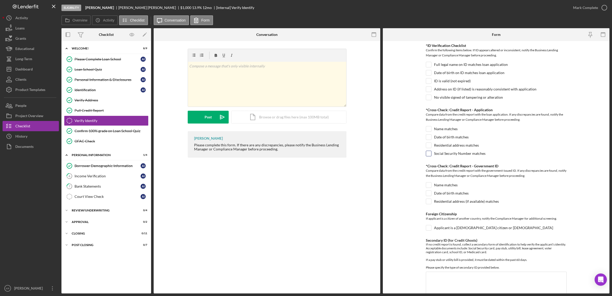
scroll to position [95, 0]
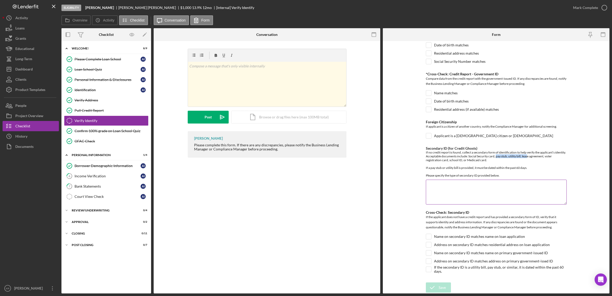
drag, startPoint x: 495, startPoint y: 154, endPoint x: 526, endPoint y: 157, distance: 31.8
click at [526, 157] on div "If no credit report is found, collect a secondary form of identification to hel…" at bounding box center [496, 163] width 141 height 27
drag, startPoint x: 526, startPoint y: 157, endPoint x: 563, endPoint y: 167, distance: 38.0
click at [563, 167] on div "If no credit report is found, collect a secondary form of identification to hel…" at bounding box center [496, 163] width 141 height 27
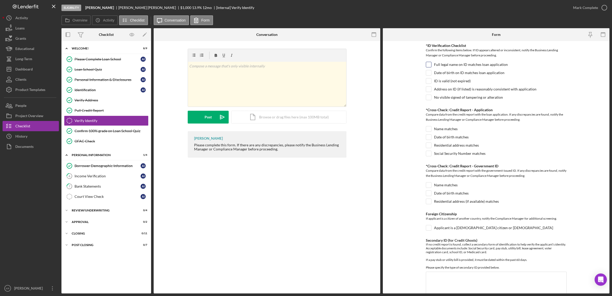
click at [429, 64] on input "Full legal name on ID matches loan application" at bounding box center [428, 64] width 5 height 5
checkbox input "true"
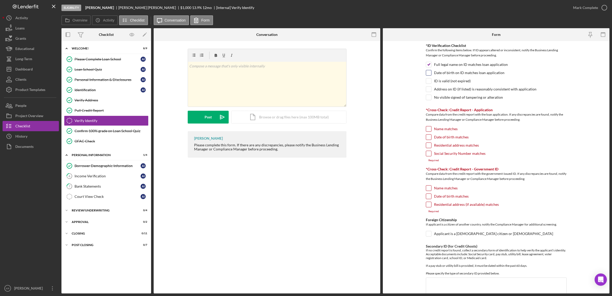
click at [429, 72] on input "Date of birth on ID matches loan application" at bounding box center [428, 72] width 5 height 5
checkbox input "true"
click at [429, 86] on div "ID is valid (not expired)" at bounding box center [496, 82] width 141 height 8
click at [428, 81] on input "ID is valid (not expired)" at bounding box center [428, 80] width 5 height 5
checkbox input "true"
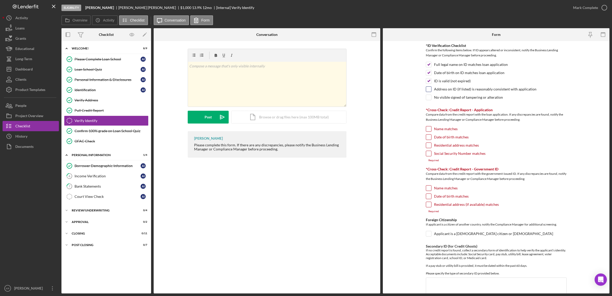
click at [428, 93] on div "Address on ID (if listed) is reasonably consistent with application" at bounding box center [496, 90] width 141 height 8
click at [428, 90] on input "Address on ID (if listed) is reasonably consistent with application" at bounding box center [428, 88] width 5 height 5
checkbox input "true"
drag, startPoint x: 428, startPoint y: 97, endPoint x: 429, endPoint y: 107, distance: 9.8
click at [428, 97] on input "No visible signed of tampering or alteration" at bounding box center [428, 97] width 5 height 5
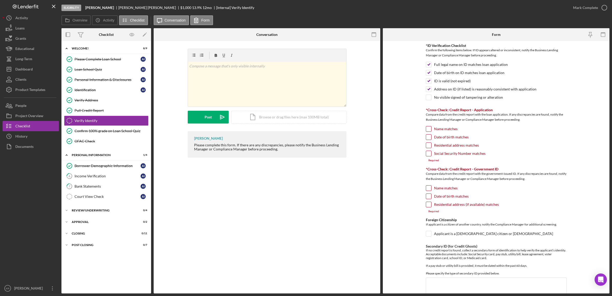
checkbox input "true"
click at [429, 127] on input "Name matches" at bounding box center [428, 128] width 5 height 5
checkbox input "true"
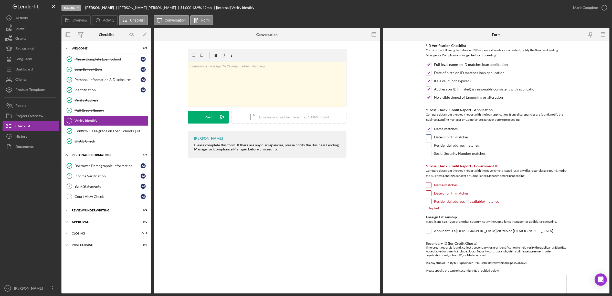
click at [431, 138] on div "Date of birth matches" at bounding box center [496, 138] width 141 height 8
click at [429, 139] on input "Date of birth matches" at bounding box center [428, 136] width 5 height 5
checkbox input "true"
click at [429, 150] on div "Residential address matches" at bounding box center [496, 146] width 141 height 8
click at [429, 147] on input "Residential address matches" at bounding box center [428, 145] width 5 height 5
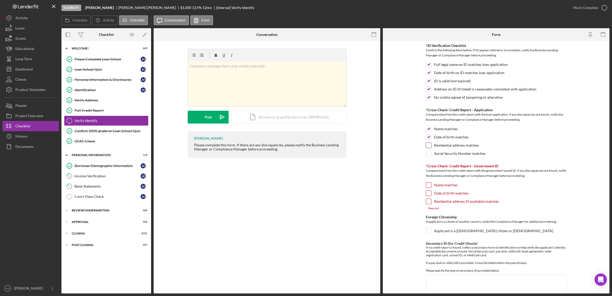
checkbox input "true"
click at [429, 155] on input "Social Security Number matches" at bounding box center [428, 153] width 5 height 5
checkbox input "true"
click at [427, 186] on input "Name matches" at bounding box center [428, 184] width 5 height 5
checkbox input "true"
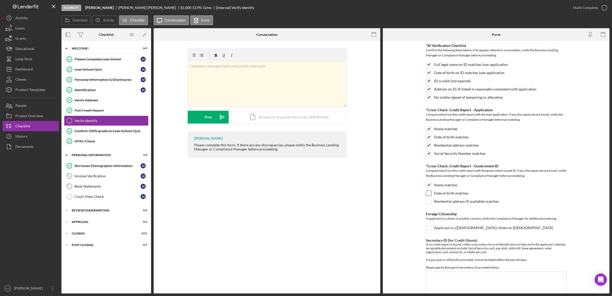
click at [430, 195] on div at bounding box center [429, 193] width 6 height 6
click at [429, 204] on div at bounding box center [429, 201] width 6 height 6
click at [429, 195] on input "Date of birth matches" at bounding box center [428, 192] width 5 height 5
checkbox input "true"
click at [429, 205] on div "Residential address (if available) matches" at bounding box center [496, 202] width 141 height 8
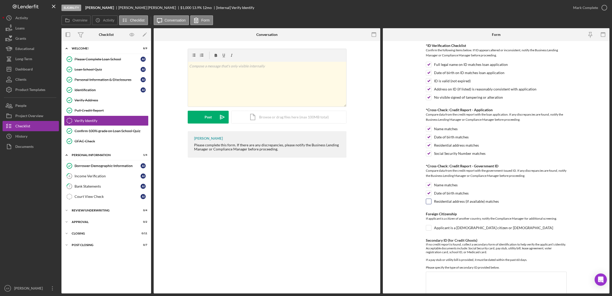
click at [427, 200] on input "Residential address (if available) matches" at bounding box center [428, 201] width 5 height 5
checkbox input "true"
click at [426, 230] on div at bounding box center [429, 228] width 6 height 6
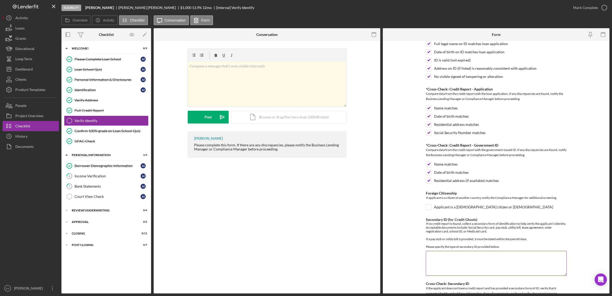
scroll to position [32, 0]
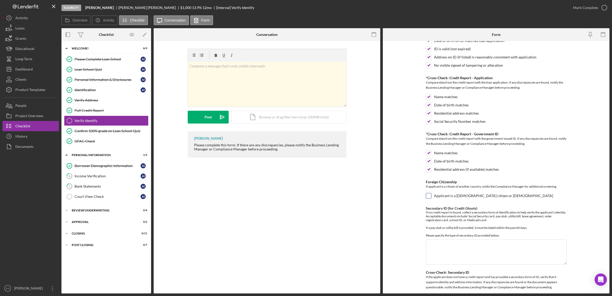
click at [426, 196] on input "Applicant is a U.S. citizen or lawful permanent resident" at bounding box center [428, 195] width 5 height 5
checkbox input "true"
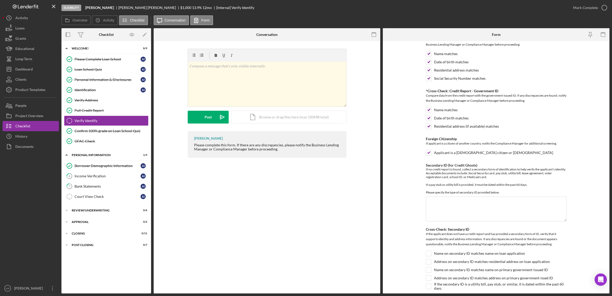
scroll to position [95, 0]
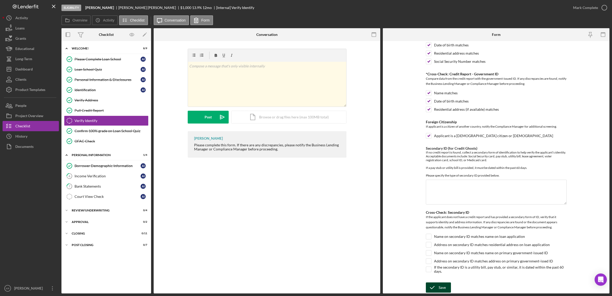
drag, startPoint x: 438, startPoint y: 287, endPoint x: 450, endPoint y: 288, distance: 11.5
click at [438, 287] on div "Save" at bounding box center [441, 287] width 7 height 10
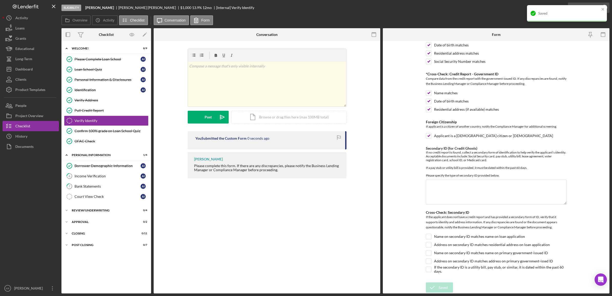
click at [578, 9] on div "Saved" at bounding box center [567, 15] width 82 height 23
click at [89, 175] on div "Income Verification" at bounding box center [107, 176] width 66 height 4
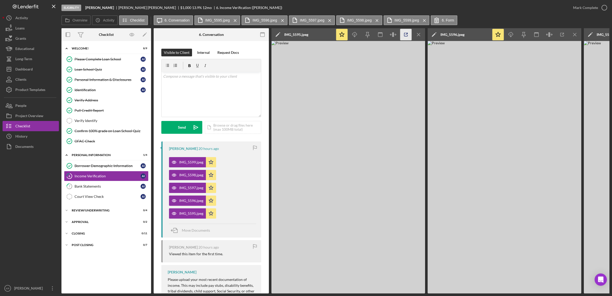
click at [409, 32] on icon "button" at bounding box center [406, 35] width 12 height 12
click at [184, 165] on div "IMG_5599.jpeg" at bounding box center [187, 162] width 37 height 10
click at [393, 17] on button "IMG_5599.jpeg Icon/Menu Close" at bounding box center [406, 20] width 46 height 10
click at [375, 21] on icon "Icon/Menu Close" at bounding box center [376, 20] width 9 height 13
click at [329, 21] on icon "Icon/Menu Close" at bounding box center [329, 20] width 9 height 13
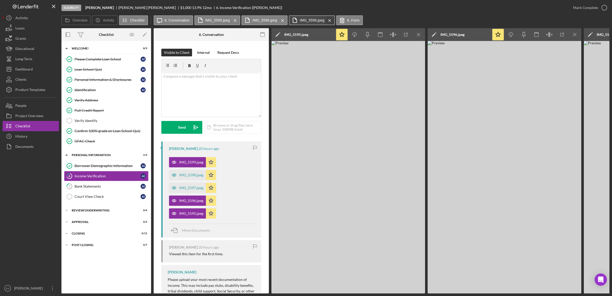
click at [327, 21] on icon "Icon/Menu Close" at bounding box center [329, 20] width 9 height 13
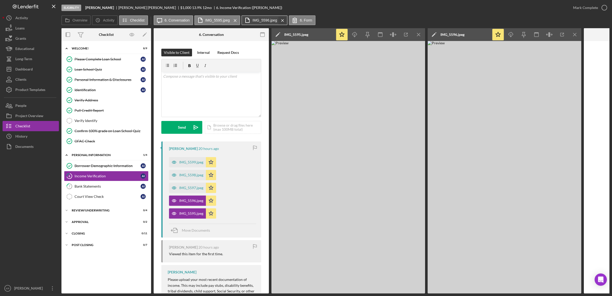
click at [280, 20] on icon "Icon/Menu Close" at bounding box center [282, 20] width 9 height 13
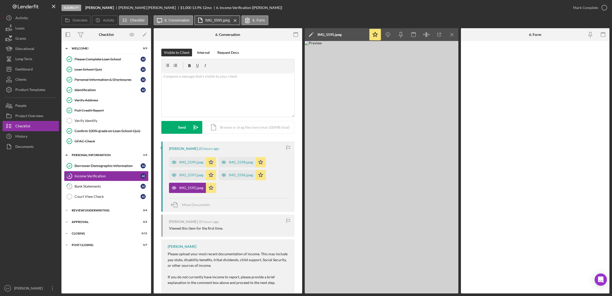
click at [235, 23] on icon "Icon/Menu Close" at bounding box center [235, 20] width 9 height 13
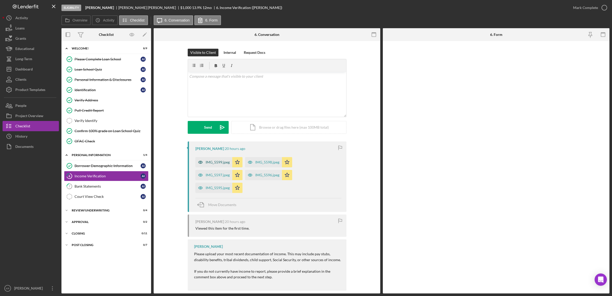
click at [214, 162] on div "IMG_5599.jpeg" at bounding box center [217, 162] width 24 height 4
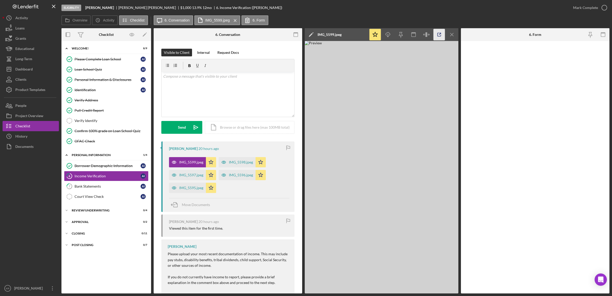
click at [433, 33] on div "Icon/Star Icon/Download Icon/Menu Close" at bounding box center [413, 34] width 90 height 13
click at [436, 34] on icon "button" at bounding box center [439, 35] width 12 height 12
click at [86, 187] on div "Bank Statements" at bounding box center [107, 186] width 66 height 4
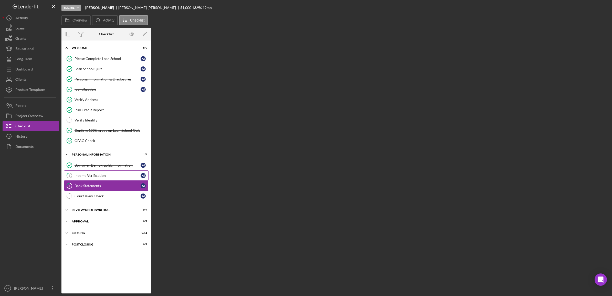
click at [93, 175] on div "Income Verification" at bounding box center [107, 175] width 66 height 4
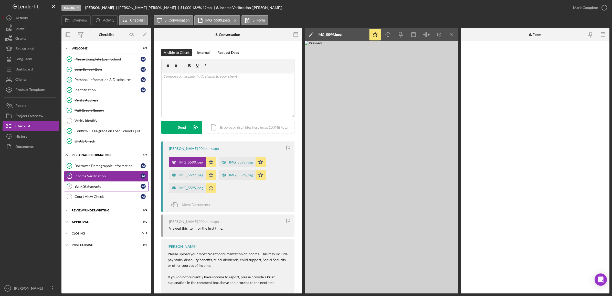
click at [122, 187] on div "Bank Statements" at bounding box center [107, 186] width 66 height 4
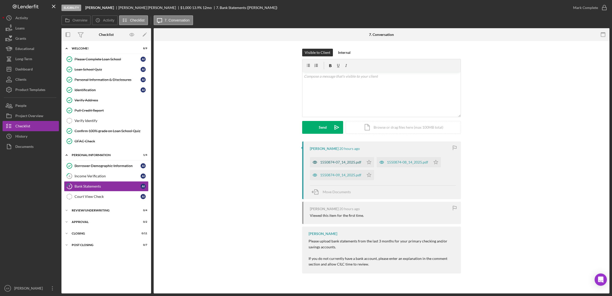
click at [336, 159] on div "1550874-07_14_2025.pdf" at bounding box center [337, 162] width 54 height 10
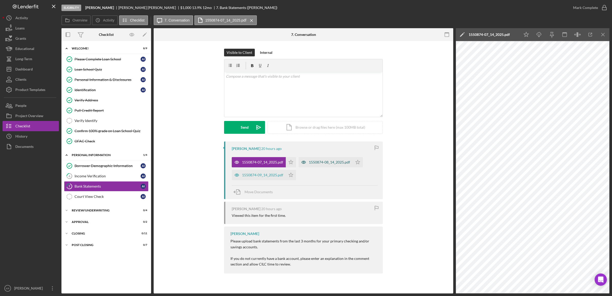
click at [319, 160] on div "1550874-08_14_2025.pdf" at bounding box center [329, 162] width 41 height 4
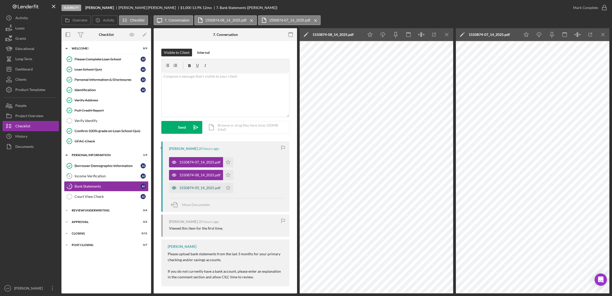
click at [201, 186] on div "1550874-09_14_2025.pdf" at bounding box center [199, 188] width 41 height 4
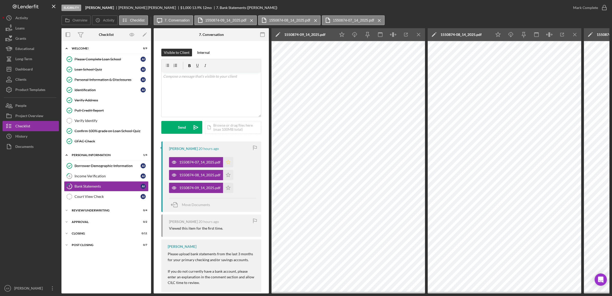
click at [226, 161] on polygon "button" at bounding box center [228, 162] width 4 height 4
click at [226, 175] on icon "Icon/Star" at bounding box center [228, 175] width 10 height 10
click at [227, 187] on polygon "button" at bounding box center [228, 187] width 4 height 4
click at [377, 21] on icon "Icon/Menu Close" at bounding box center [379, 20] width 9 height 13
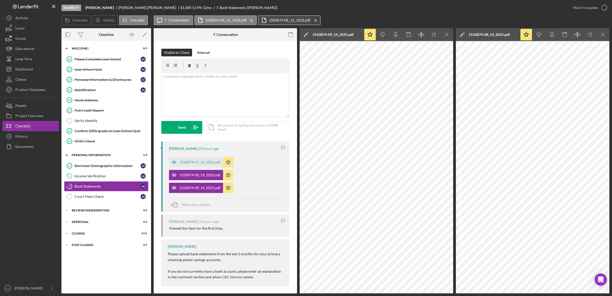
click at [314, 19] on icon "Icon/Menu Close" at bounding box center [315, 20] width 9 height 13
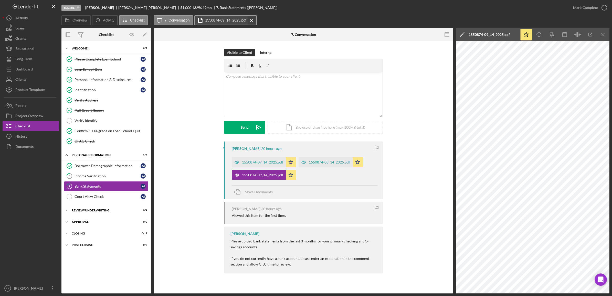
click at [252, 22] on icon "Icon/Menu Close" at bounding box center [251, 20] width 9 height 13
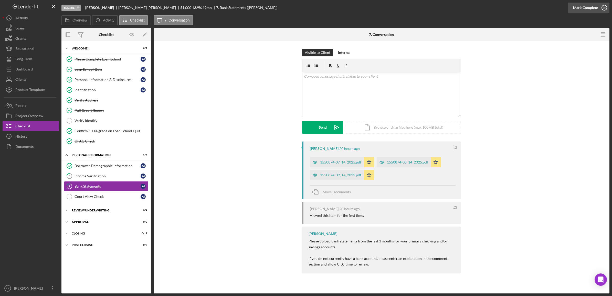
click at [595, 7] on div "Mark Complete" at bounding box center [585, 8] width 25 height 10
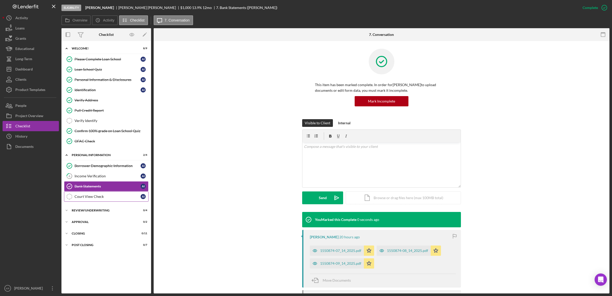
click at [83, 195] on link "Court View Check Court View Check A I" at bounding box center [106, 196] width 84 height 10
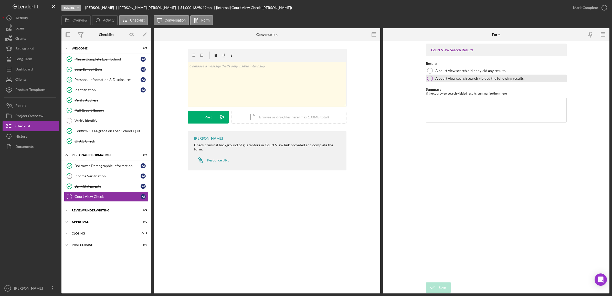
click at [472, 81] on div "A court view search search yielded the following results." at bounding box center [496, 78] width 141 height 8
click at [307, 120] on div "Icon/Document Browse or drag files here (max 100MB total) Tap to choose files o…" at bounding box center [288, 117] width 115 height 13
click at [282, 120] on div "Icon/Document Browse or drag files here (max 100MB total) Tap to choose files o…" at bounding box center [288, 117] width 115 height 13
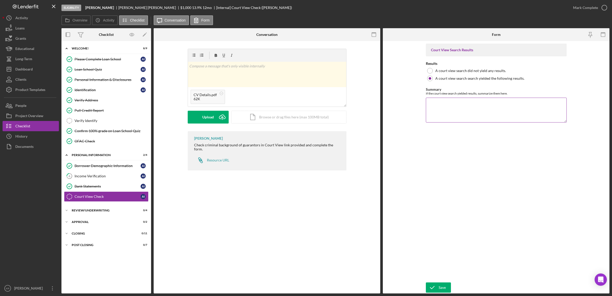
click at [453, 117] on textarea "Summary" at bounding box center [496, 109] width 141 height 25
type textarea "Please see attached PDF CV Details"
click at [214, 119] on button "Upload Icon/Upload" at bounding box center [208, 117] width 41 height 13
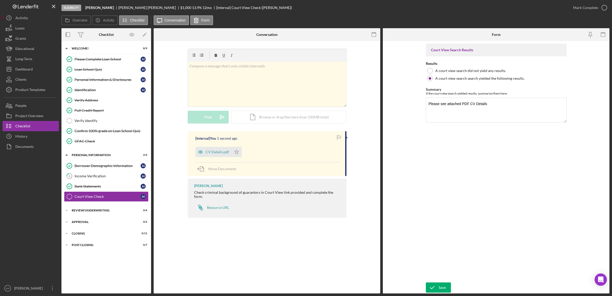
click at [438, 288] on div "Save" at bounding box center [441, 287] width 7 height 10
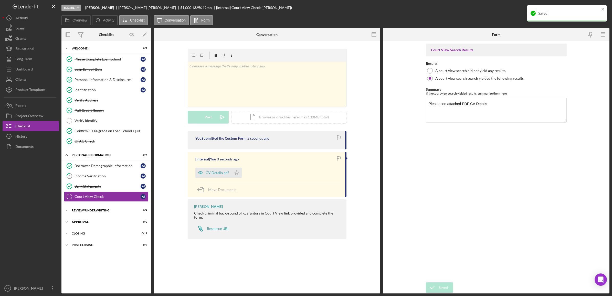
click at [597, 5] on div "Saved" at bounding box center [567, 13] width 80 height 16
click at [600, 6] on div "Saved" at bounding box center [567, 15] width 82 height 23
click at [591, 9] on div "Mark Complete" at bounding box center [585, 8] width 25 height 10
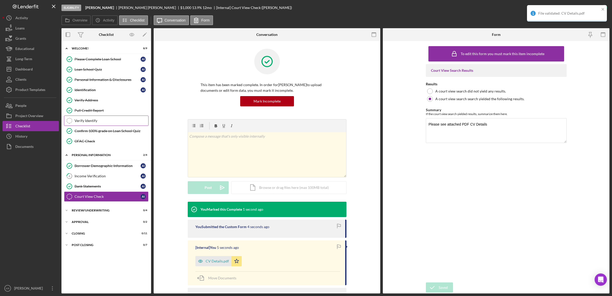
click at [91, 119] on div "Verify Identify" at bounding box center [111, 120] width 74 height 4
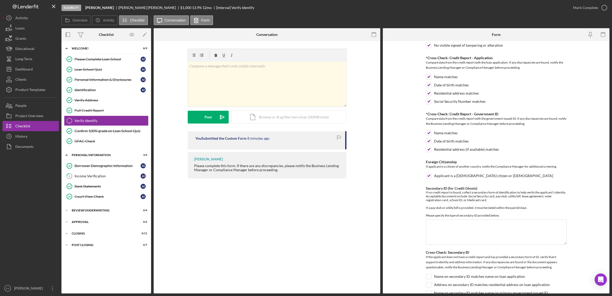
scroll to position [95, 0]
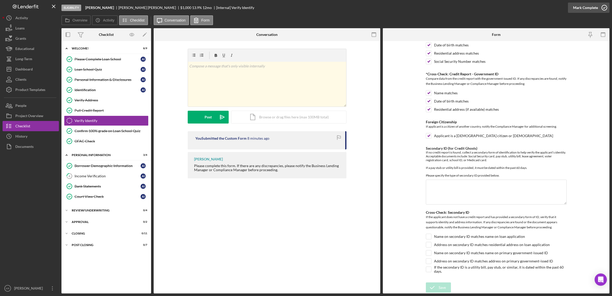
click at [581, 8] on div "Mark Complete" at bounding box center [585, 8] width 25 height 10
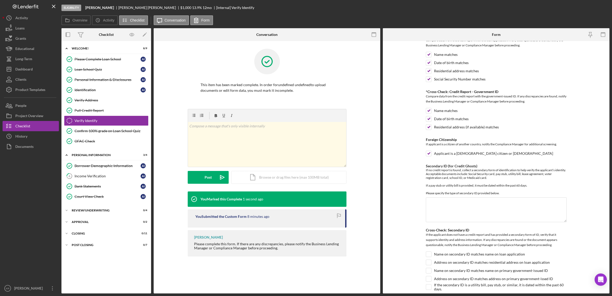
scroll to position [115, 0]
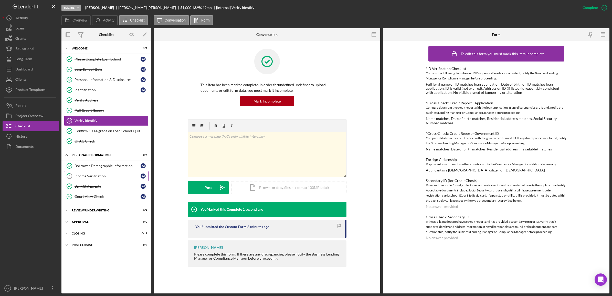
click at [113, 180] on link "6 Income Verification A I" at bounding box center [106, 176] width 84 height 10
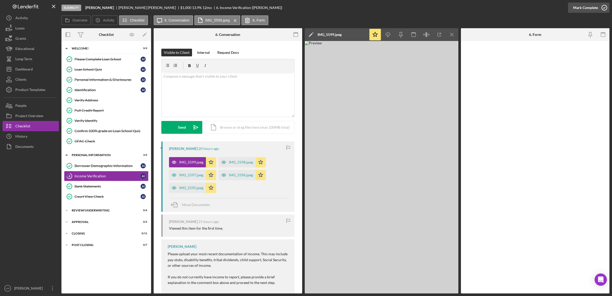
click at [580, 9] on div "Mark Complete" at bounding box center [585, 8] width 25 height 10
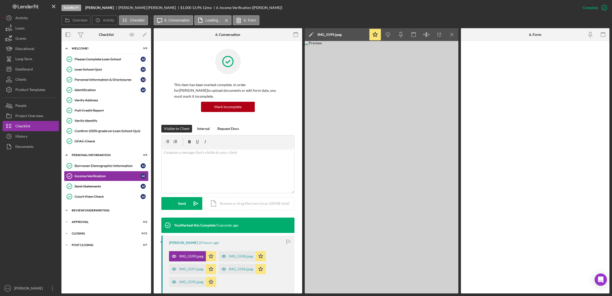
click at [97, 212] on div "Review/Underwriting" at bounding box center [108, 210] width 73 height 3
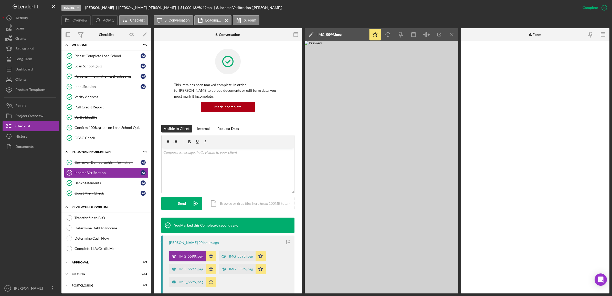
scroll to position [6, 0]
click at [455, 36] on icon "Icon/Menu Close" at bounding box center [452, 35] width 12 height 12
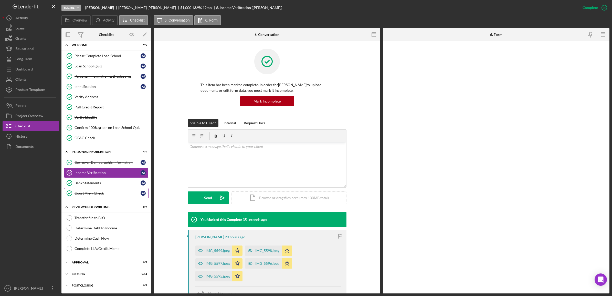
click at [109, 194] on div "Court View Check" at bounding box center [107, 193] width 66 height 4
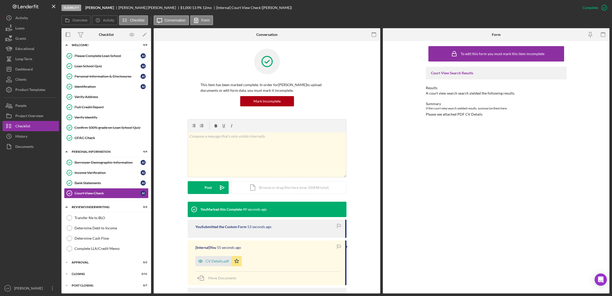
scroll to position [40, 0]
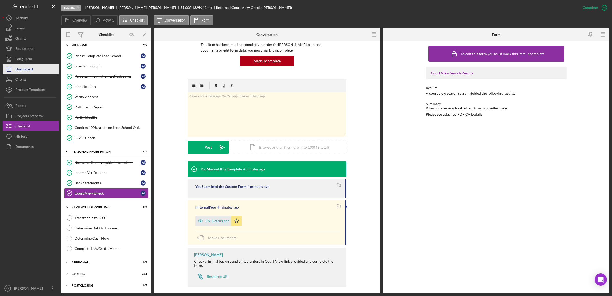
click at [40, 70] on button "Icon/Dashboard Dashboard" at bounding box center [31, 69] width 56 height 10
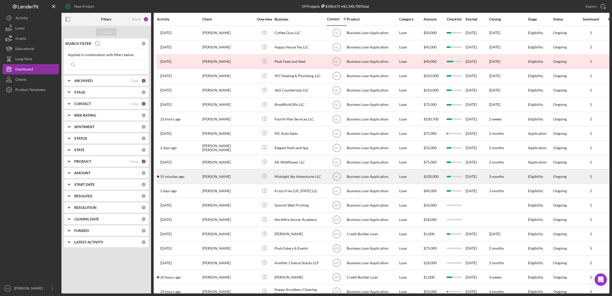
click at [229, 183] on div "Ronald Brown" at bounding box center [227, 176] width 51 height 14
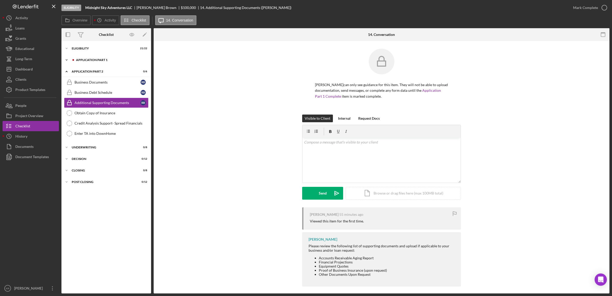
click at [91, 58] on div "Application Part 1" at bounding box center [110, 59] width 69 height 3
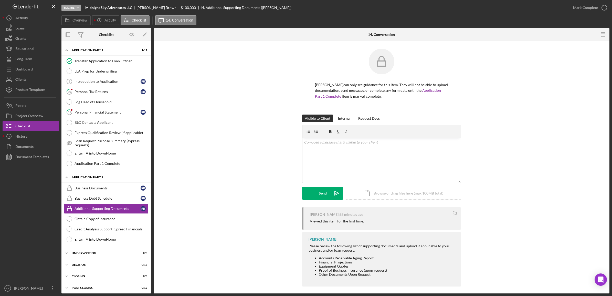
scroll to position [14, 0]
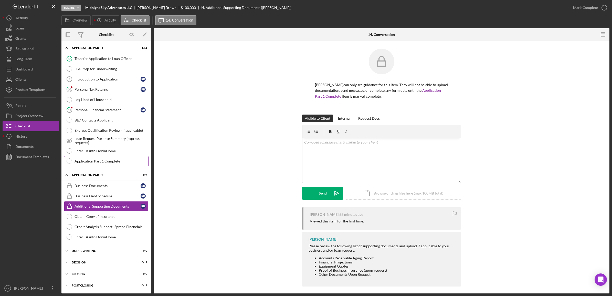
click at [121, 159] on div "Application Part 1 Complete" at bounding box center [111, 161] width 74 height 4
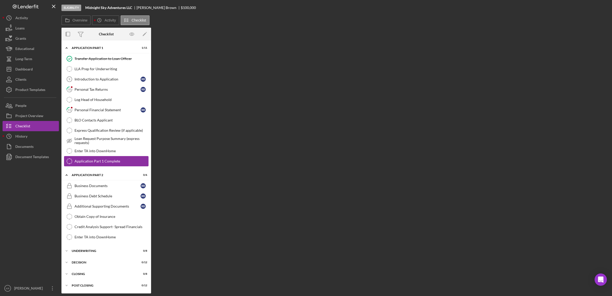
scroll to position [14, 0]
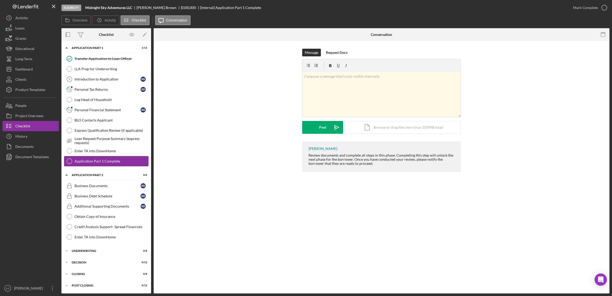
click at [121, 158] on link "Application Part 1 Complete Application Part 1 Complete" at bounding box center [106, 161] width 84 height 10
click at [116, 150] on div "Enter TA into DownHome" at bounding box center [111, 151] width 74 height 4
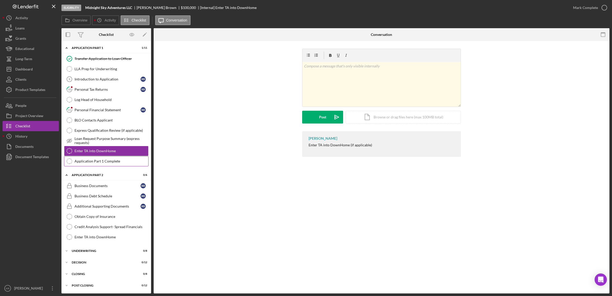
click at [110, 159] on div "Application Part 1 Complete" at bounding box center [111, 161] width 74 height 4
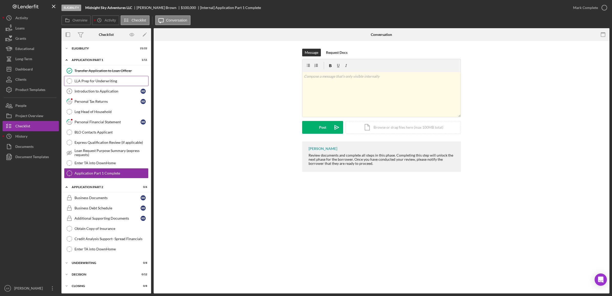
click at [89, 81] on div "LLA Prep for Underwriting" at bounding box center [111, 81] width 74 height 4
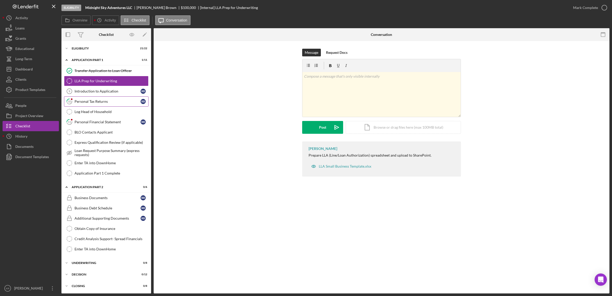
click at [87, 99] on div "Personal Tax Returns" at bounding box center [107, 101] width 66 height 4
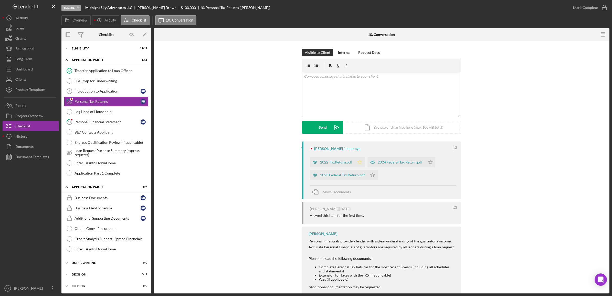
click at [357, 161] on polygon "button" at bounding box center [359, 162] width 4 height 4
drag, startPoint x: 429, startPoint y: 163, endPoint x: 413, endPoint y: 174, distance: 19.4
click at [429, 163] on icon "Icon/Star" at bounding box center [430, 162] width 10 height 10
click at [372, 178] on icon "Icon/Star" at bounding box center [372, 175] width 10 height 10
click at [93, 119] on link "11 Personal Financial Statement R B" at bounding box center [106, 122] width 84 height 10
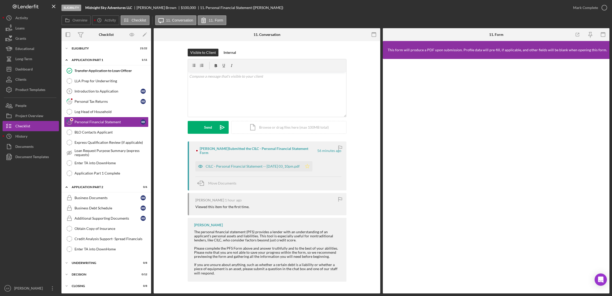
click at [309, 164] on polygon "button" at bounding box center [307, 166] width 4 height 4
click at [109, 105] on link "10 Personal Tax Returns R B" at bounding box center [106, 101] width 84 height 10
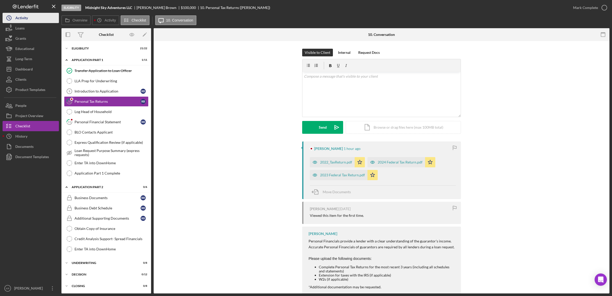
click at [21, 19] on div "Activity" at bounding box center [21, 19] width 13 height 12
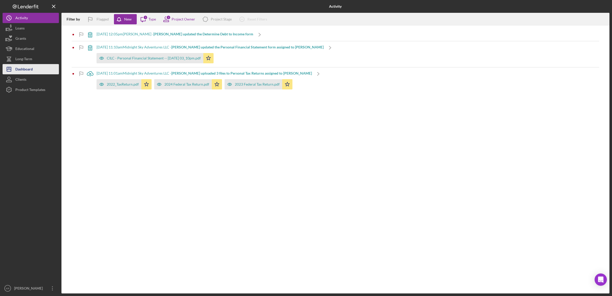
click at [21, 70] on div "Dashboard" at bounding box center [23, 70] width 17 height 12
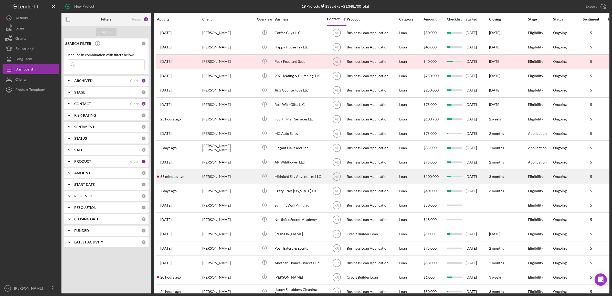
scroll to position [16, 0]
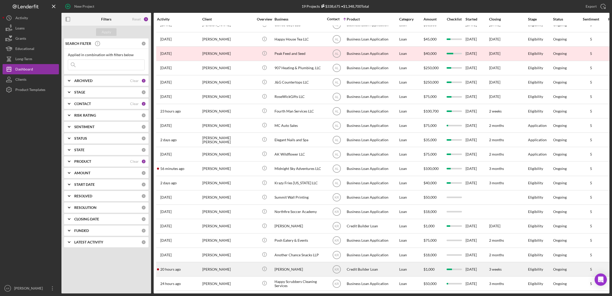
click at [246, 264] on div "[PERSON_NAME]" at bounding box center [227, 269] width 51 height 14
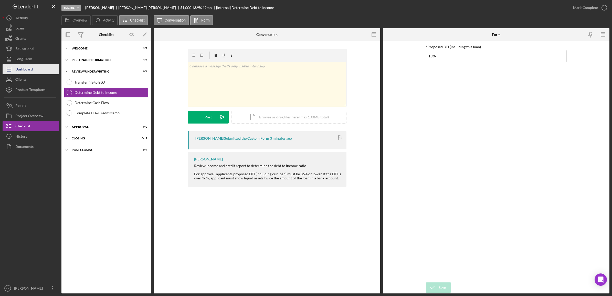
click at [30, 65] on div "Dashboard" at bounding box center [23, 70] width 17 height 12
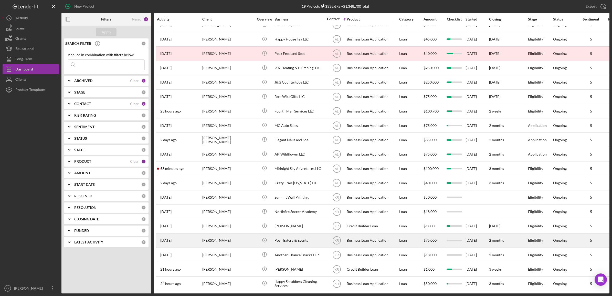
scroll to position [16, 0]
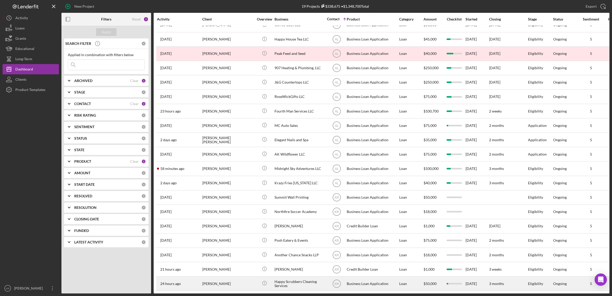
click at [199, 278] on div "24 hours ago Omaly Zapata Disla" at bounding box center [179, 283] width 45 height 14
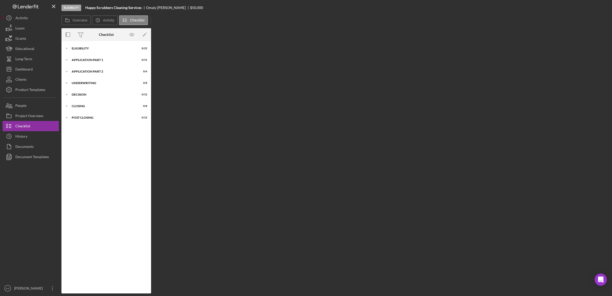
scroll to position [6, 0]
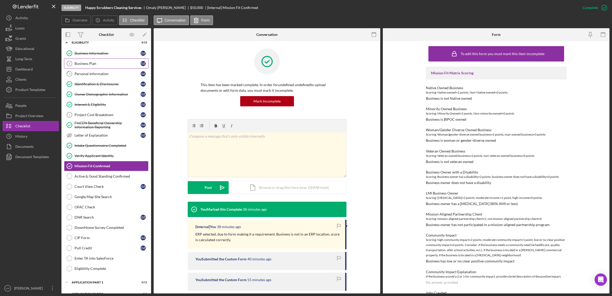
click at [103, 66] on link "Business Plan 2 Business Plan O Z" at bounding box center [106, 63] width 84 height 10
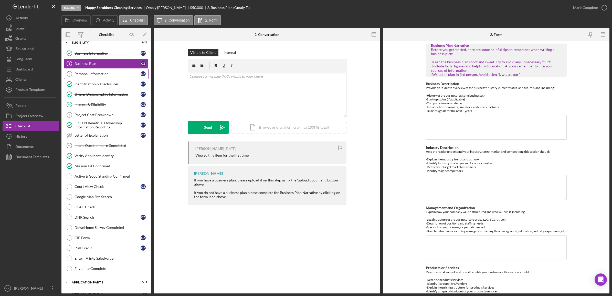
drag, startPoint x: 75, startPoint y: 73, endPoint x: 98, endPoint y: 77, distance: 23.3
click at [75, 73] on div "Personal Information" at bounding box center [107, 74] width 66 height 4
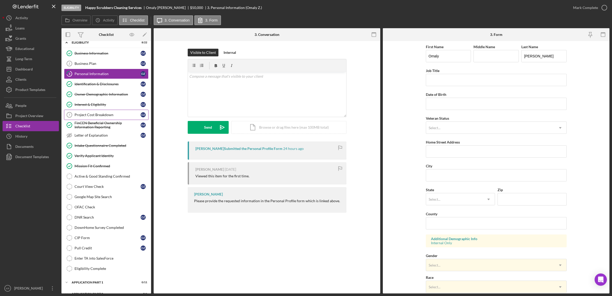
drag, startPoint x: 113, startPoint y: 113, endPoint x: 143, endPoint y: 114, distance: 30.2
click at [113, 113] on link "Project Cost Breakdown 7 Project Cost Breakdown O Z" at bounding box center [106, 115] width 84 height 10
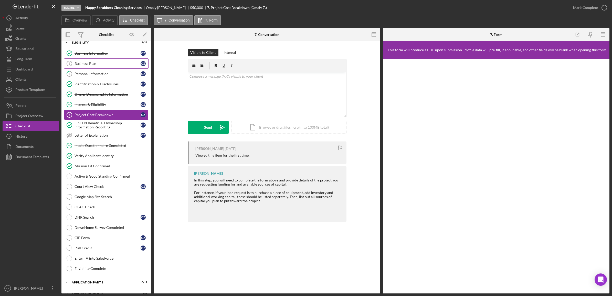
click at [100, 64] on div "Business Plan" at bounding box center [107, 63] width 66 height 4
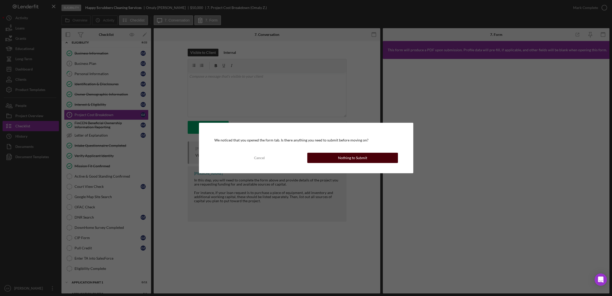
click at [318, 153] on button "Nothing to Submit" at bounding box center [352, 158] width 91 height 10
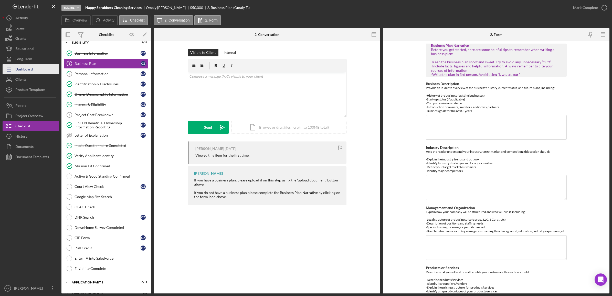
click at [17, 71] on div "Dashboard" at bounding box center [23, 70] width 17 height 12
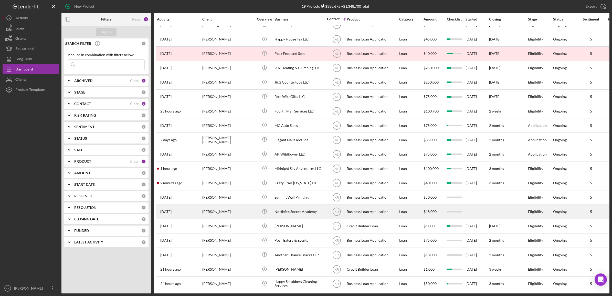
scroll to position [16, 0]
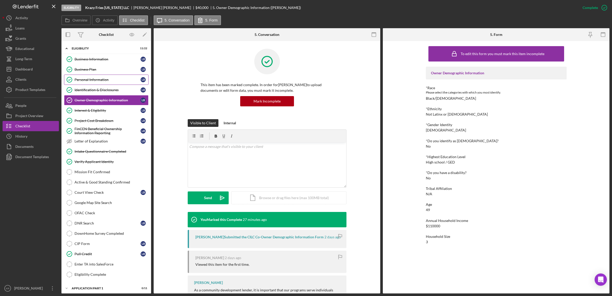
click at [102, 82] on link "Personal Information Personal Information L B" at bounding box center [106, 79] width 84 height 10
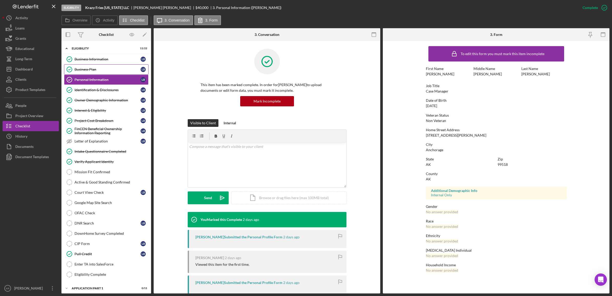
click at [102, 67] on link "Business Plan Business Plan L B" at bounding box center [106, 69] width 84 height 10
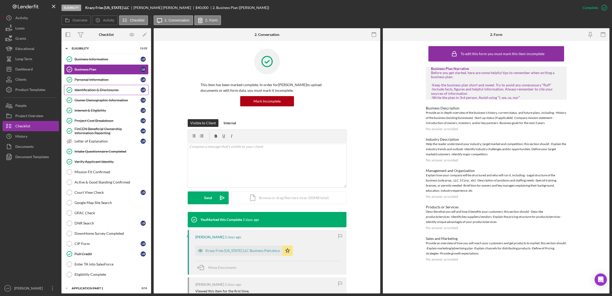
click at [102, 92] on link "Identification & Disclosures Identification & Disclosures L B" at bounding box center [106, 90] width 84 height 10
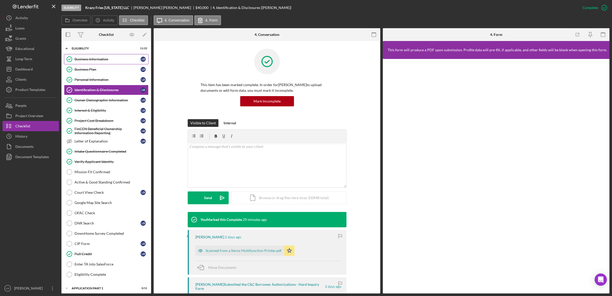
click at [81, 59] on div "Business Information" at bounding box center [107, 59] width 66 height 4
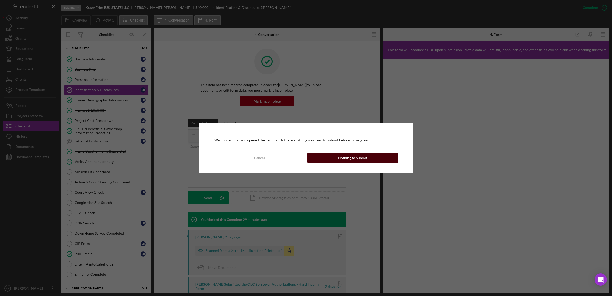
click at [343, 157] on div "Nothing to Submit" at bounding box center [352, 158] width 29 height 10
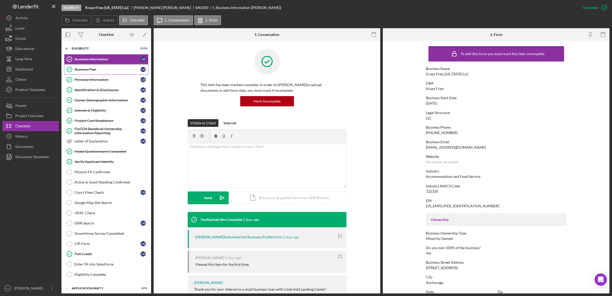
click at [85, 69] on div "Business Plan" at bounding box center [107, 69] width 66 height 4
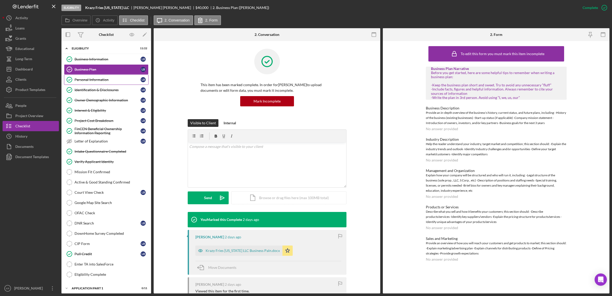
click at [109, 84] on link "Personal Information Personal Information L B" at bounding box center [106, 79] width 84 height 10
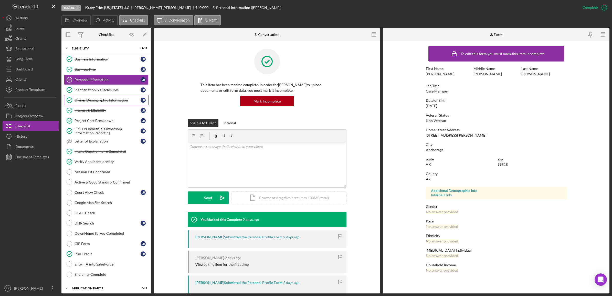
click at [109, 99] on div "Owner Demographic Information" at bounding box center [107, 100] width 66 height 4
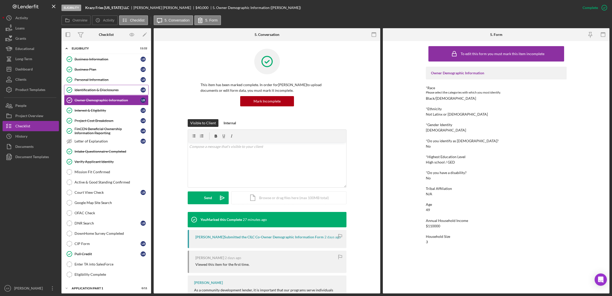
click at [108, 93] on link "Identification & Disclosures Identification & Disclosures L B" at bounding box center [106, 90] width 84 height 10
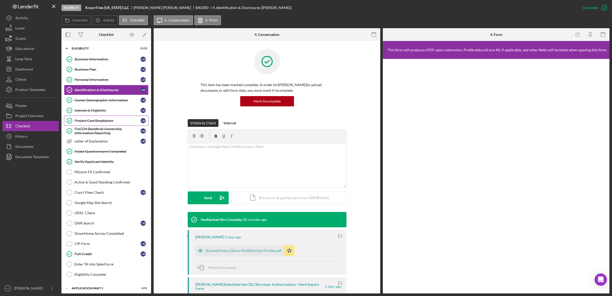
click at [102, 117] on link "Project Cost Breakdown Project Cost Breakdown L B" at bounding box center [106, 120] width 84 height 10
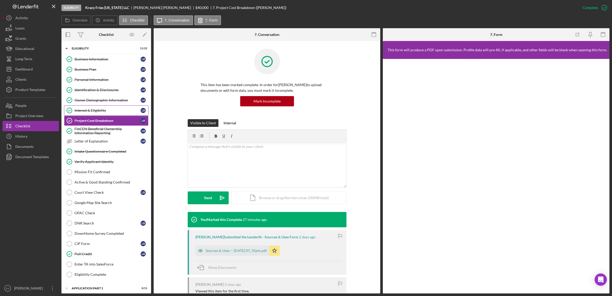
click at [103, 111] on div "Interest & Eligibility" at bounding box center [107, 110] width 66 height 4
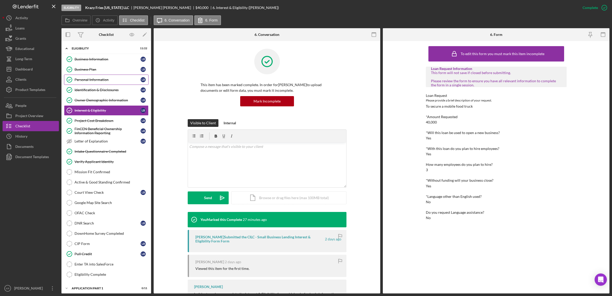
click at [95, 76] on link "Personal Information Personal Information L B" at bounding box center [106, 79] width 84 height 10
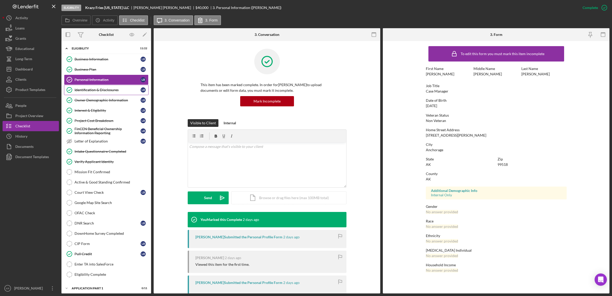
click at [129, 94] on link "Identification & Disclosures Identification & Disclosures L B" at bounding box center [106, 90] width 84 height 10
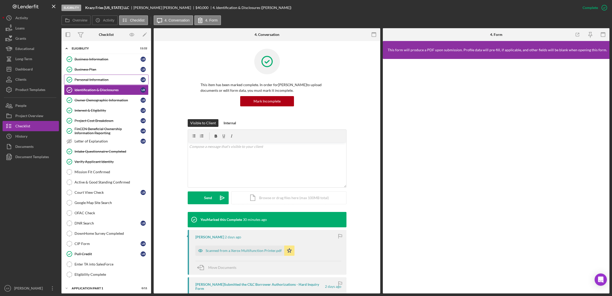
click at [124, 79] on div "Personal Information" at bounding box center [107, 80] width 66 height 4
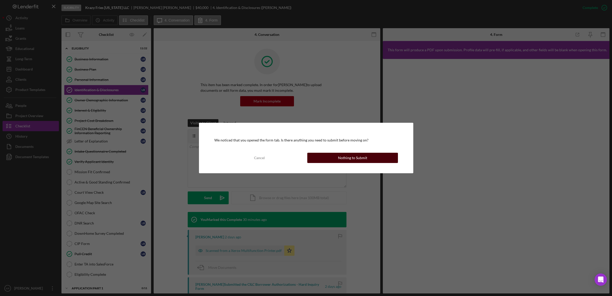
click at [368, 160] on button "Nothing to Submit" at bounding box center [352, 158] width 91 height 10
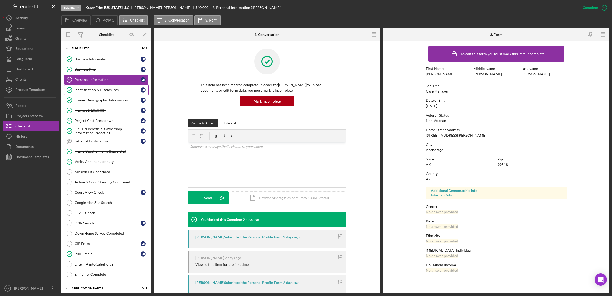
click at [96, 93] on link "Identification & Disclosures Identification & Disclosures L B" at bounding box center [106, 90] width 84 height 10
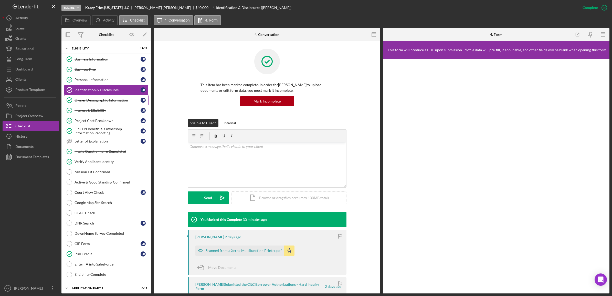
click at [95, 101] on div "Owner Demographic Information" at bounding box center [107, 100] width 66 height 4
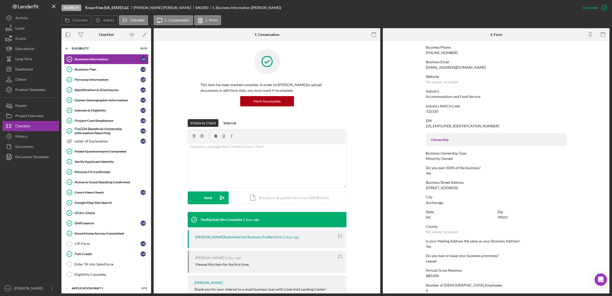
scroll to position [134, 0]
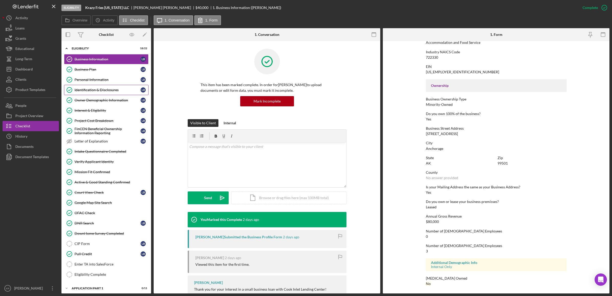
click at [105, 89] on div "Identification & Disclosures" at bounding box center [107, 90] width 66 height 4
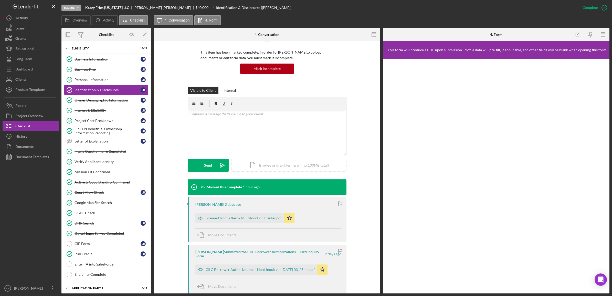
scroll to position [96, 0]
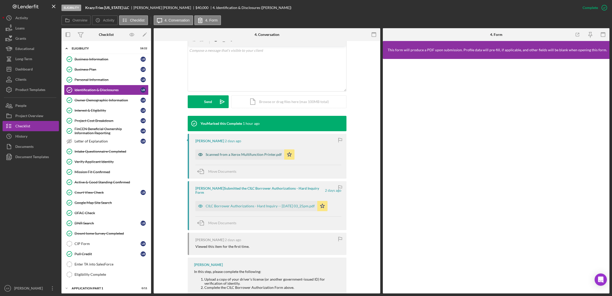
click at [243, 151] on div "Scanned from a Xerox Multifunction Printer.pdf" at bounding box center [239, 154] width 89 height 10
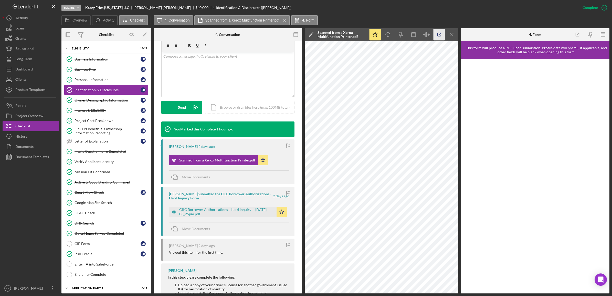
click at [329, 31] on icon "button" at bounding box center [439, 35] width 12 height 12
click at [102, 184] on div "Active & Good Standing Confirmed" at bounding box center [111, 182] width 74 height 4
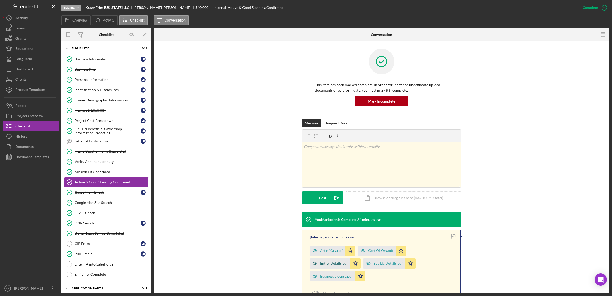
drag, startPoint x: 387, startPoint y: 262, endPoint x: 325, endPoint y: 274, distance: 63.3
click at [324, 217] on div "Art of Org.pdf Icon/Star Cert Of Org.pdf Icon/Star Entity Details.pdf Icon/Star…" at bounding box center [382, 262] width 145 height 38
click at [328, 217] on div "Business License.pdf" at bounding box center [336, 276] width 32 height 4
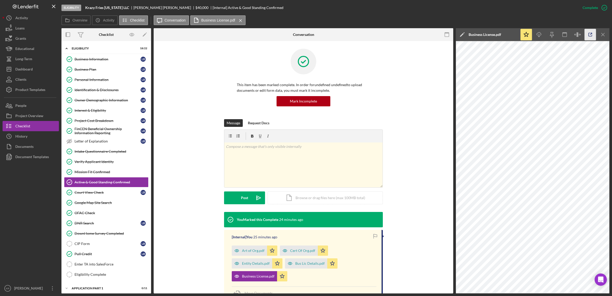
click at [329, 38] on icon "button" at bounding box center [590, 35] width 12 height 12
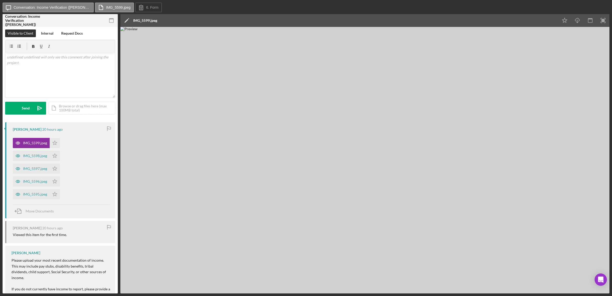
click at [319, 150] on img at bounding box center [364, 160] width 489 height 266
click at [329, 138] on img at bounding box center [364, 160] width 489 height 266
click at [34, 155] on div "IMG_5598.jpeg" at bounding box center [35, 156] width 24 height 4
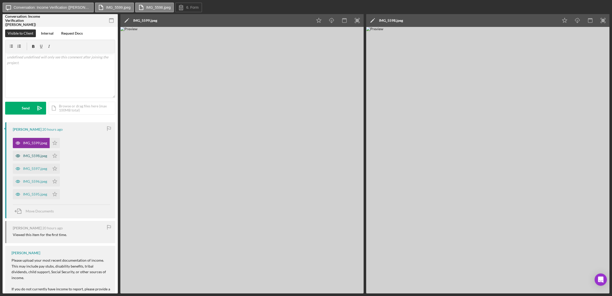
click at [34, 160] on div "IMG_5598.jpeg" at bounding box center [31, 155] width 37 height 10
click at [32, 166] on div "IMG_5597.jpeg" at bounding box center [31, 168] width 37 height 10
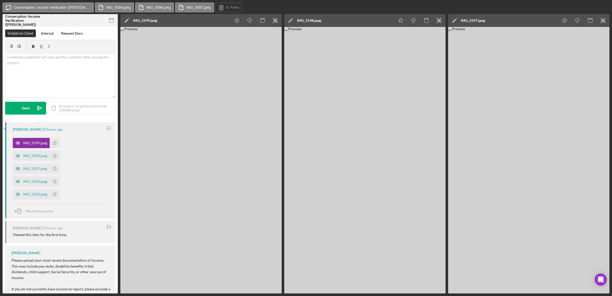
click at [173, 114] on img at bounding box center [200, 160] width 161 height 266
drag, startPoint x: 200, startPoint y: 153, endPoint x: 187, endPoint y: 141, distance: 16.8
click at [187, 141] on img at bounding box center [200, 160] width 161 height 266
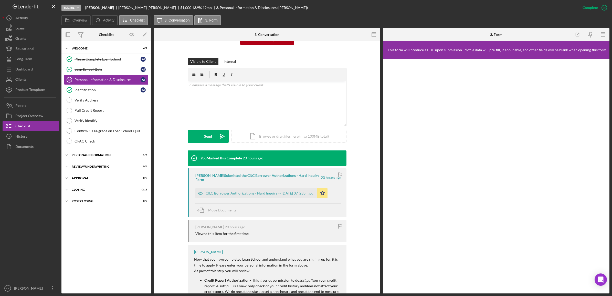
scroll to position [64, 0]
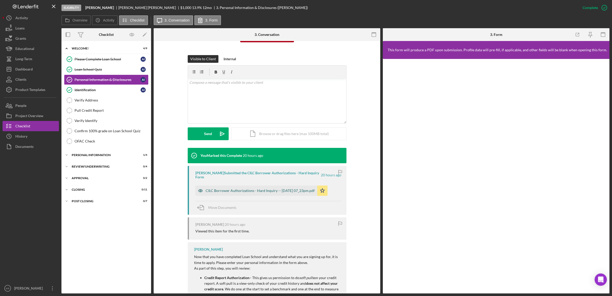
click at [218, 188] on div "CILC Borrower Authorizations - Hard Inquiry -- [DATE] 07_23pm.pdf" at bounding box center [259, 190] width 109 height 4
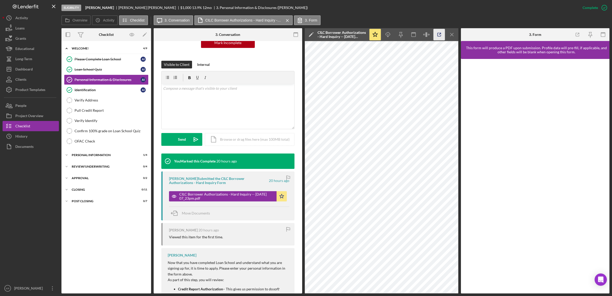
click at [440, 32] on icon "button" at bounding box center [439, 35] width 12 height 12
click at [114, 91] on div "Identification" at bounding box center [107, 90] width 66 height 4
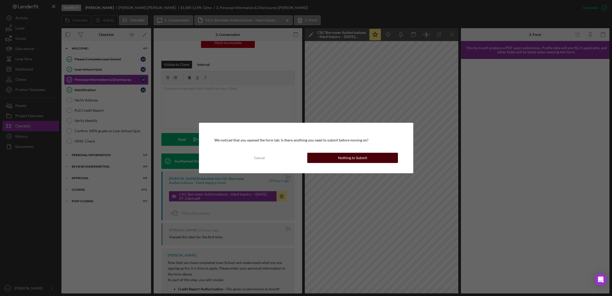
click at [344, 156] on div "Nothing to Submit" at bounding box center [352, 158] width 29 height 10
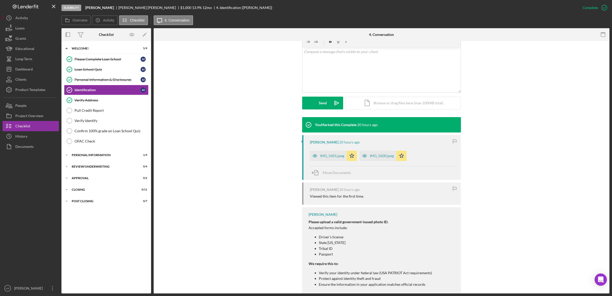
scroll to position [96, 0]
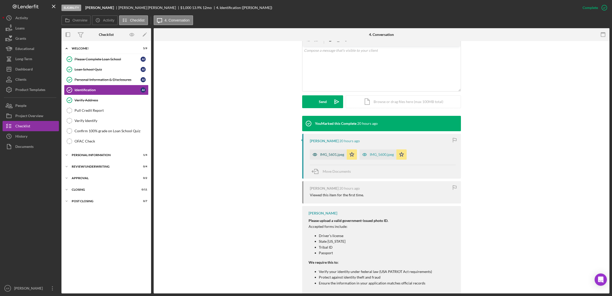
click at [324, 149] on div "IMG_5601.jpeg" at bounding box center [328, 154] width 37 height 10
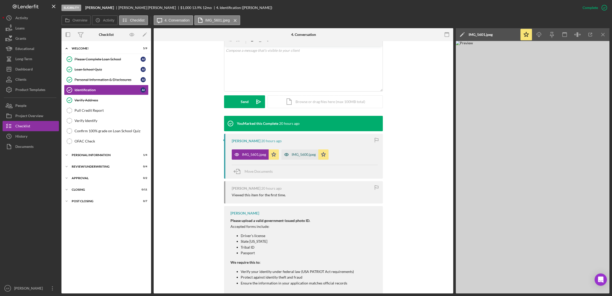
click at [302, 156] on div "IMG_5600.jpeg" at bounding box center [303, 154] width 24 height 4
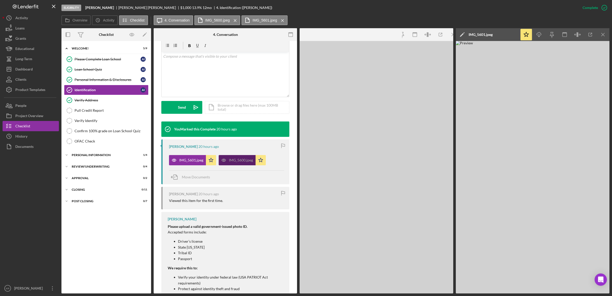
scroll to position [102, 0]
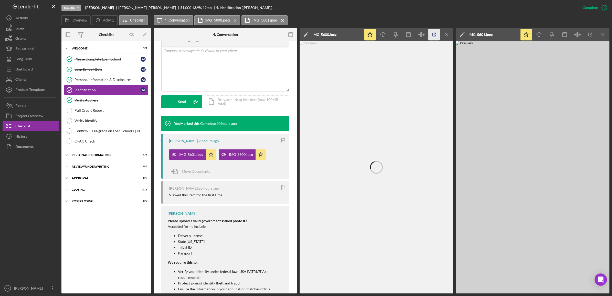
click at [434, 36] on icon "button" at bounding box center [433, 34] width 3 height 3
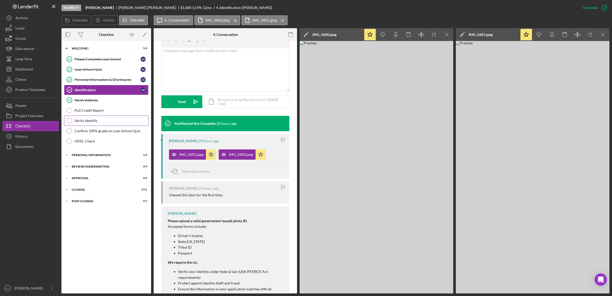
click at [85, 125] on link "Verify Identify Verify Identify" at bounding box center [106, 120] width 84 height 10
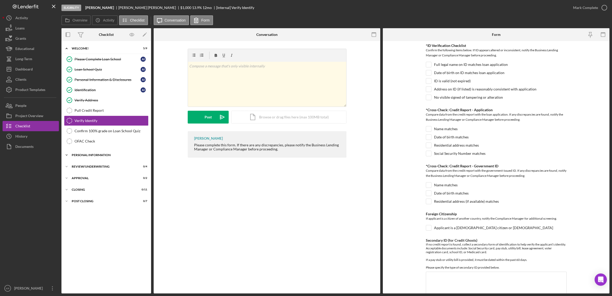
click at [89, 154] on div "Icon/Expander Personal Information 1 / 4" at bounding box center [106, 155] width 90 height 10
click at [84, 211] on div "Review/Underwriting" at bounding box center [108, 210] width 73 height 3
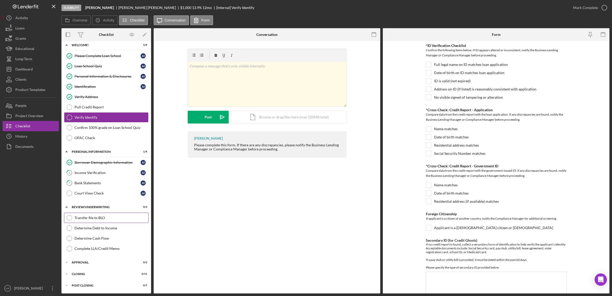
scroll to position [6, 0]
